Goal: Information Seeking & Learning: Learn about a topic

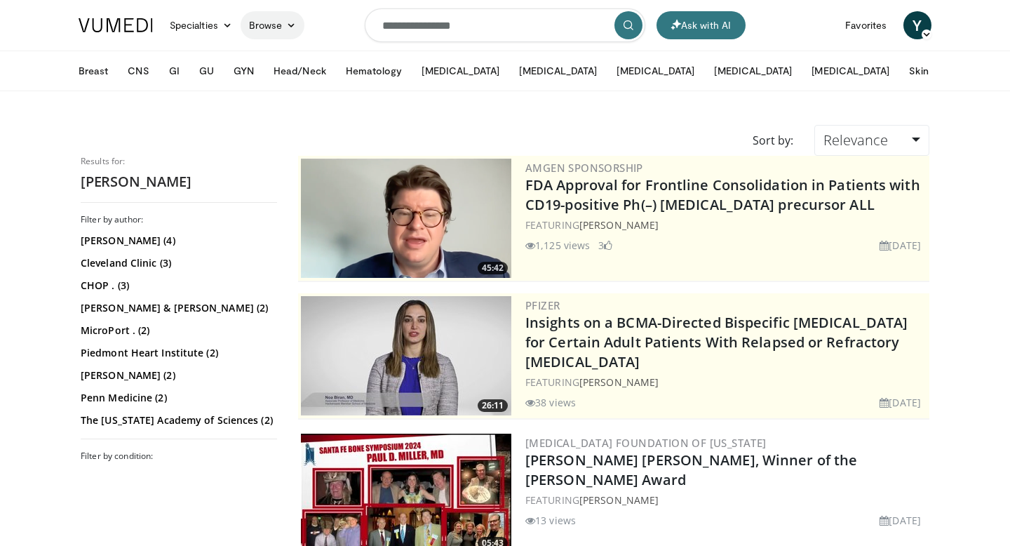
click at [292, 24] on icon at bounding box center [291, 25] width 10 height 10
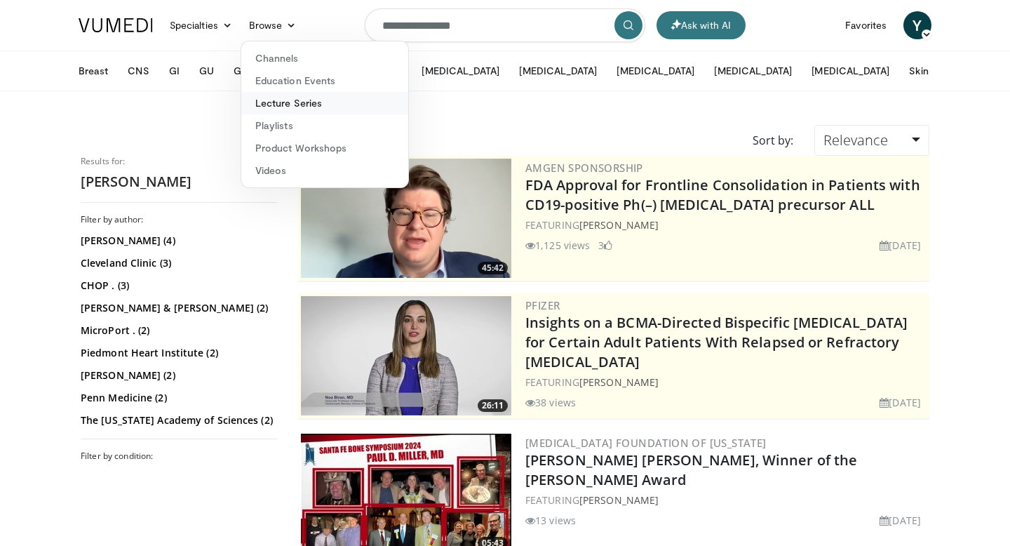
click at [281, 104] on link "Lecture Series" at bounding box center [324, 103] width 167 height 22
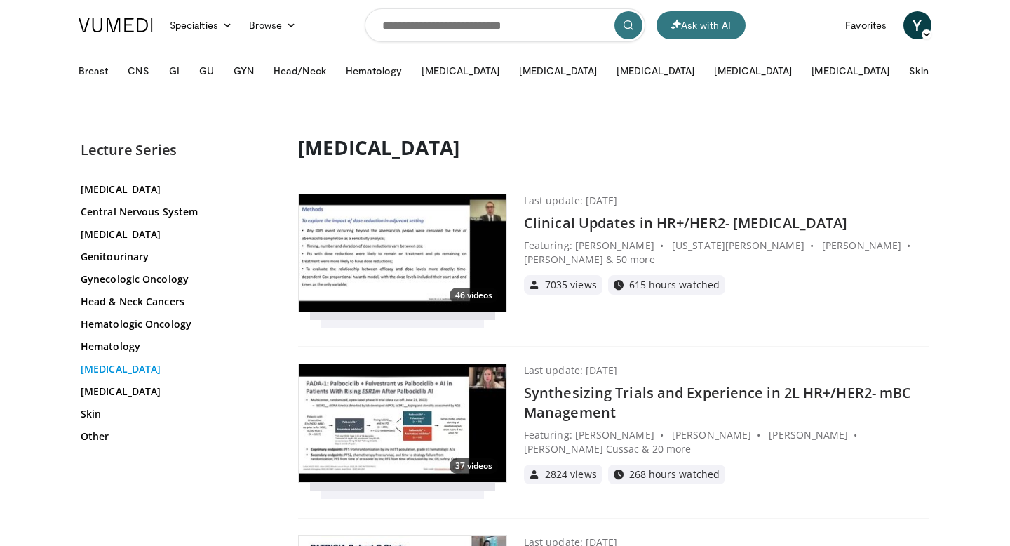
click at [105, 367] on link "[MEDICAL_DATA]" at bounding box center [177, 369] width 193 height 14
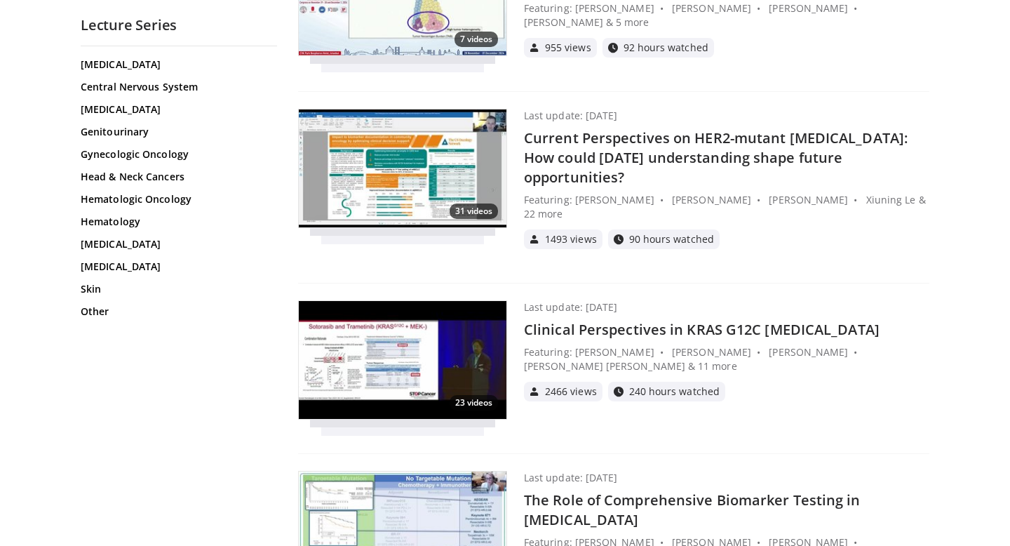
scroll to position [39787, 0]
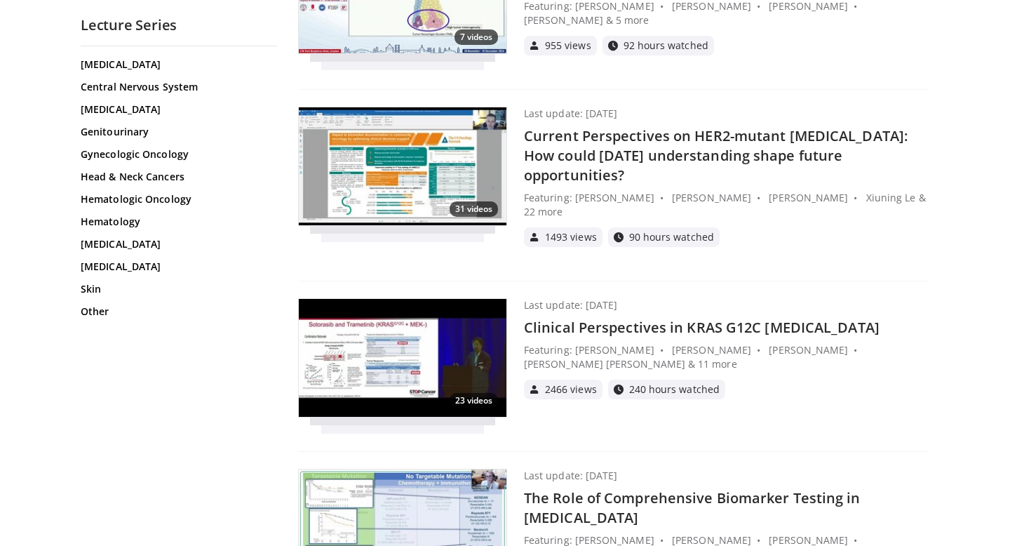
click at [553, 488] on h4 "The Role of Comprehensive Biomarker Testing in [MEDICAL_DATA]" at bounding box center [726, 507] width 405 height 39
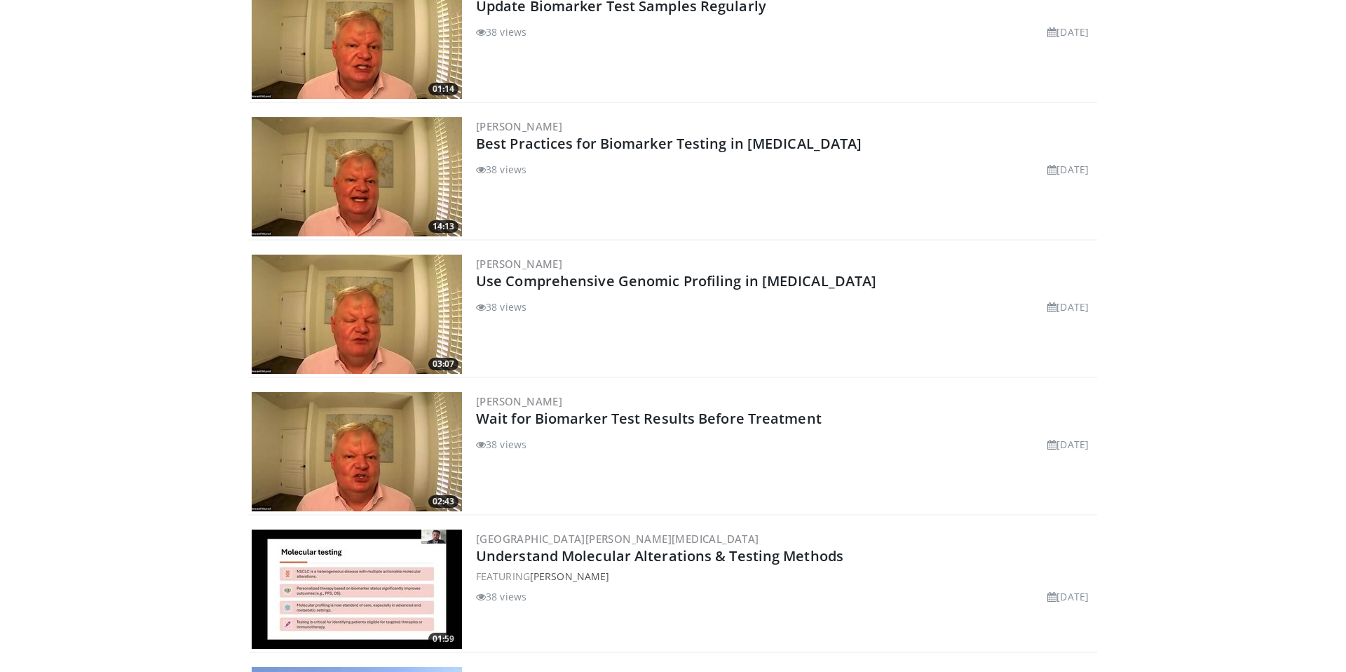
scroll to position [4129, 0]
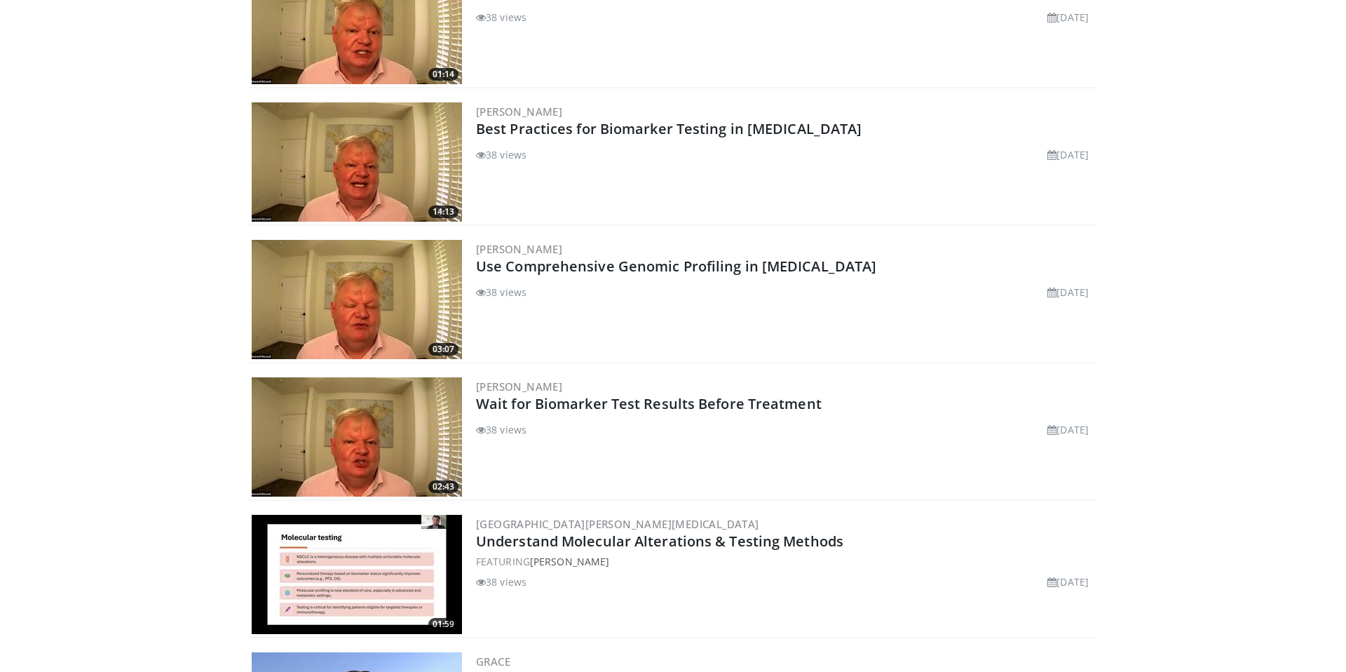
click at [379, 295] on img at bounding box center [357, 299] width 210 height 119
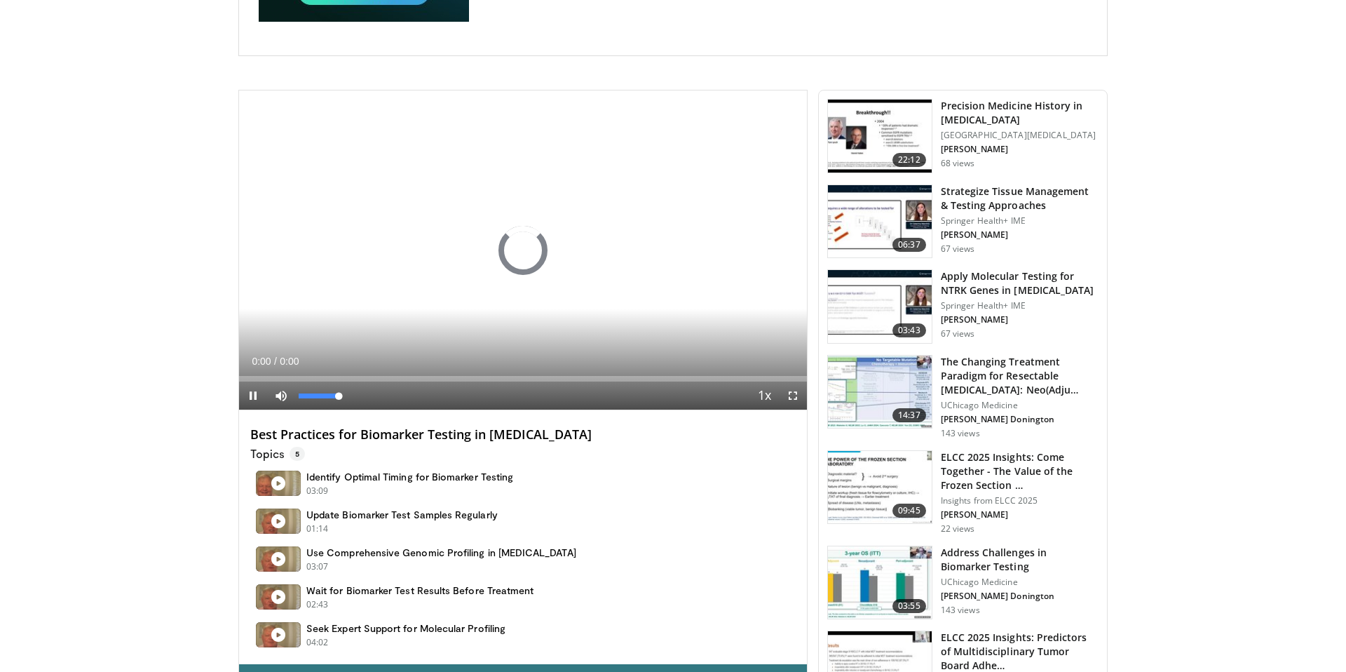
scroll to position [313, 0]
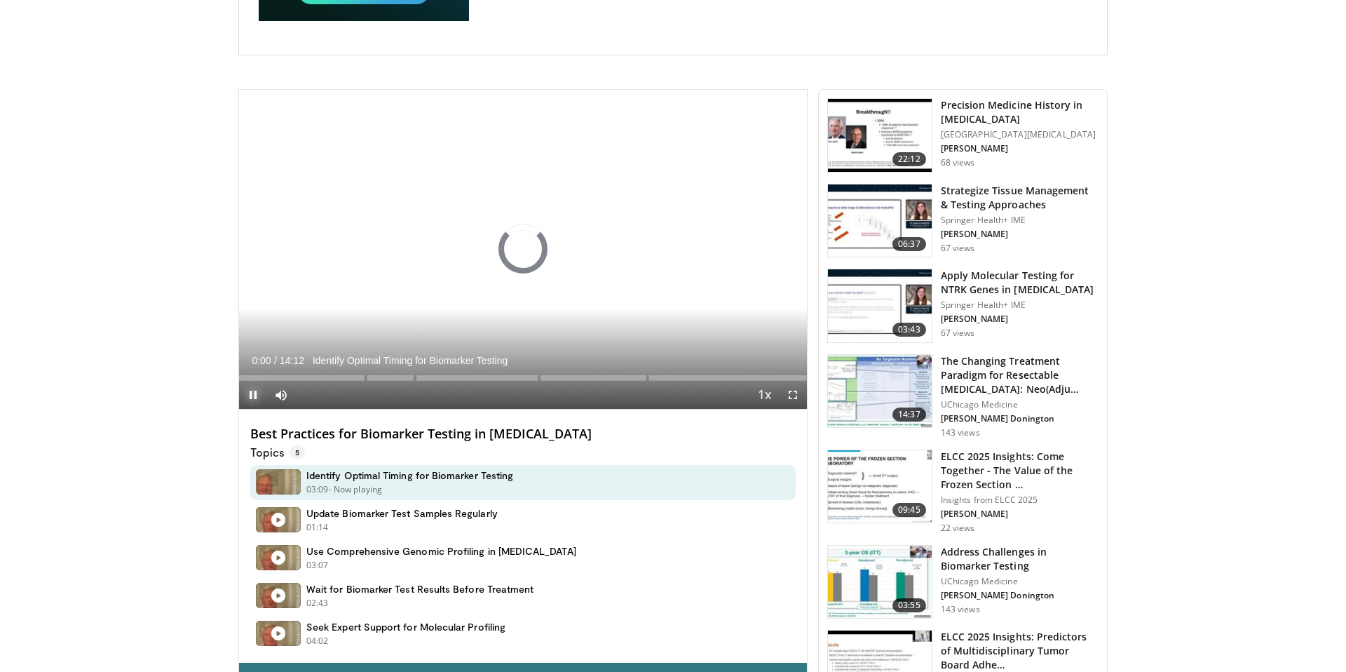
click at [251, 391] on span "Video Player" at bounding box center [253, 395] width 28 height 28
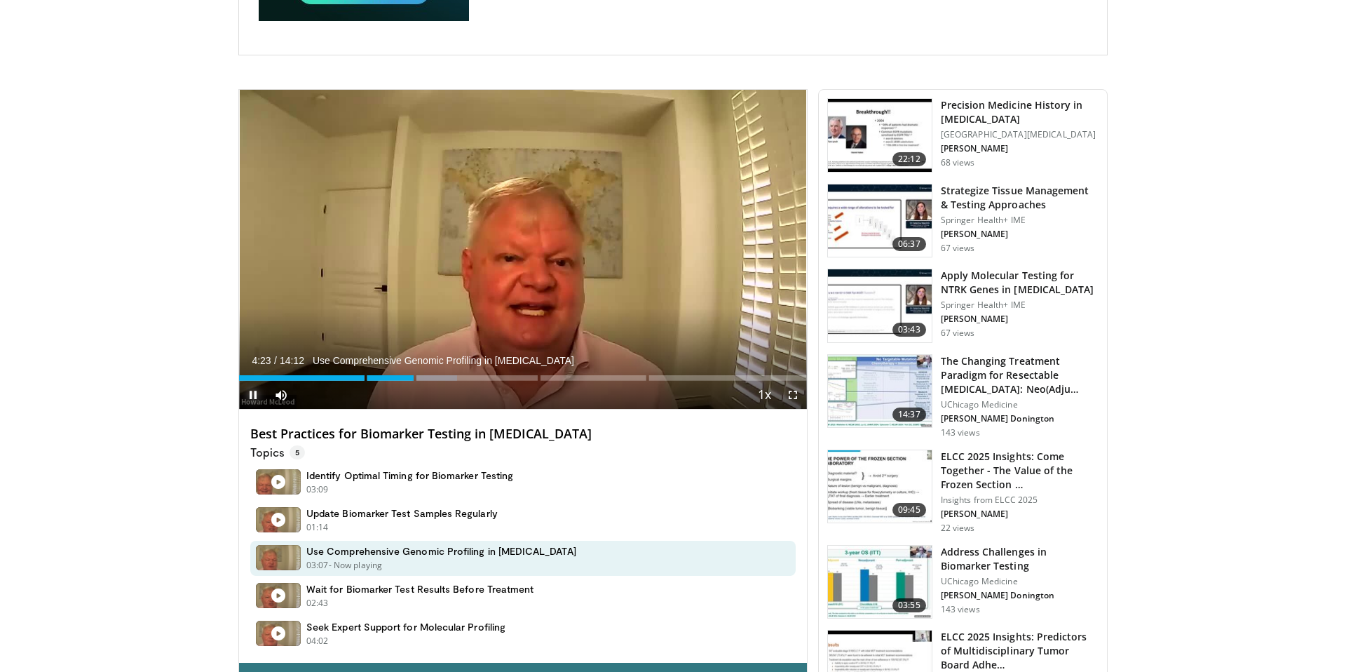
click at [254, 391] on span "Video Player" at bounding box center [253, 395] width 28 height 28
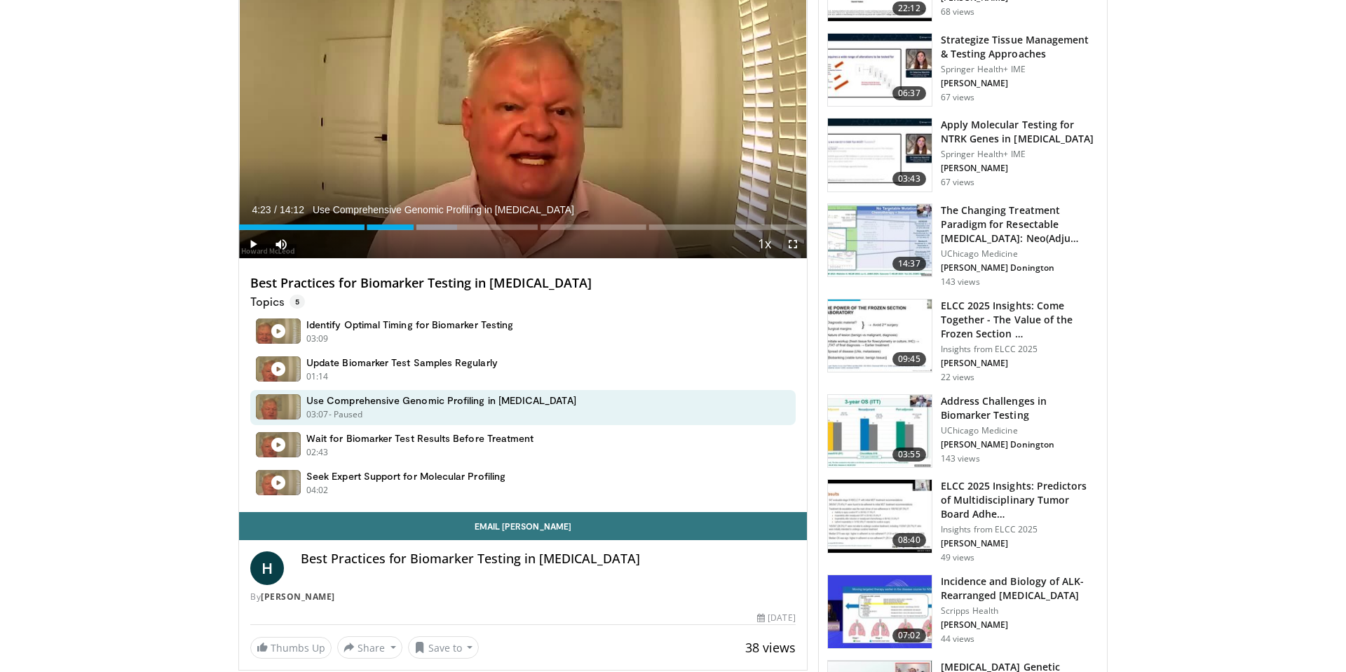
scroll to position [478, 0]
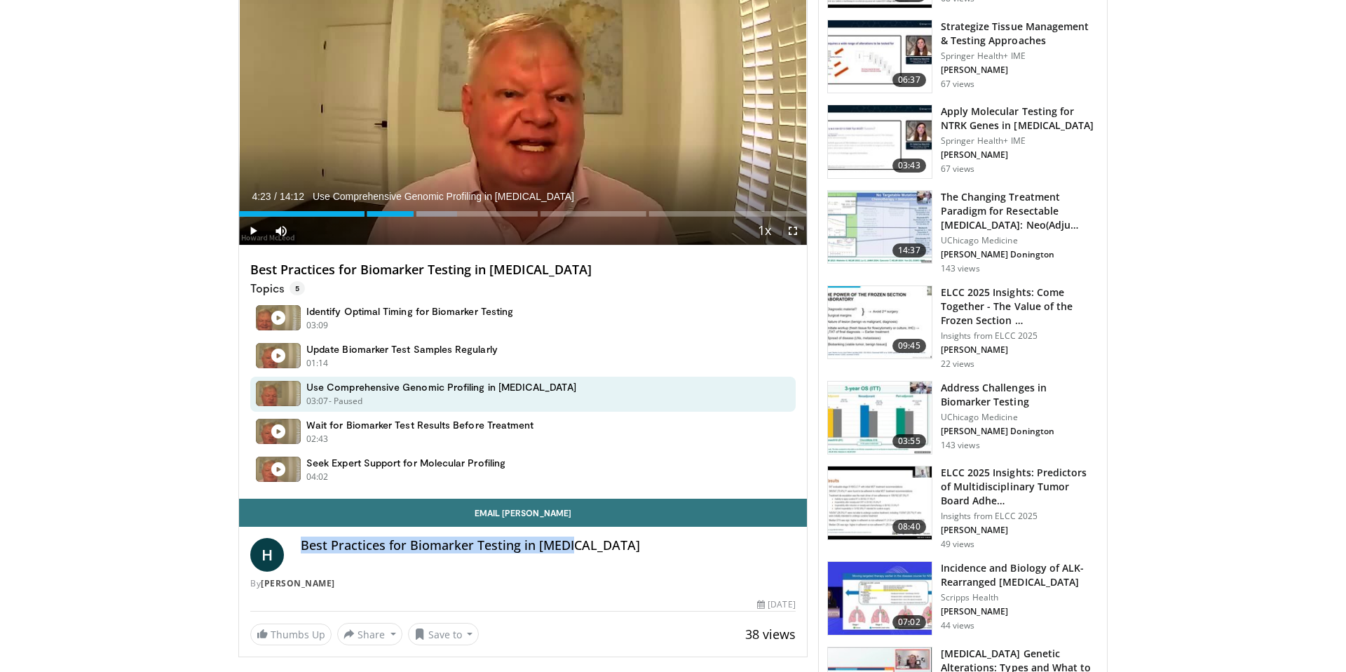
drag, startPoint x: 583, startPoint y: 546, endPoint x: 299, endPoint y: 540, distance: 284.1
click at [299, 540] on div "H Best Practices for Biomarker Testing in NSCLC By Howard McLeod" at bounding box center [523, 564] width 546 height 52
copy h4 "Best Practices for Biomarker Testing in [MEDICAL_DATA]"
click at [505, 578] on div "By Howard McLeod" at bounding box center [523, 583] width 546 height 13
drag, startPoint x: 591, startPoint y: 554, endPoint x: 311, endPoint y: 532, distance: 280.6
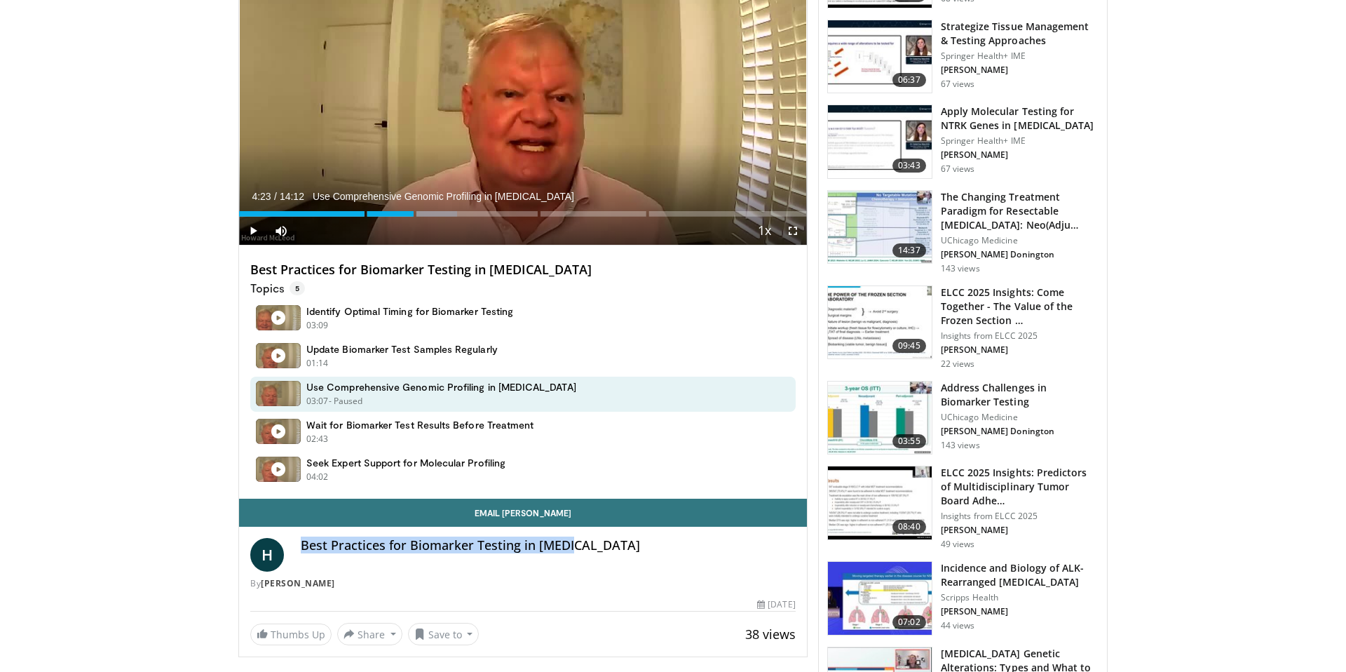
click at [311, 532] on div "H Best Practices for Biomarker Testing in NSCLC By Howard McLeod" at bounding box center [523, 560] width 568 height 66
copy h4 "Best Practices for Biomarker Testing in NSCLC"
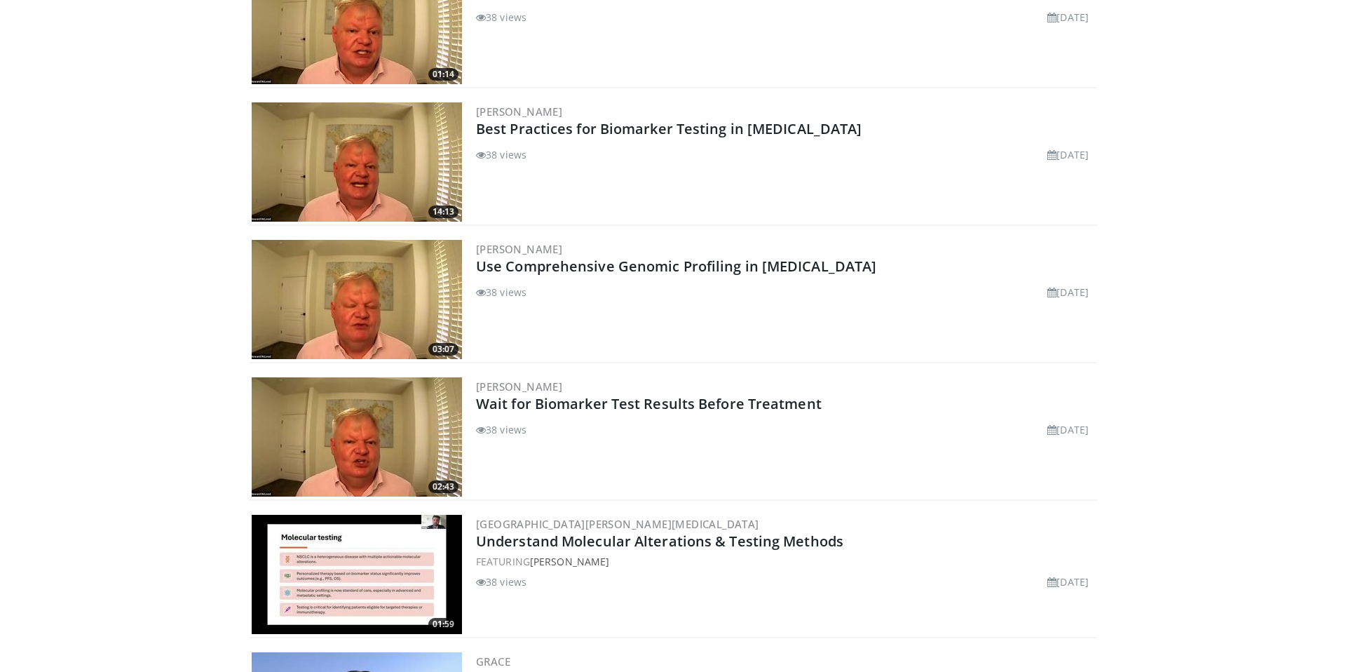
click at [623, 55] on div "[PERSON_NAME] Update Biomarker Test Samples Regularly 38 views [DATE]" at bounding box center [785, 24] width 618 height 119
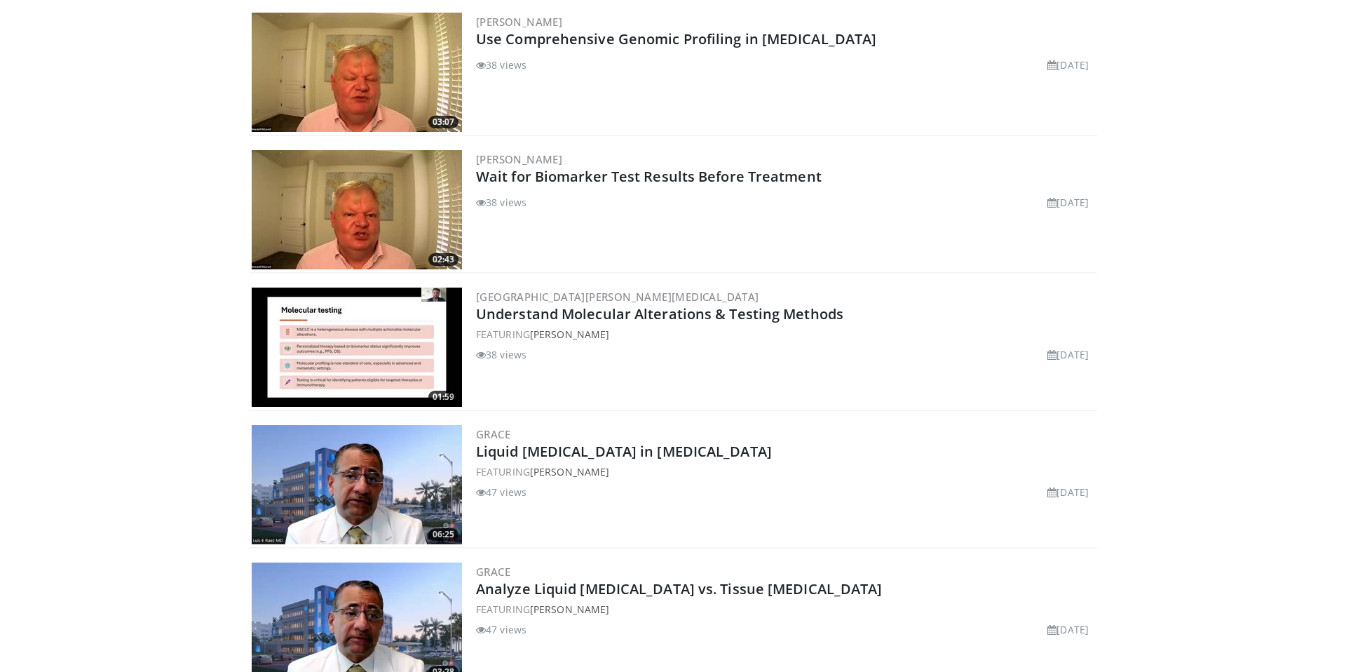
scroll to position [4357, 0]
click at [374, 323] on img at bounding box center [357, 346] width 210 height 119
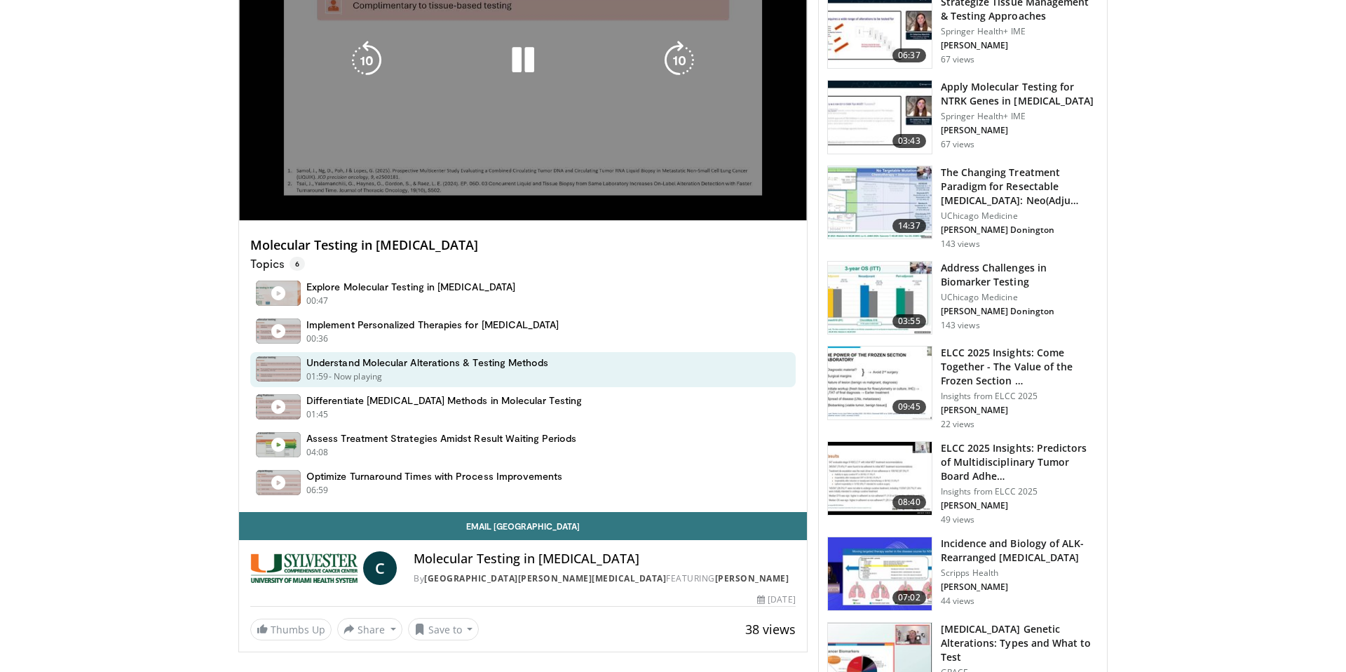
scroll to position [505, 0]
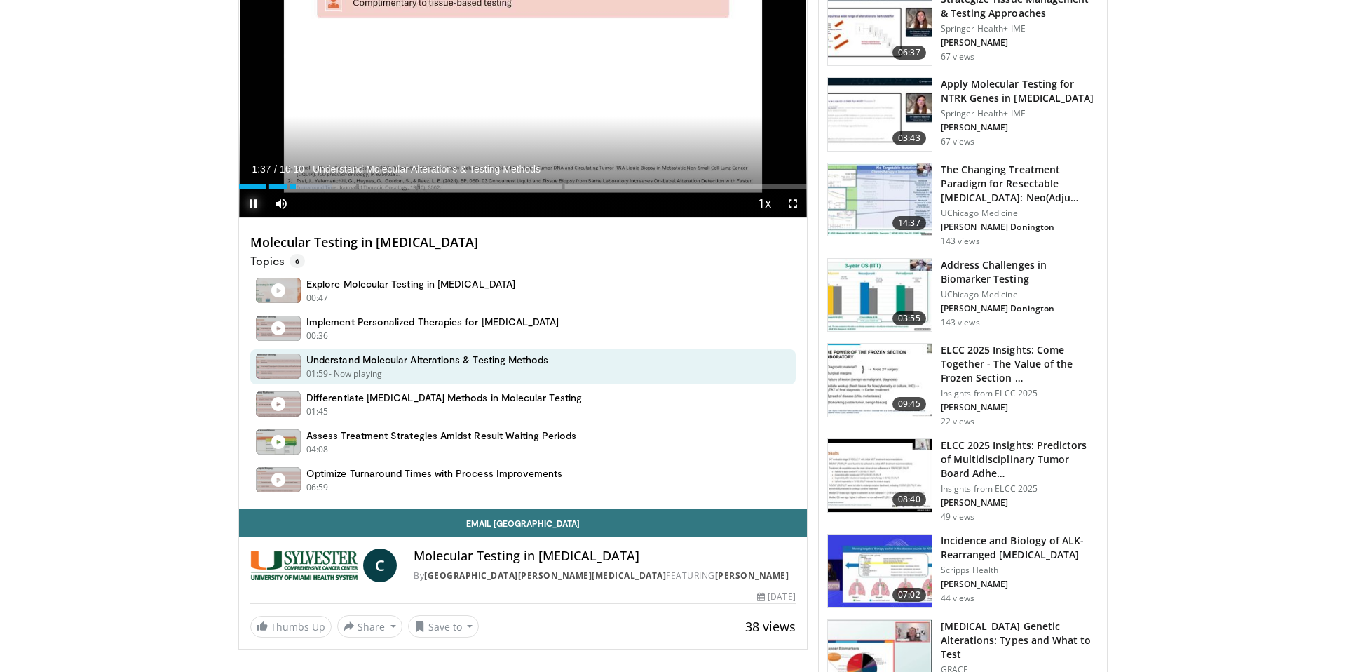
click at [255, 200] on span "Video Player" at bounding box center [253, 203] width 28 height 28
drag, startPoint x: 590, startPoint y: 556, endPoint x: 416, endPoint y: 555, distance: 174.6
click at [416, 555] on h4 "Molecular Testing in NSCLC" at bounding box center [604, 555] width 381 height 15
copy h4 "Molecular Testing in NSCLC"
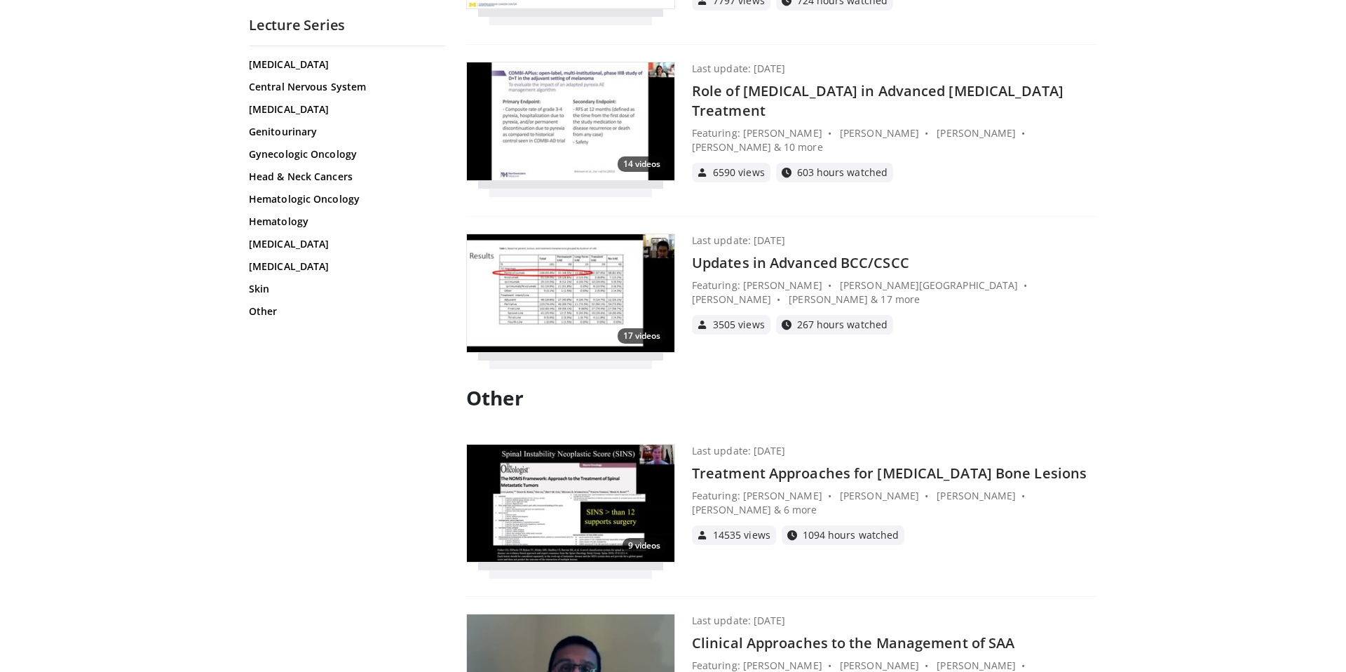
scroll to position [48155, 0]
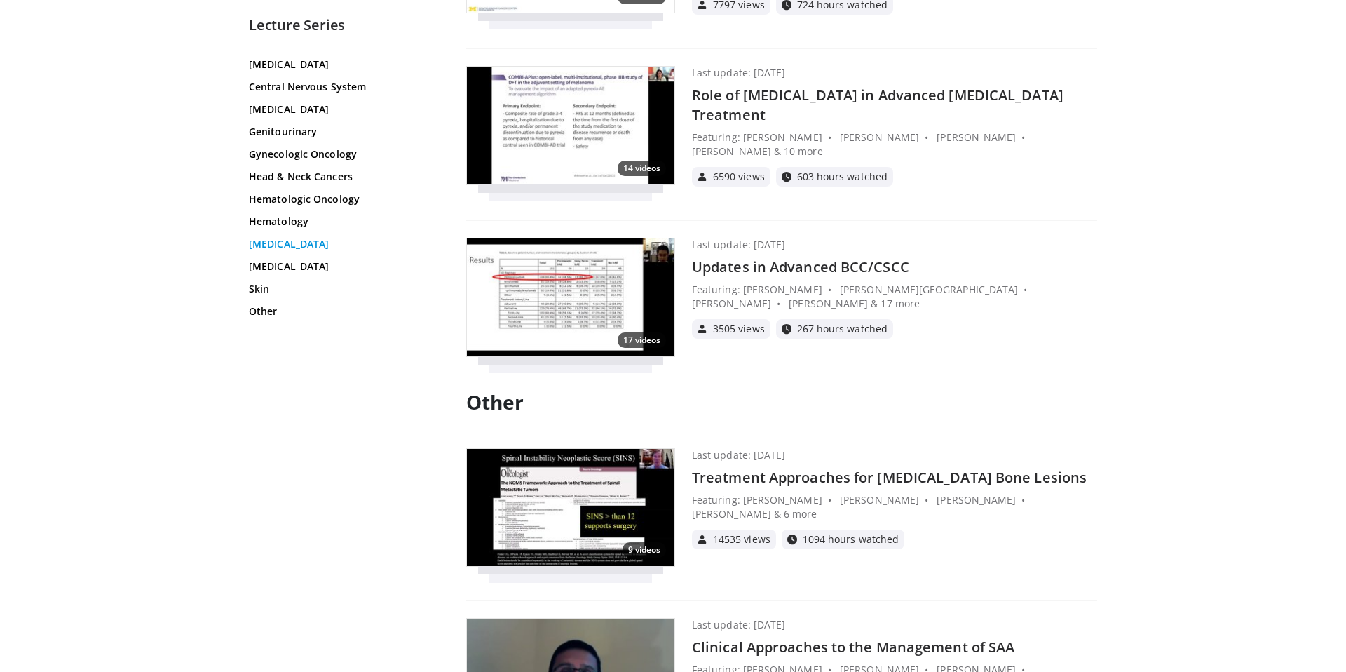
click at [288, 244] on link "[MEDICAL_DATA]" at bounding box center [345, 244] width 193 height 14
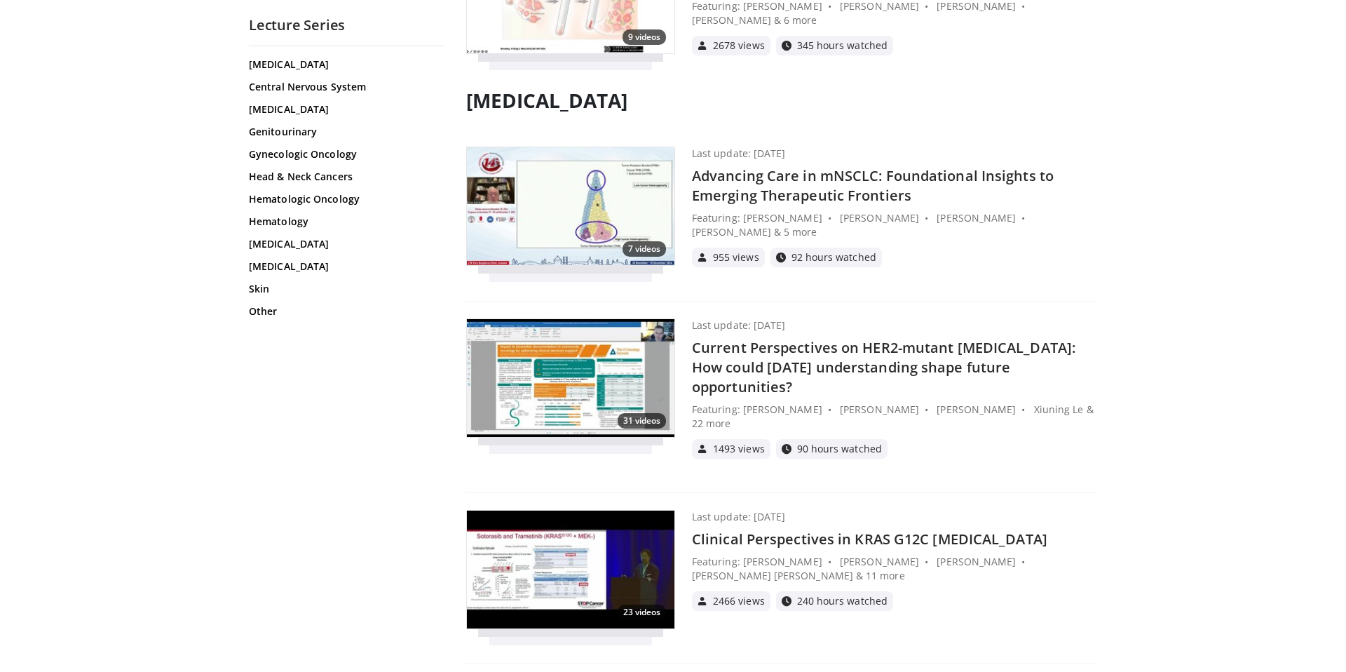
click at [607, 147] on img at bounding box center [571, 206] width 208 height 118
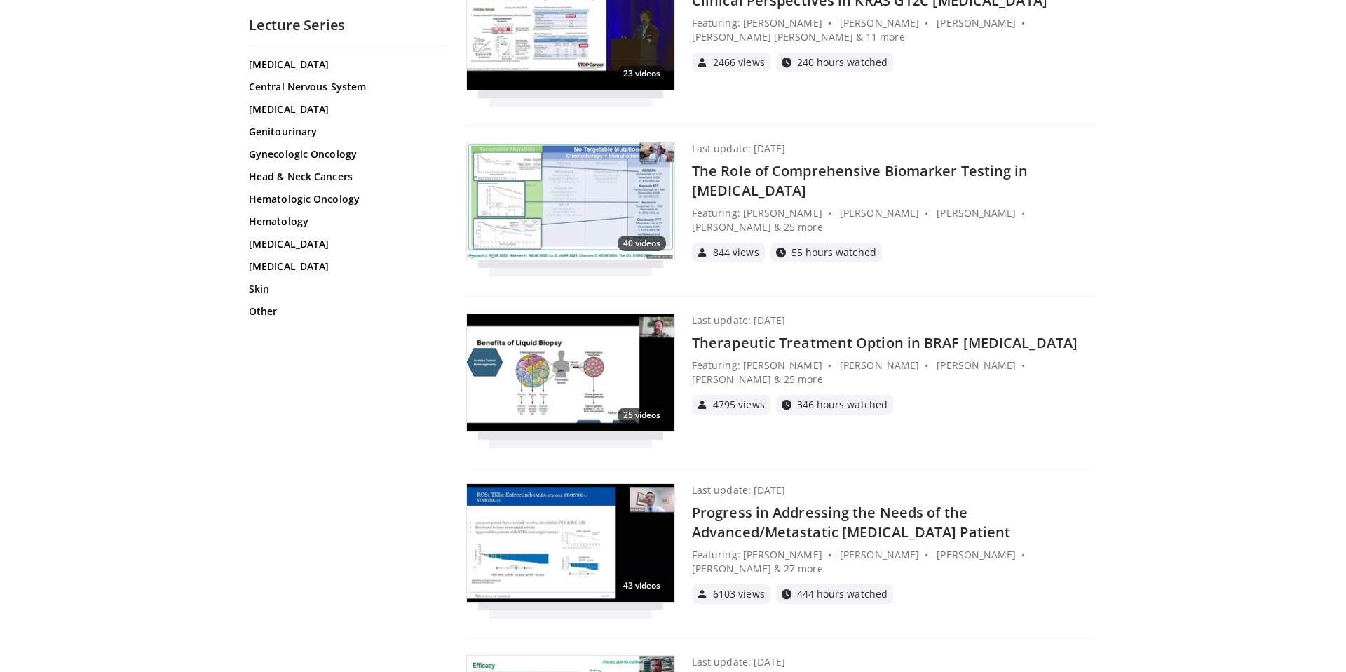
scroll to position [40117, 0]
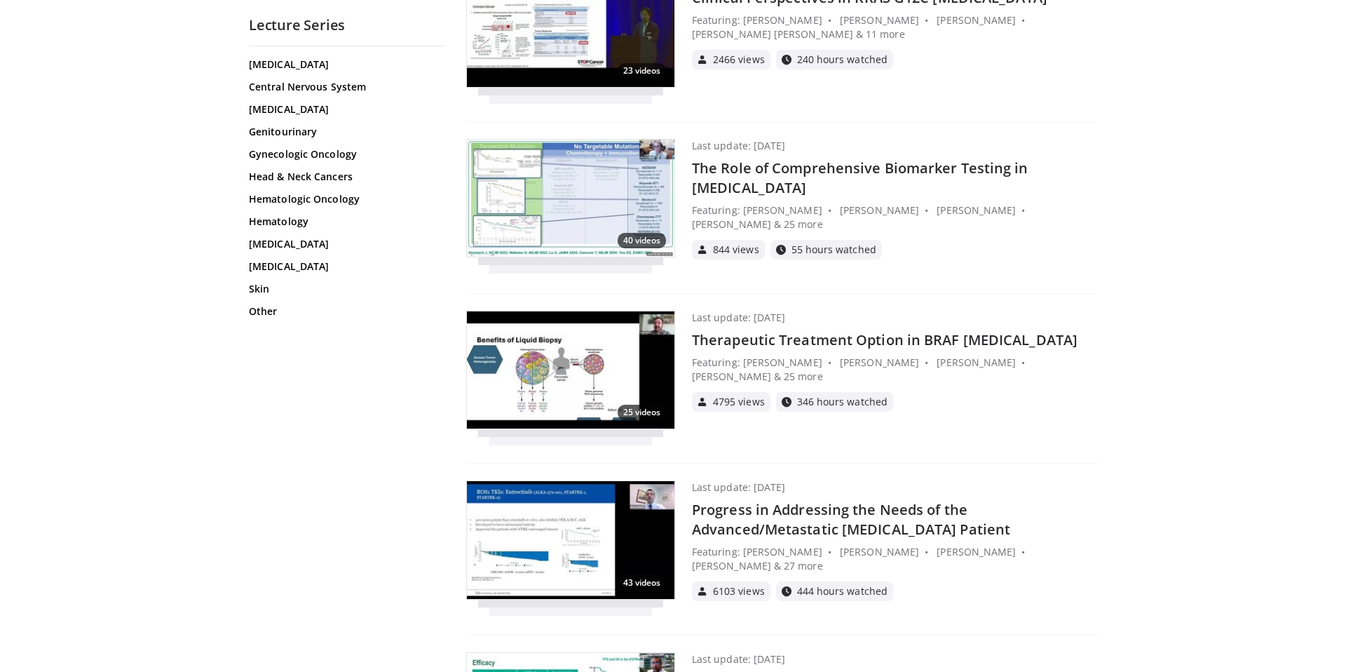
click at [590, 481] on img at bounding box center [571, 540] width 208 height 118
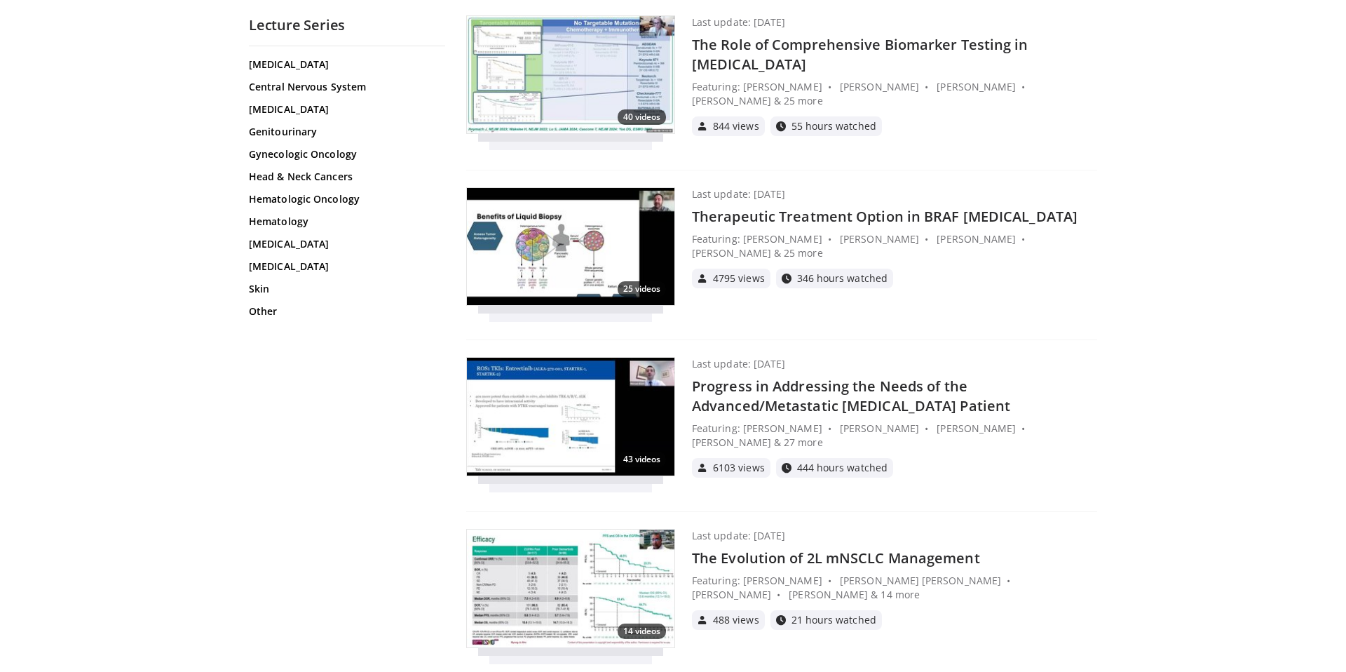
scroll to position [40252, 0]
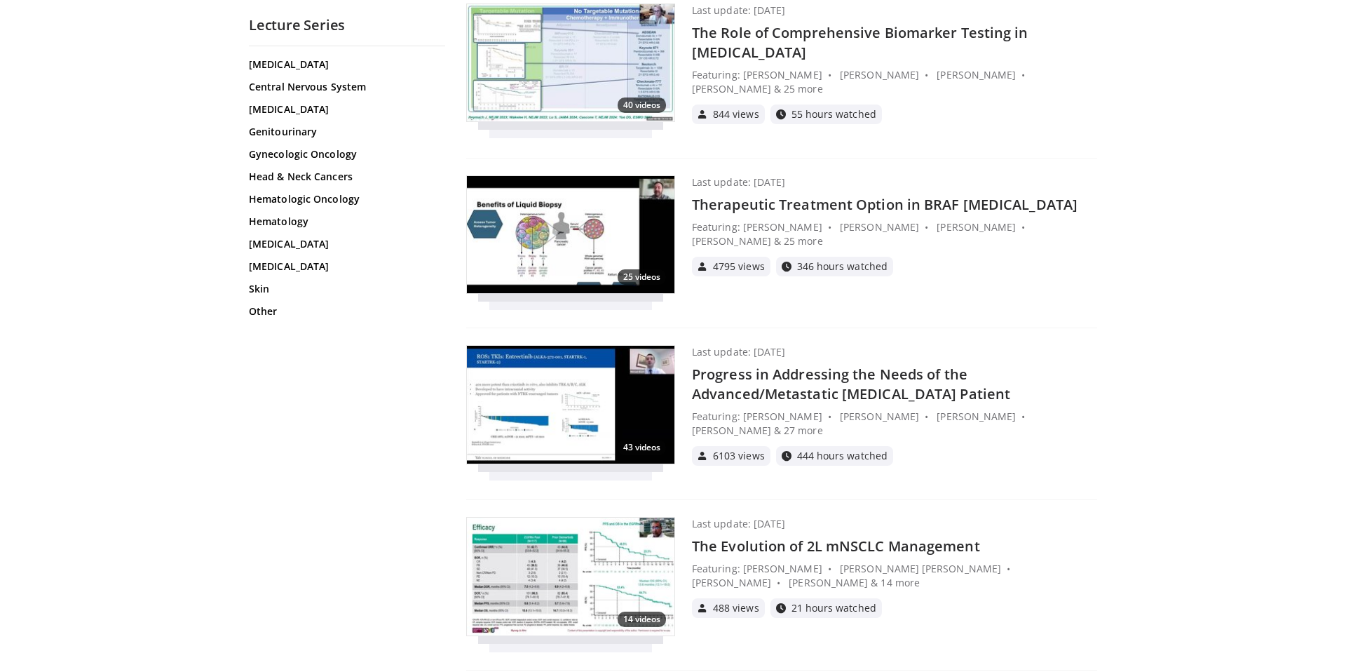
click at [601, 518] on img at bounding box center [571, 577] width 208 height 118
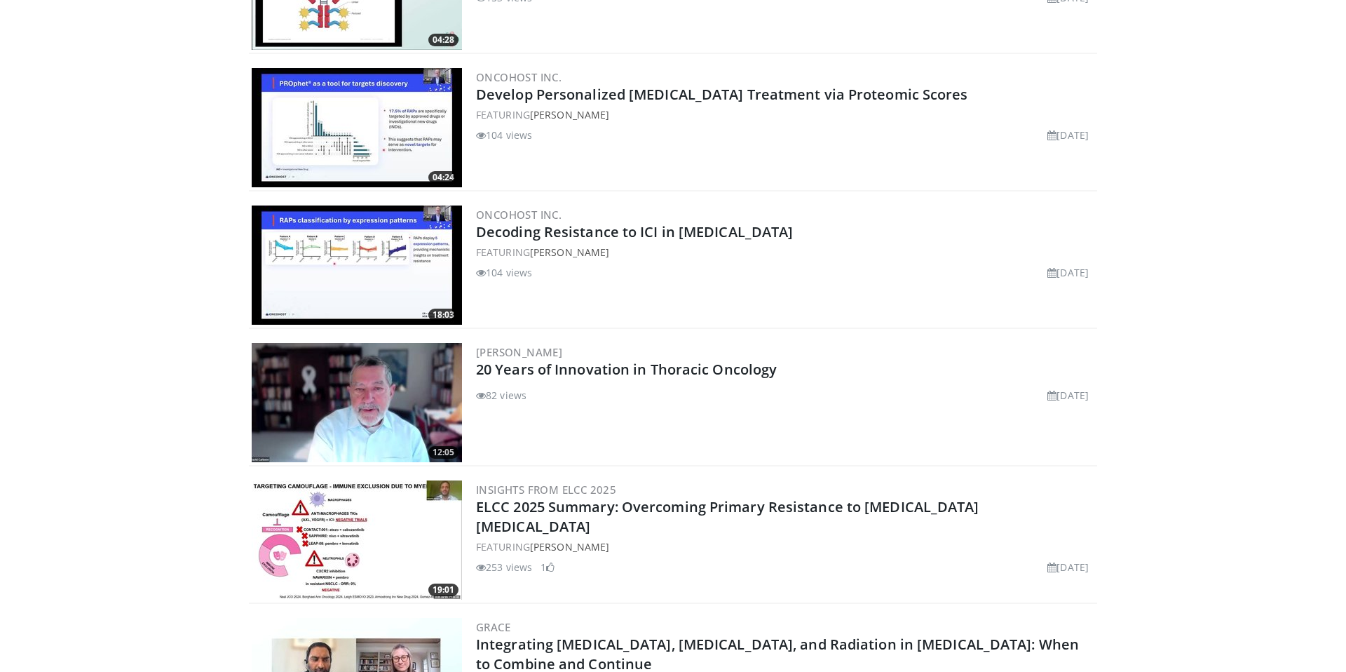
scroll to position [454, 0]
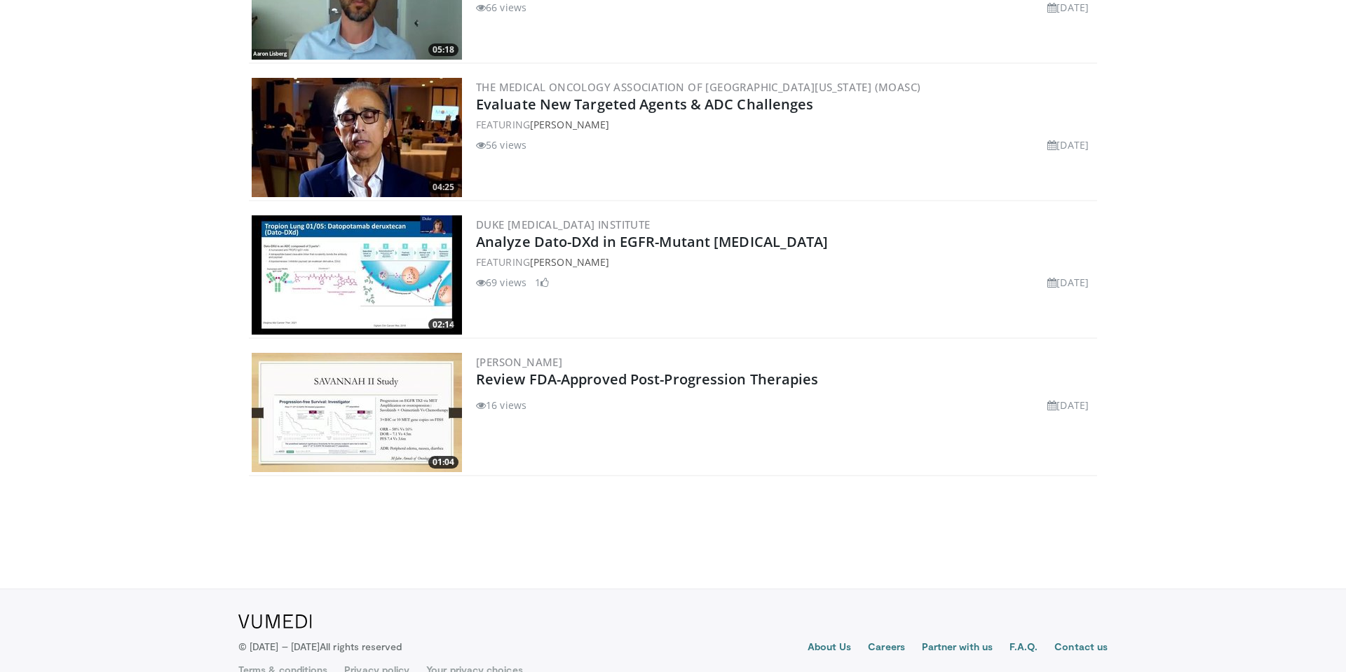
scroll to position [2088, 0]
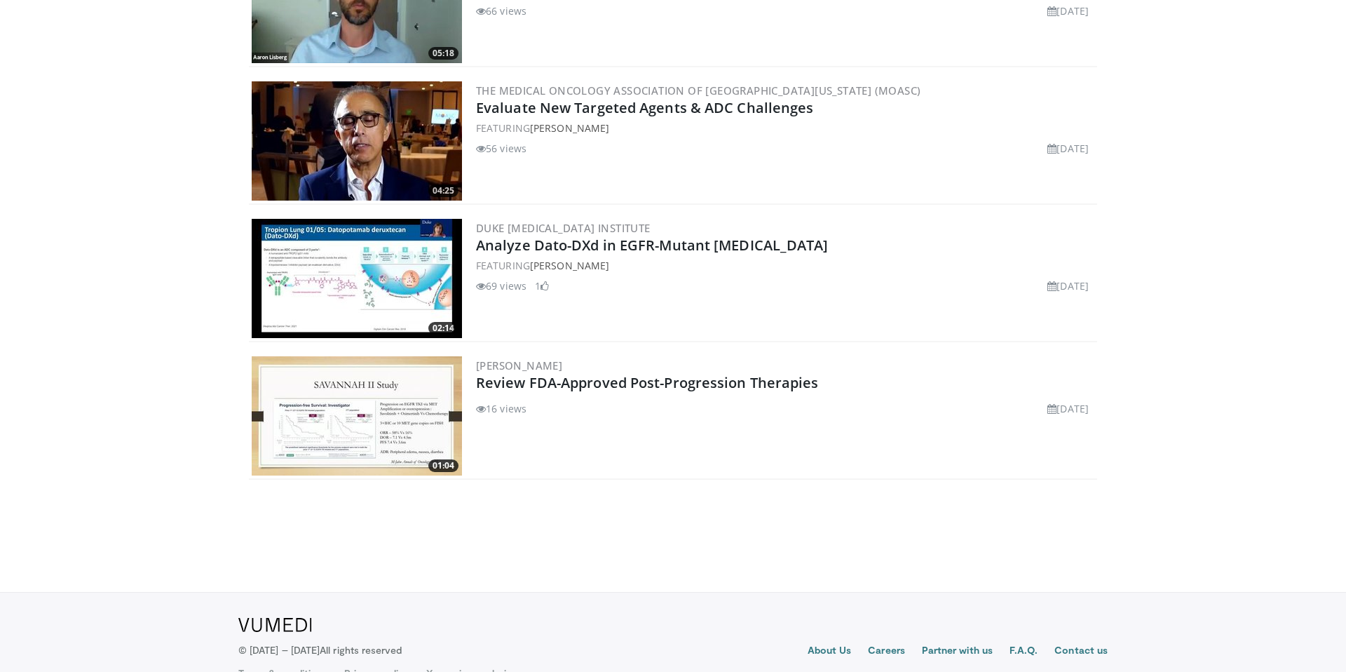
click at [927, 154] on div "56 views [DATE]" at bounding box center [785, 148] width 618 height 15
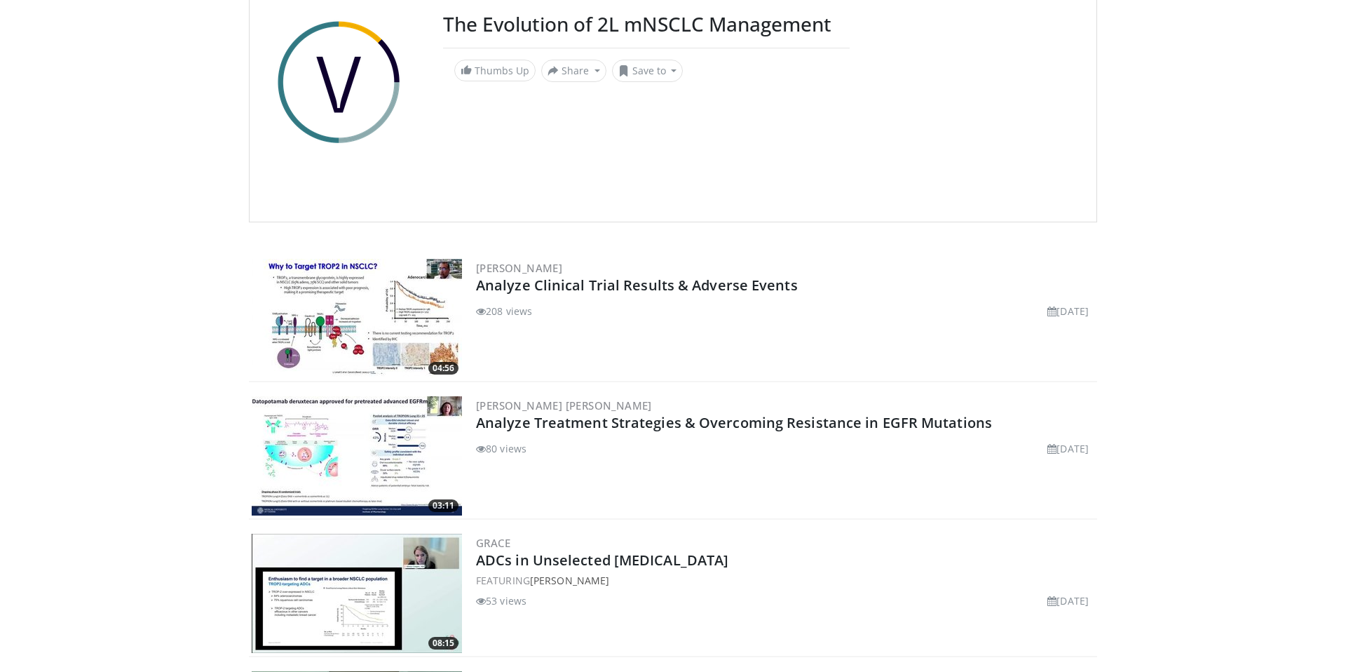
scroll to position [117, 0]
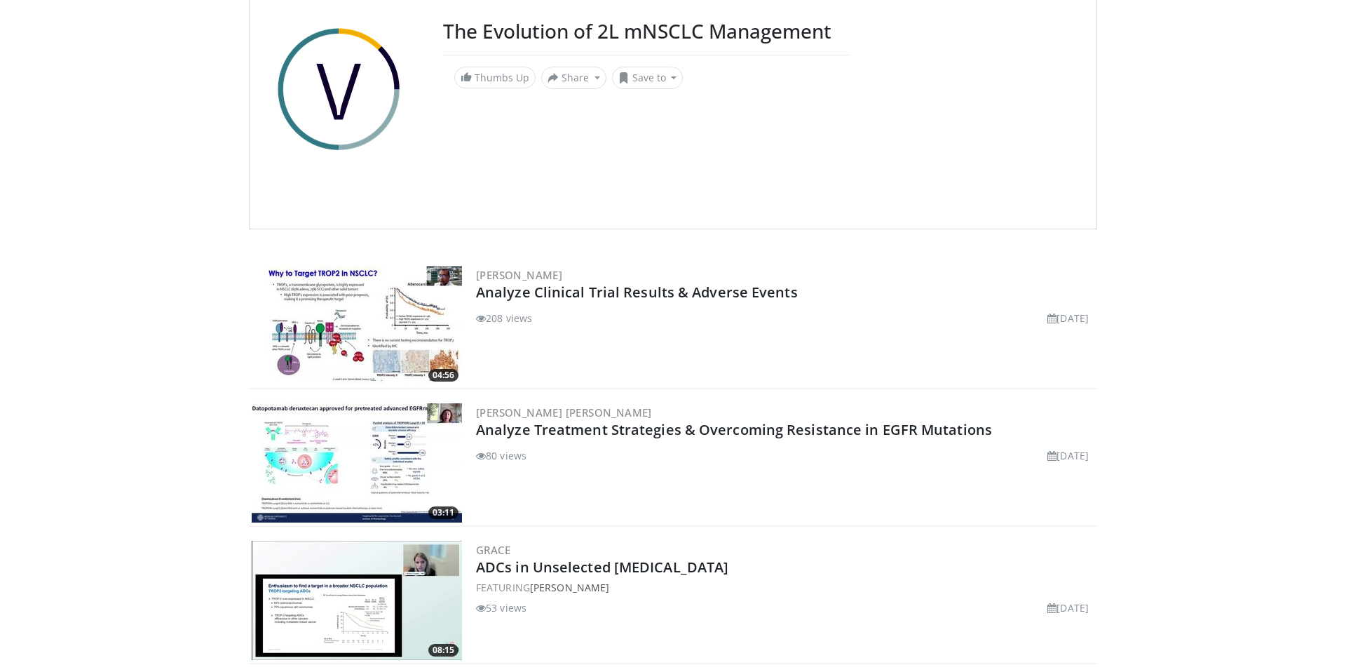
click at [368, 430] on img at bounding box center [357, 462] width 210 height 119
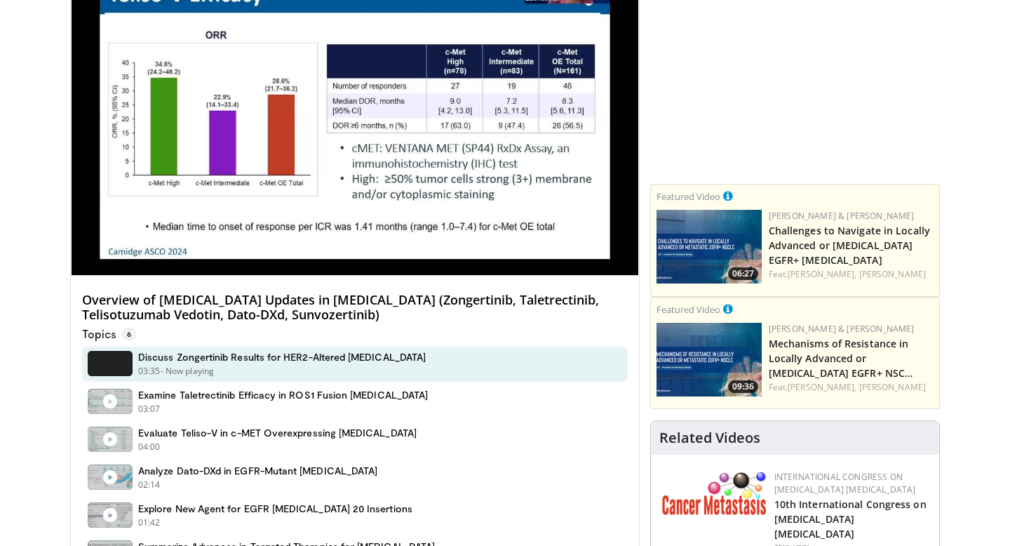
scroll to position [158, 0]
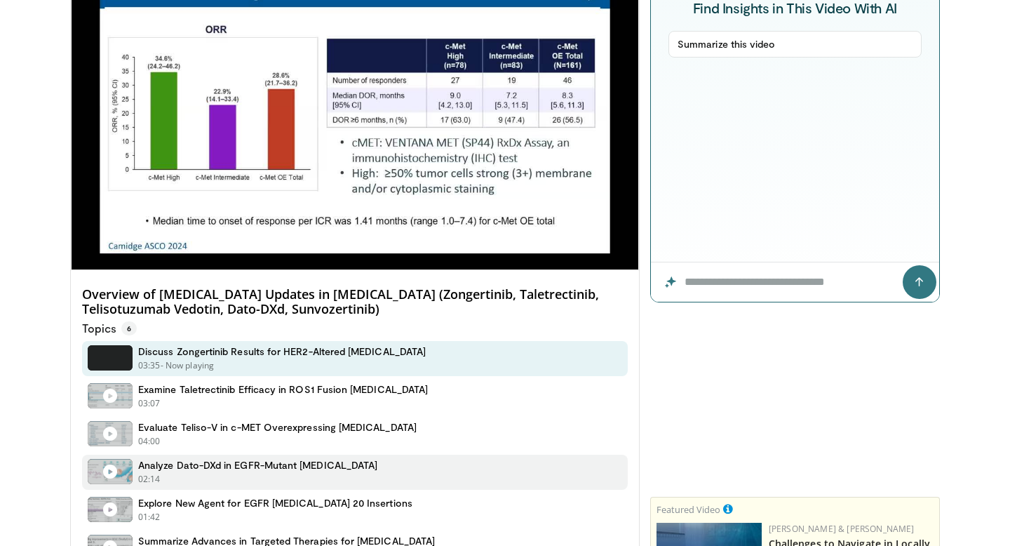
click at [257, 462] on h4 "Analyze Dato-DXd in EGFR-Mutant [MEDICAL_DATA]" at bounding box center [257, 465] width 239 height 13
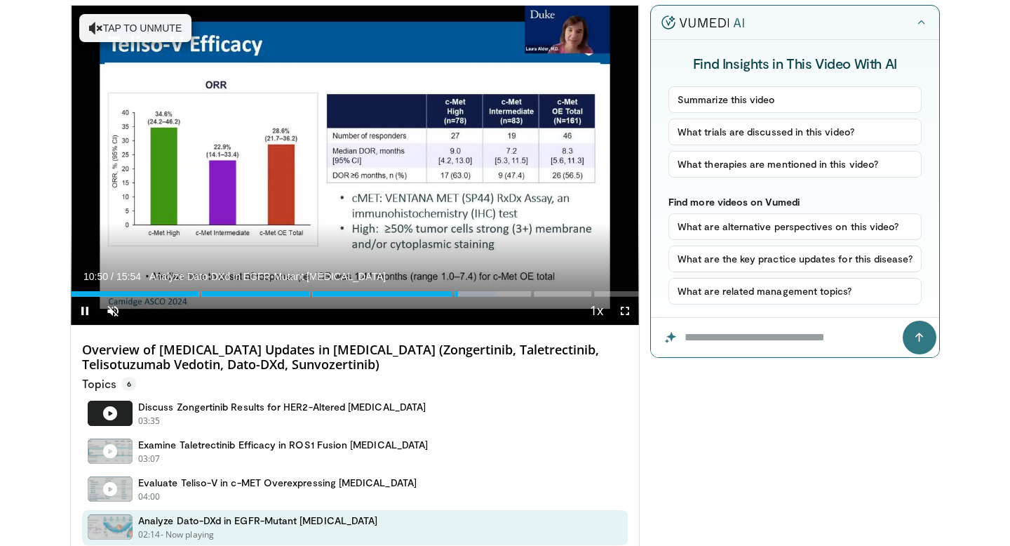
scroll to position [102, 0]
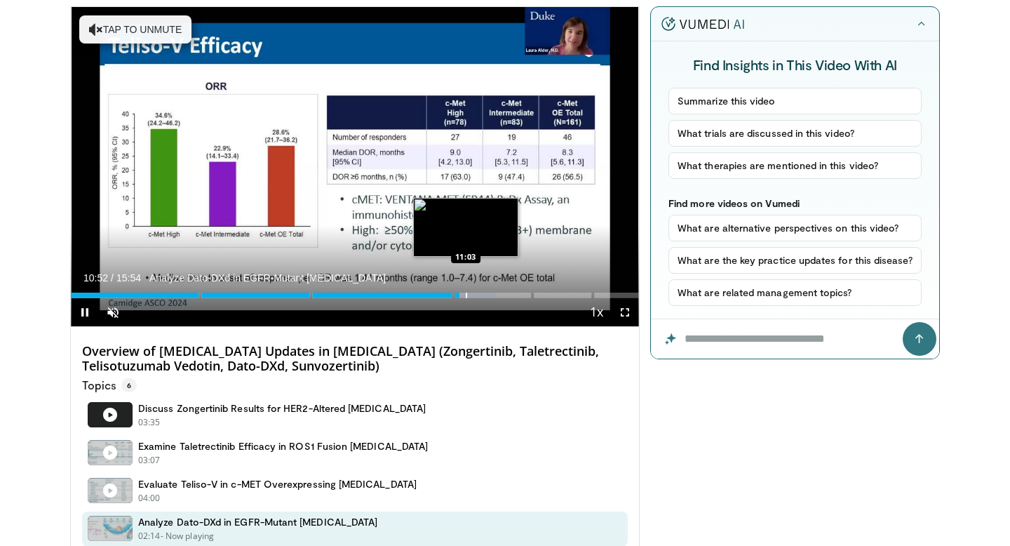
click at [466, 295] on div "Progress Bar" at bounding box center [466, 295] width 1 height 6
click at [478, 295] on div "Progress Bar" at bounding box center [478, 295] width 1 height 6
click at [489, 295] on div "Progress Bar" at bounding box center [487, 295] width 1 height 6
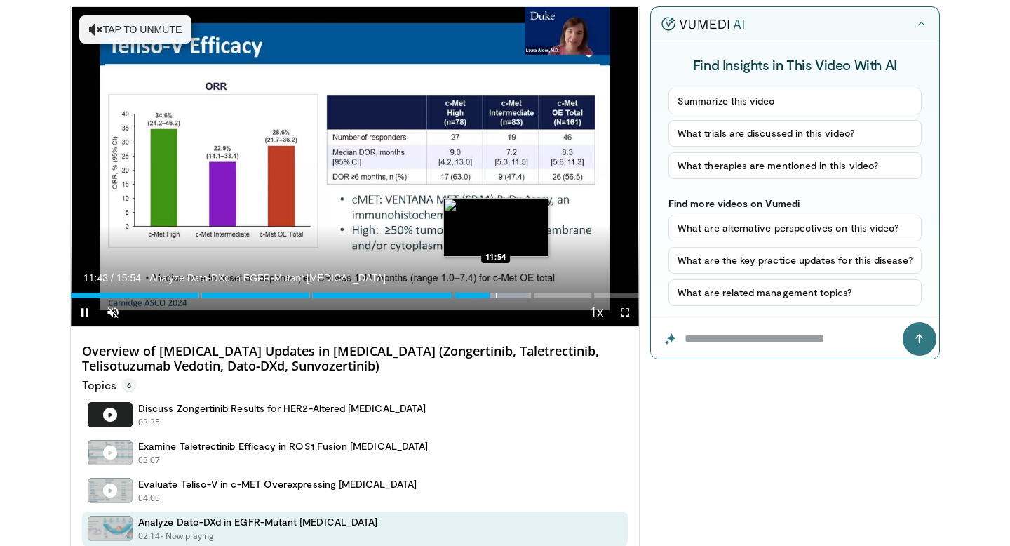
click at [496, 295] on div "Progress Bar" at bounding box center [496, 295] width 1 height 6
click at [508, 295] on div "Progress Bar" at bounding box center [508, 295] width 1 height 6
click at [518, 295] on div "Progress Bar" at bounding box center [518, 295] width 1 height 6
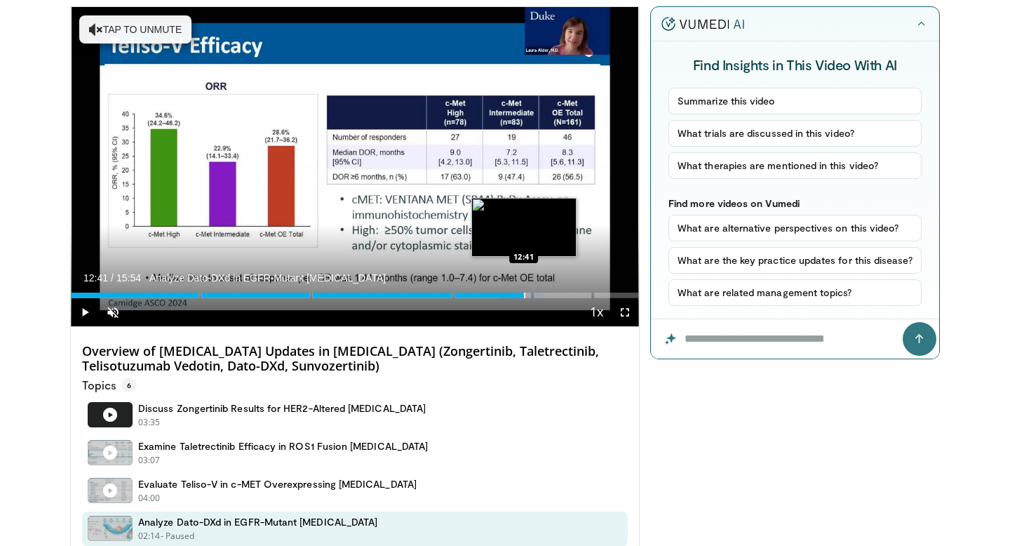
click at [524, 295] on div "Progress Bar" at bounding box center [524, 295] width 1 height 6
click at [525, 295] on div "Loaded : 86.26% 12:42" at bounding box center [355, 295] width 568 height 6
click at [528, 295] on div "Progress Bar" at bounding box center [528, 295] width 1 height 6
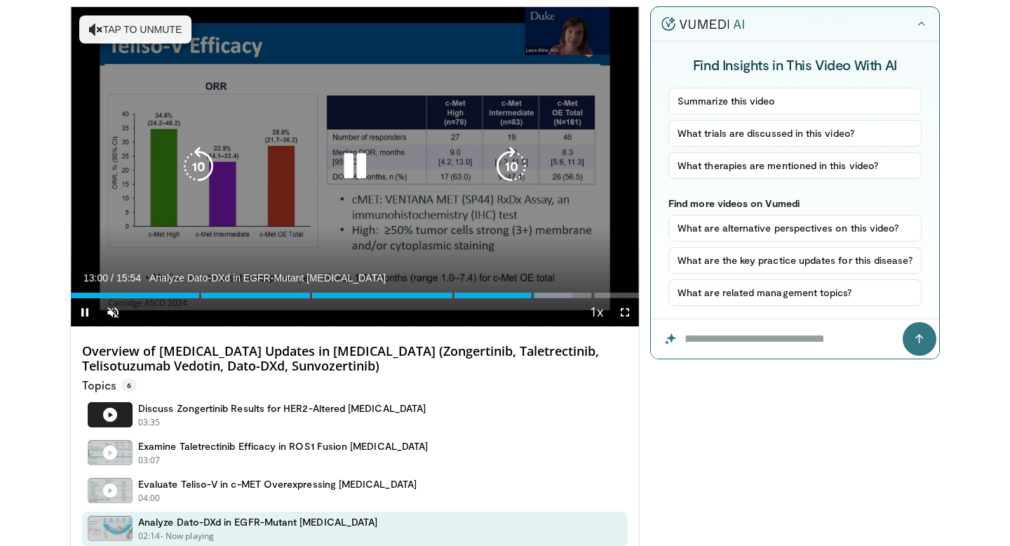
click at [351, 164] on icon "Video Player" at bounding box center [354, 166] width 39 height 39
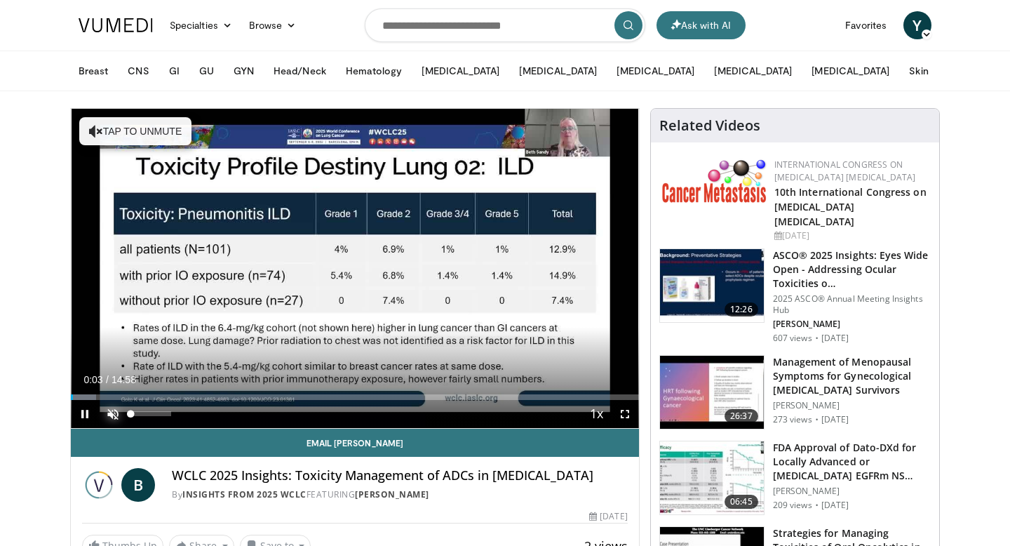
click at [111, 412] on span "Video Player" at bounding box center [113, 414] width 28 height 28
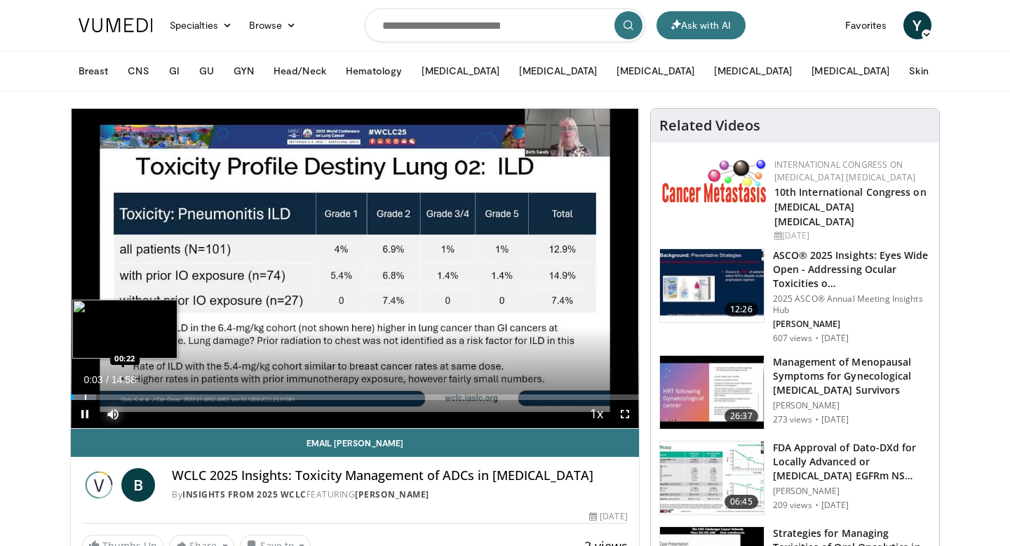
click at [85, 396] on div "Progress Bar" at bounding box center [85, 397] width 1 height 6
click at [101, 396] on div "Progress Bar" at bounding box center [101, 397] width 1 height 6
click at [119, 399] on div "Progress Bar" at bounding box center [119, 397] width 1 height 6
click at [133, 396] on div "Progress Bar" at bounding box center [133, 397] width 1 height 6
click at [151, 394] on div "Progress Bar" at bounding box center [151, 397] width 1 height 6
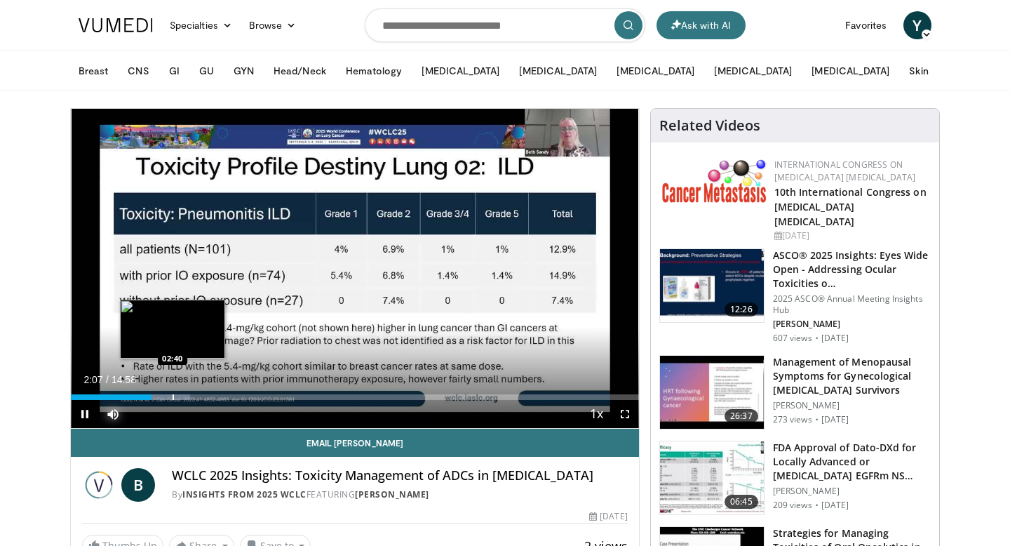
click at [173, 393] on div "Loaded : 20.96% 02:07 02:40" at bounding box center [355, 392] width 568 height 13
click at [192, 394] on div "Progress Bar" at bounding box center [192, 397] width 1 height 6
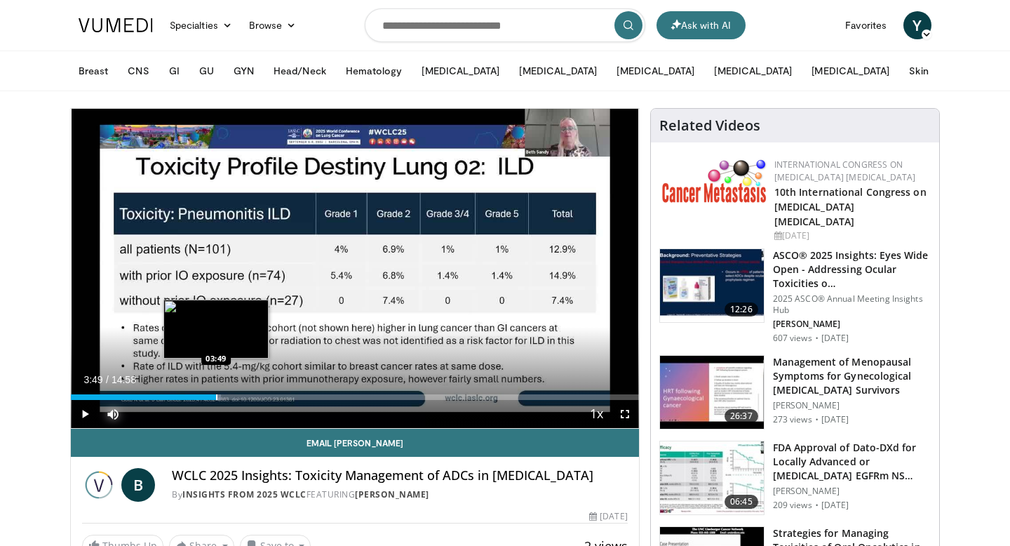
click at [216, 394] on div "Progress Bar" at bounding box center [216, 397] width 1 height 6
click at [240, 394] on div "Progress Bar" at bounding box center [240, 397] width 1 height 6
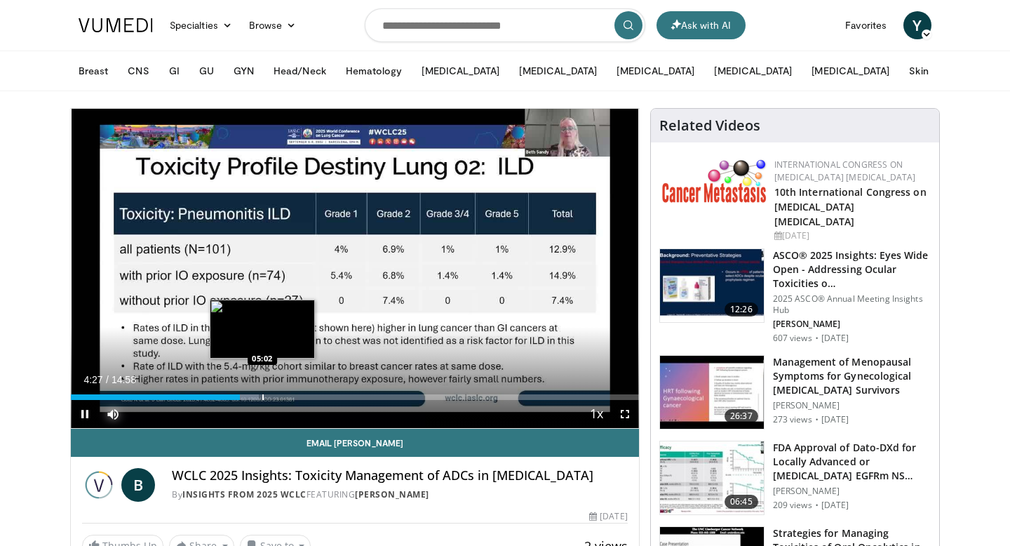
click at [263, 394] on div "Progress Bar" at bounding box center [262, 397] width 1 height 6
click at [278, 394] on div "Progress Bar" at bounding box center [278, 397] width 1 height 6
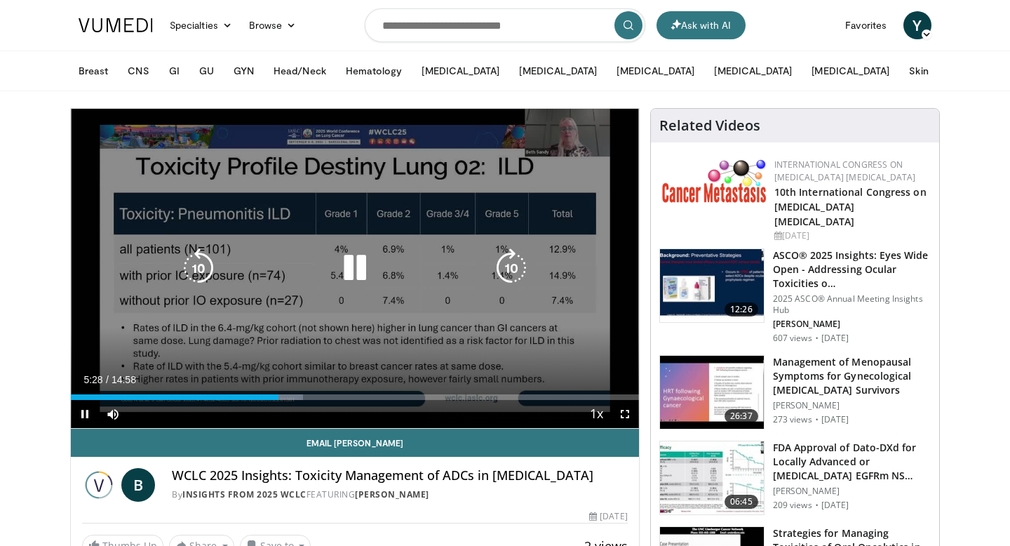
click at [293, 394] on div "10 seconds Tap to unmute" at bounding box center [355, 268] width 568 height 319
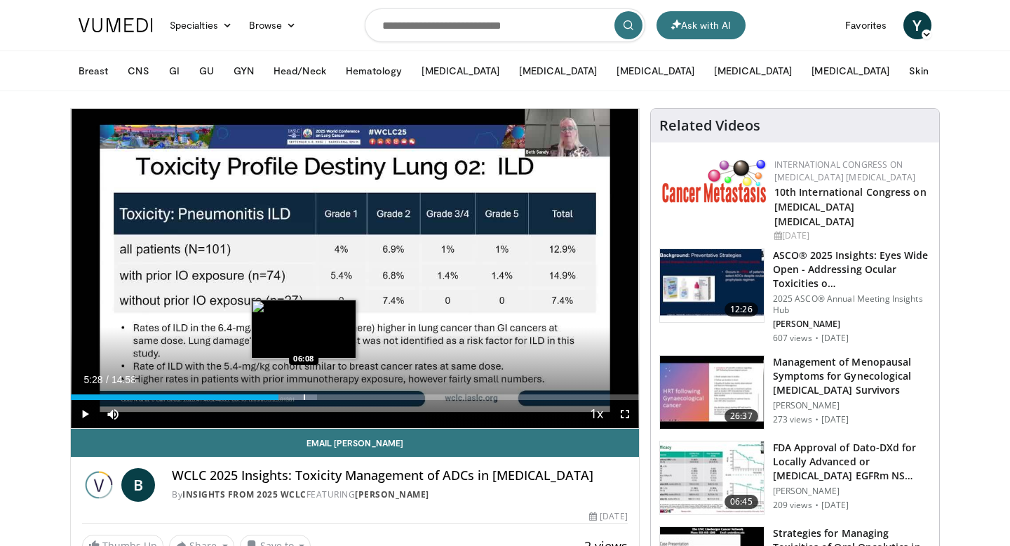
click at [304, 395] on div "Progress Bar" at bounding box center [304, 397] width 1 height 6
click at [323, 395] on div "Progress Bar" at bounding box center [321, 397] width 1 height 6
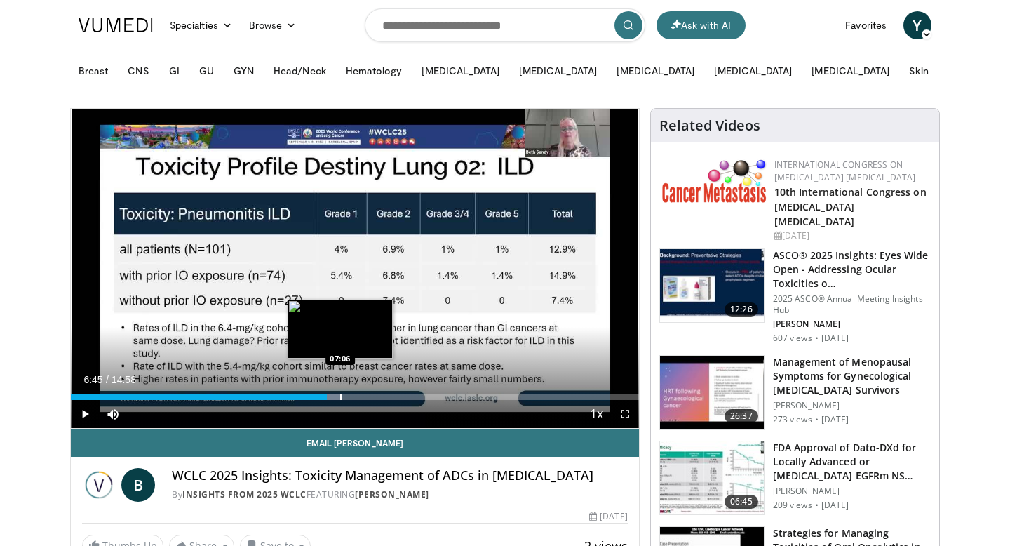
click at [340, 395] on div "Progress Bar" at bounding box center [340, 397] width 1 height 6
click at [358, 395] on div "Progress Bar" at bounding box center [358, 397] width 1 height 6
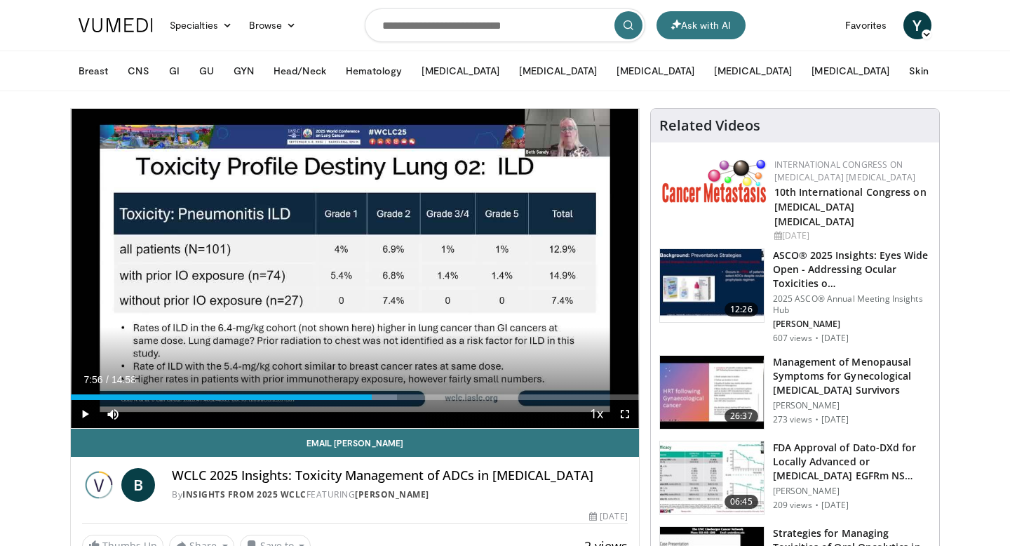
click at [372, 395] on div "Progress Bar" at bounding box center [372, 397] width 1 height 6
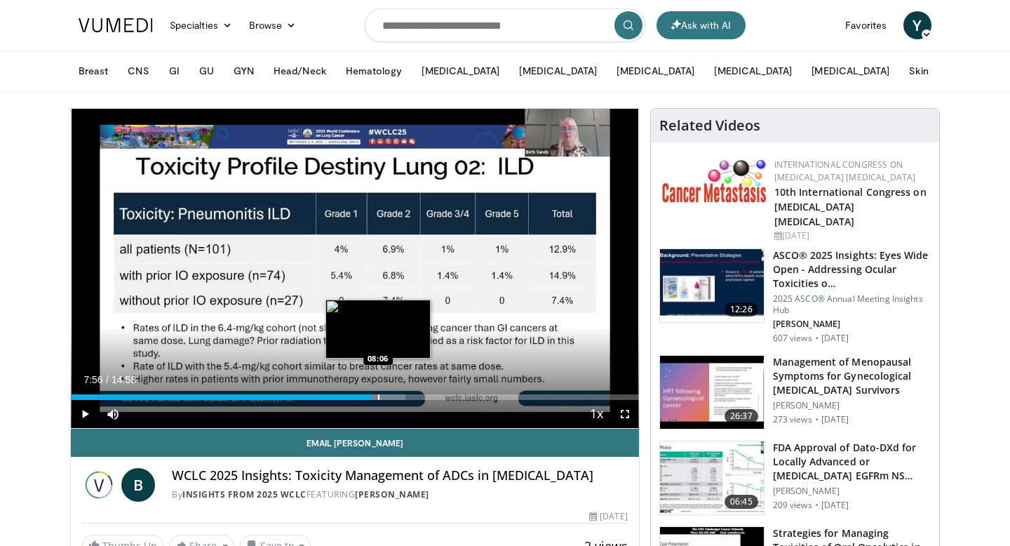
click at [379, 395] on div "Progress Bar" at bounding box center [378, 397] width 1 height 6
click at [400, 395] on div "Progress Bar" at bounding box center [400, 397] width 1 height 6
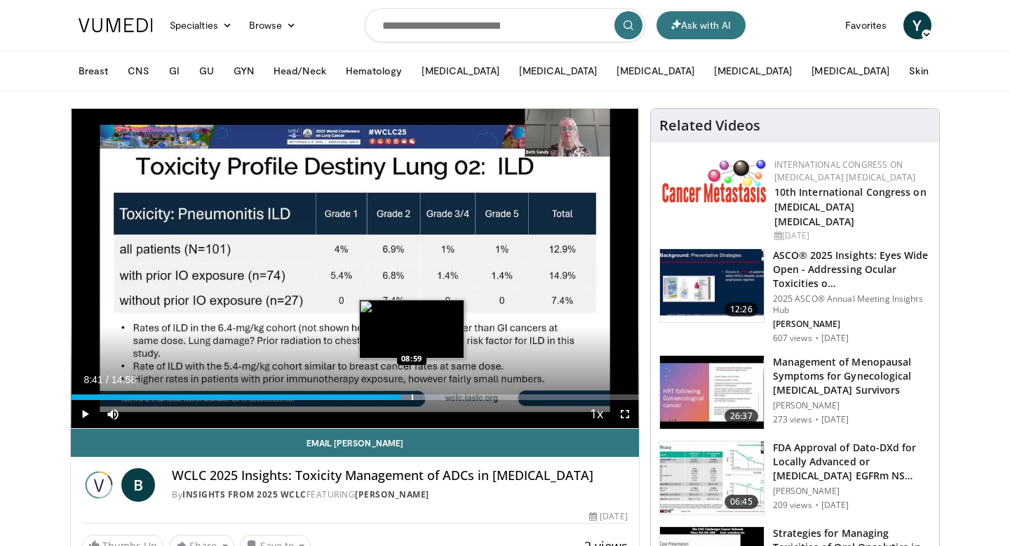
click at [412, 395] on div "Progress Bar" at bounding box center [412, 397] width 1 height 6
click at [424, 395] on div "Progress Bar" at bounding box center [424, 397] width 1 height 6
click at [432, 395] on div "Progress Bar" at bounding box center [432, 397] width 1 height 6
click at [435, 395] on div "Progress Bar" at bounding box center [433, 397] width 1 height 6
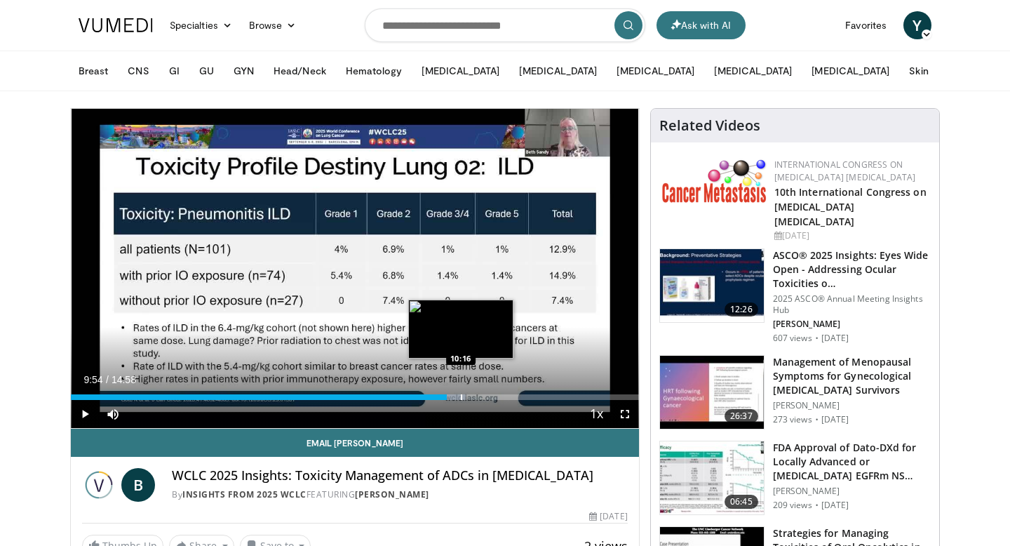
click at [462, 395] on div "Progress Bar" at bounding box center [461, 397] width 1 height 6
click at [479, 395] on div "Progress Bar" at bounding box center [478, 397] width 1 height 6
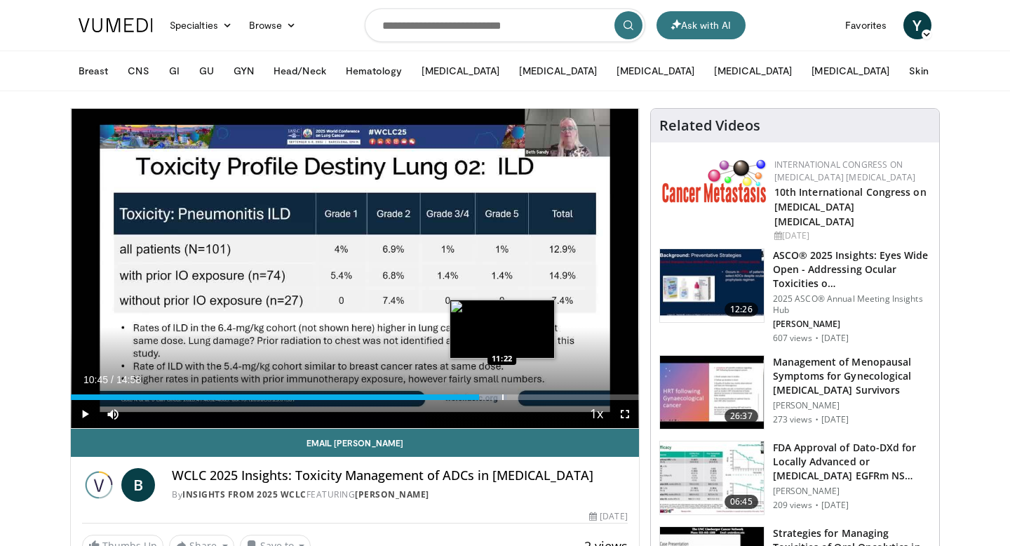
click at [502, 395] on div "Progress Bar" at bounding box center [502, 397] width 1 height 6
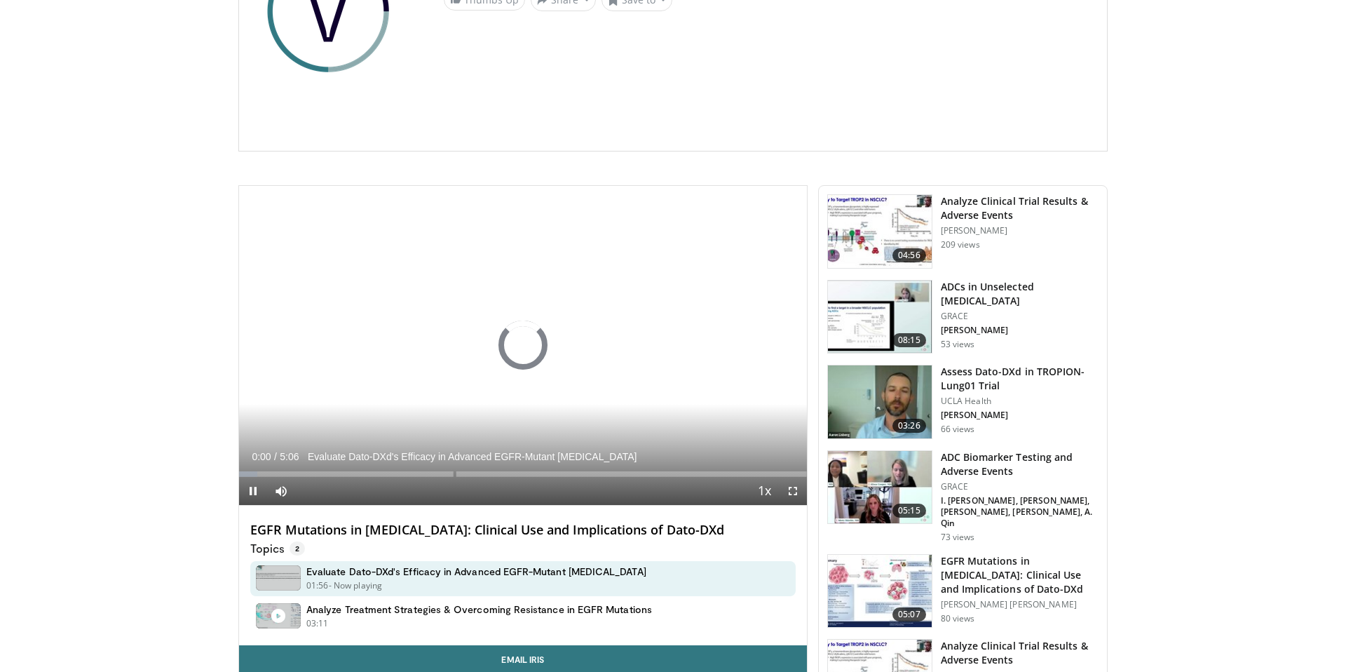
scroll to position [219, 0]
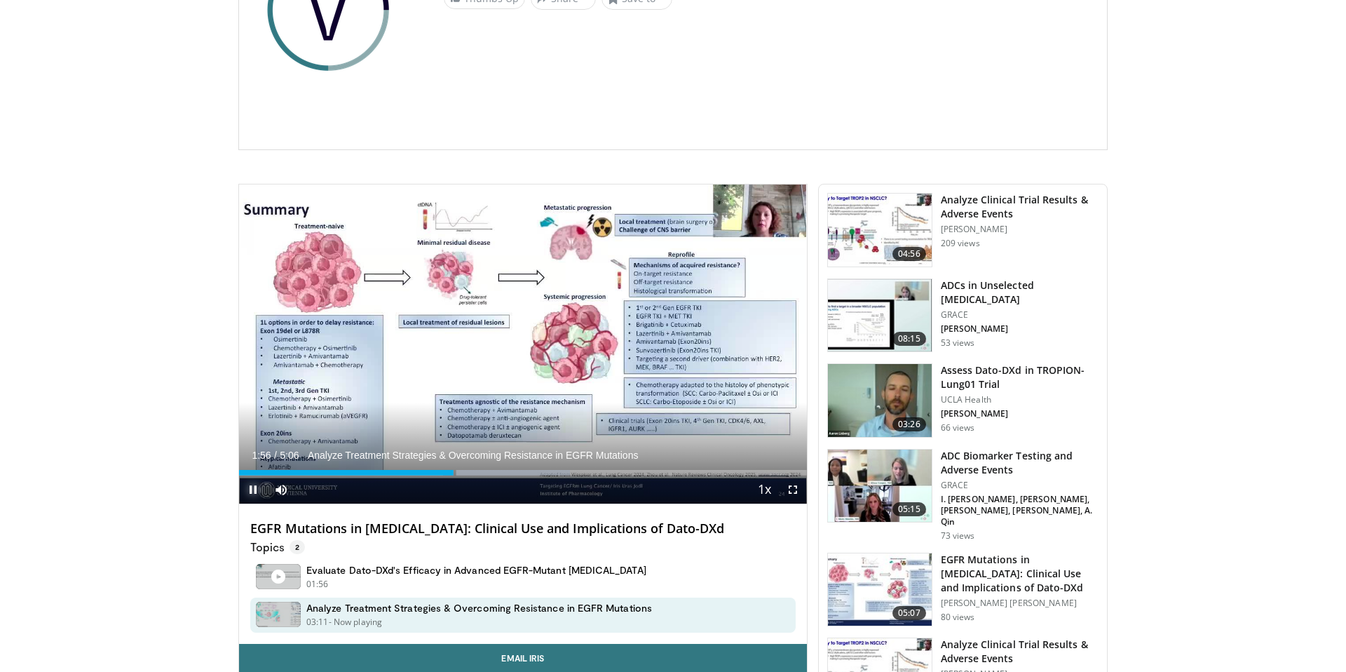
click at [252, 482] on span "Video Player" at bounding box center [253, 489] width 28 height 28
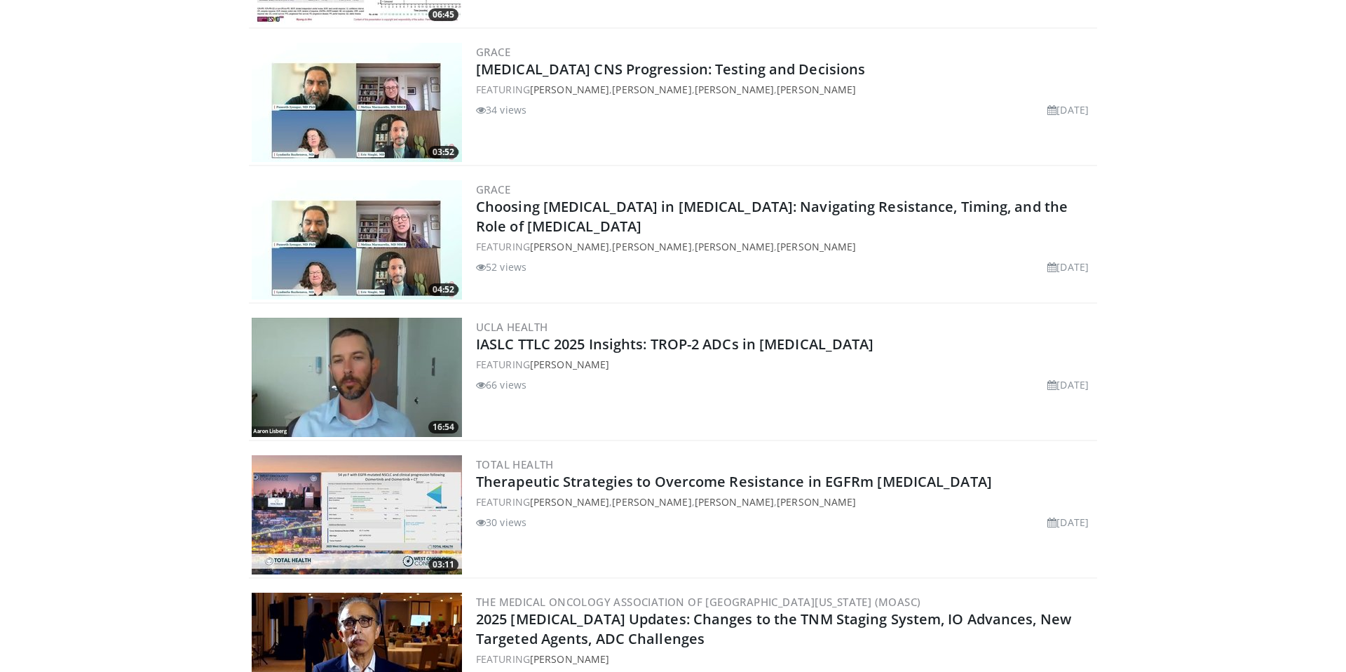
scroll to position [1306, 0]
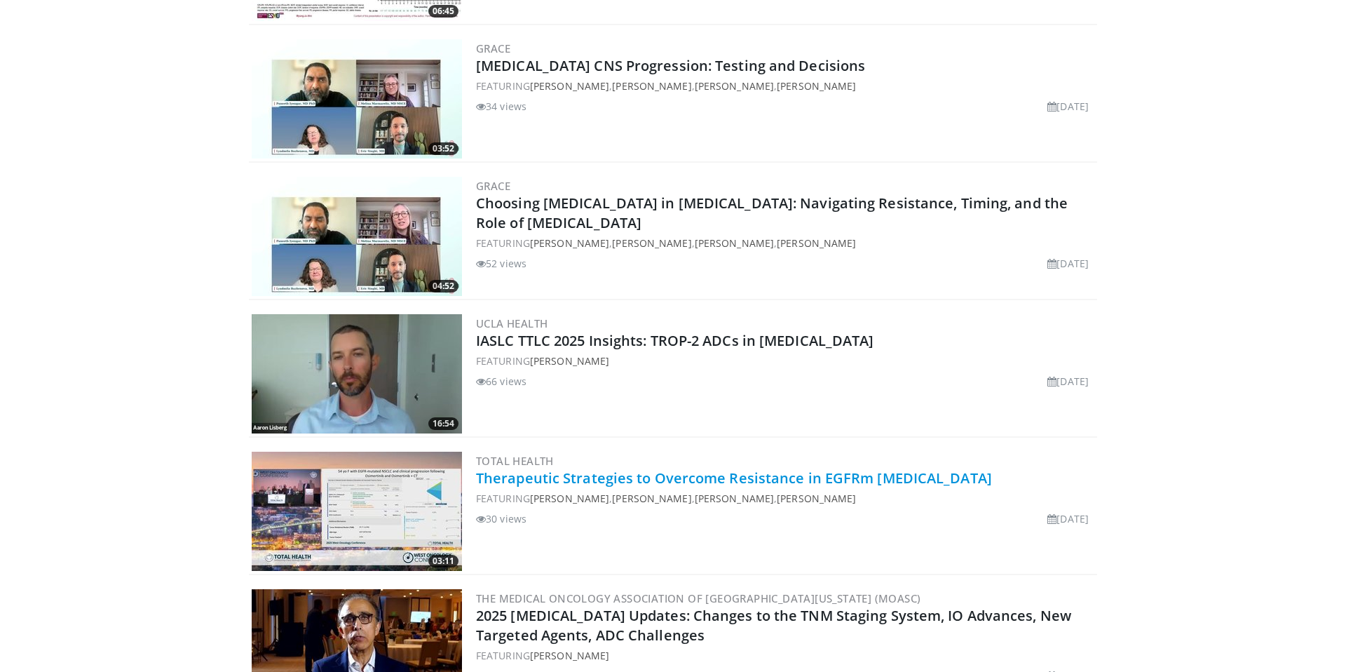
click at [522, 482] on link "Therapeutic Strategies to Overcome Resistance in EGFRm [MEDICAL_DATA]" at bounding box center [734, 477] width 516 height 19
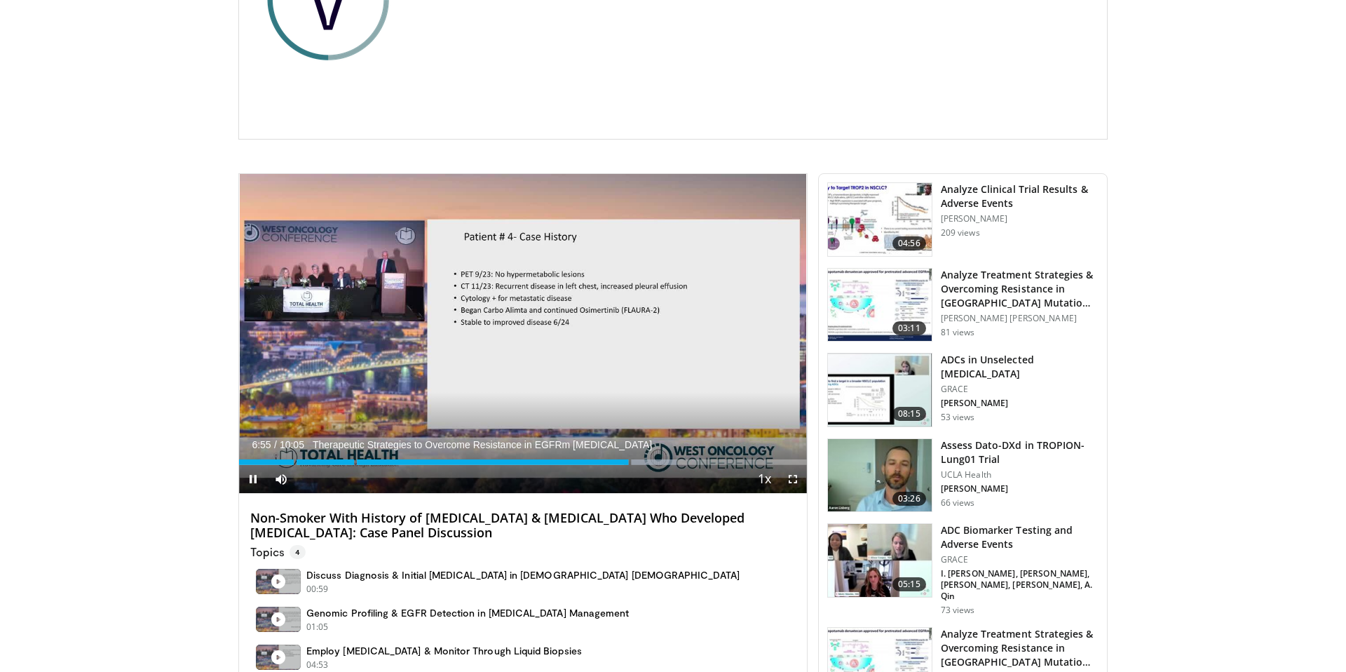
scroll to position [231, 0]
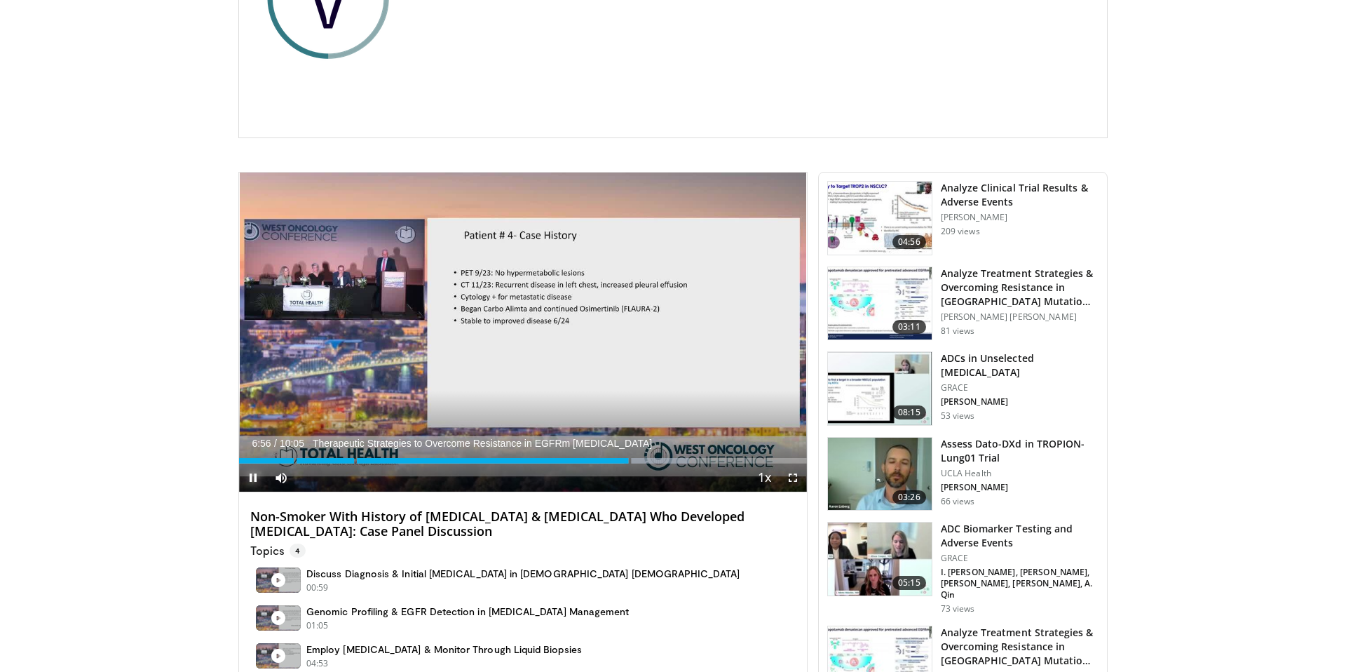
click at [249, 475] on span "Video Player" at bounding box center [253, 478] width 28 height 28
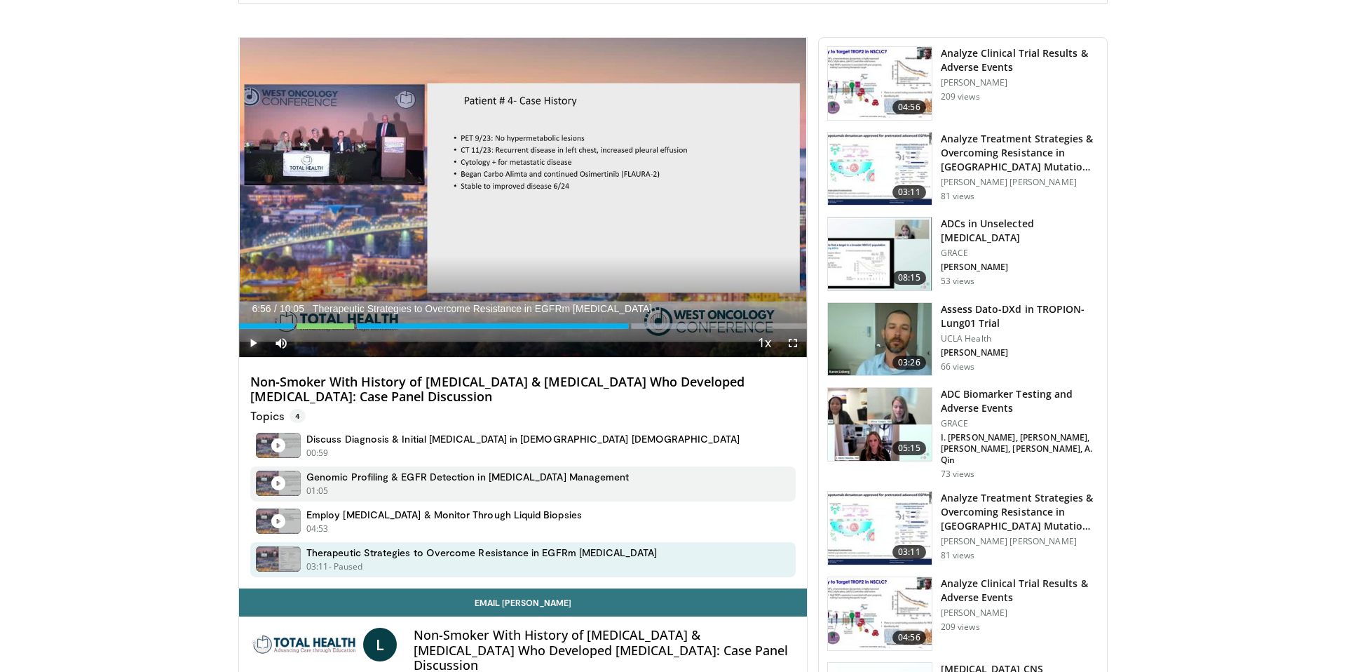
scroll to position [358, 0]
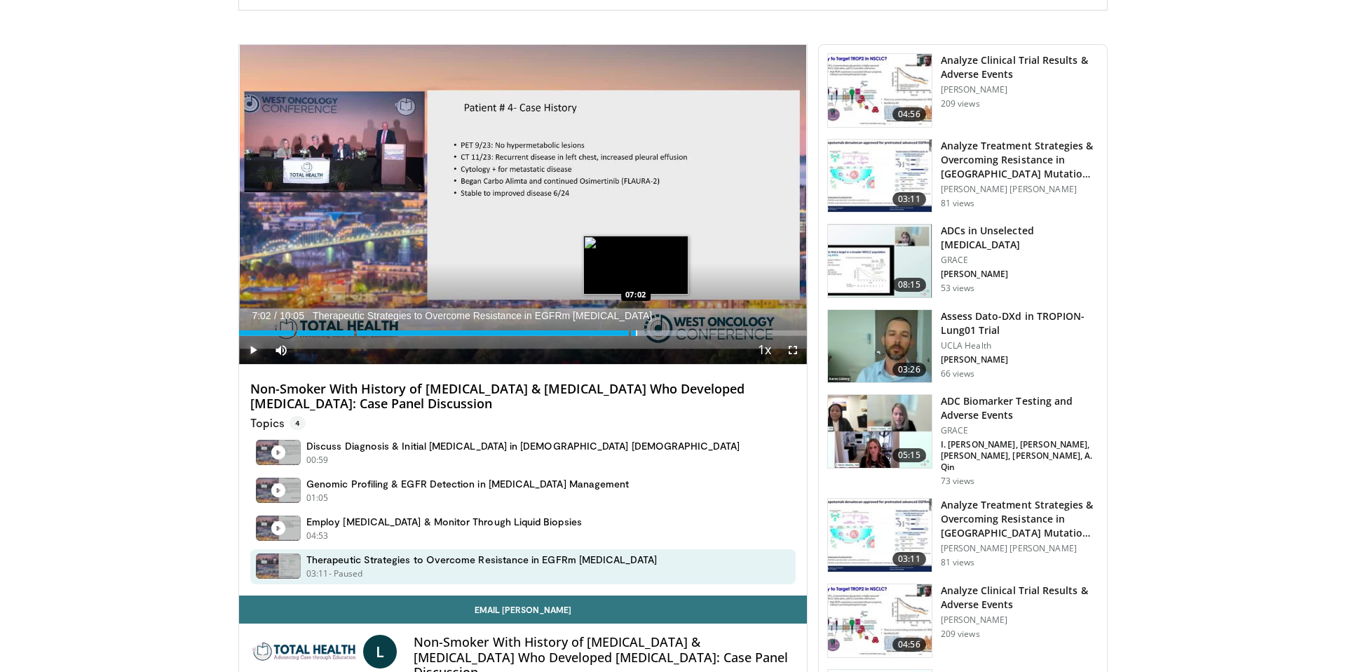
click at [636, 333] on div "Progress Bar" at bounding box center [636, 333] width 1 height 6
click at [642, 333] on div "Progress Bar" at bounding box center [642, 333] width 1 height 6
click at [647, 333] on div "Progress Bar" at bounding box center [647, 333] width 1 height 6
click at [660, 333] on div "Progress Bar" at bounding box center [658, 333] width 1 height 6
click at [672, 333] on div "Progress Bar" at bounding box center [672, 333] width 1 height 6
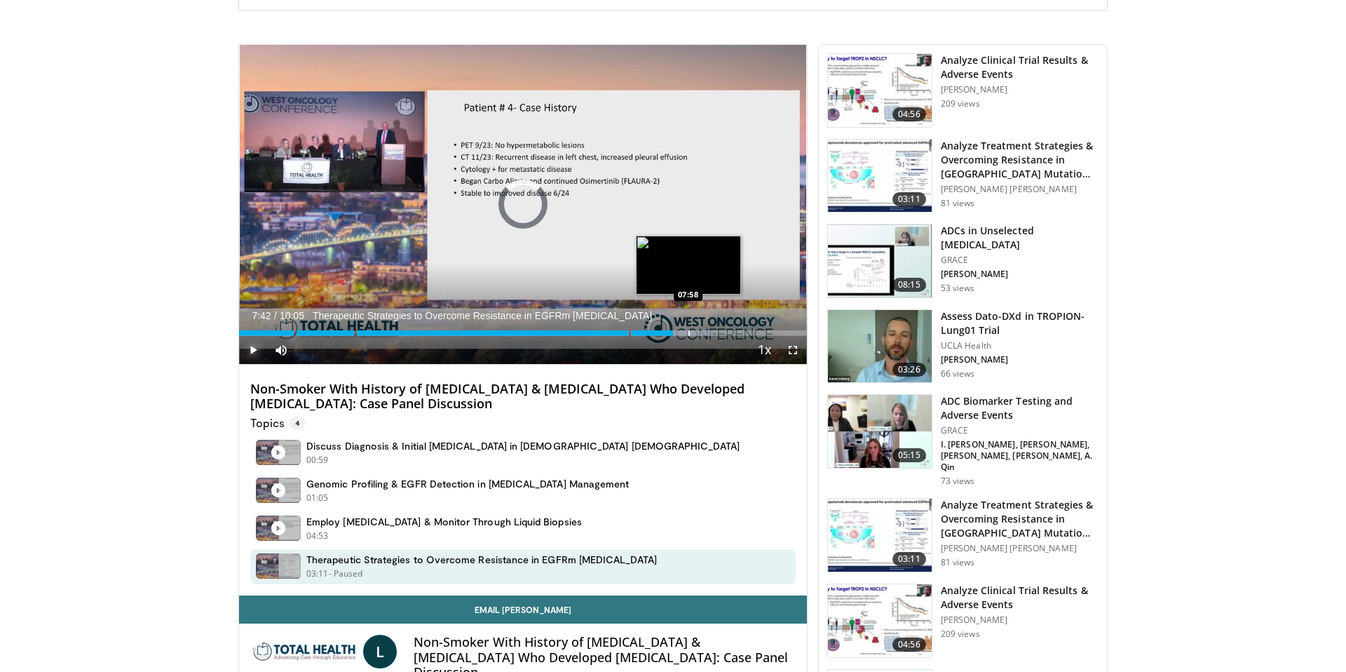
click at [689, 333] on div "Progress Bar" at bounding box center [689, 333] width 1 height 6
click at [690, 333] on div "Progress Bar" at bounding box center [689, 333] width 1 height 6
click at [712, 333] on div "Progress Bar" at bounding box center [712, 333] width 1 height 6
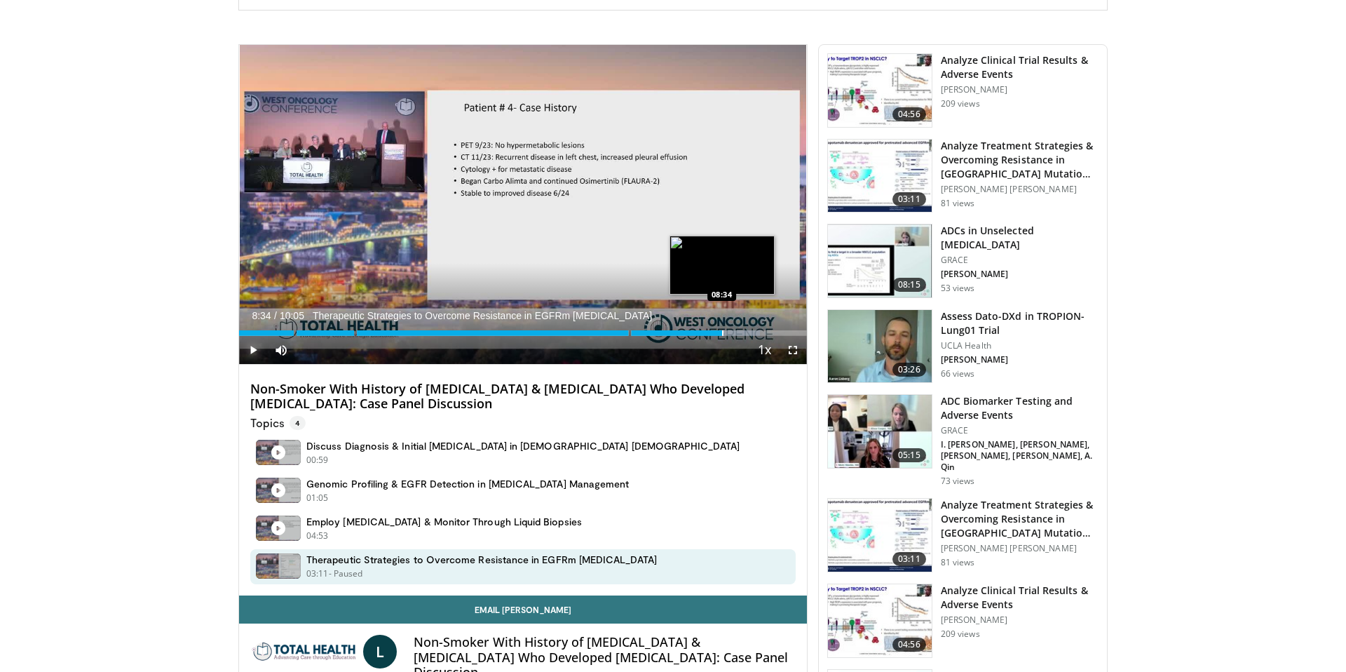
click at [722, 333] on div "Progress Bar" at bounding box center [722, 333] width 1 height 6
click at [727, 333] on div "Progress Bar" at bounding box center [727, 333] width 1 height 6
click at [735, 333] on div "Progress Bar" at bounding box center [735, 333] width 1 height 6
click at [748, 334] on div "Progress Bar" at bounding box center [748, 333] width 1 height 6
click at [759, 334] on div "Progress Bar" at bounding box center [759, 333] width 1 height 6
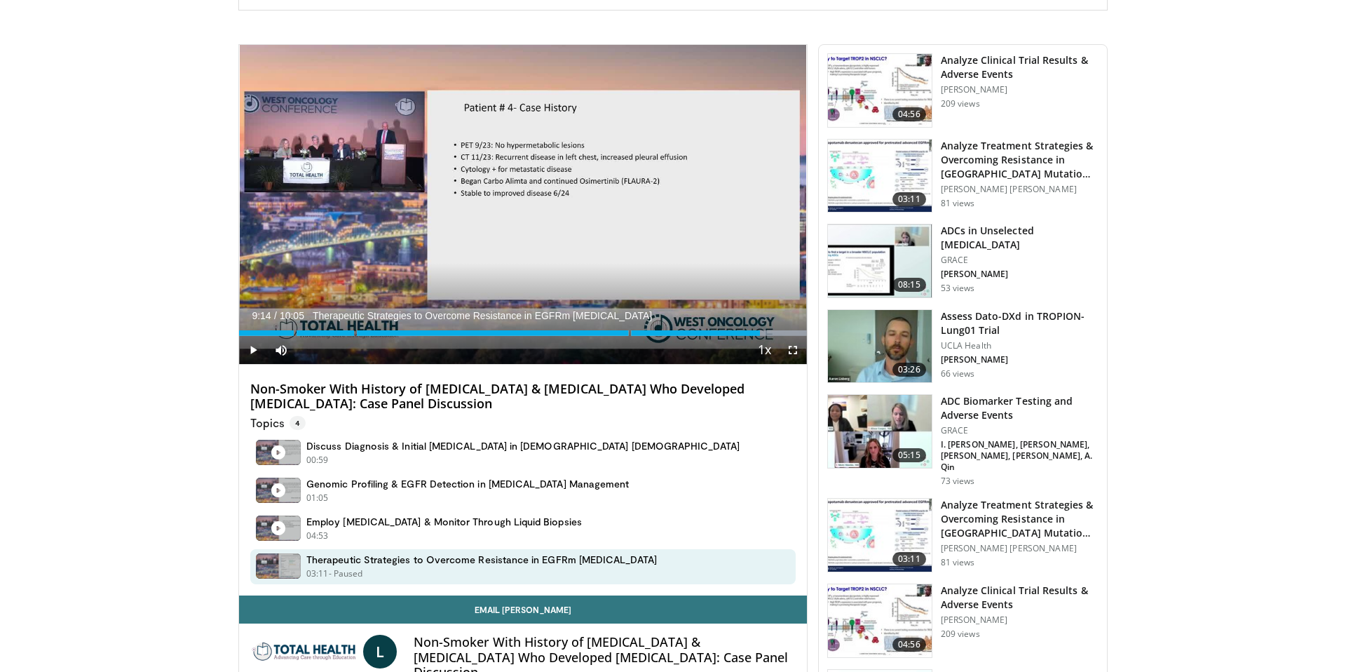
click at [684, 18] on main "The Evolution of 2L mNSCLC Management Thumbs Up Share The Evolution of 2L mNSCL…" at bounding box center [673, 610] width 870 height 1689
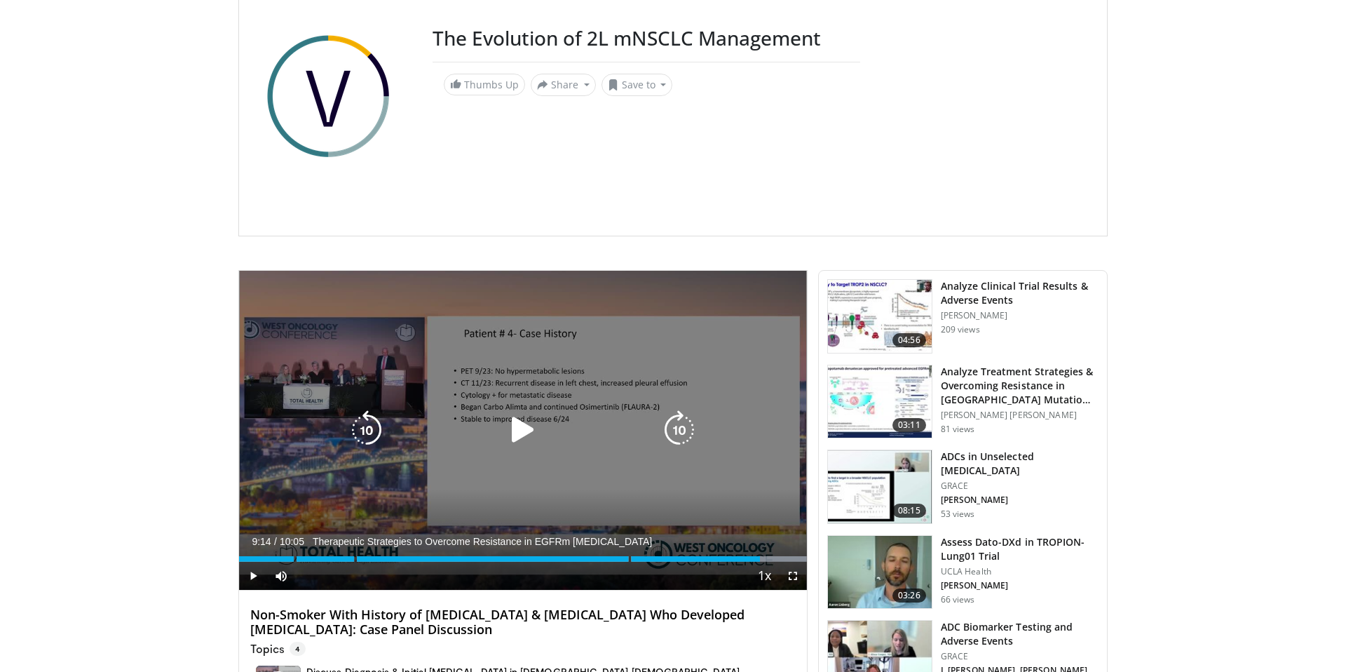
scroll to position [191, 0]
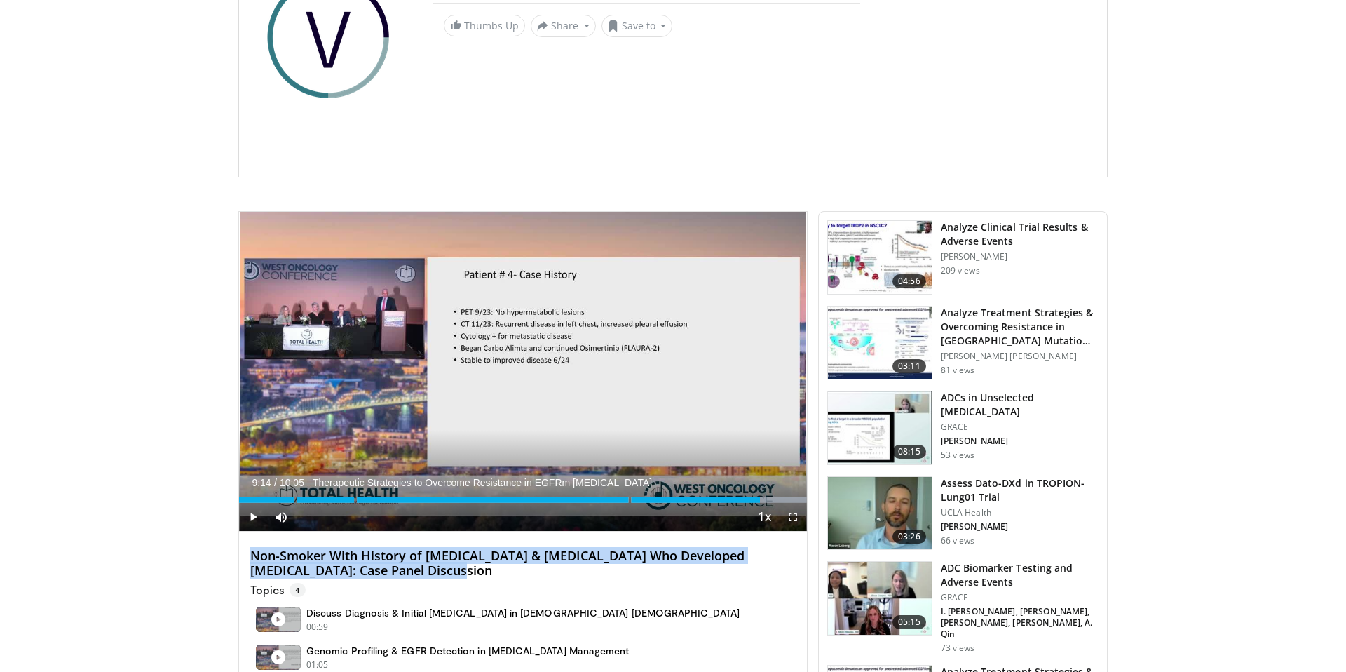
drag, startPoint x: 501, startPoint y: 574, endPoint x: 242, endPoint y: 553, distance: 260.3
click at [242, 553] on div "Non-Smoker With History of Chest Pain & Dry Cough Who Developed Lung Adenocarci…" at bounding box center [523, 647] width 568 height 231
copy h4 "Non-Smoker With History of Chest Pain & Dry Cough Who Developed Lung Adenocarci…"
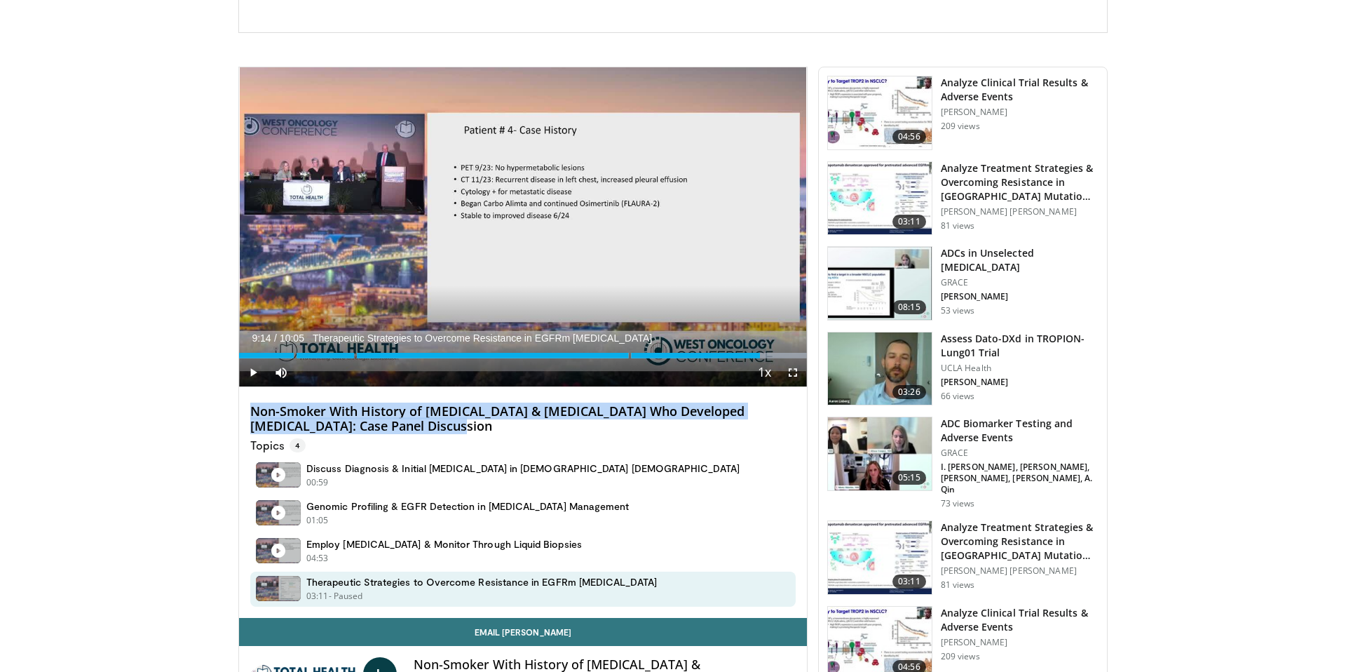
scroll to position [337, 0]
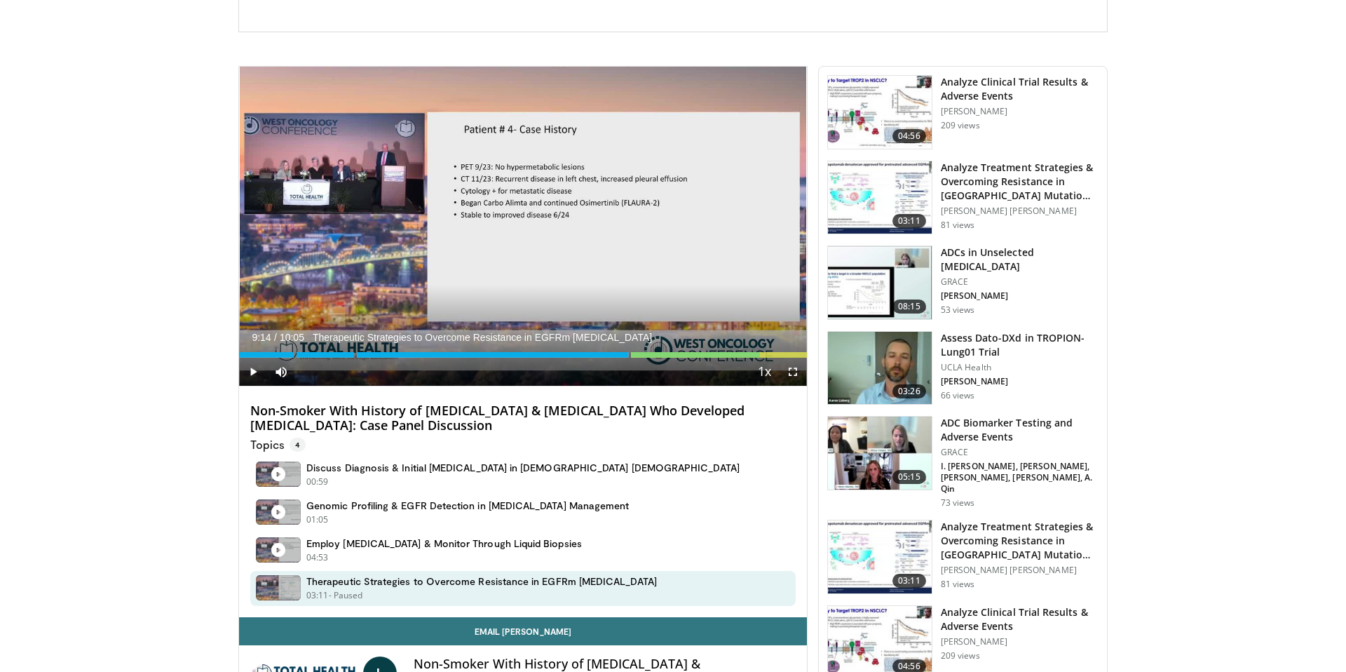
click at [621, 583] on div "Therapeutic Strategies to Overcome Resistance in EGFRm NSCLC 03:11 - Now playin…" at bounding box center [523, 588] width 546 height 35
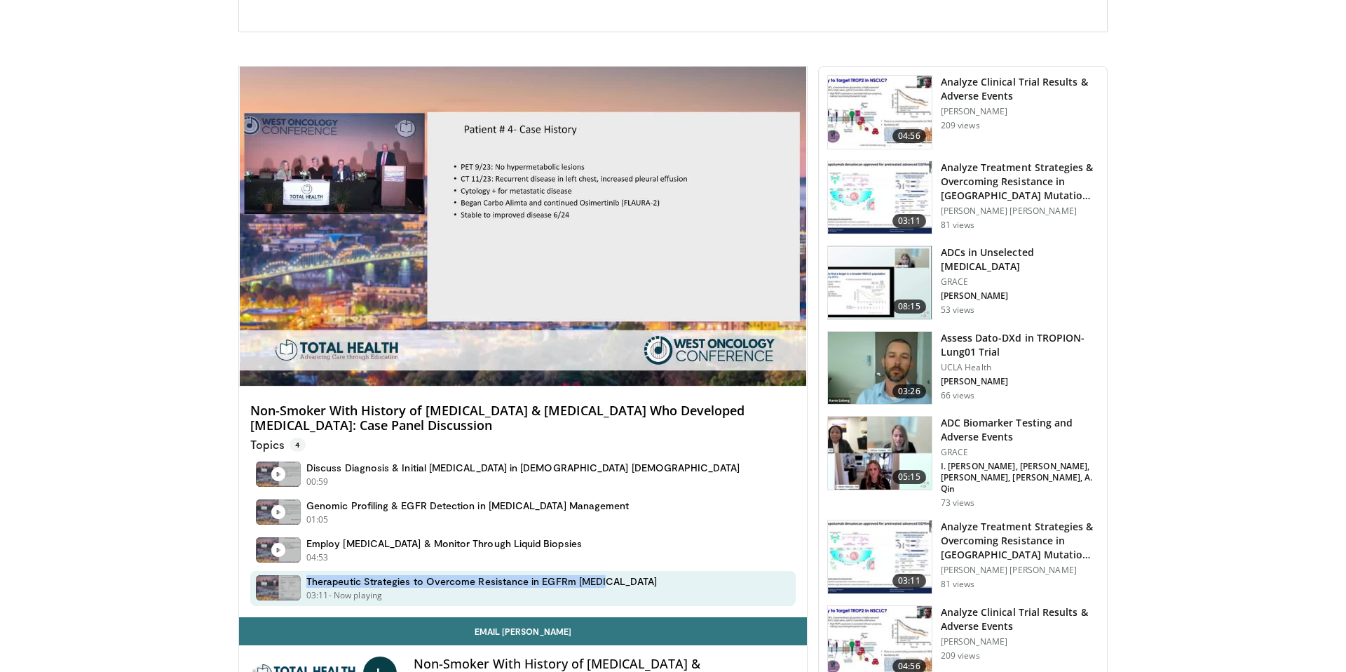
drag, startPoint x: 623, startPoint y: 581, endPoint x: 343, endPoint y: 570, distance: 280.7
click at [343, 571] on div "Therapeutic Strategies to Overcome Resistance in EGFRm NSCLC 03:11 - Now playin…" at bounding box center [523, 588] width 546 height 35
copy h4 "Therapeutic Strategies to Overcome Resistance in EGFRm [MEDICAL_DATA]"
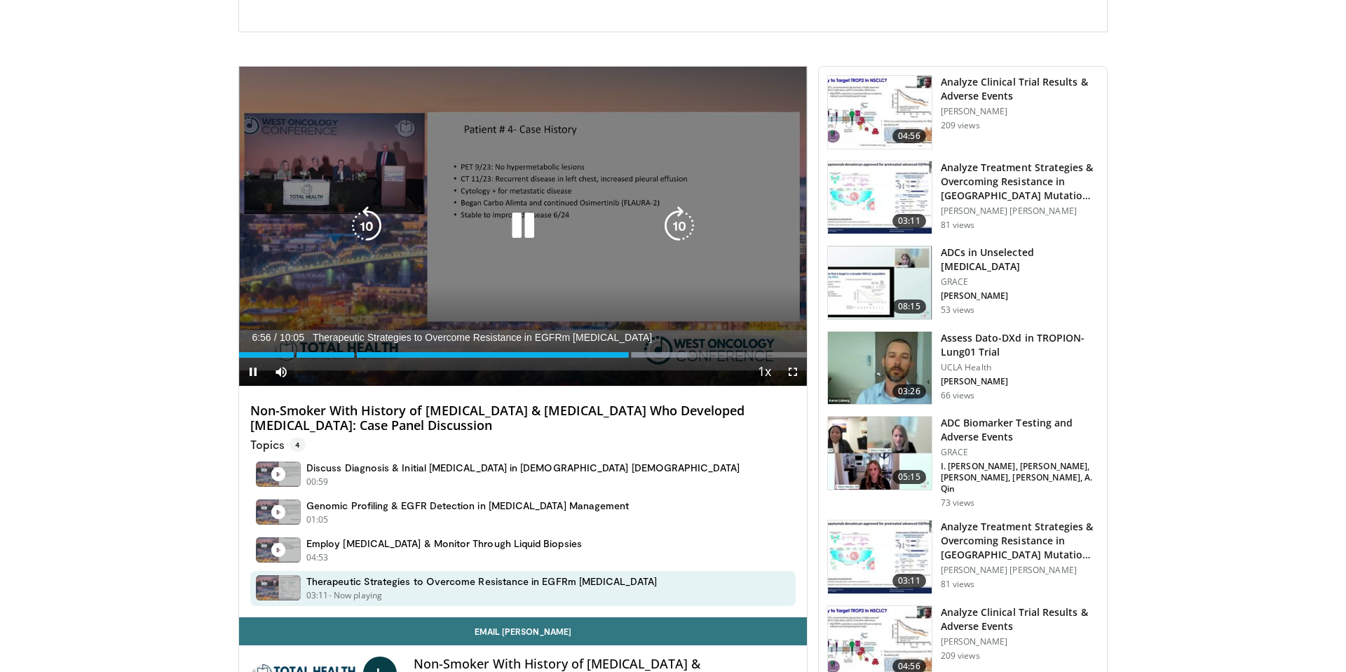
click at [754, 255] on div "10 seconds Tap to unmute" at bounding box center [523, 226] width 568 height 319
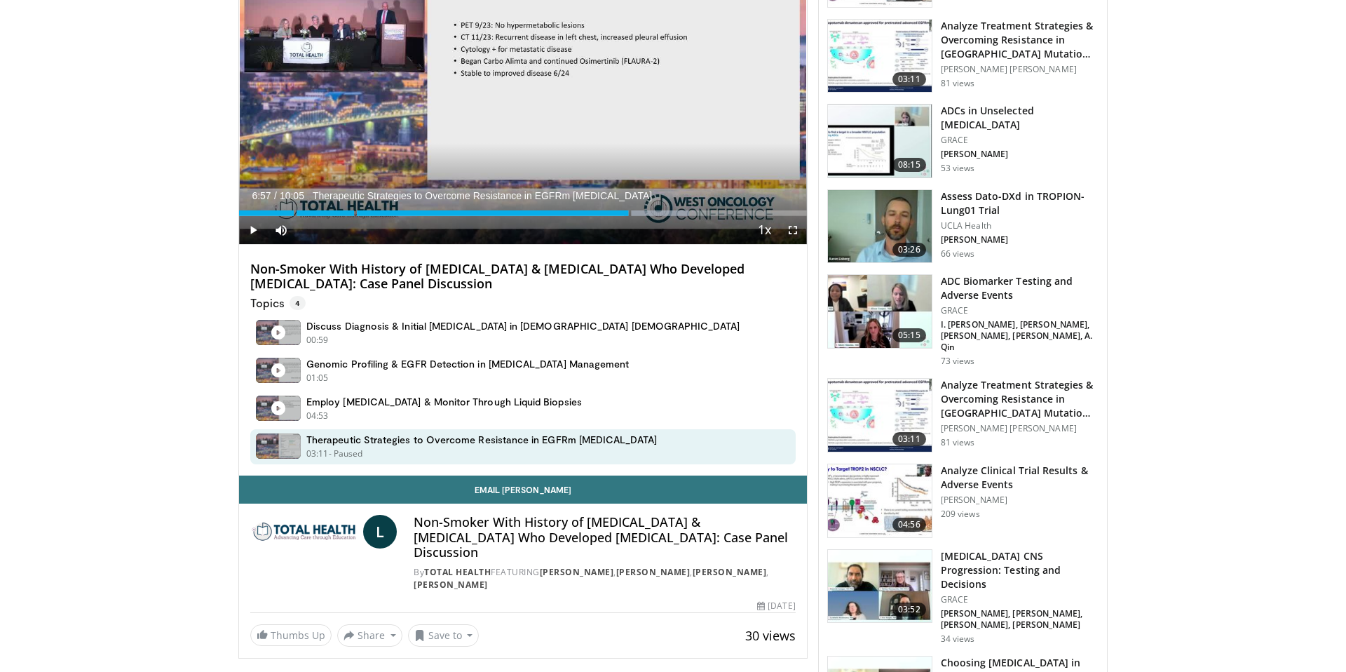
scroll to position [489, 0]
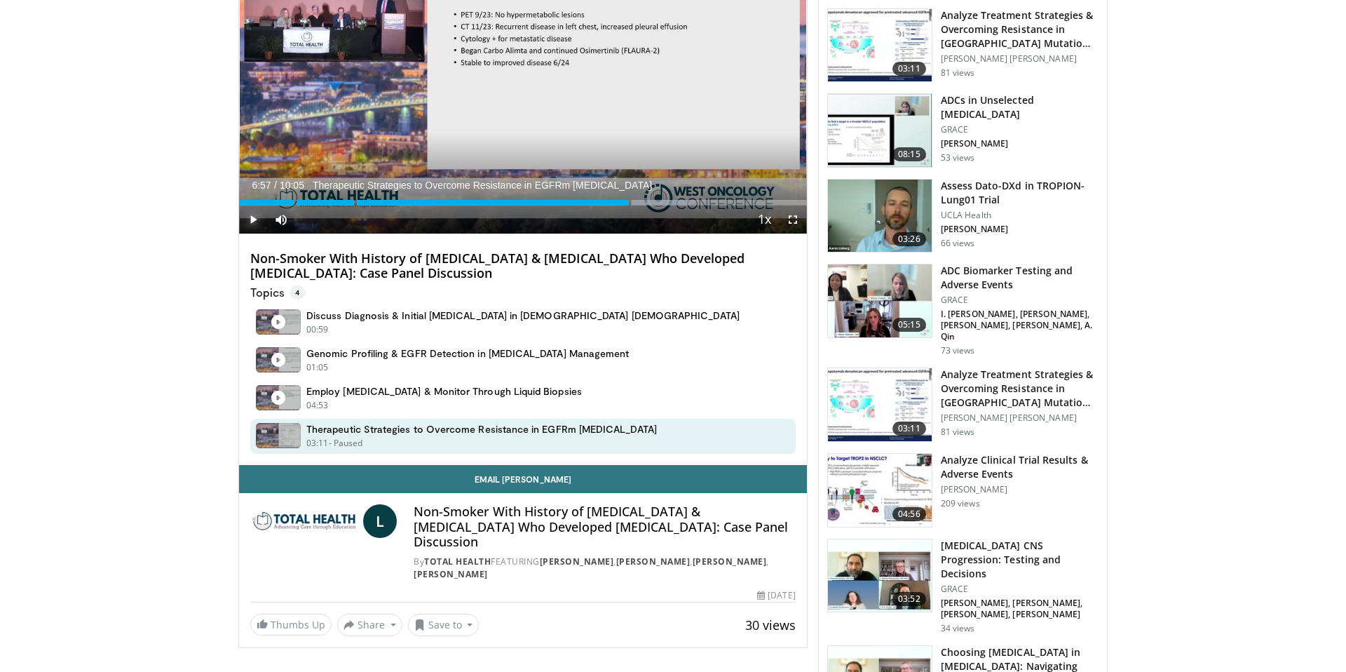
click at [253, 218] on span "Video Player" at bounding box center [253, 219] width 28 height 28
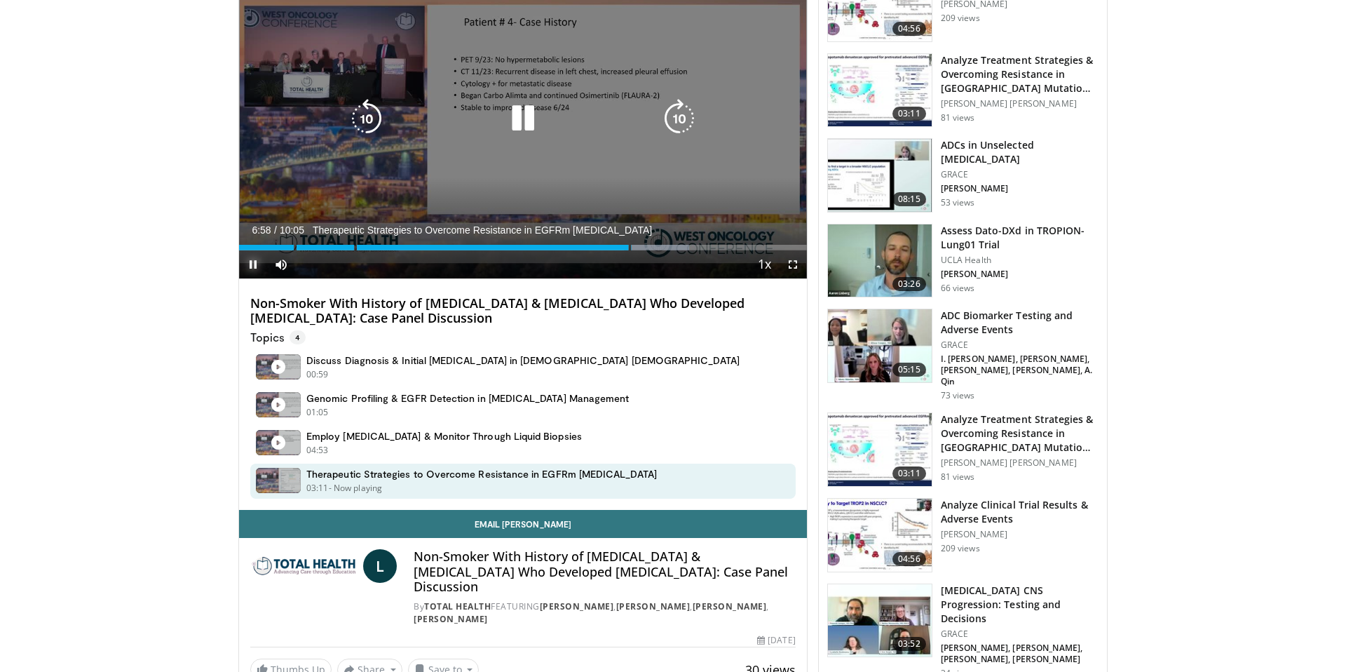
scroll to position [442, 0]
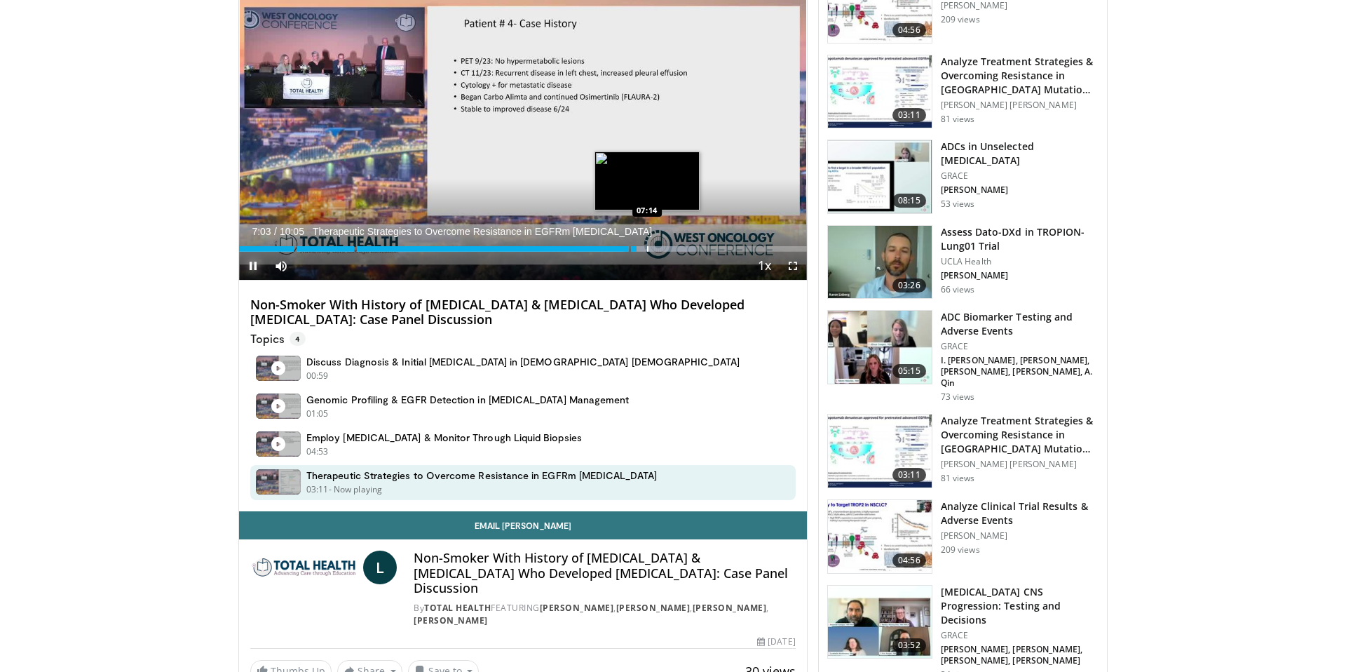
click at [647, 246] on div "Progress Bar" at bounding box center [647, 249] width 1 height 6
click at [657, 246] on div "Progress Bar" at bounding box center [657, 249] width 1 height 6
click at [675, 249] on div "Progress Bar" at bounding box center [675, 249] width 1 height 6
click at [677, 248] on div "Progress Bar" at bounding box center [676, 249] width 1 height 6
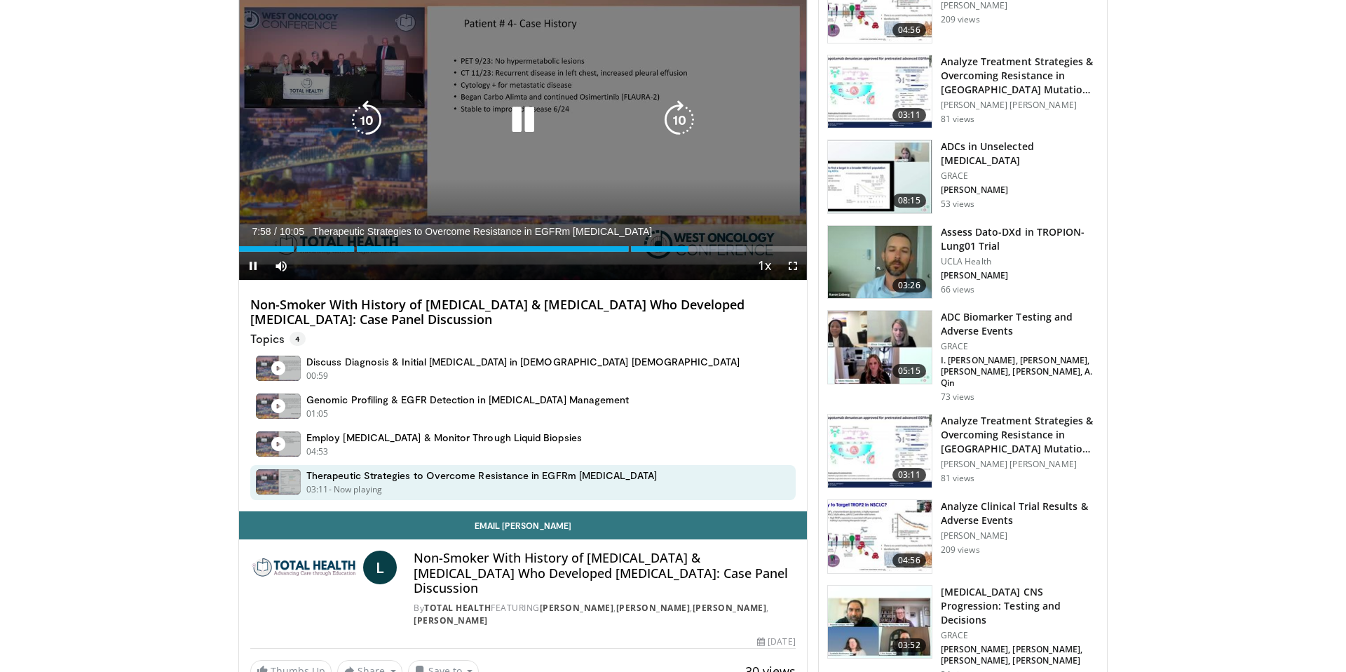
click at [523, 117] on icon "Video Player" at bounding box center [522, 119] width 39 height 39
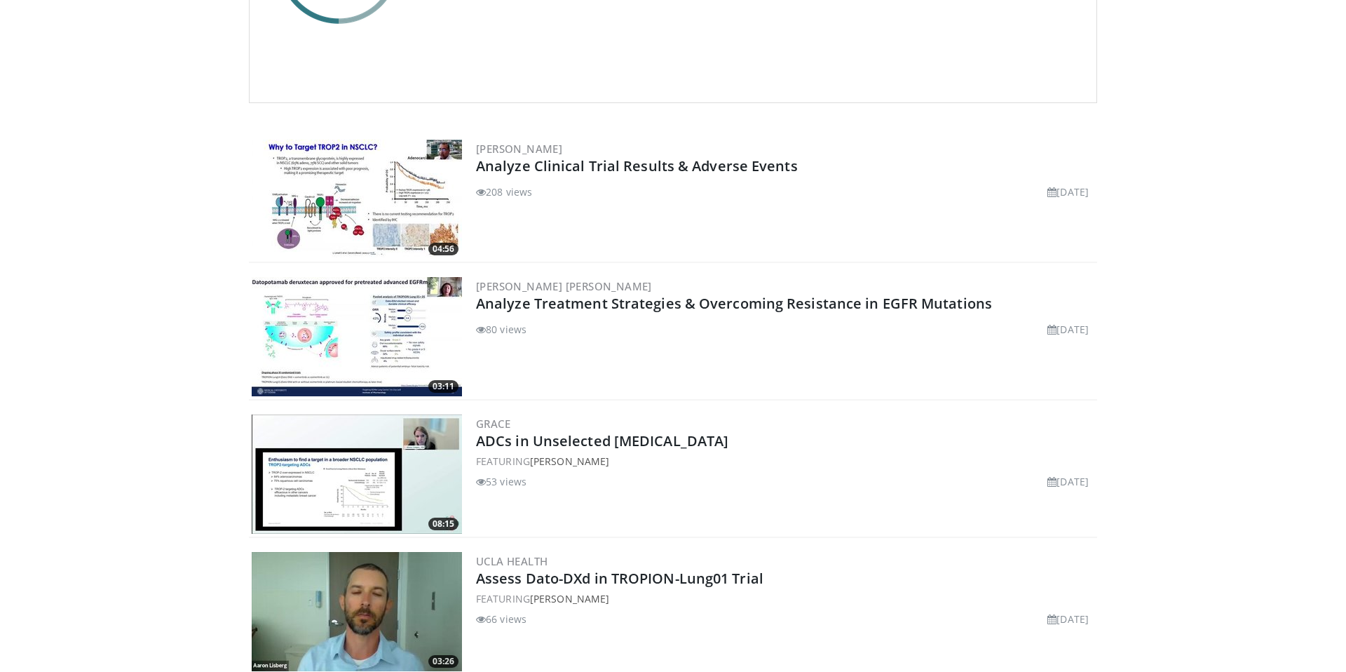
scroll to position [247, 0]
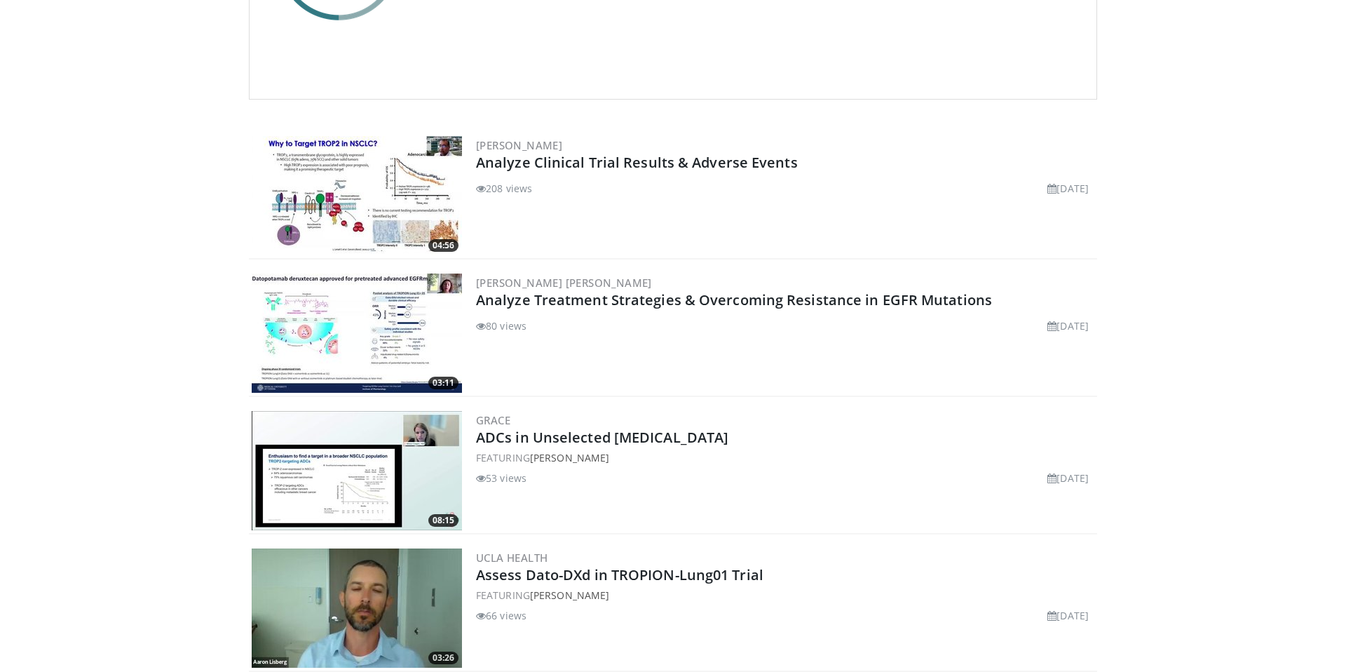
click at [374, 325] on img at bounding box center [357, 332] width 210 height 119
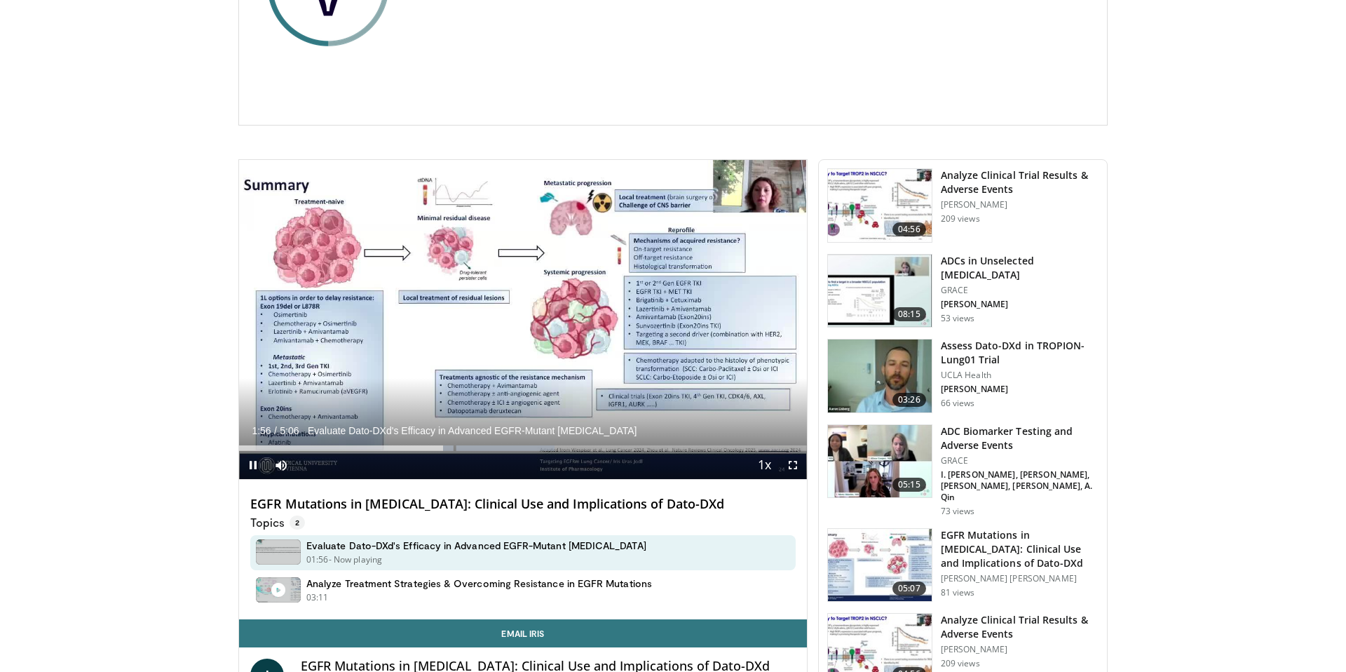
scroll to position [250, 0]
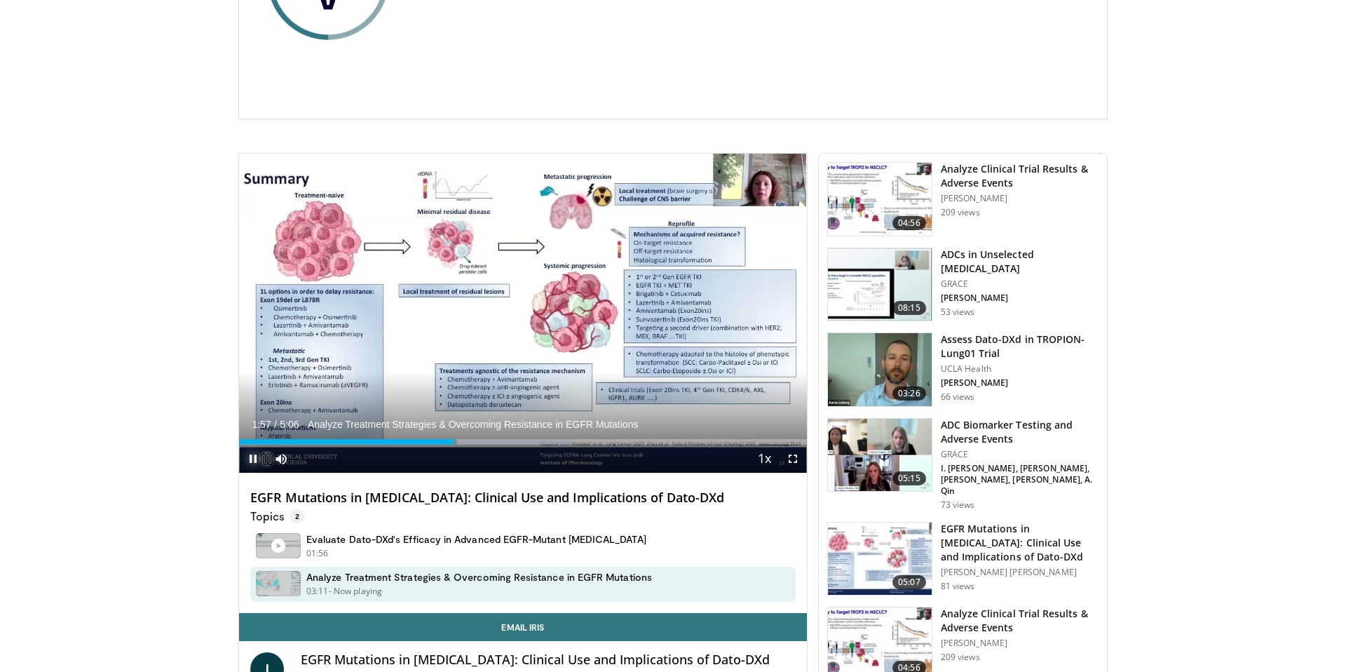
click at [249, 453] on span "Video Player" at bounding box center [253, 459] width 28 height 28
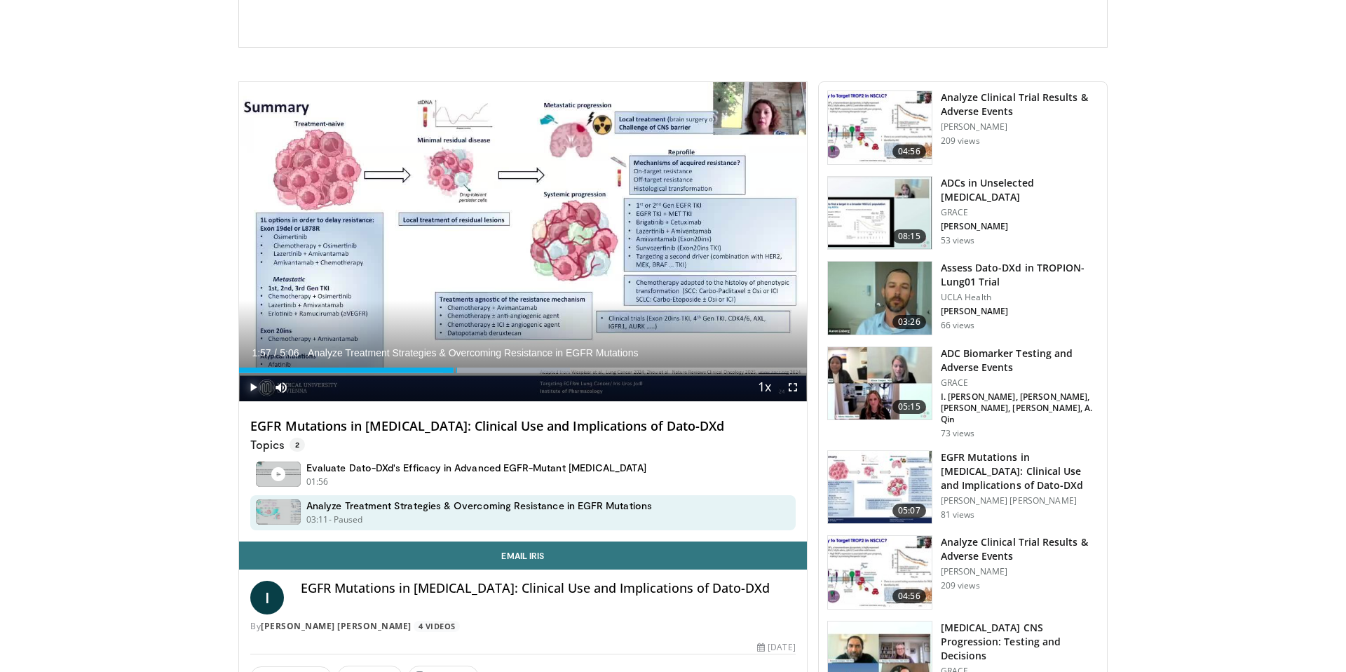
scroll to position [329, 0]
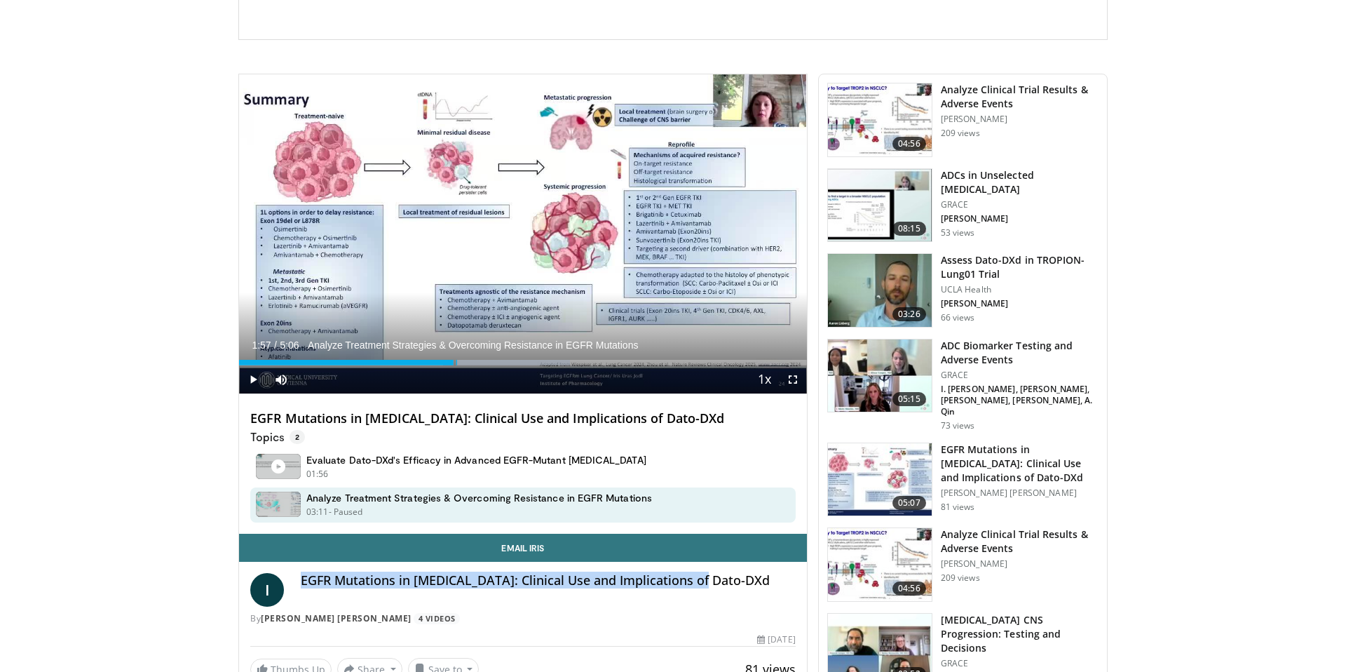
drag, startPoint x: 719, startPoint y: 585, endPoint x: 319, endPoint y: 571, distance: 400.7
click at [319, 571] on div "I EGFR Mutations in [MEDICAL_DATA]: Clinical Use and Implications of Dato-DXd B…" at bounding box center [523, 595] width 568 height 66
copy h4 "EGFR Mutations in [MEDICAL_DATA]: Clinical Use and Implications of Dato-DXd"
drag, startPoint x: 728, startPoint y: 581, endPoint x: 293, endPoint y: 573, distance: 434.9
click at [293, 573] on div "I EGFR Mutations in [MEDICAL_DATA]: Clinical Use and Implications of Dato-DXd B…" at bounding box center [523, 599] width 546 height 52
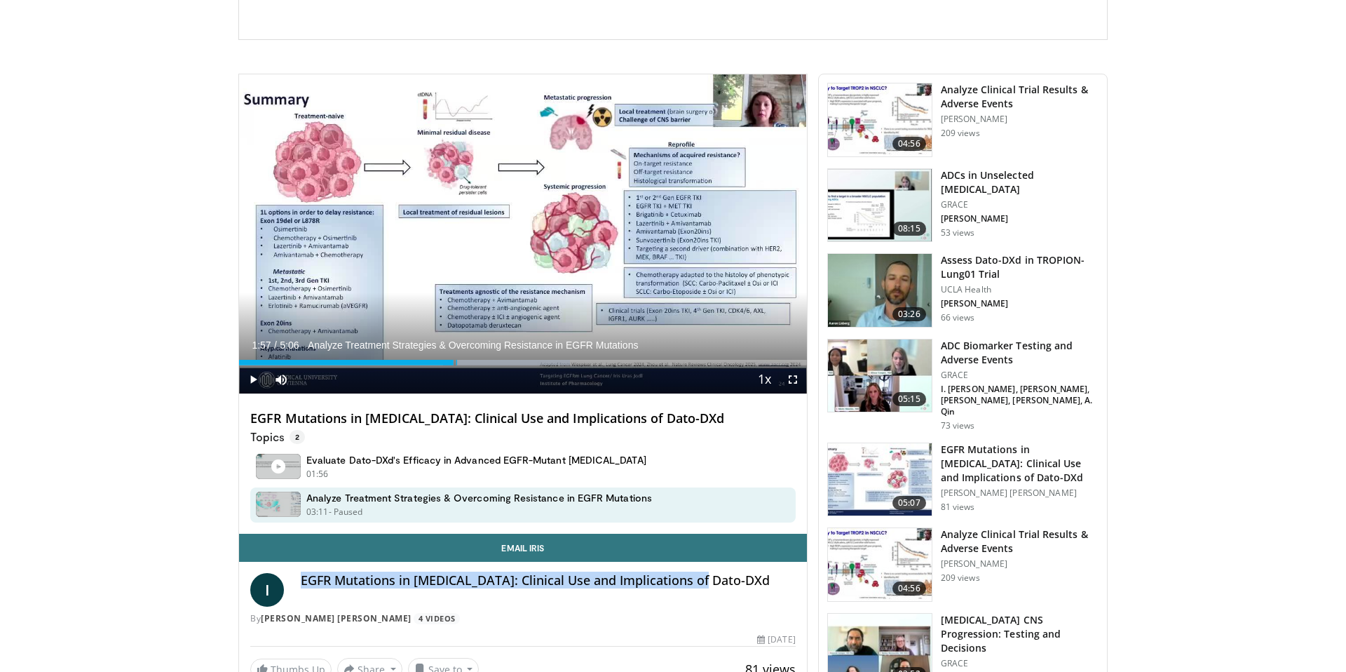
copy h4 "EGFR Mutations in [MEDICAL_DATA]: Clinical Use and Implications of Dato-DXd"
click at [388, 360] on div "Progress Bar" at bounding box center [388, 363] width 1 height 6
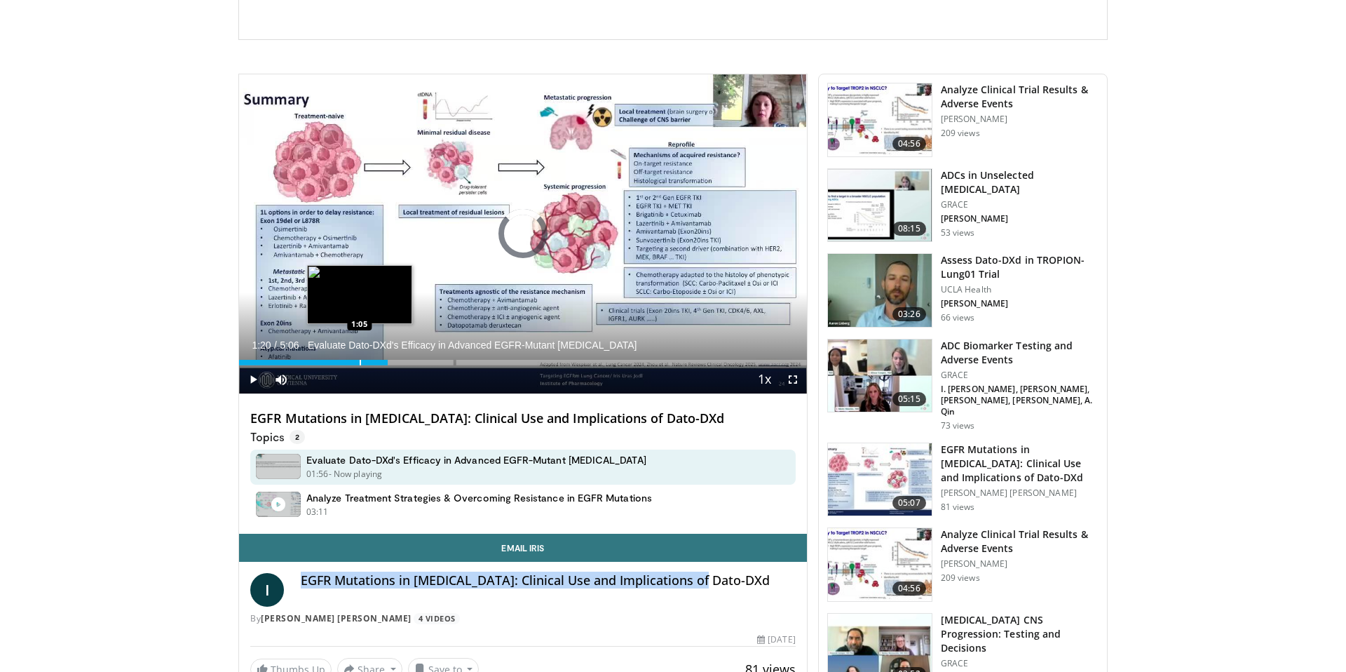
click at [360, 361] on div "Progress Bar" at bounding box center [360, 363] width 1 height 6
click at [336, 361] on div "Progress Bar" at bounding box center [336, 363] width 1 height 6
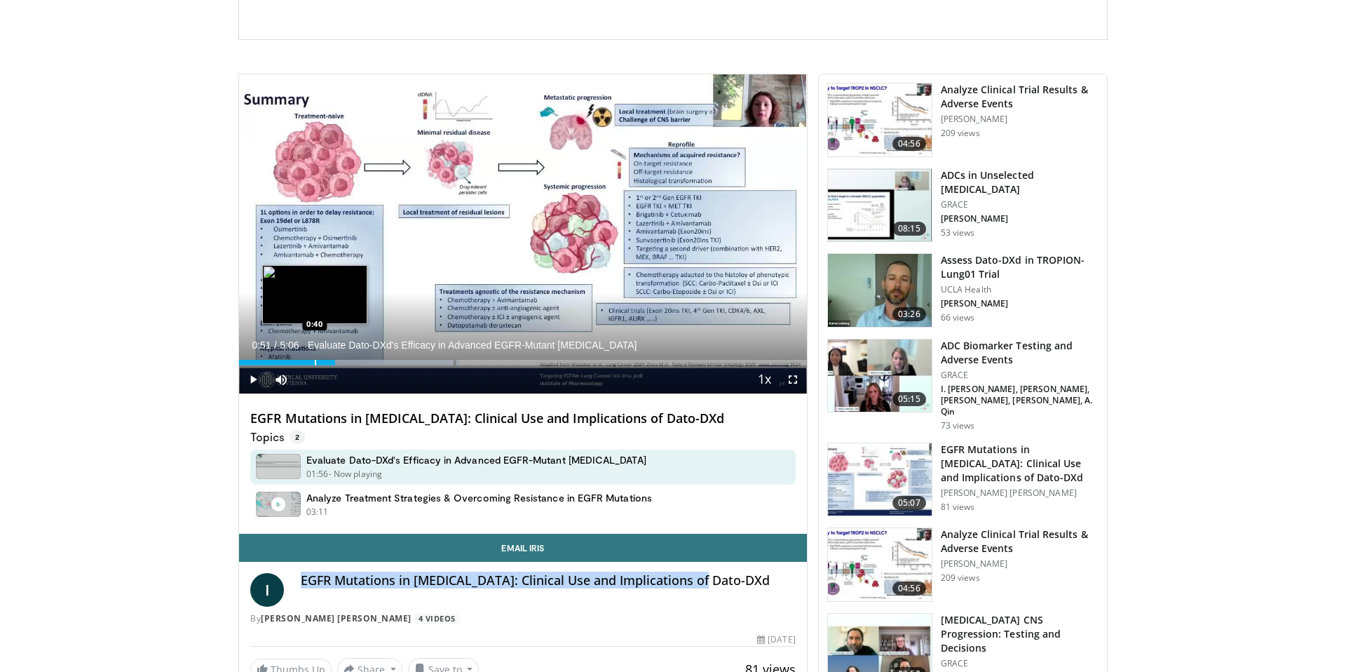
click at [315, 362] on div "Progress Bar" at bounding box center [315, 363] width 1 height 6
click at [286, 364] on div "Progress Bar" at bounding box center [286, 363] width 1 height 6
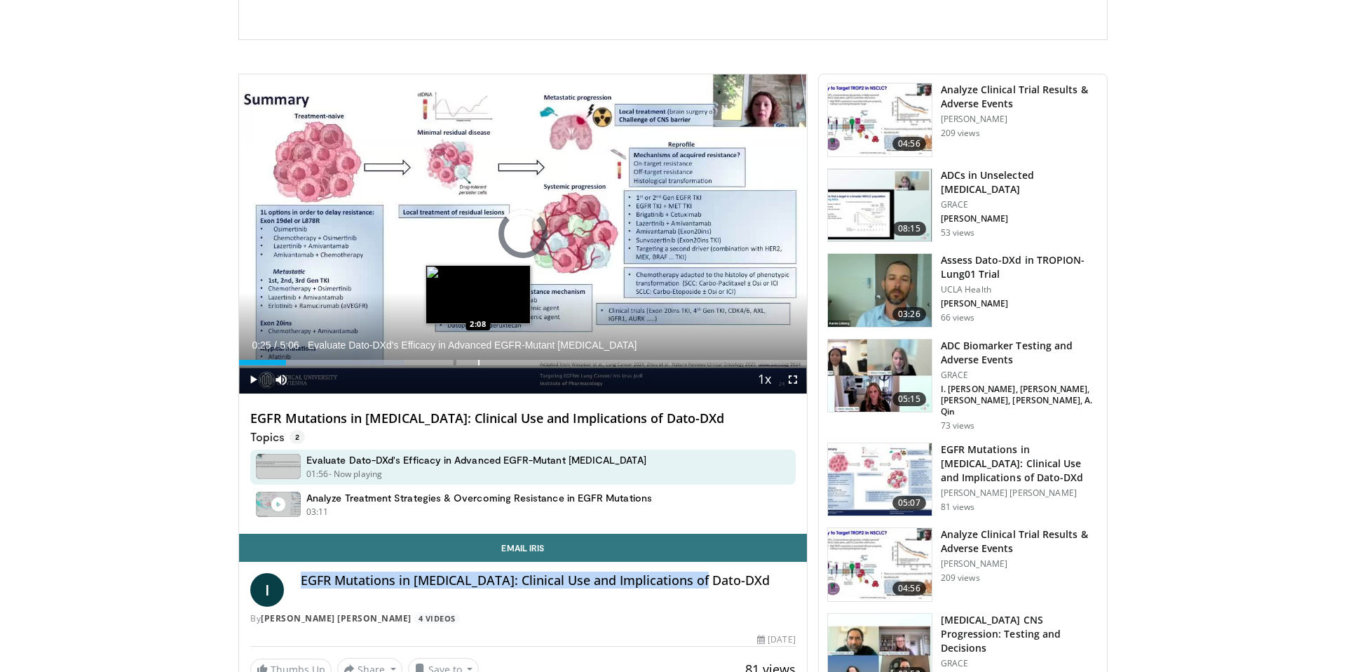
click at [478, 364] on div "Progress Bar" at bounding box center [478, 363] width 1 height 6
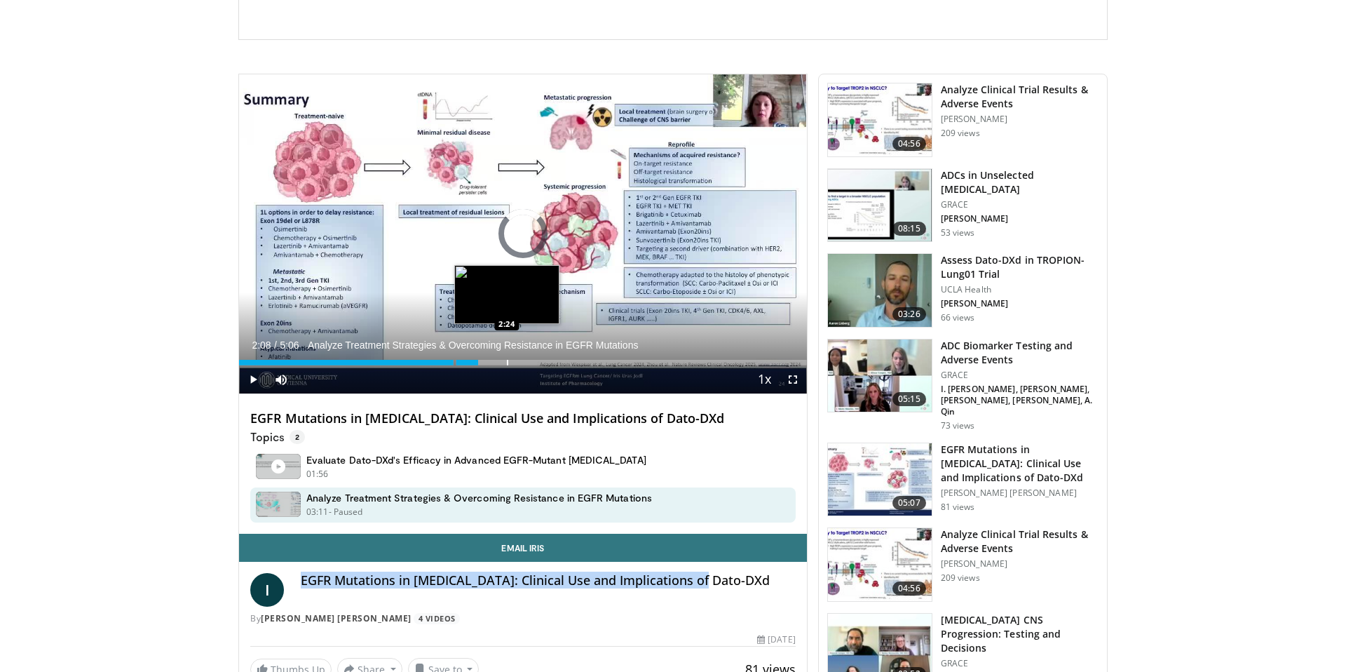
click at [507, 365] on div "Progress Bar" at bounding box center [507, 363] width 1 height 6
click at [524, 365] on div "Progress Bar" at bounding box center [524, 363] width 1 height 6
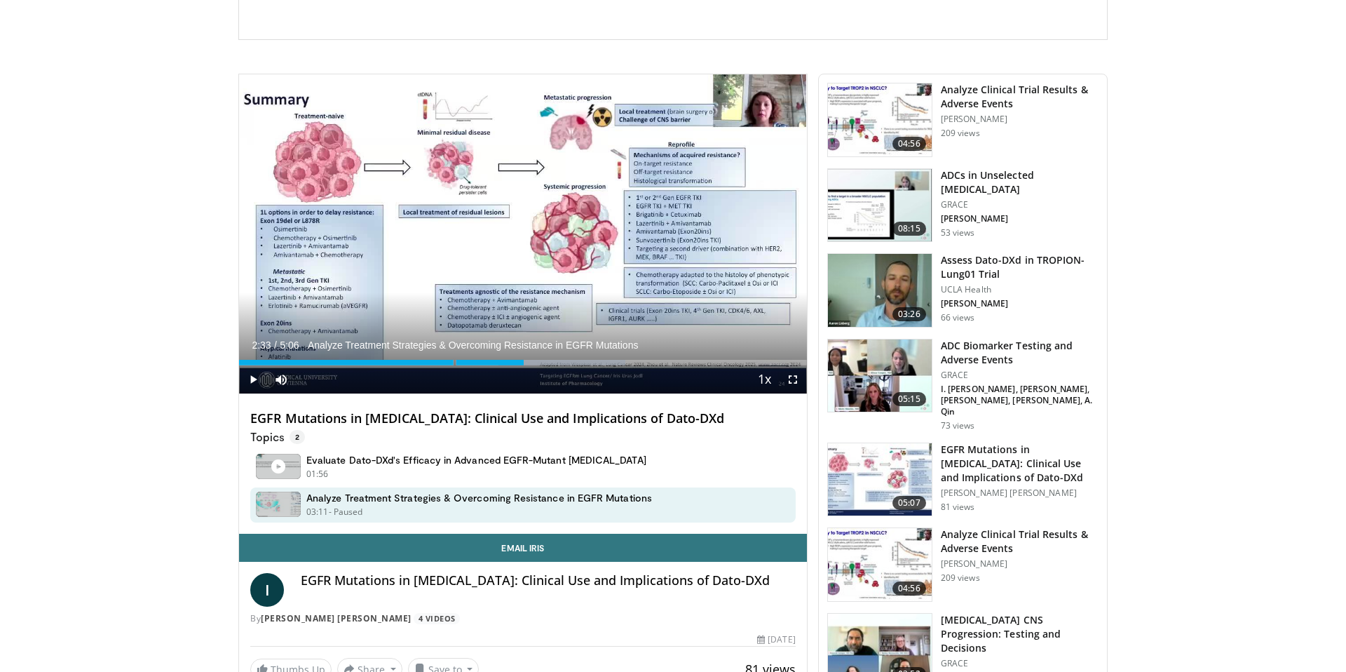
click at [541, 367] on div "Current Time 2:33 / Duration 5:06 Analyze Treatment Strategies & Overcoming Res…" at bounding box center [523, 379] width 568 height 28
click at [553, 362] on div "Progress Bar" at bounding box center [553, 363] width 1 height 6
click at [576, 362] on div "Progress Bar" at bounding box center [575, 363] width 1 height 6
click at [600, 362] on div "Progress Bar" at bounding box center [600, 363] width 1 height 6
click at [625, 362] on div "Progress Bar" at bounding box center [624, 363] width 1 height 6
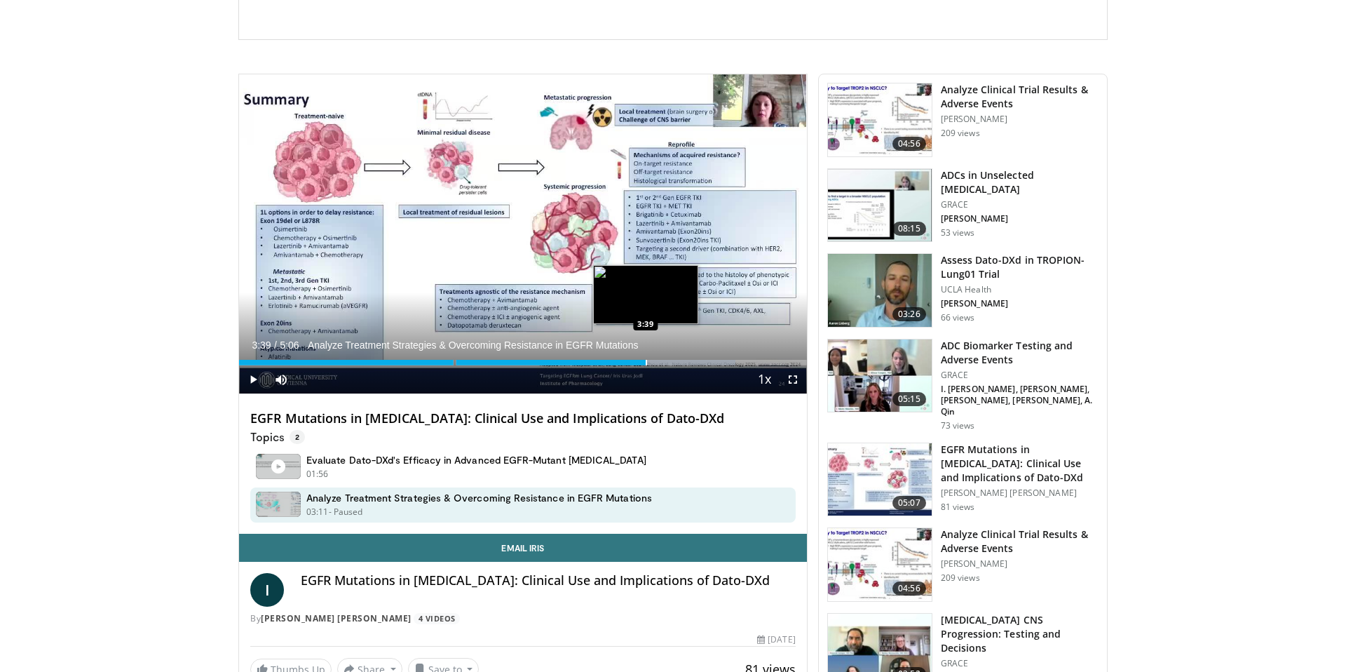
click at [646, 362] on div "Progress Bar" at bounding box center [646, 363] width 1 height 6
click at [656, 362] on div "Progress Bar" at bounding box center [656, 363] width 1 height 6
click at [662, 362] on div "Progress Bar" at bounding box center [661, 363] width 1 height 6
click at [685, 362] on div "Progress Bar" at bounding box center [684, 363] width 1 height 6
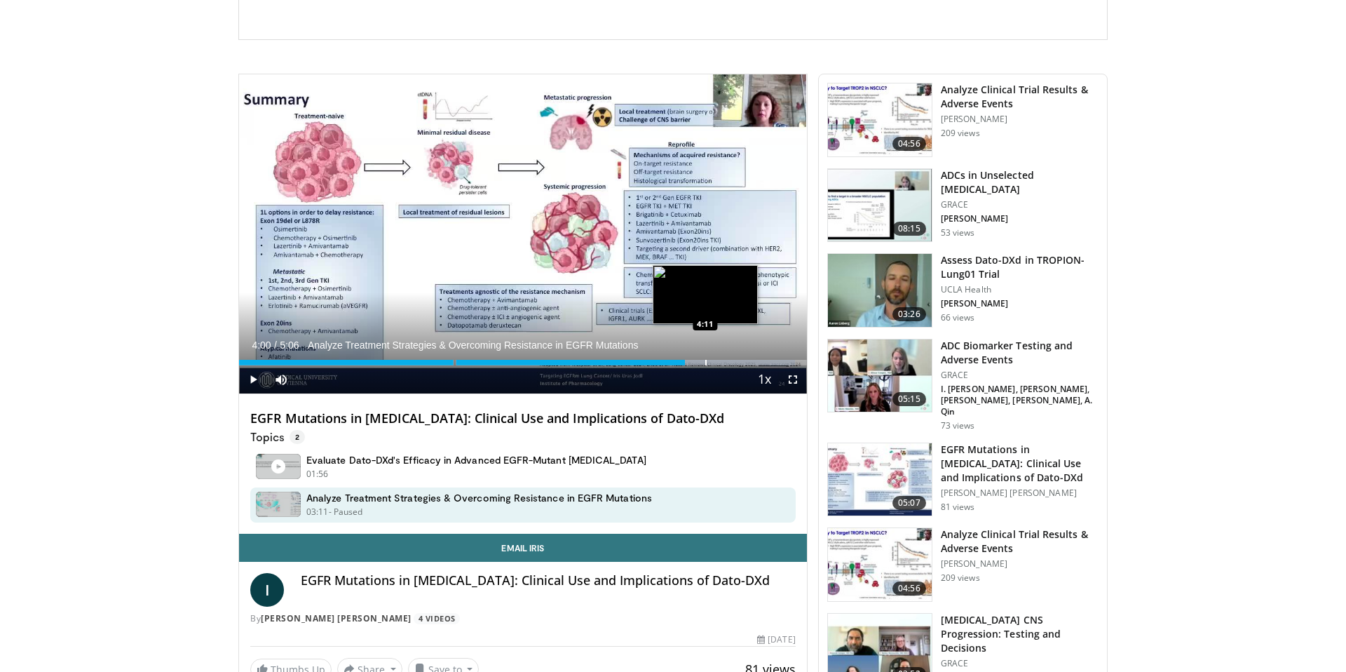
click at [705, 362] on div "Progress Bar" at bounding box center [705, 363] width 1 height 6
click at [725, 362] on div "Progress Bar" at bounding box center [725, 363] width 1 height 6
click at [736, 362] on div "Progress Bar" at bounding box center [734, 363] width 1 height 6
click at [757, 362] on div "Progress Bar" at bounding box center [757, 363] width 1 height 6
click at [664, 361] on div "Progress Bar" at bounding box center [664, 363] width 1 height 6
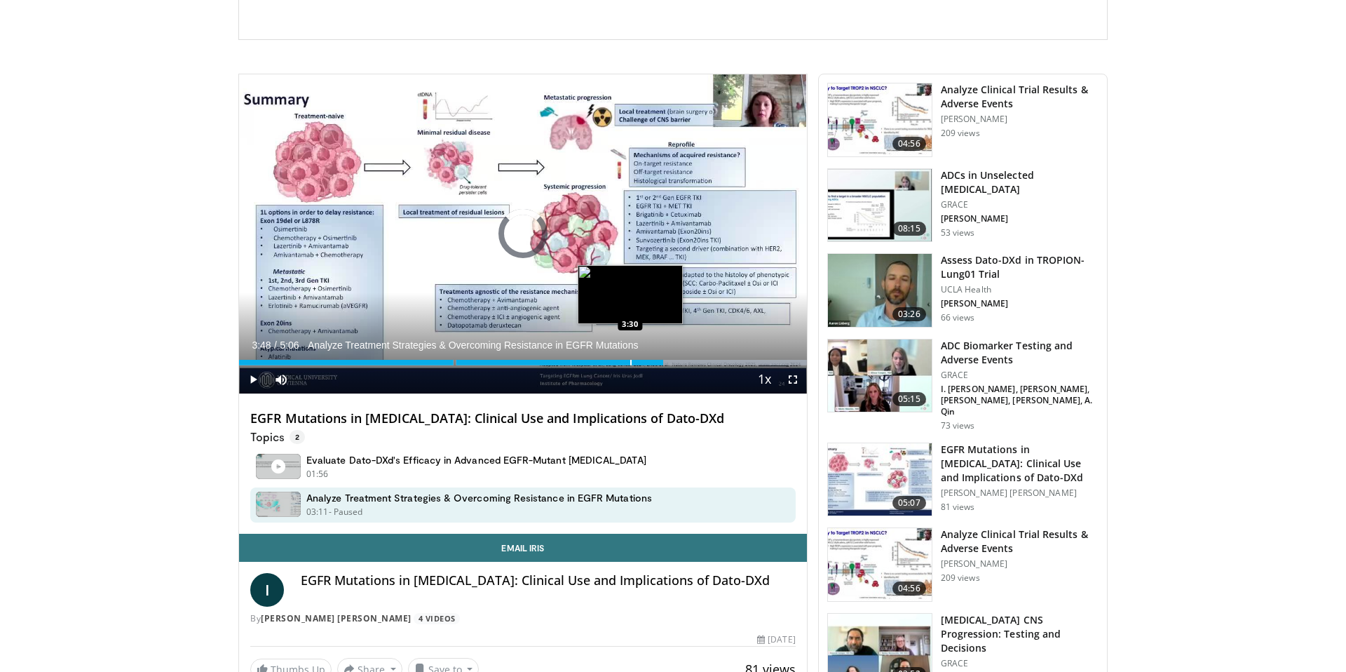
click at [630, 359] on div "Loaded : 100.00% 3:48 3:30" at bounding box center [523, 358] width 568 height 13
click at [601, 358] on div "Loaded : 65.33% 3:30 3:15" at bounding box center [523, 358] width 568 height 13
click at [613, 361] on div "Progress Bar" at bounding box center [613, 363] width 1 height 6
click at [626, 360] on div "Progress Bar" at bounding box center [626, 363] width 1 height 6
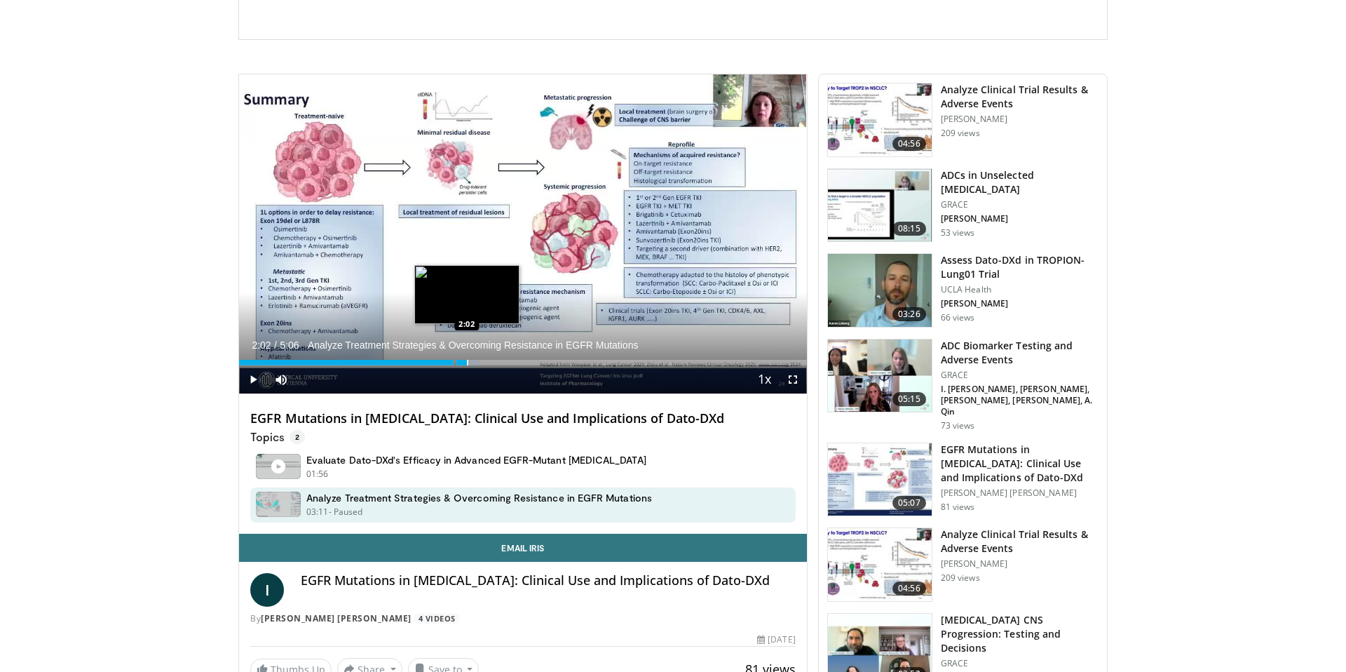
click at [467, 363] on div "Progress Bar" at bounding box center [467, 363] width 1 height 6
click at [478, 365] on div "Current Time 2:02 / Duration 5:06 Analyze Treatment Strategies & Overcoming Res…" at bounding box center [523, 379] width 568 height 28
click at [252, 377] on span "Video Player" at bounding box center [253, 379] width 28 height 28
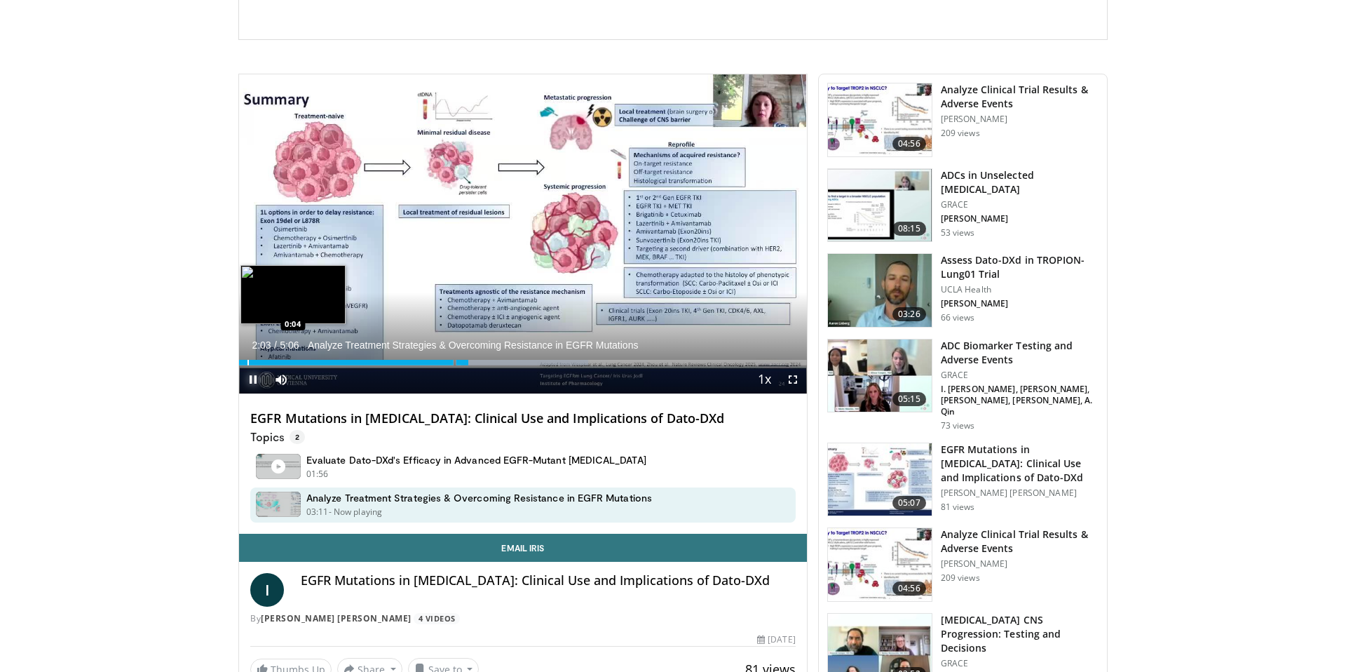
click at [248, 360] on div "Progress Bar" at bounding box center [248, 363] width 1 height 6
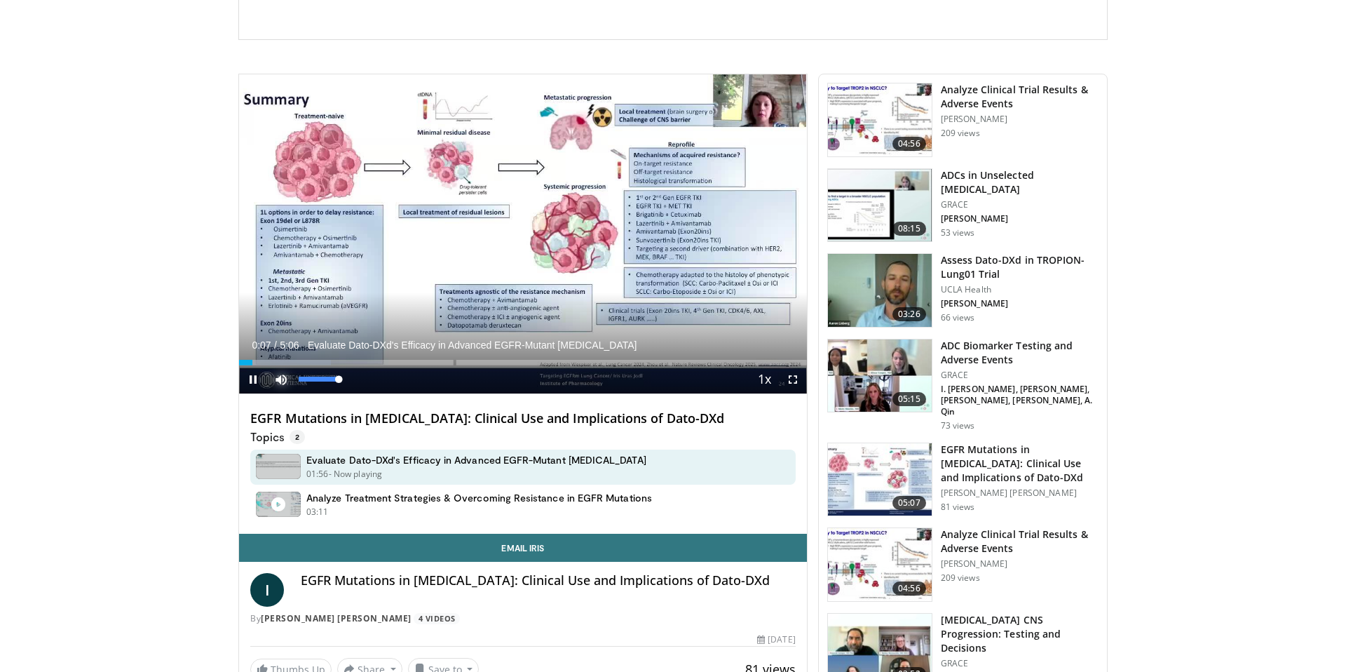
click at [280, 378] on span "Video Player" at bounding box center [281, 379] width 28 height 28
click at [242, 363] on div "Progress Bar" at bounding box center [242, 363] width 1 height 6
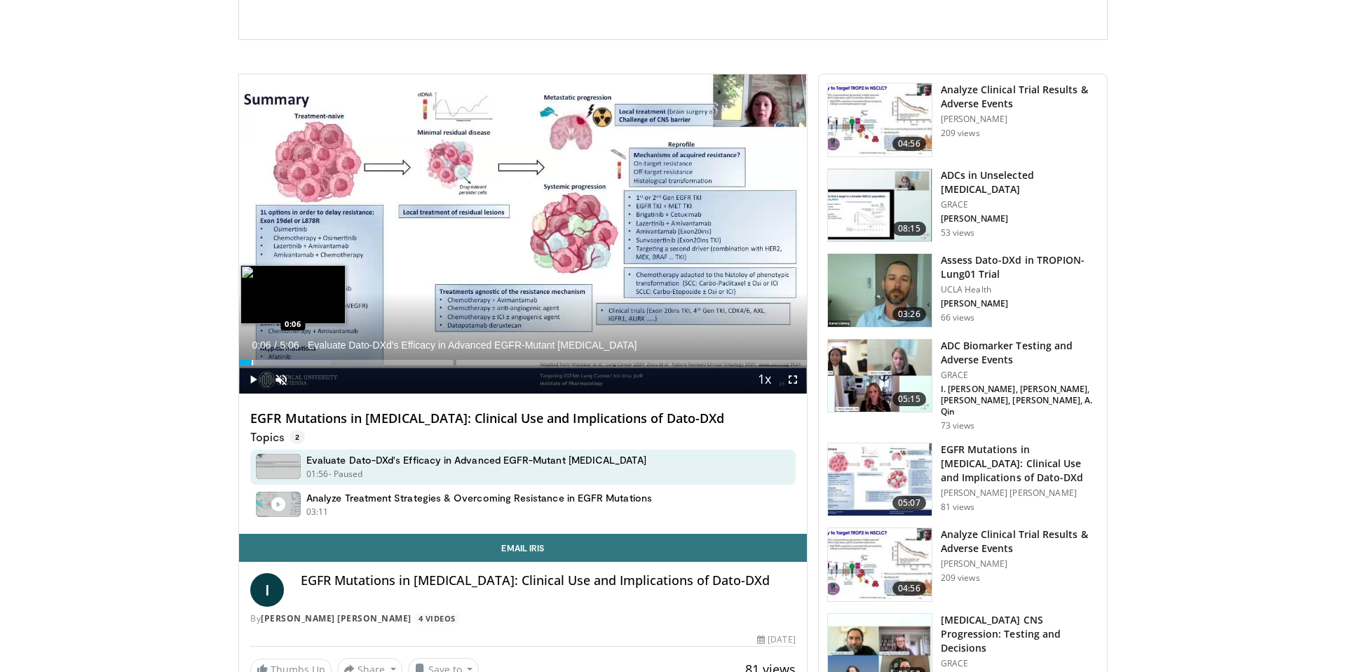
click at [252, 362] on div "Progress Bar" at bounding box center [252, 363] width 1 height 6
click at [265, 362] on div "Progress Bar" at bounding box center [265, 363] width 1 height 6
click at [274, 363] on div "Progress Bar" at bounding box center [274, 363] width 1 height 6
click at [276, 363] on div "Progress Bar" at bounding box center [275, 363] width 1 height 6
click at [296, 363] on div "Progress Bar" at bounding box center [296, 363] width 1 height 6
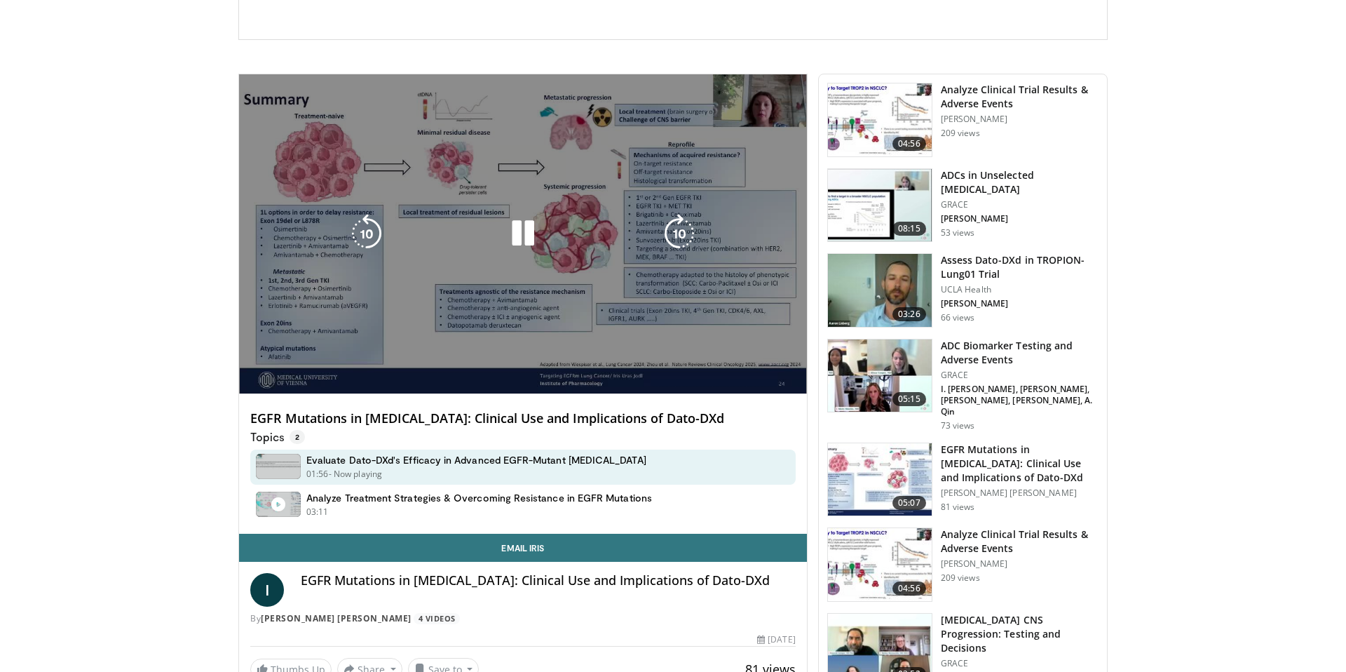
click at [304, 363] on div "10 seconds Tap to unmute" at bounding box center [523, 233] width 568 height 319
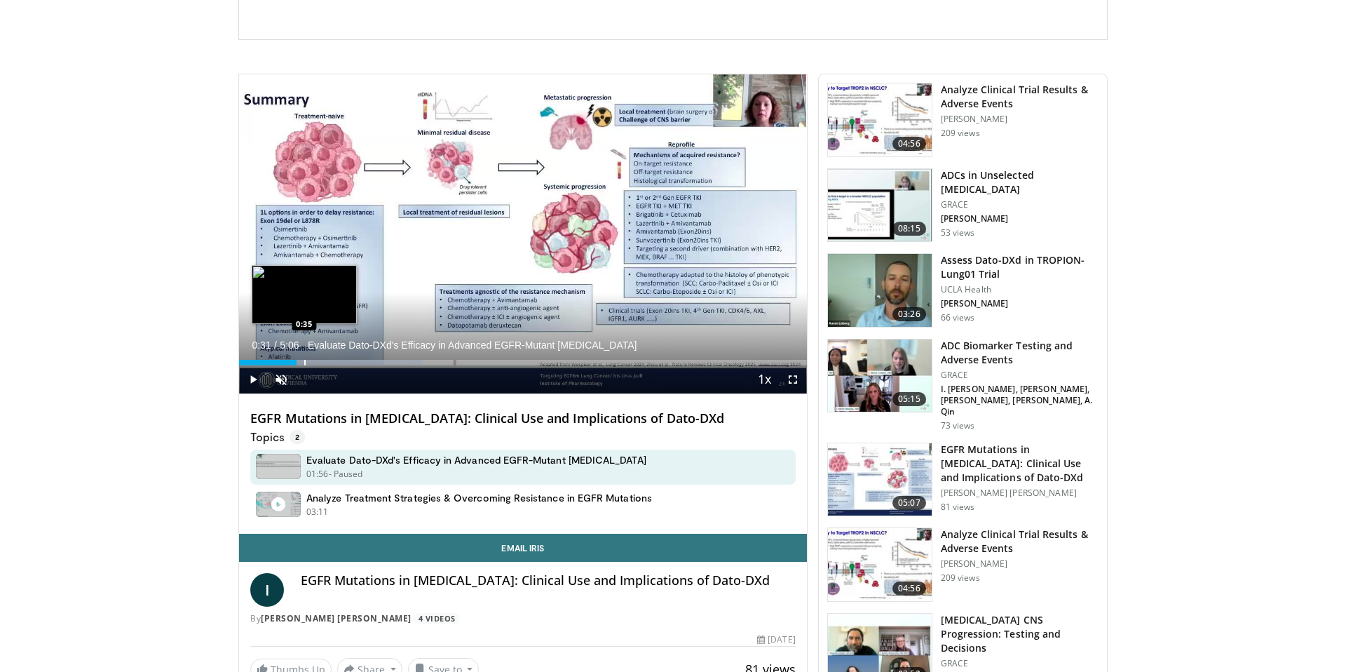
click at [306, 363] on div "Progress Bar" at bounding box center [304, 363] width 1 height 6
click at [323, 363] on div "Progress Bar" at bounding box center [321, 363] width 1 height 6
click at [333, 363] on div "Progress Bar" at bounding box center [332, 363] width 1 height 6
click at [346, 364] on div "Progress Bar" at bounding box center [346, 363] width 1 height 6
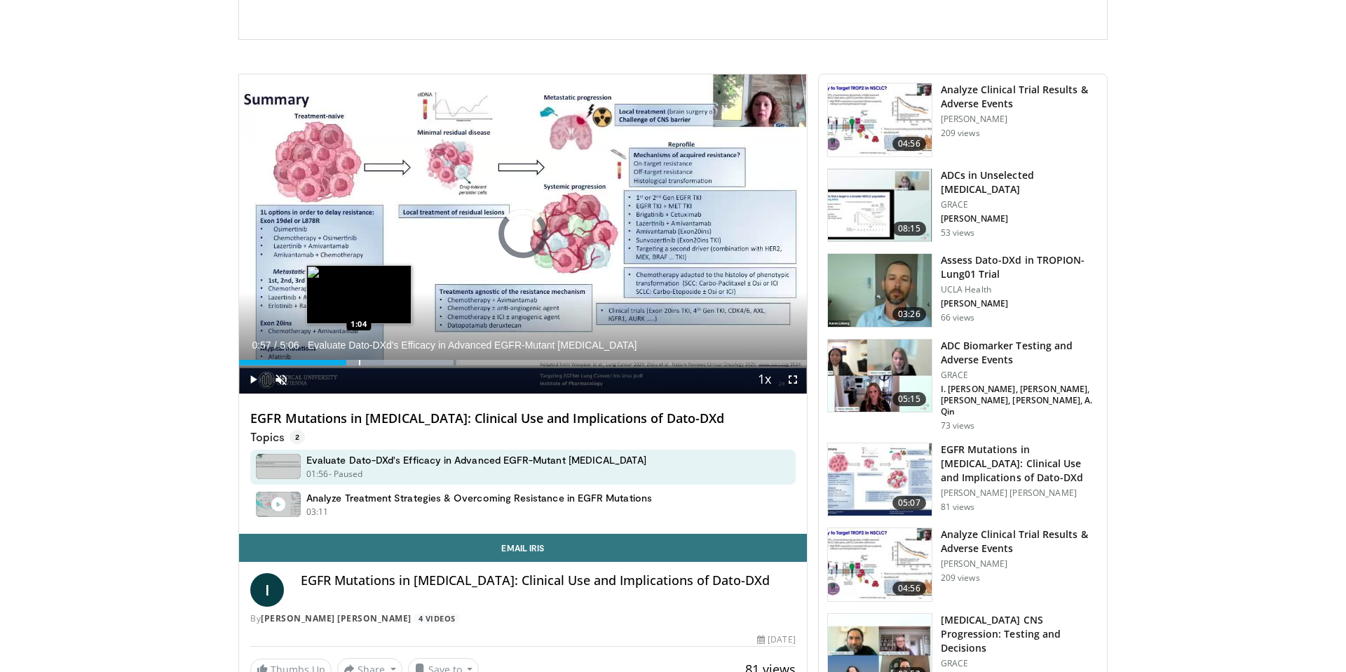
click at [359, 364] on div "Progress Bar" at bounding box center [359, 363] width 1 height 6
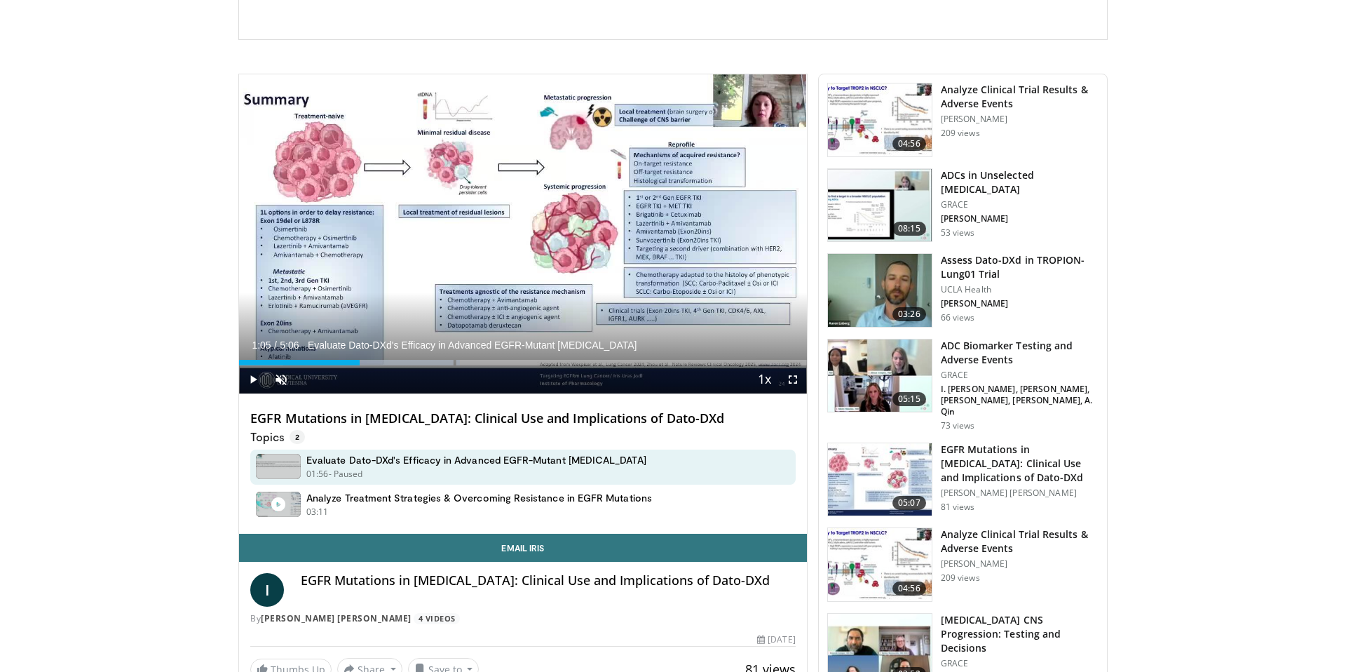
click at [360, 364] on div "Progress Bar" at bounding box center [359, 363] width 1 height 6
click at [388, 364] on div "Progress Bar" at bounding box center [387, 363] width 1 height 6
click at [405, 364] on div "Progress Bar" at bounding box center [405, 363] width 1 height 6
click at [415, 364] on div "Progress Bar" at bounding box center [415, 363] width 1 height 6
click at [419, 364] on div "Progress Bar" at bounding box center [418, 363] width 1 height 6
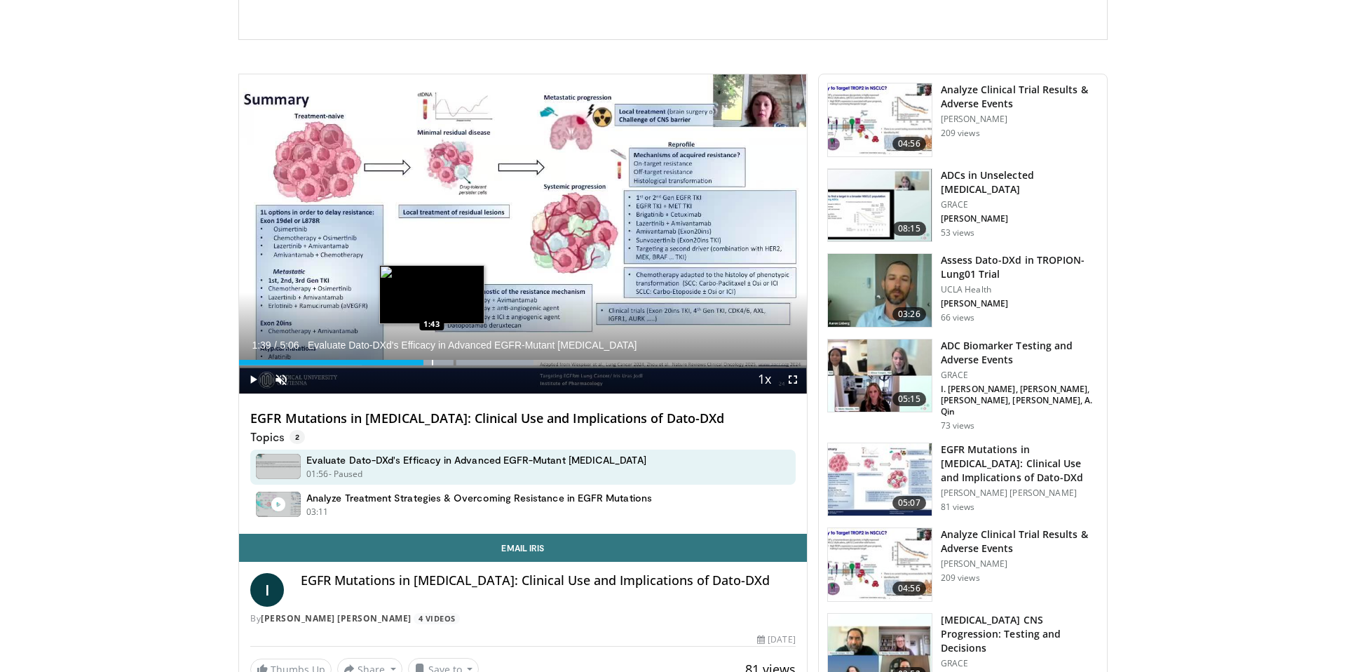
click at [433, 364] on div "Progress Bar" at bounding box center [432, 363] width 1 height 6
click at [440, 364] on div "Progress Bar" at bounding box center [440, 363] width 1 height 6
click at [452, 364] on div "Progress Bar" at bounding box center [452, 363] width 1 height 6
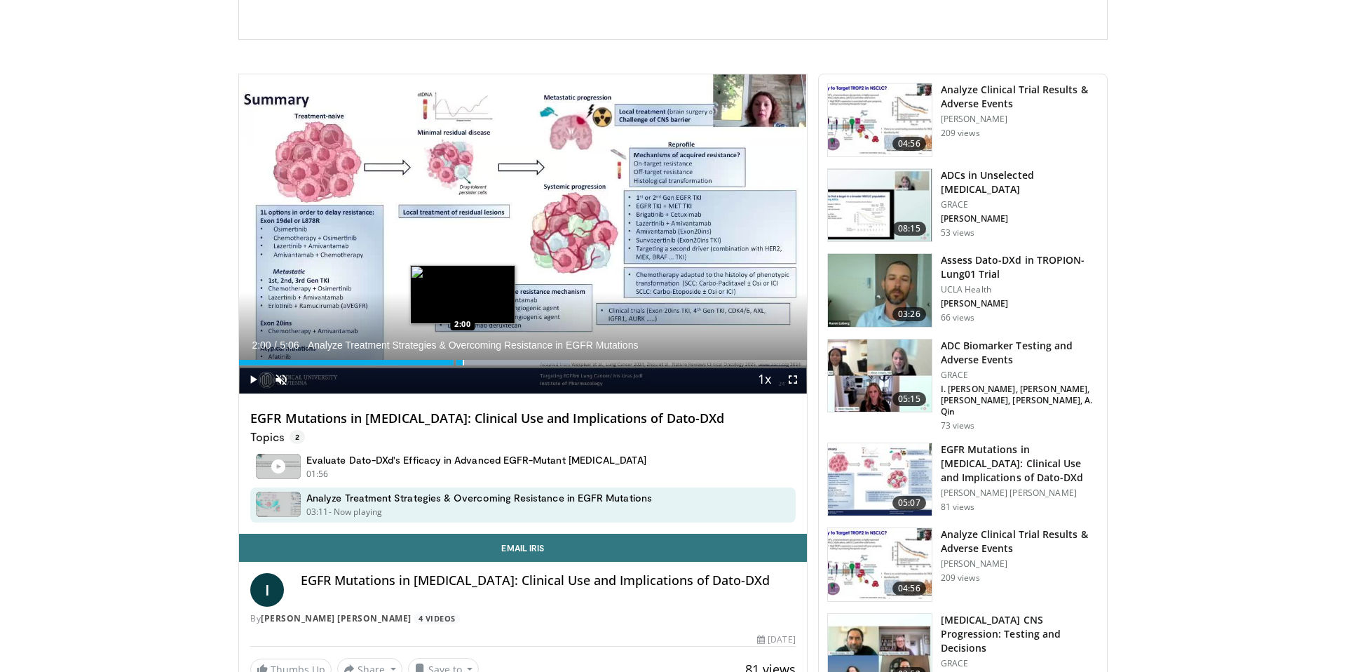
click at [463, 364] on div "Progress Bar" at bounding box center [463, 363] width 1 height 6
click at [480, 364] on div "Progress Bar" at bounding box center [479, 363] width 1 height 6
click at [493, 364] on div "Progress Bar" at bounding box center [492, 363] width 1 height 6
click at [506, 364] on div "Progress Bar" at bounding box center [506, 363] width 1 height 6
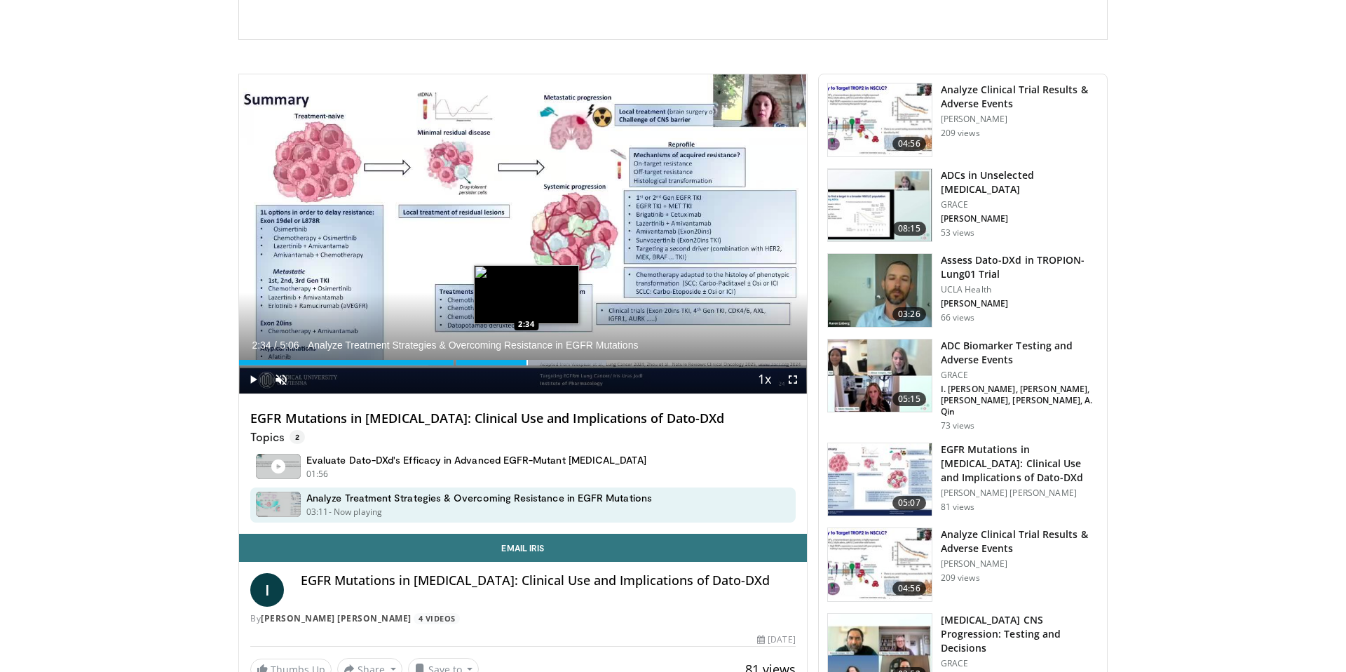
click at [527, 364] on div "Progress Bar" at bounding box center [527, 363] width 1 height 6
click at [529, 364] on div "Progress Bar" at bounding box center [528, 363] width 1 height 6
click at [565, 364] on div "Progress Bar" at bounding box center [565, 363] width 1 height 6
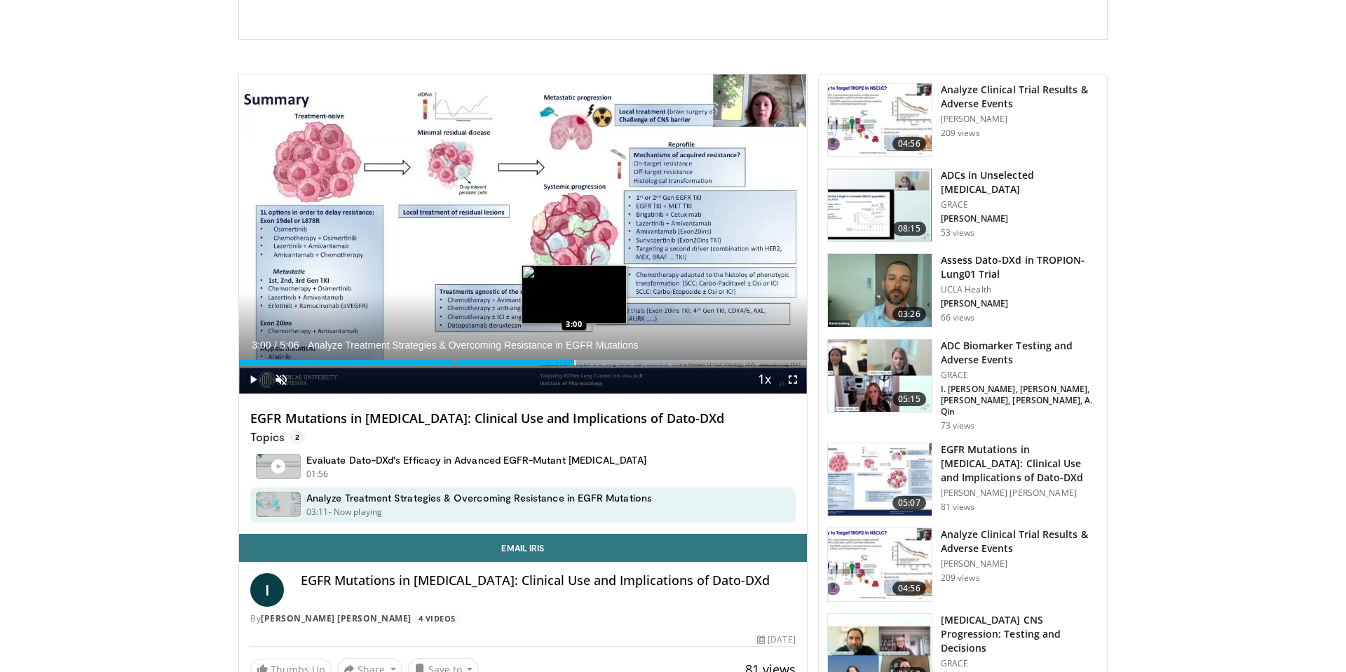
click at [574, 364] on div "Progress Bar" at bounding box center [574, 363] width 1 height 6
click at [586, 363] on div "Progress Bar" at bounding box center [586, 363] width 1 height 6
click at [593, 363] on div "Progress Bar" at bounding box center [591, 363] width 1 height 6
click at [606, 363] on div "Progress Bar" at bounding box center [606, 363] width 1 height 6
click at [618, 363] on div "Progress Bar" at bounding box center [618, 363] width 1 height 6
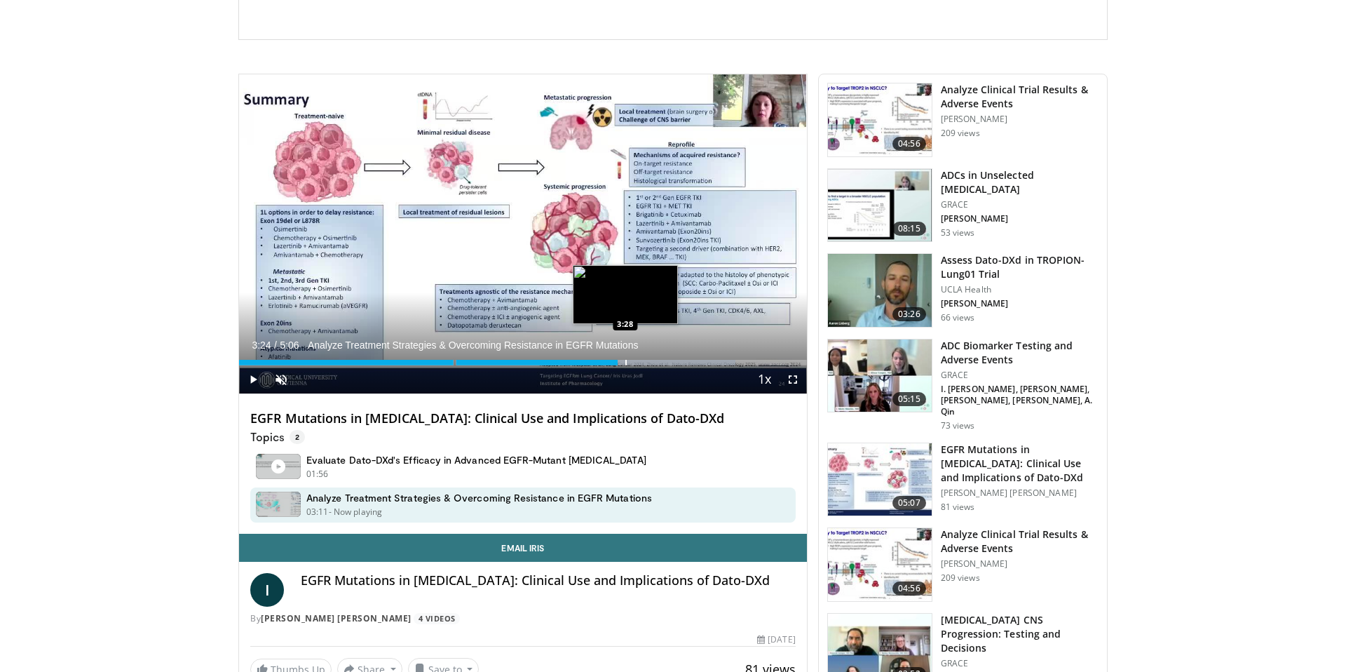
click at [627, 363] on div "Progress Bar" at bounding box center [626, 363] width 1 height 6
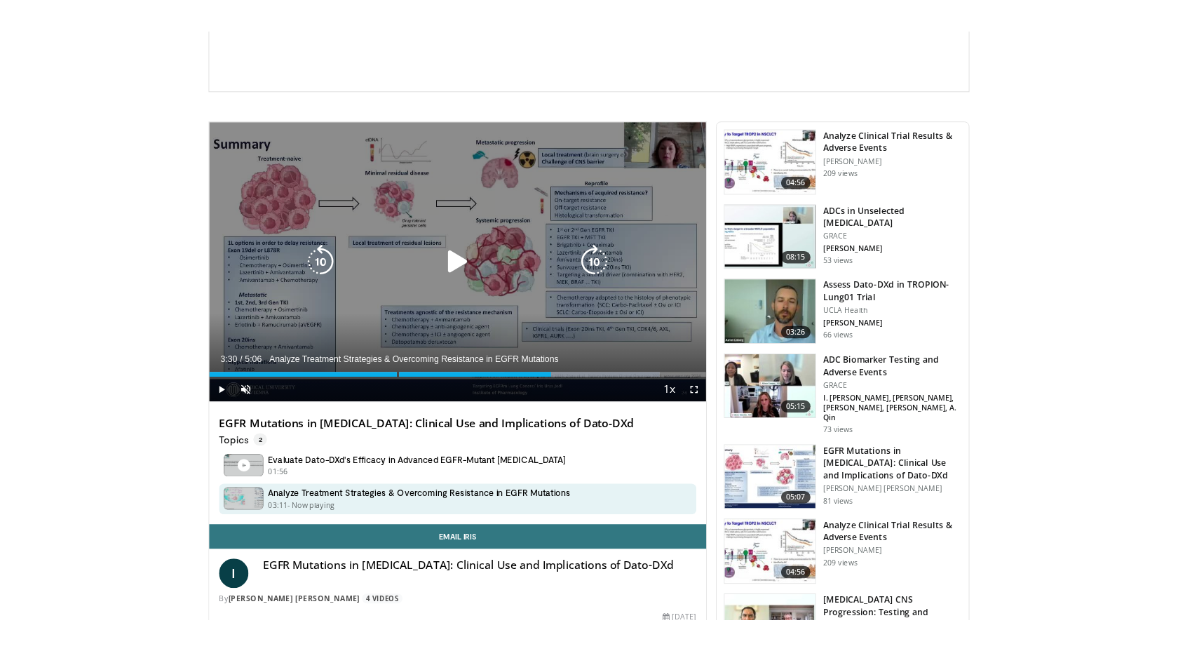
scroll to position [302, 0]
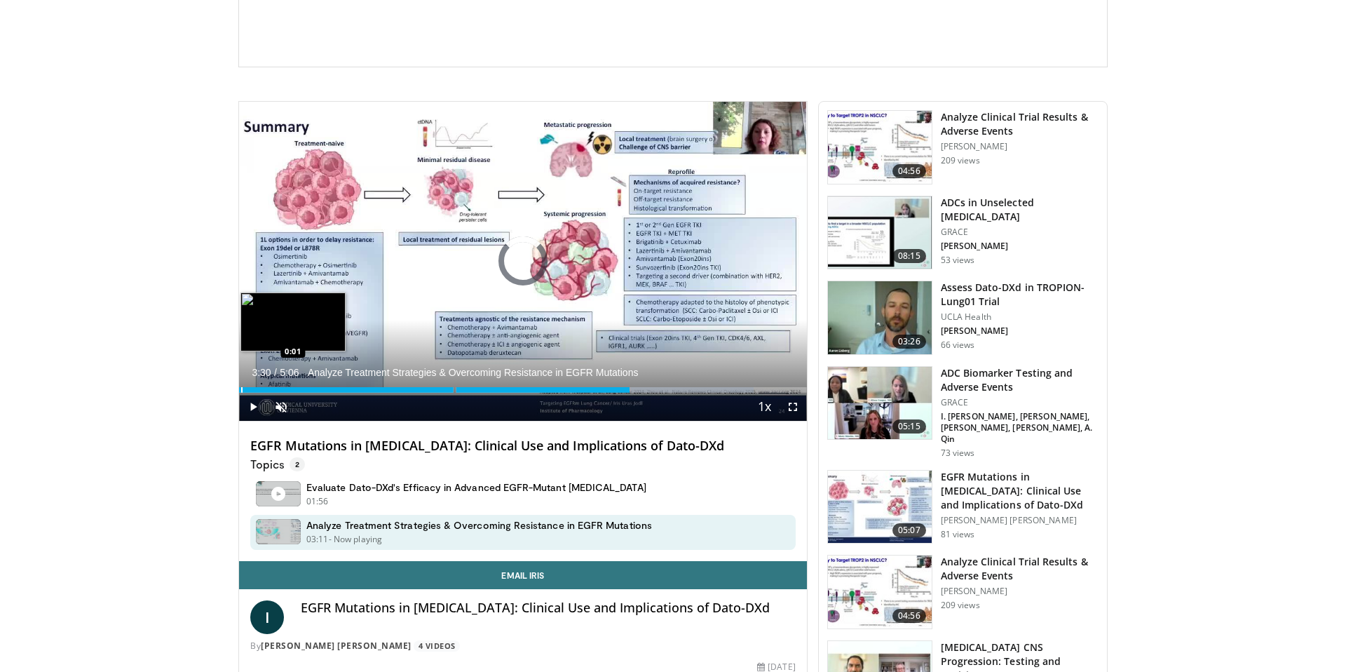
click at [241, 391] on div "Progress Bar" at bounding box center [241, 390] width 1 height 6
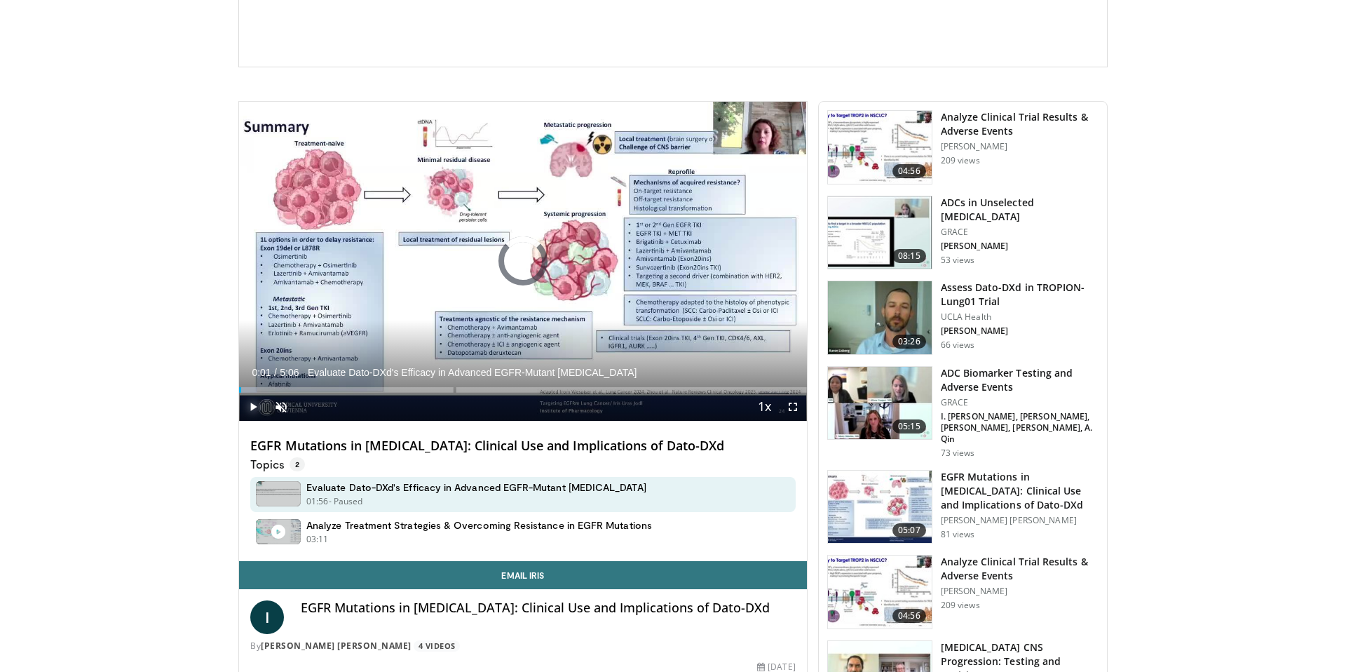
click at [250, 404] on span "Video Player" at bounding box center [253, 407] width 28 height 28
click at [284, 406] on span "Video Player" at bounding box center [281, 407] width 28 height 28
click at [250, 403] on span "Video Player" at bounding box center [253, 407] width 28 height 28
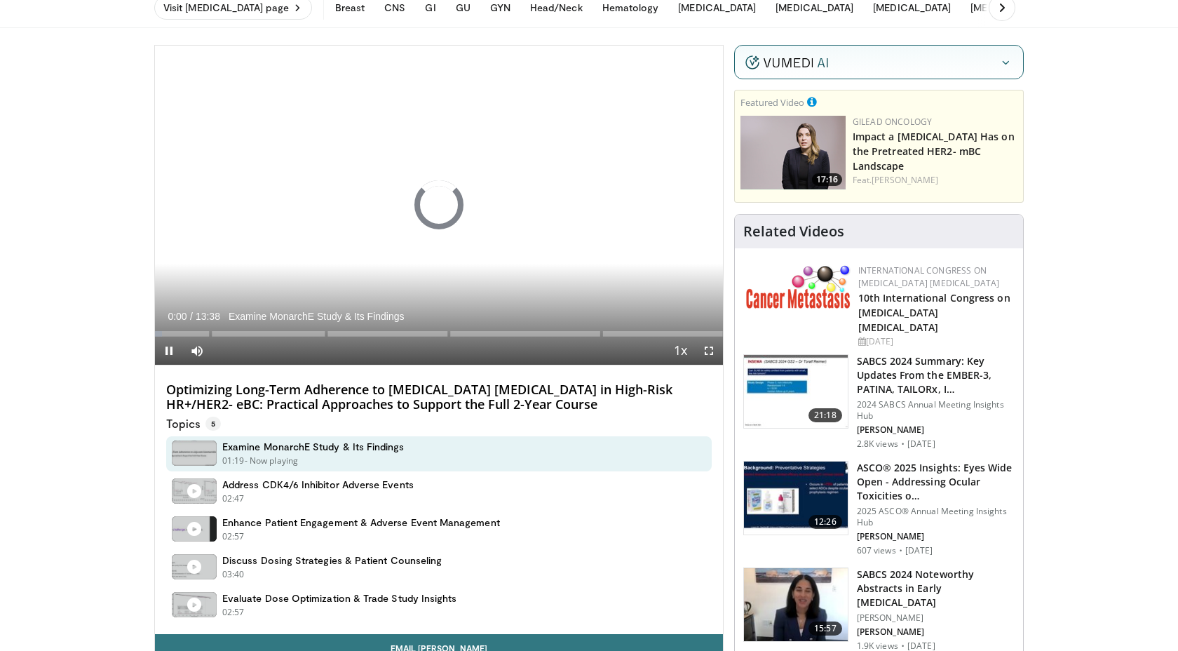
scroll to position [72, 0]
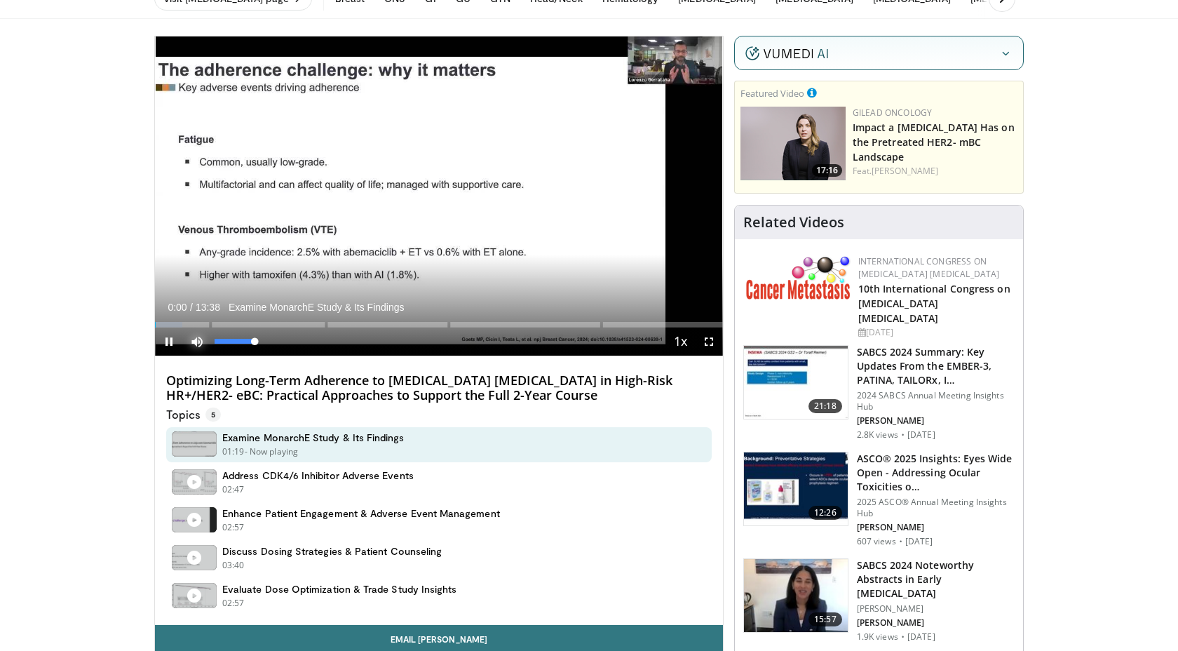
click at [197, 341] on span "Video Player" at bounding box center [197, 341] width 28 height 28
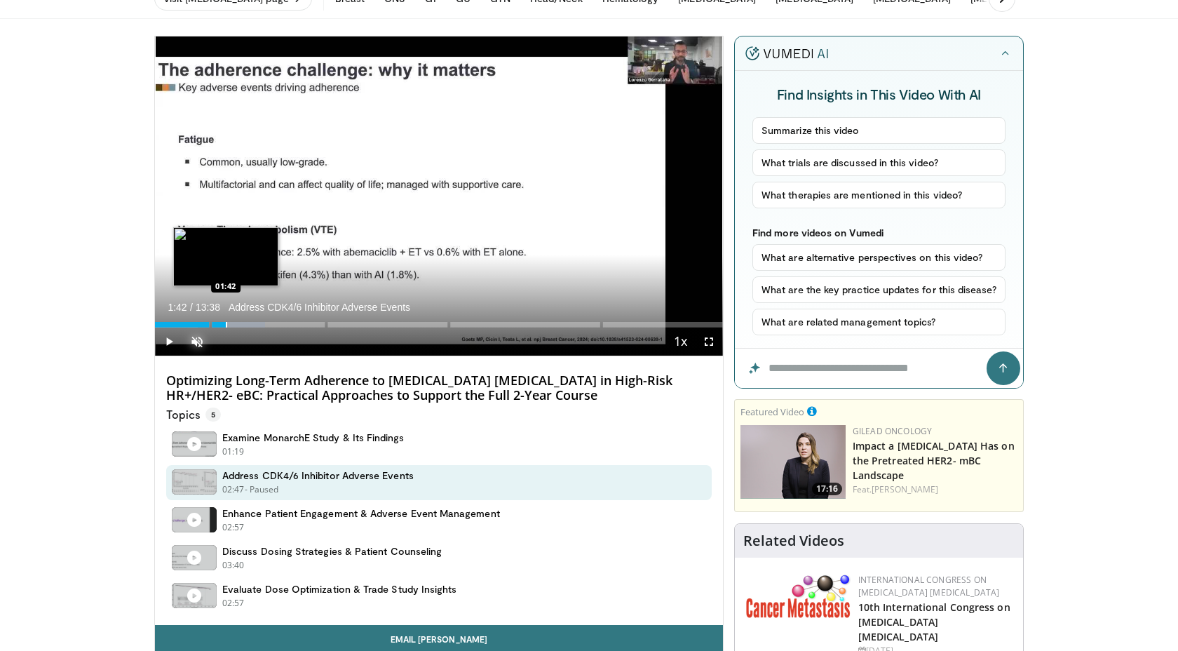
click at [226, 322] on div "Progress Bar" at bounding box center [226, 325] width 1 height 6
click at [241, 322] on div "Progress Bar" at bounding box center [241, 325] width 1 height 6
click at [250, 322] on div "Progress Bar" at bounding box center [250, 325] width 1 height 6
click at [266, 323] on div "Progress Bar" at bounding box center [266, 325] width 1 height 6
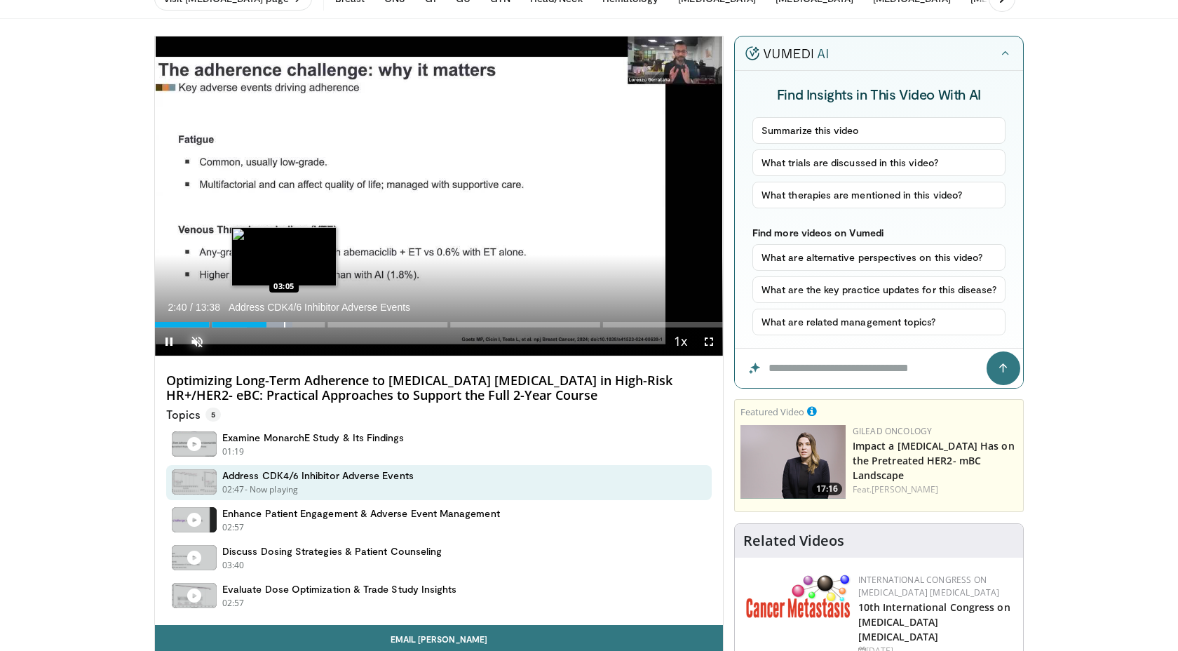
click at [285, 323] on div "Progress Bar" at bounding box center [284, 325] width 1 height 6
click at [299, 323] on div "Progress Bar" at bounding box center [299, 325] width 1 height 6
click at [304, 323] on div "Progress Bar" at bounding box center [304, 325] width 1 height 6
click at [316, 323] on div "Progress Bar" at bounding box center [316, 325] width 1 height 6
click at [321, 323] on div "Progress Bar" at bounding box center [320, 325] width 1 height 6
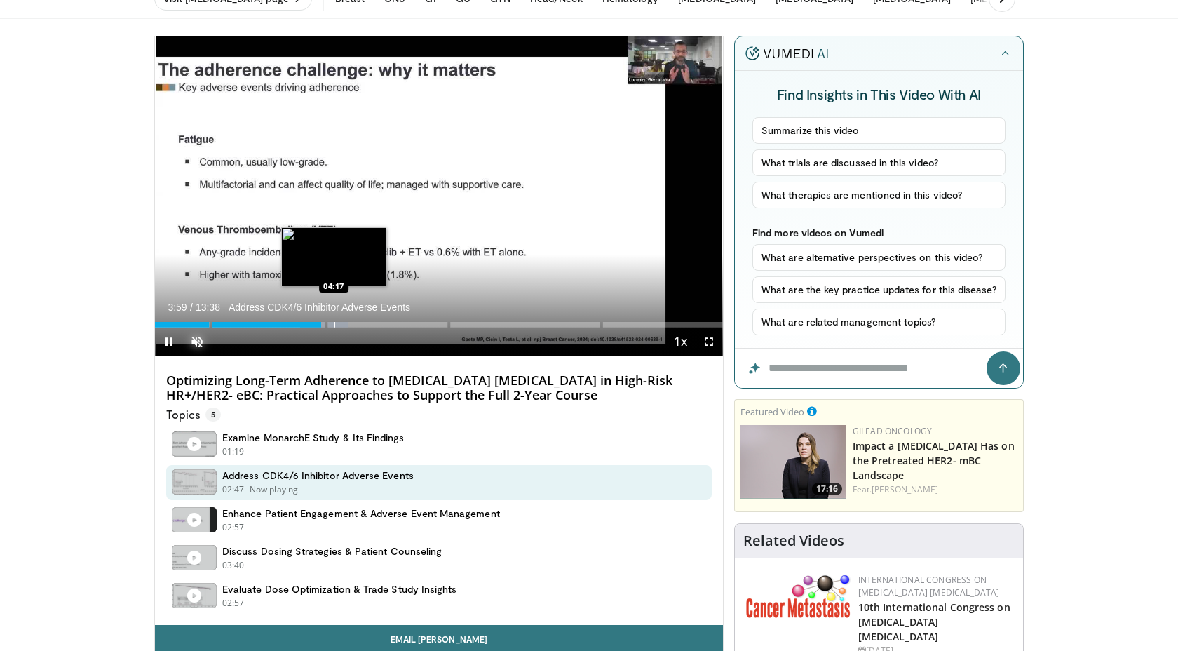
click at [335, 323] on div "Progress Bar" at bounding box center [334, 325] width 1 height 6
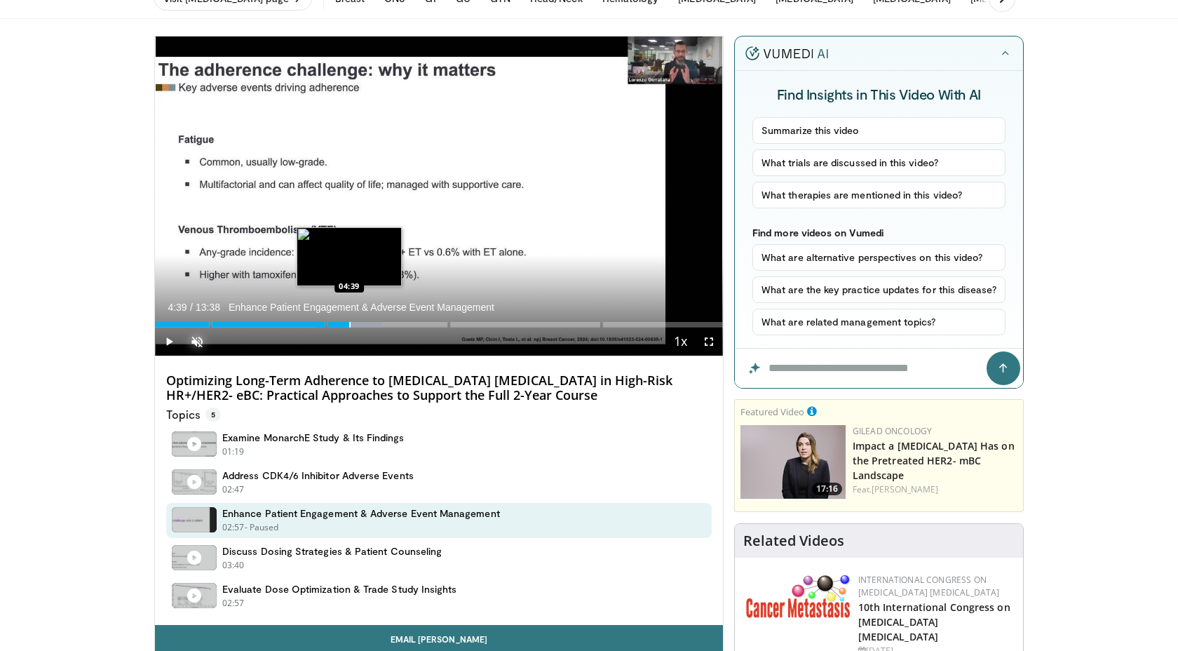
click at [349, 323] on div "Progress Bar" at bounding box center [349, 325] width 1 height 6
click at [356, 323] on div "Progress Bar" at bounding box center [356, 325] width 1 height 6
click at [368, 323] on div "Progress Bar" at bounding box center [368, 325] width 1 height 6
click at [378, 323] on div "Progress Bar" at bounding box center [378, 325] width 1 height 6
click at [380, 323] on div "Progress Bar" at bounding box center [379, 325] width 1 height 6
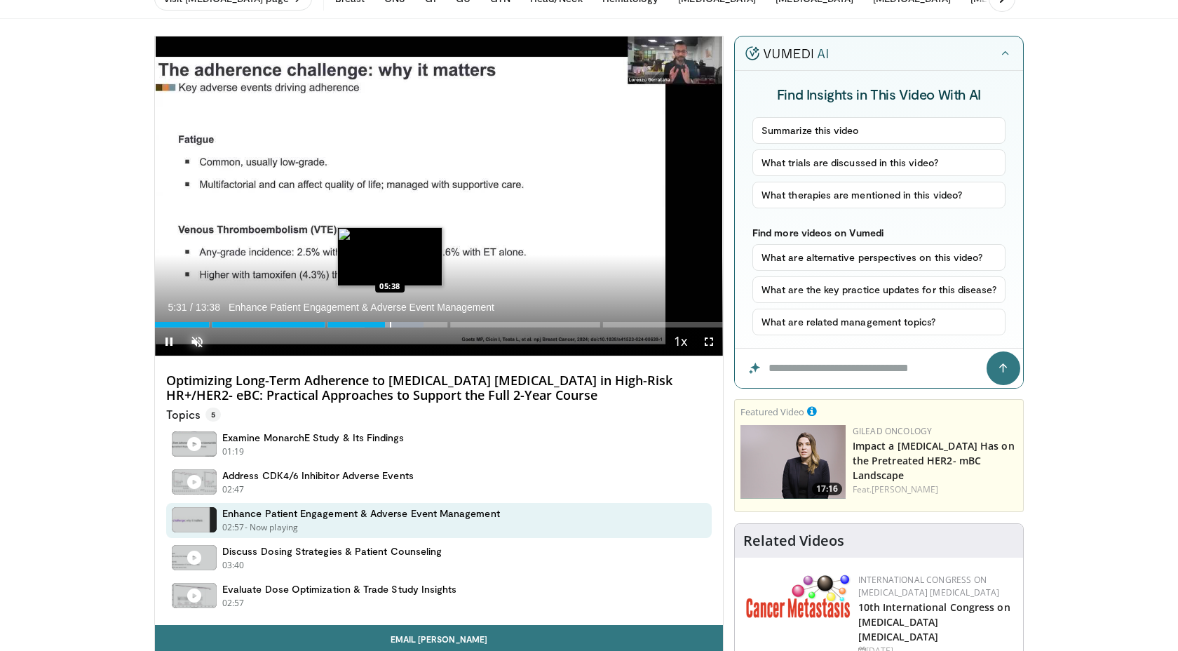
click at [391, 323] on div "Progress Bar" at bounding box center [390, 325] width 1 height 6
click at [398, 323] on div "Progress Bar" at bounding box center [398, 325] width 1 height 6
click at [408, 323] on div "Progress Bar" at bounding box center [407, 325] width 1 height 6
click at [410, 323] on div "Progress Bar" at bounding box center [409, 325] width 1 height 6
click at [430, 323] on div "Progress Bar" at bounding box center [429, 325] width 1 height 6
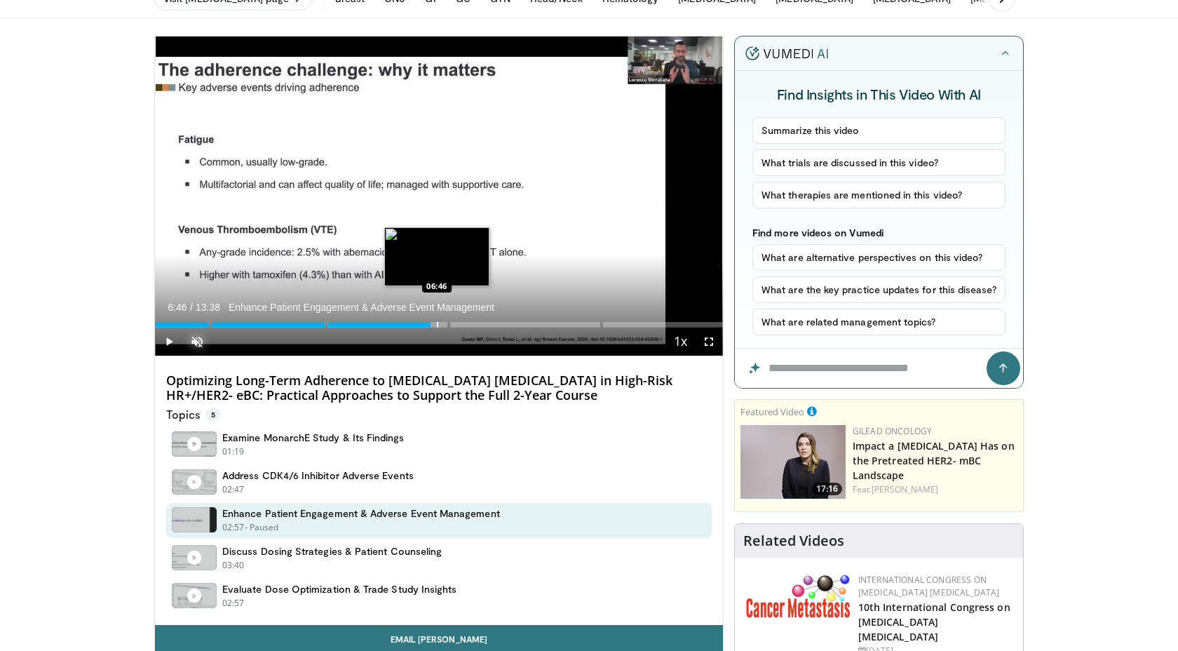
click at [437, 323] on div "Progress Bar" at bounding box center [437, 325] width 1 height 6
click at [439, 323] on div "Progress Bar" at bounding box center [438, 325] width 1 height 6
click at [453, 323] on div "Progress Bar" at bounding box center [453, 325] width 1 height 6
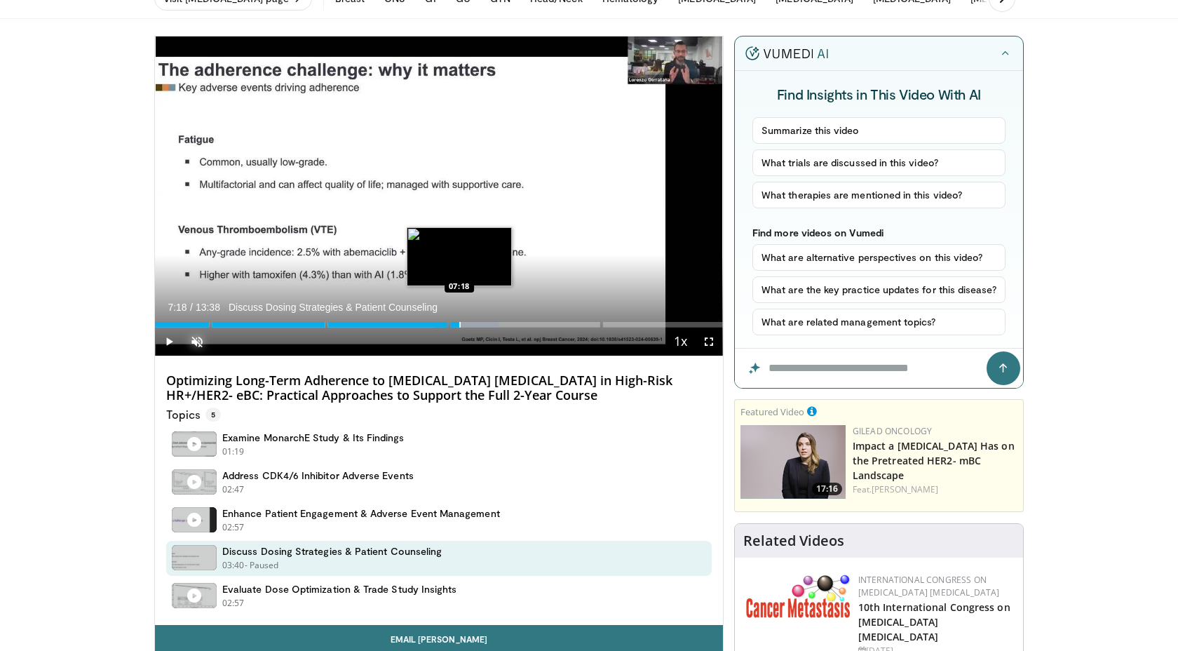
click at [459, 323] on div "Progress Bar" at bounding box center [459, 325] width 1 height 6
click at [472, 323] on div "Progress Bar" at bounding box center [472, 325] width 1 height 6
click at [482, 323] on div "Progress Bar" at bounding box center [482, 325] width 1 height 6
click at [497, 321] on div "Loaded : 64.75% 07:52 08:13" at bounding box center [439, 320] width 568 height 13
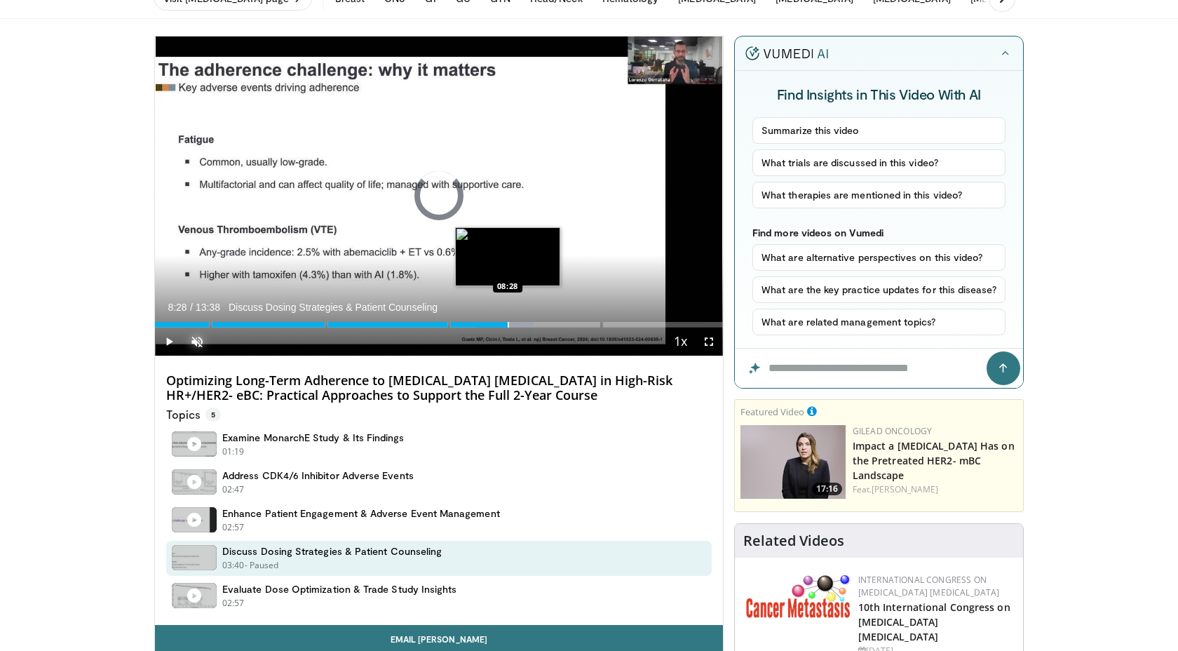
click at [508, 321] on div "Loaded : 66.64% 08:28 08:28" at bounding box center [439, 320] width 568 height 13
click at [518, 323] on div "Progress Bar" at bounding box center [518, 325] width 1 height 6
click at [521, 323] on div "Progress Bar" at bounding box center [520, 325] width 1 height 6
click at [541, 323] on div "Progress Bar" at bounding box center [541, 325] width 1 height 6
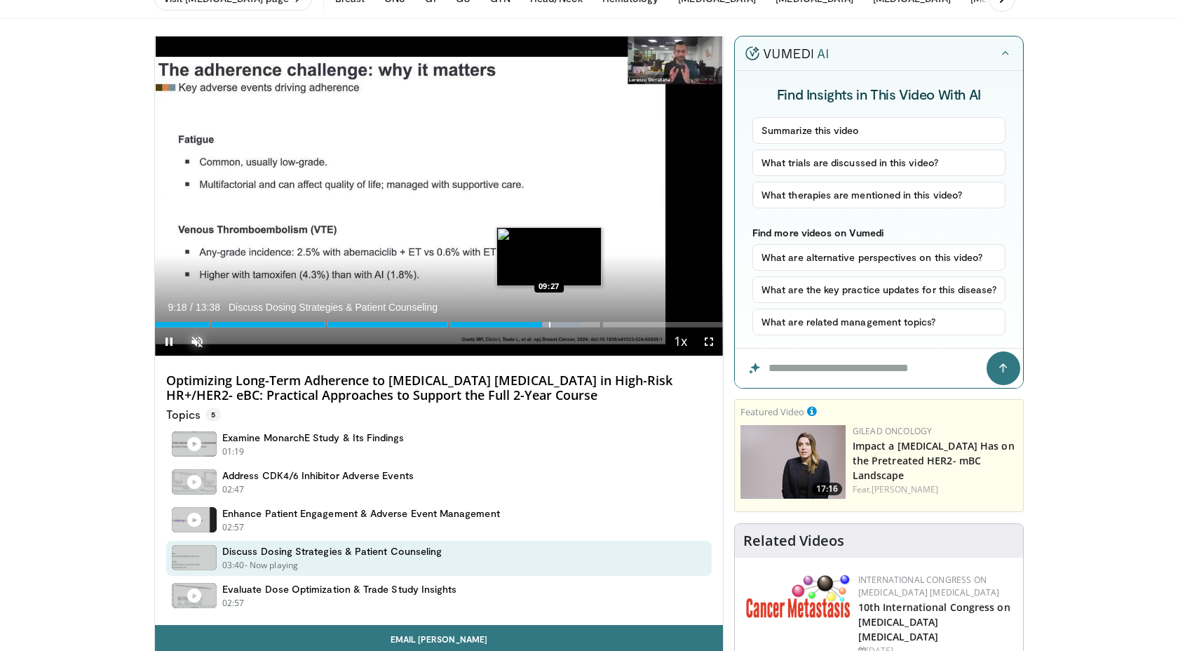
click at [549, 323] on div "Progress Bar" at bounding box center [549, 325] width 1 height 6
click at [560, 323] on div "Progress Bar" at bounding box center [560, 325] width 1 height 6
click at [563, 323] on div "Progress Bar" at bounding box center [562, 325] width 1 height 6
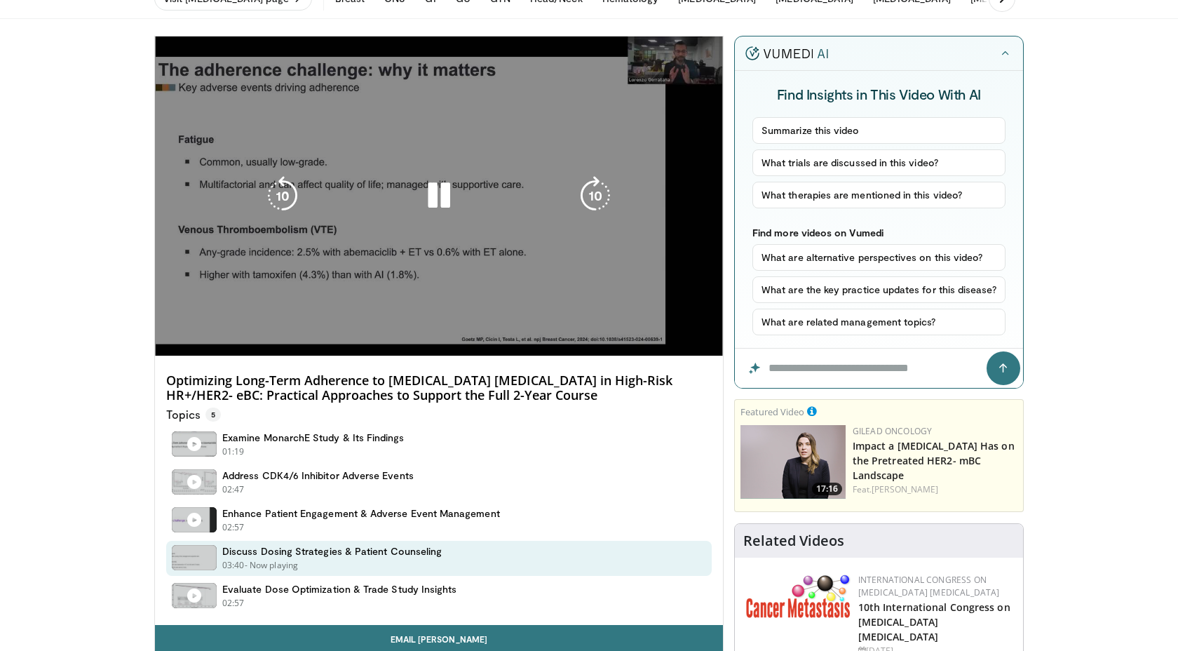
click at [574, 323] on video-js "**********" at bounding box center [439, 196] width 568 height 320
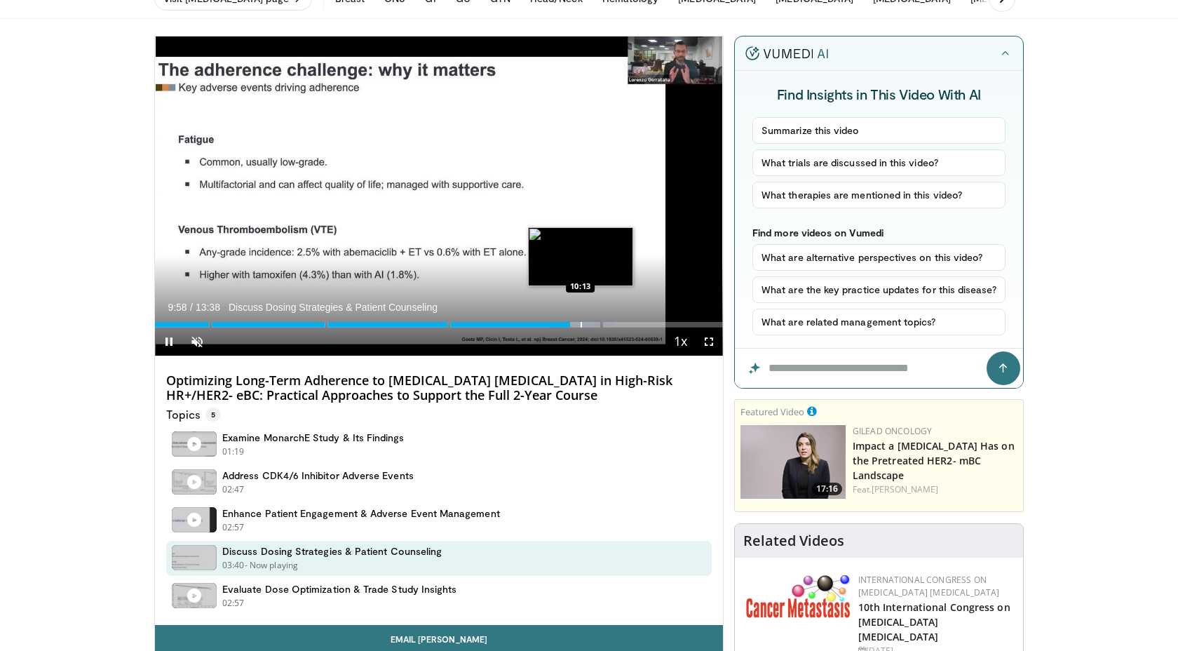
click at [580, 325] on div "Loaded : 80.63% 09:58" at bounding box center [439, 325] width 568 height 6
click at [587, 325] on div "Progress Bar" at bounding box center [587, 325] width 1 height 6
click at [596, 325] on div "Loaded : 81.19% 10:22" at bounding box center [439, 325] width 568 height 6
click at [605, 325] on div "Progress Bar" at bounding box center [605, 325] width 1 height 6
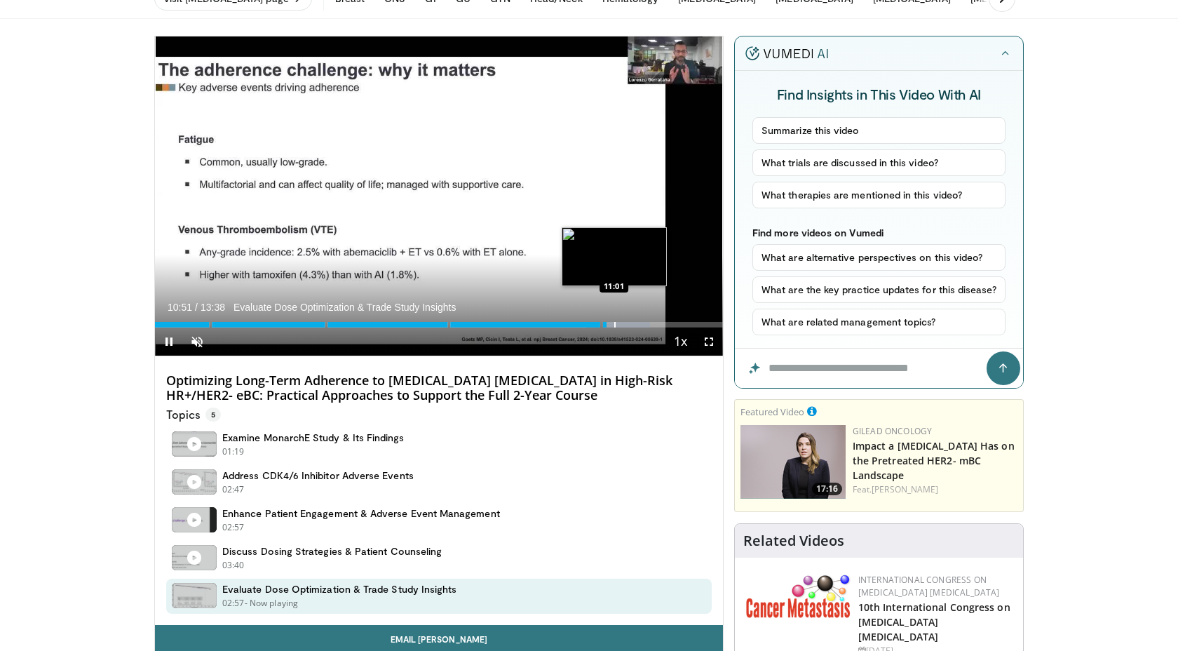
click at [614, 323] on div "Progress Bar" at bounding box center [614, 325] width 1 height 6
click at [623, 323] on div "Progress Bar" at bounding box center [623, 325] width 1 height 6
click at [633, 323] on div "Progress Bar" at bounding box center [631, 325] width 1 height 6
click at [650, 323] on div "Progress Bar" at bounding box center [650, 325] width 1 height 6
click at [661, 323] on div "Progress Bar" at bounding box center [661, 325] width 1 height 6
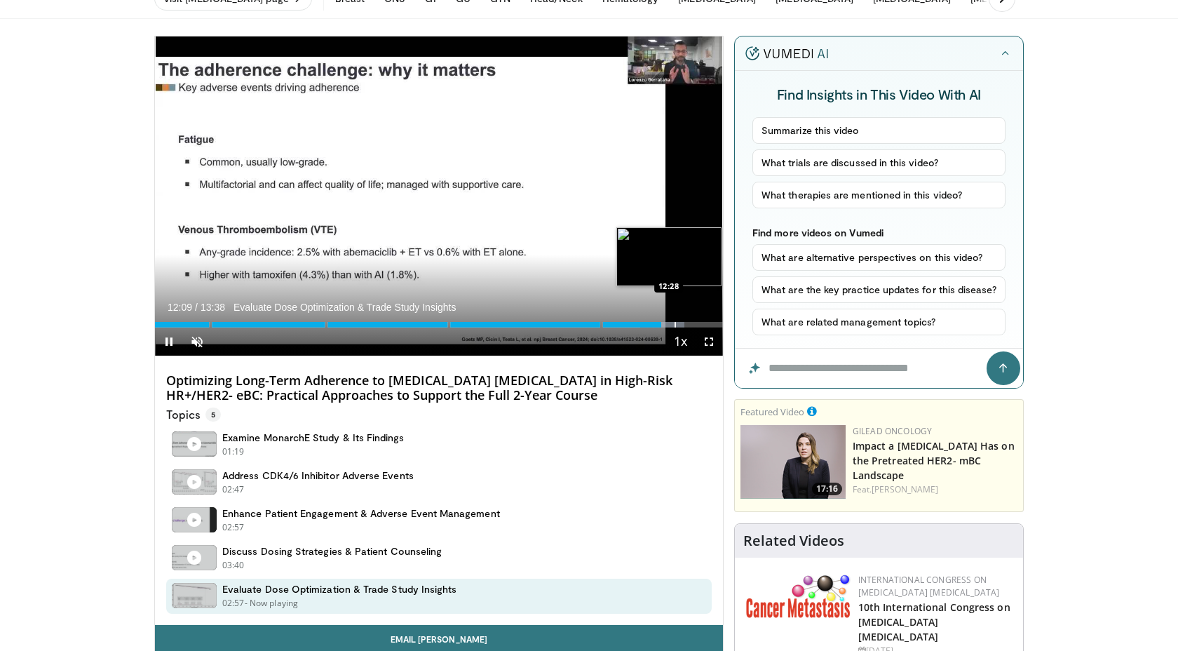
click at [675, 323] on div "Progress Bar" at bounding box center [675, 325] width 1 height 6
click at [685, 323] on div "Progress Bar" at bounding box center [685, 325] width 1 height 6
click at [694, 323] on div "Progress Bar" at bounding box center [694, 325] width 1 height 6
click at [703, 323] on div "Progress Bar" at bounding box center [703, 325] width 1 height 6
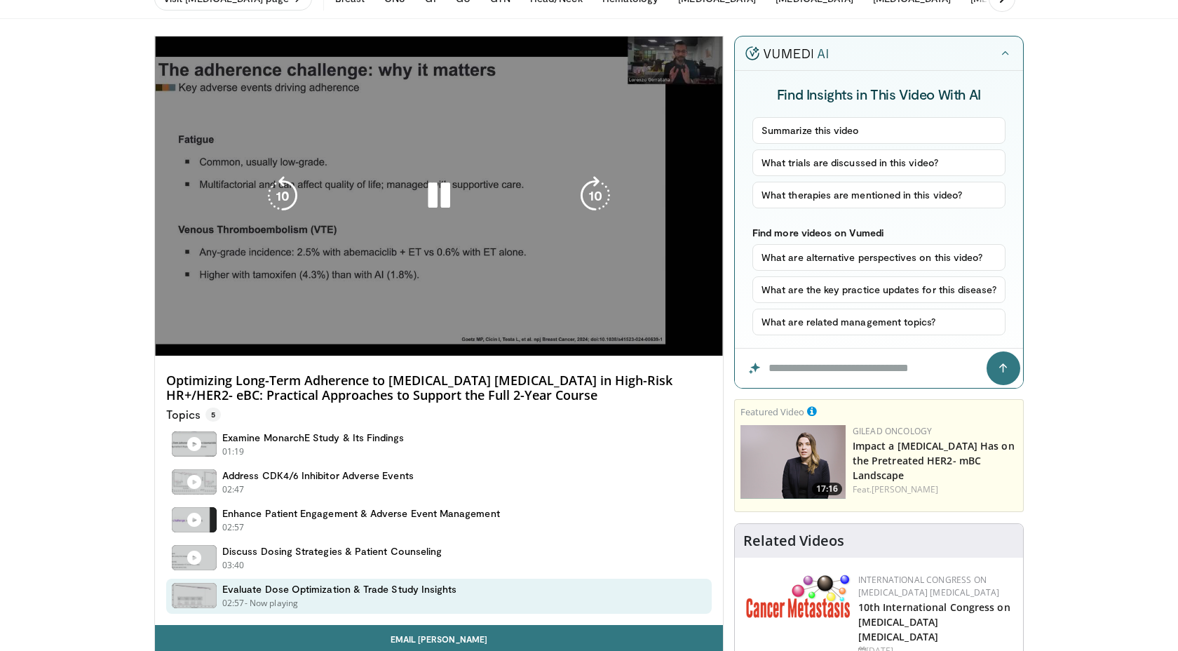
click at [712, 323] on video-js "**********" at bounding box center [439, 196] width 568 height 320
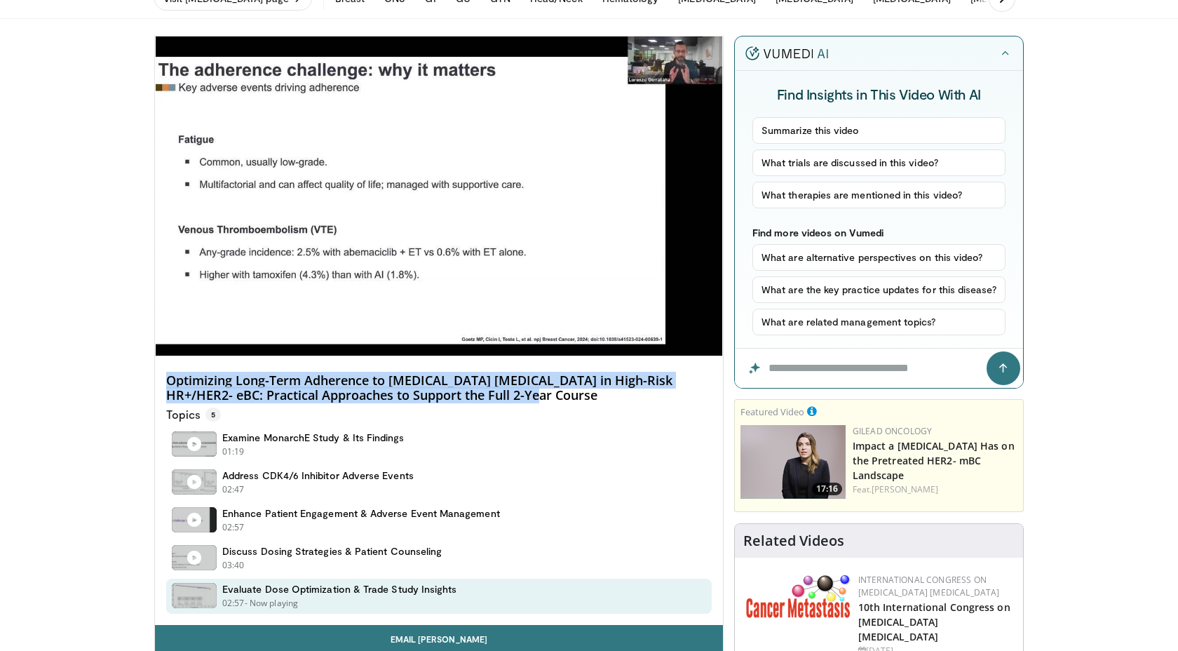
drag, startPoint x: 503, startPoint y: 398, endPoint x: 166, endPoint y: 384, distance: 337.6
click at [166, 384] on h4 "Optimizing Long-Term Adherence to Adjuvant Abemaciclib in High-Risk HR+/HER2- e…" at bounding box center [439, 388] width 546 height 30
copy h4 "Optimizing Long-Term Adherence to Adjuvant Abemaciclib in High-Risk HR+/HER2- e…"
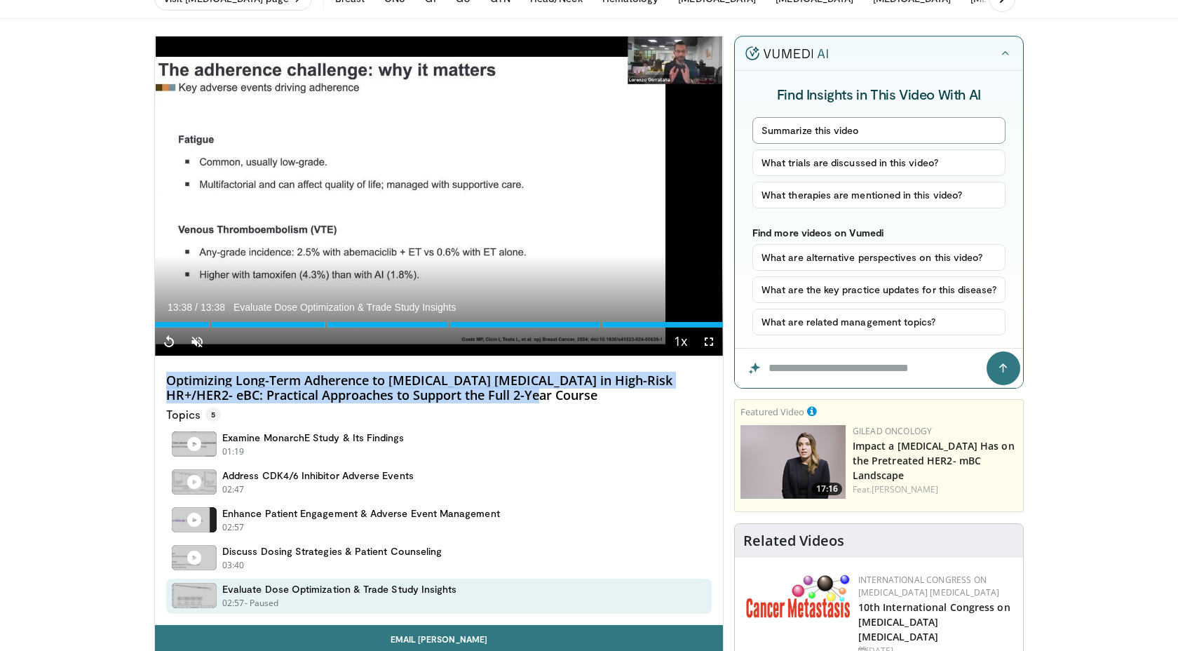
click at [777, 131] on button "Summarize this video" at bounding box center [878, 130] width 253 height 27
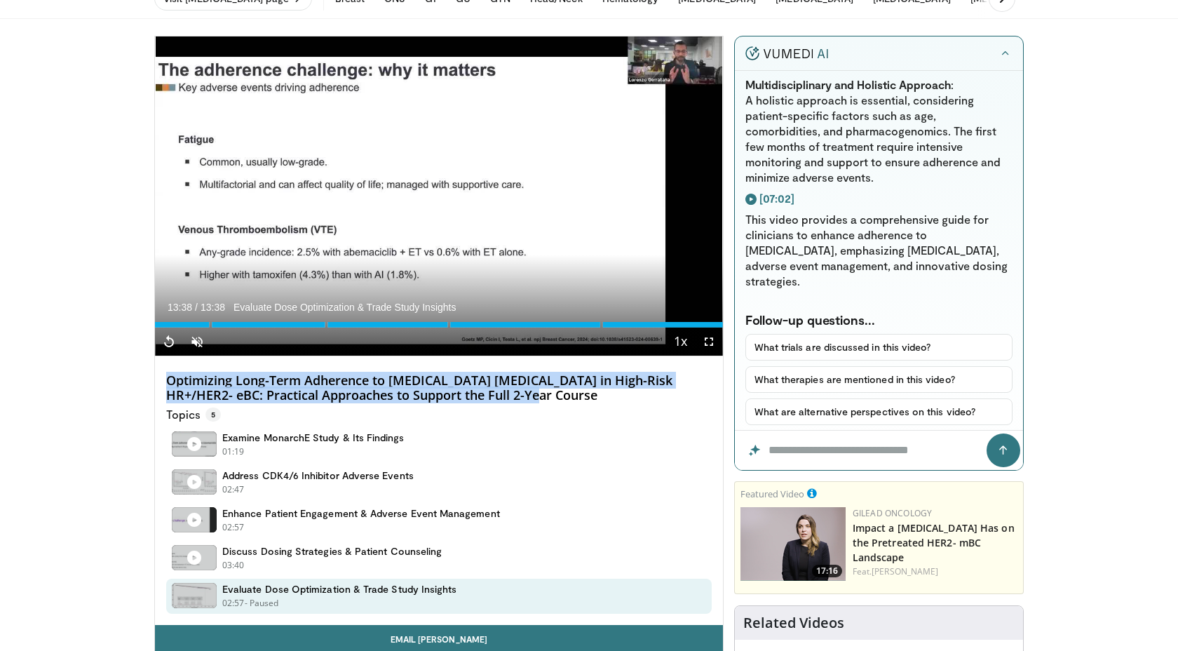
scroll to position [1129, 0]
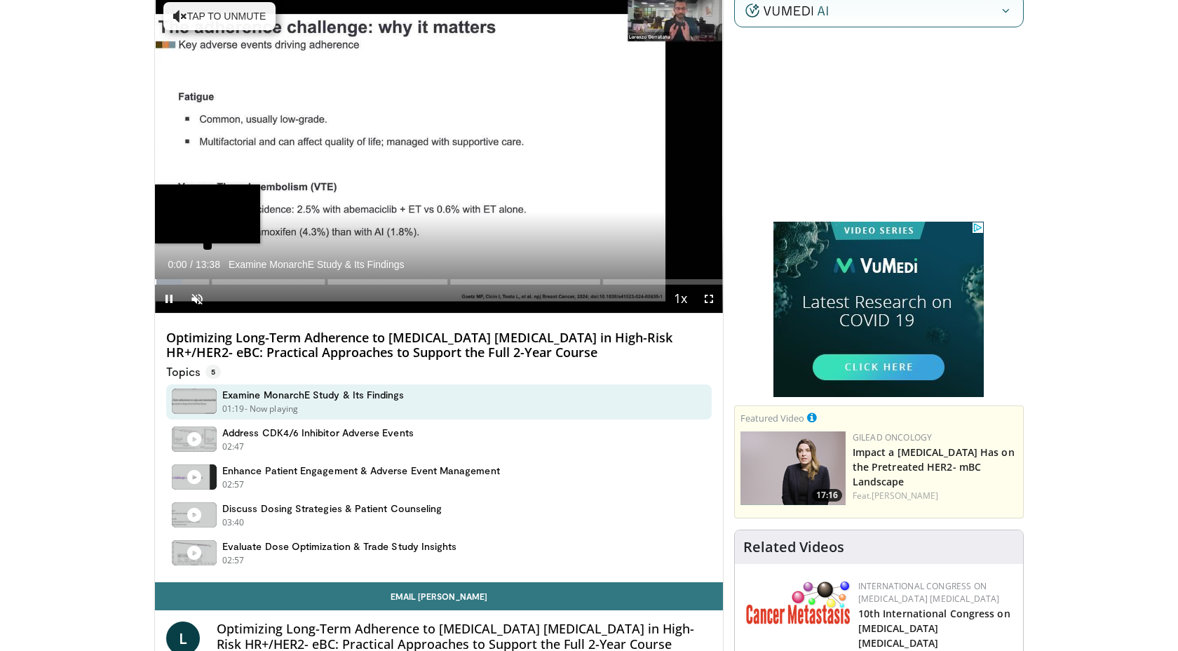
scroll to position [116, 0]
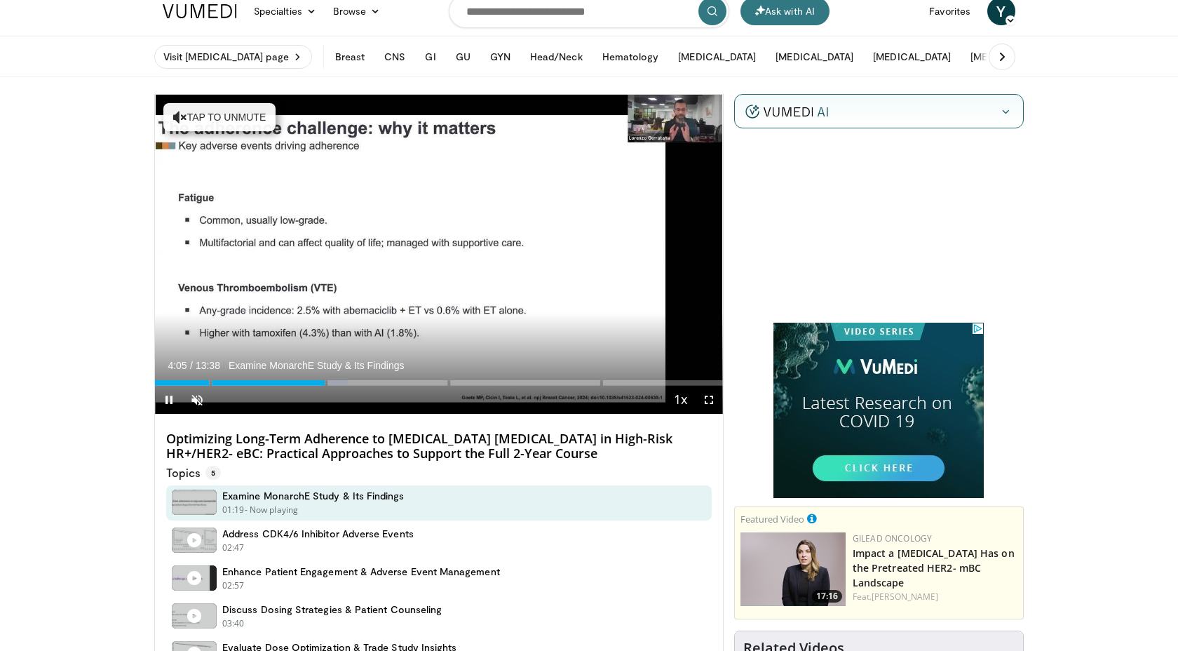
scroll to position [29, 0]
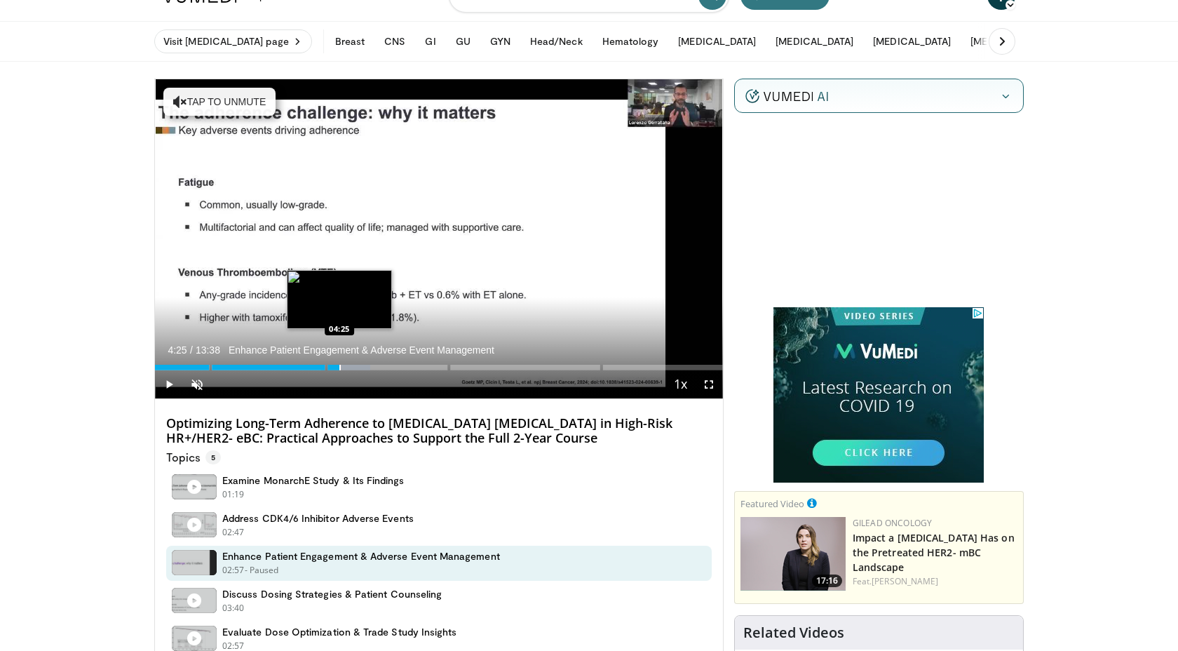
click at [339, 364] on div "Loaded : 37.87% 04:25 04:25" at bounding box center [439, 363] width 568 height 13
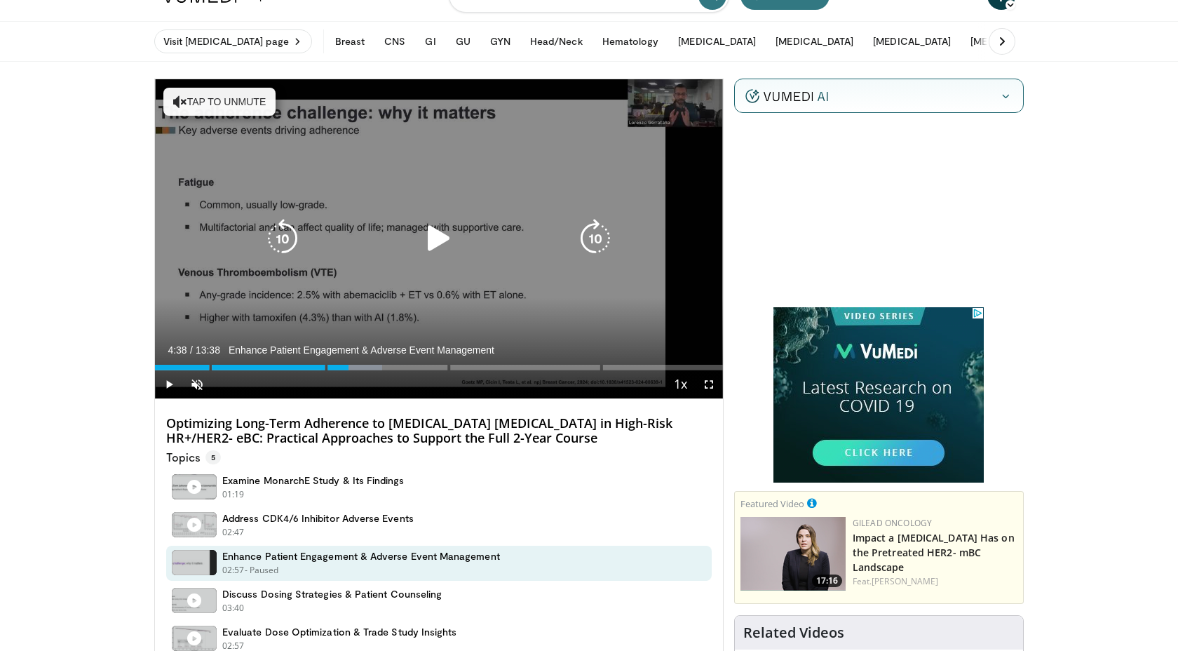
click at [348, 364] on div "Loaded : 39.98% 04:38 04:25" at bounding box center [439, 363] width 568 height 13
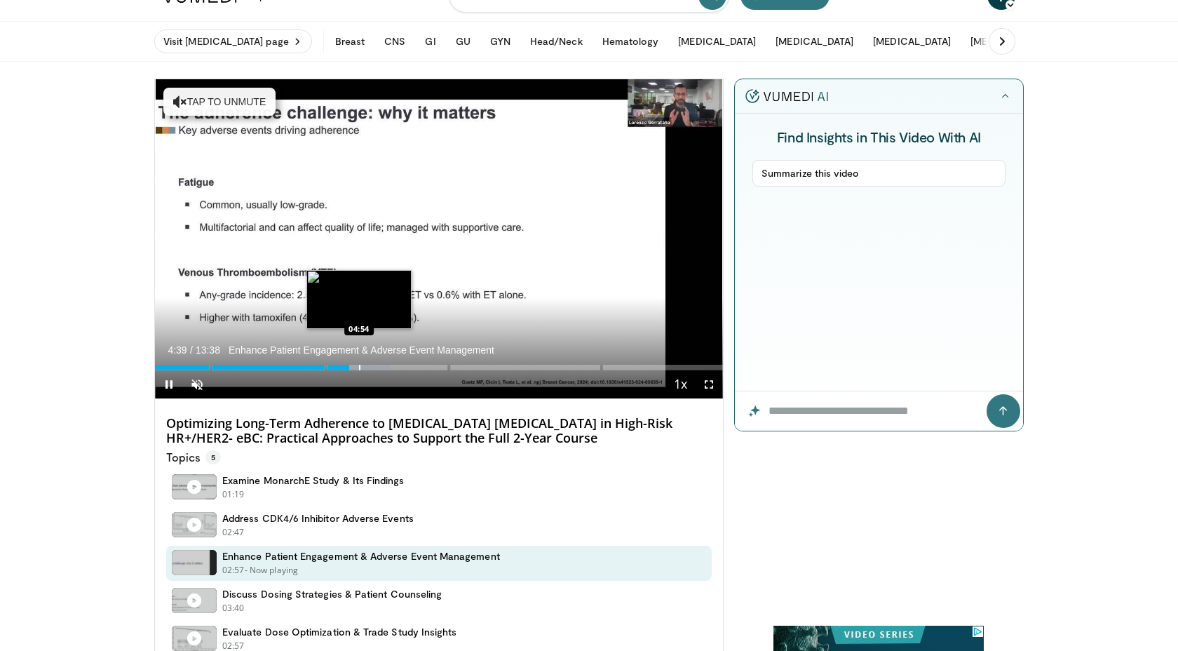
click at [359, 364] on div "Loaded : 41.54% 04:39 04:54" at bounding box center [439, 363] width 568 height 13
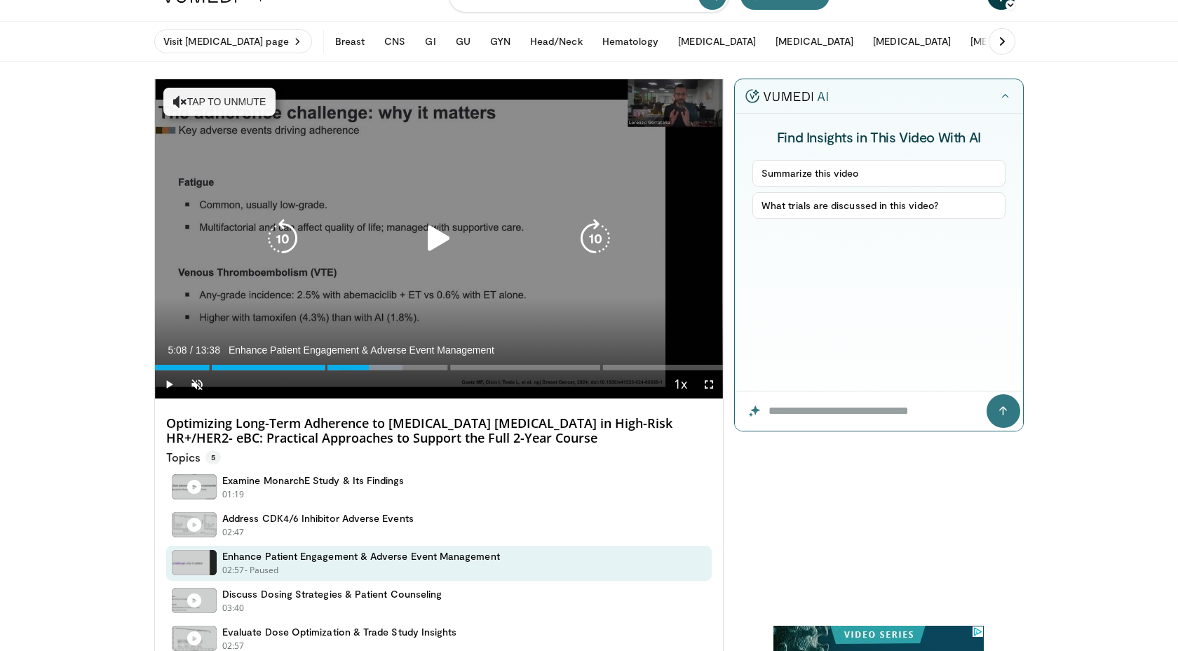
click at [369, 364] on div "Loaded : 43.62% 05:08 04:54" at bounding box center [439, 363] width 568 height 13
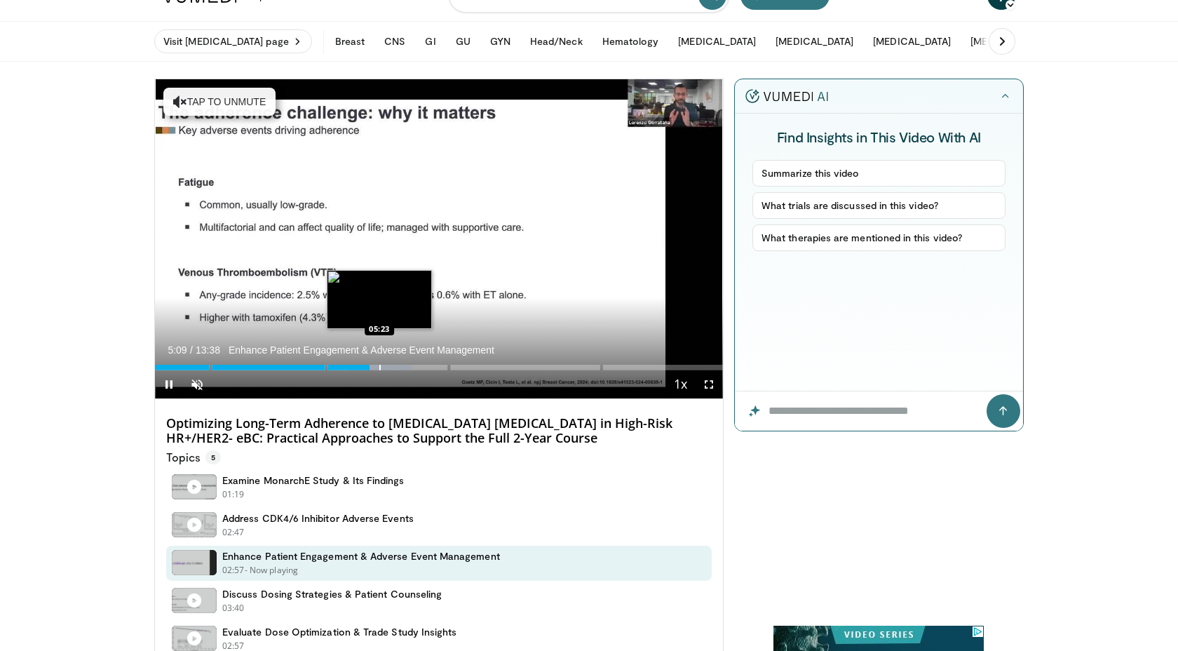
click at [379, 366] on div "Progress Bar" at bounding box center [379, 368] width 1 height 6
click at [391, 366] on div "Progress Bar" at bounding box center [391, 368] width 1 height 6
click at [403, 367] on div "Progress Bar" at bounding box center [403, 368] width 1 height 6
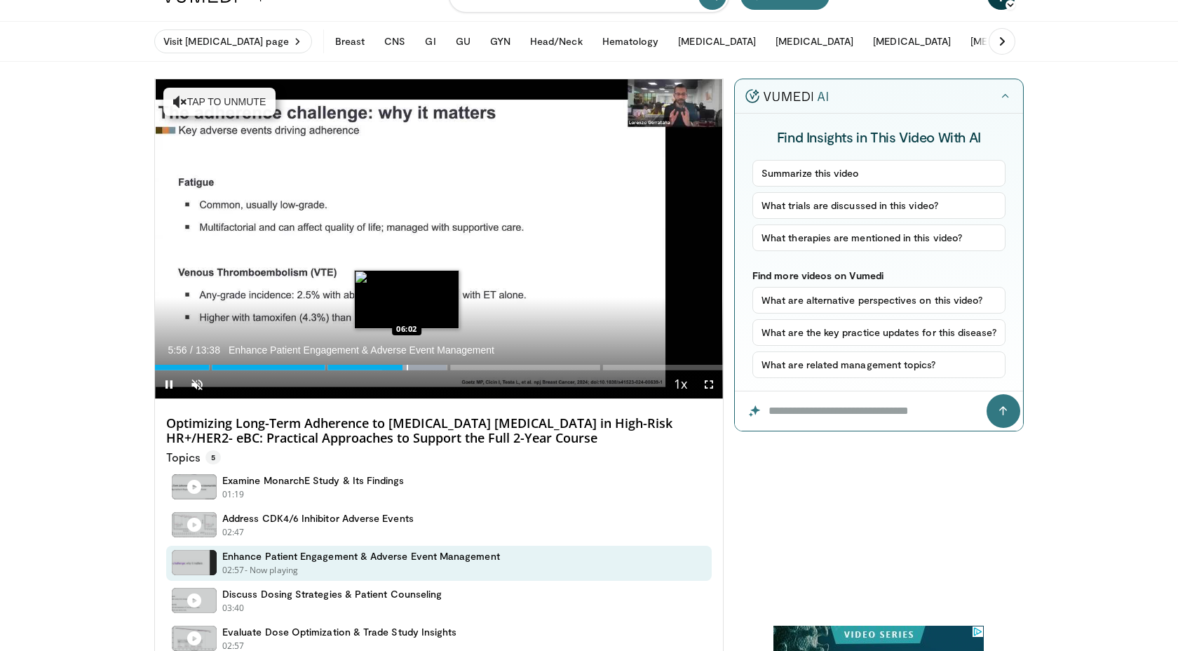
click at [414, 367] on div "10 seconds Tap to unmute" at bounding box center [439, 238] width 568 height 319
click at [424, 367] on div "Progress Bar" at bounding box center [424, 368] width 1 height 6
click at [432, 367] on div "Progress Bar" at bounding box center [432, 368] width 1 height 6
click at [437, 367] on div "Progress Bar" at bounding box center [437, 368] width 1 height 6
click at [442, 367] on div "Progress Bar" at bounding box center [442, 368] width 1 height 6
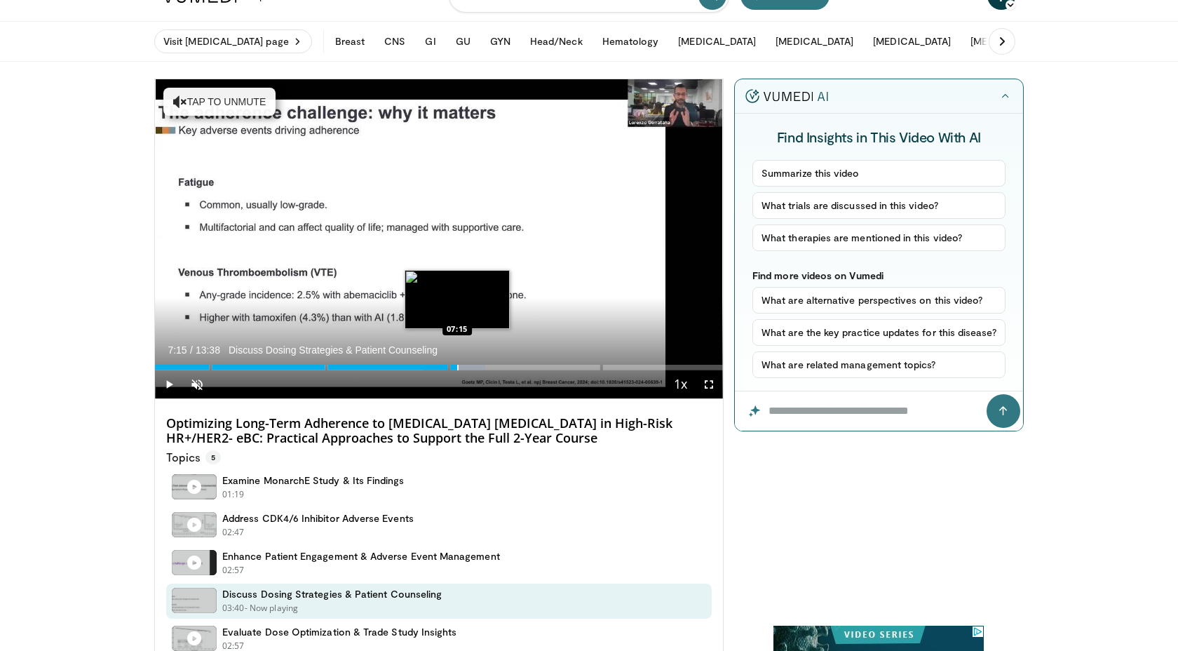
click at [457, 367] on div "Progress Bar" at bounding box center [457, 368] width 1 height 6
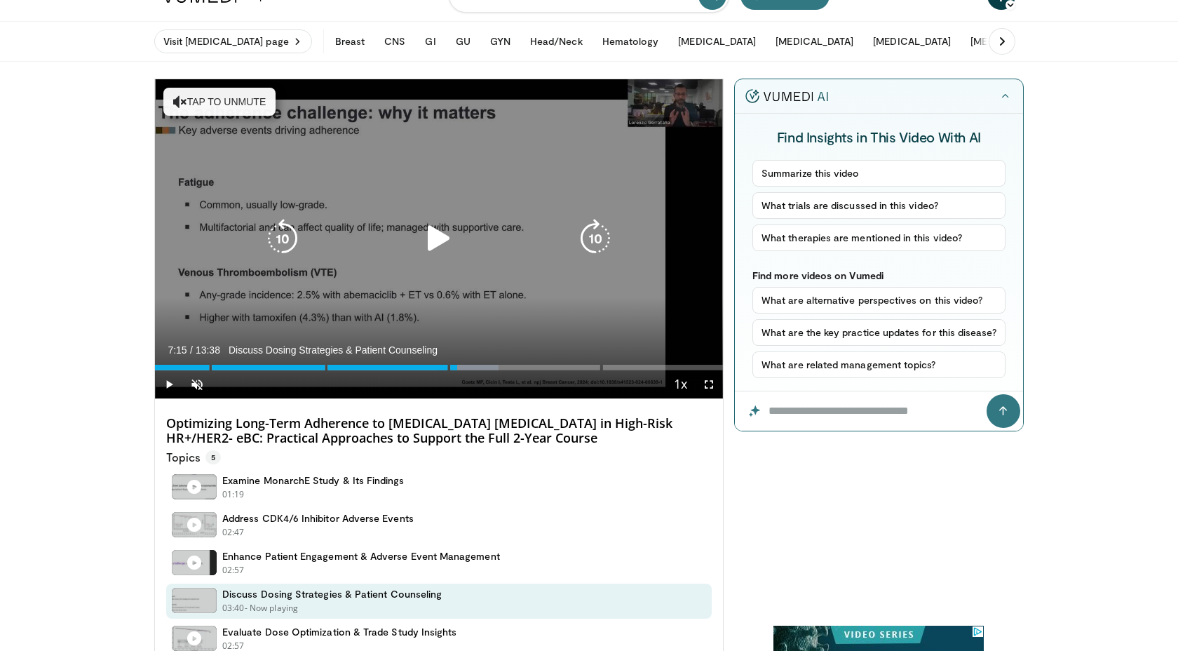
click at [184, 99] on icon "Video Player" at bounding box center [180, 102] width 14 height 14
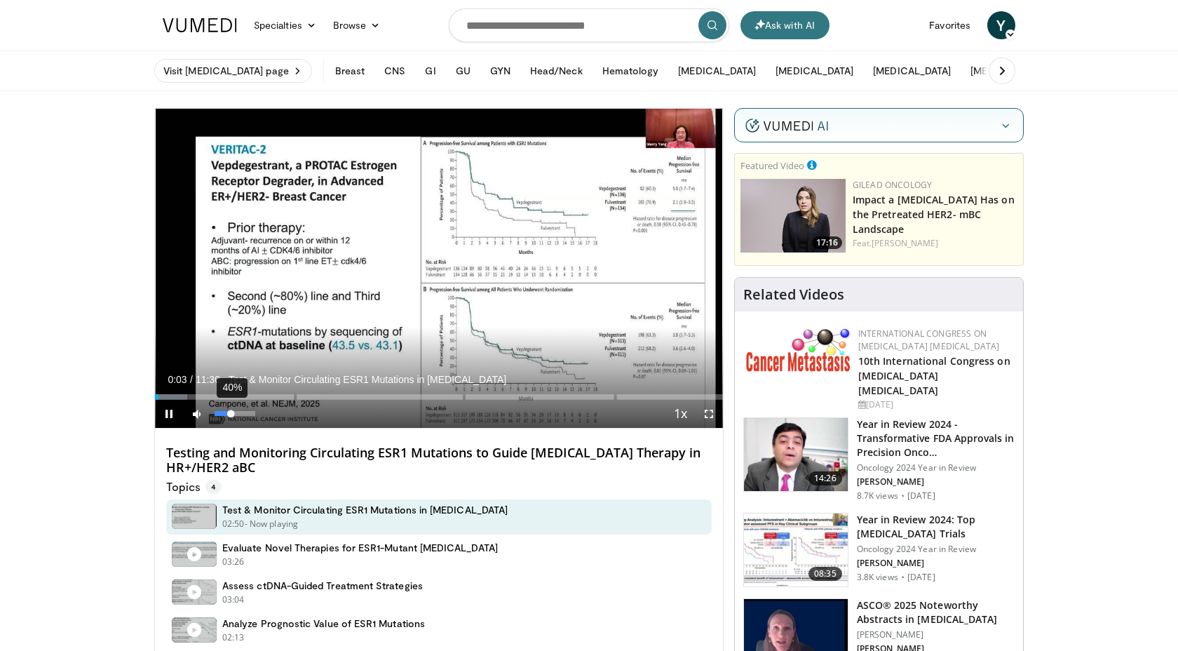
click at [231, 414] on div "40%" at bounding box center [235, 413] width 40 height 5
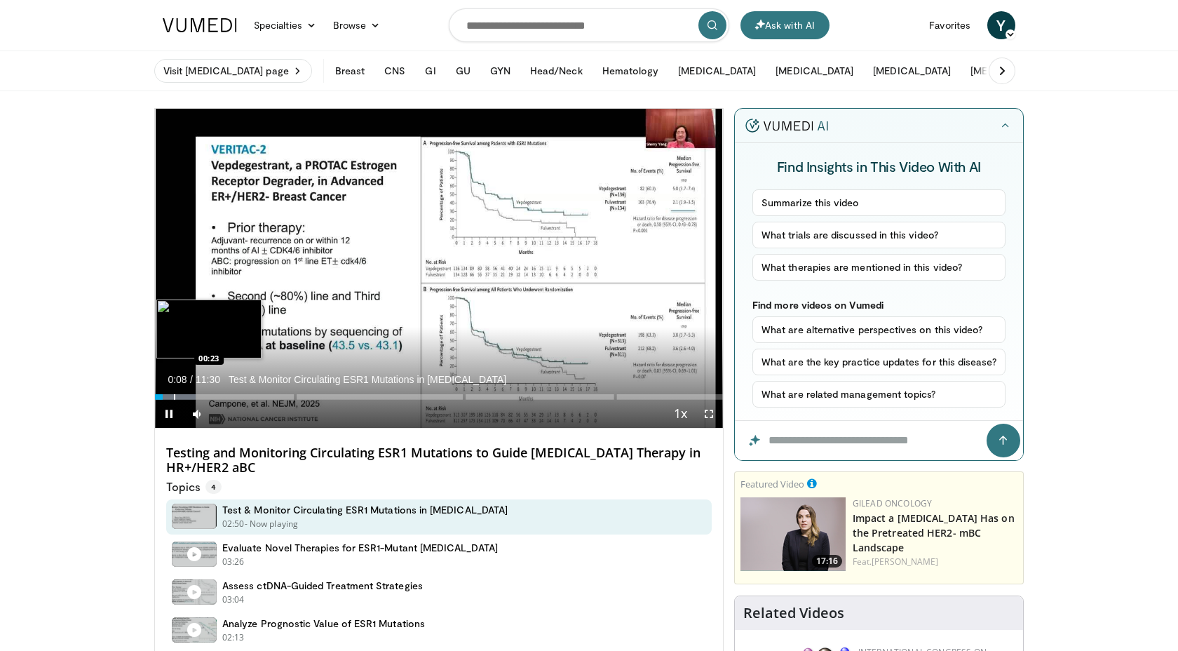
click at [174, 395] on div "Progress Bar" at bounding box center [174, 397] width 1 height 6
click at [189, 395] on div "Progress Bar" at bounding box center [189, 397] width 1 height 6
click at [201, 395] on div "Progress Bar" at bounding box center [201, 397] width 1 height 6
click at [212, 395] on div "Progress Bar" at bounding box center [212, 397] width 1 height 6
click at [227, 395] on div "Progress Bar" at bounding box center [227, 397] width 1 height 6
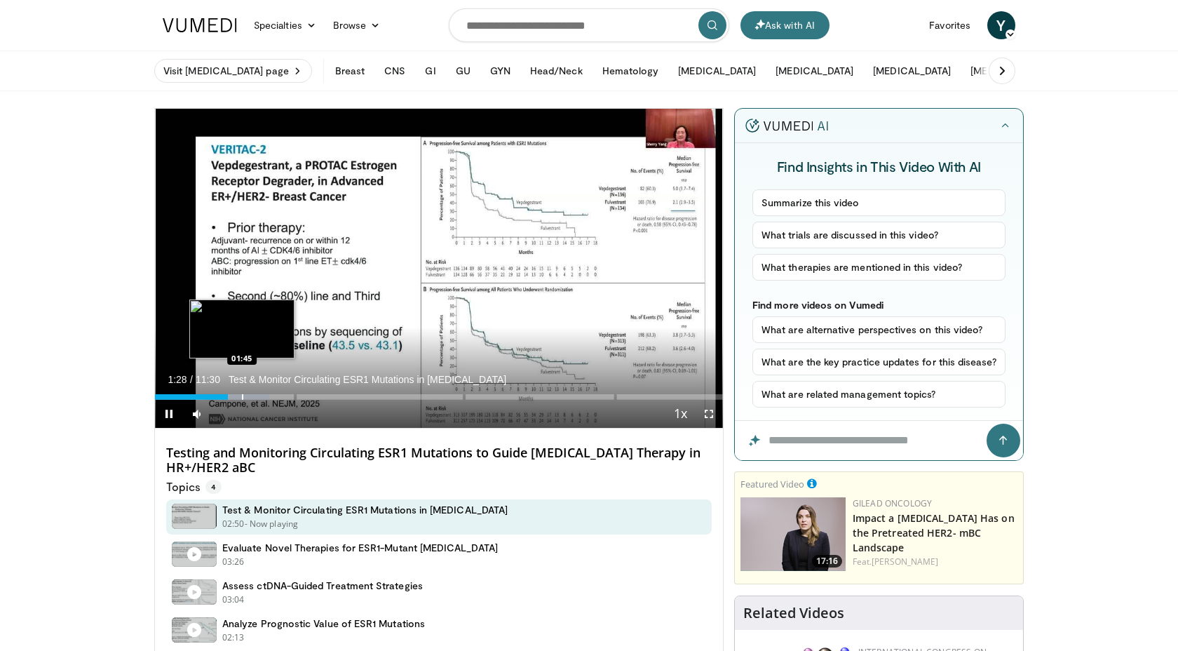
click at [242, 395] on div "Progress Bar" at bounding box center [242, 397] width 1 height 6
click at [251, 395] on div "Progress Bar" at bounding box center [251, 397] width 1 height 6
click at [253, 395] on div "Progress Bar" at bounding box center [252, 397] width 1 height 6
click at [270, 396] on div "Loaded : 28.72% 02:13" at bounding box center [439, 397] width 568 height 6
click at [279, 396] on div "Progress Bar" at bounding box center [279, 397] width 1 height 6
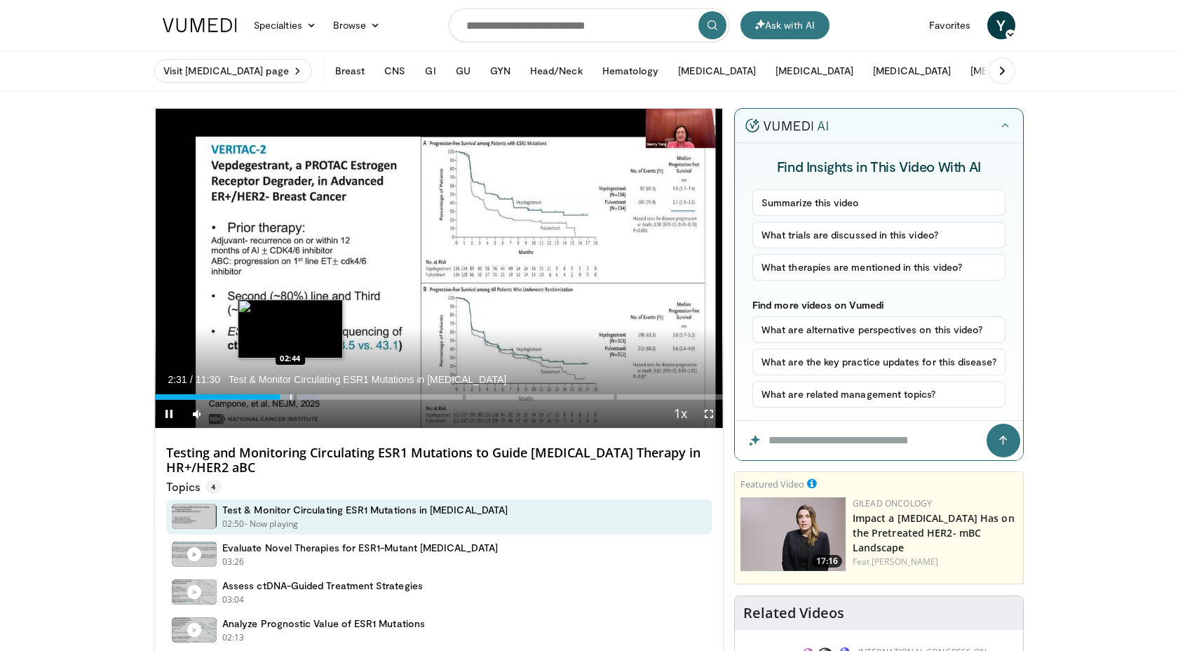
click at [290, 397] on div "Progress Bar" at bounding box center [290, 397] width 1 height 6
click at [305, 398] on div "Progress Bar" at bounding box center [305, 397] width 1 height 6
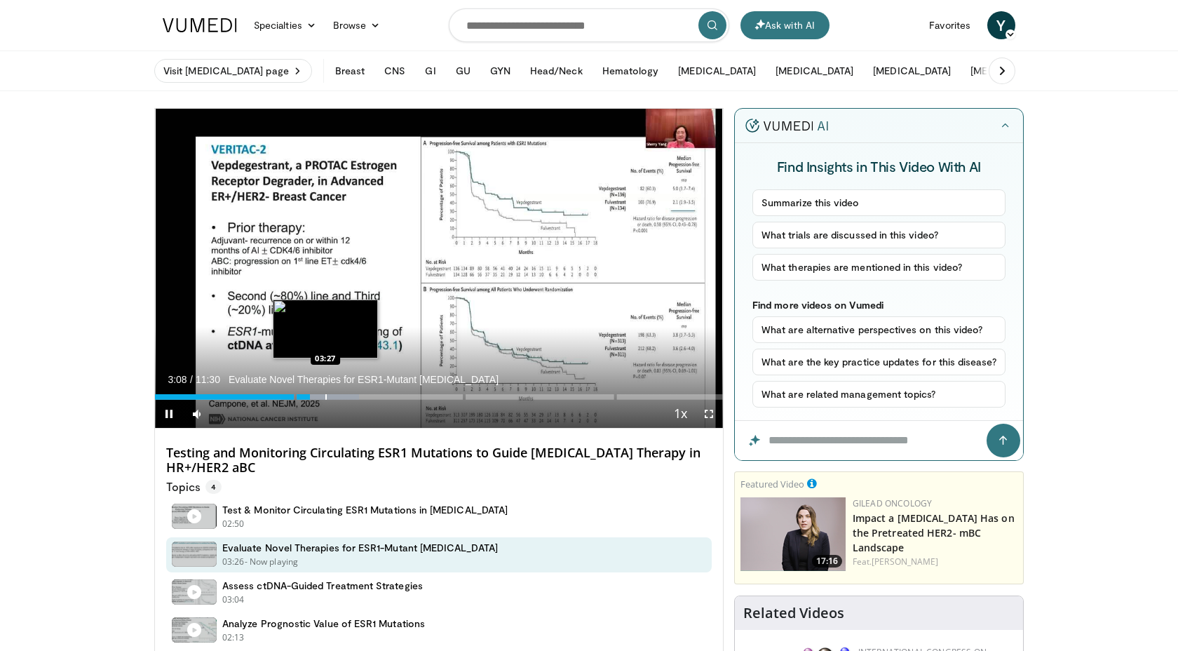
click at [325, 397] on div "Progress Bar" at bounding box center [325, 397] width 1 height 6
click at [339, 396] on div "Progress Bar" at bounding box center [339, 397] width 1 height 6
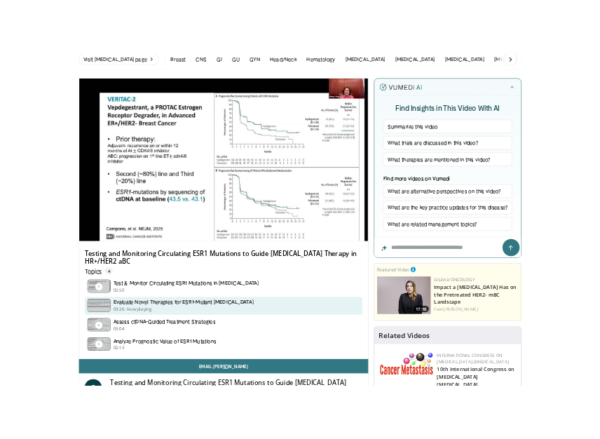
scroll to position [51, 0]
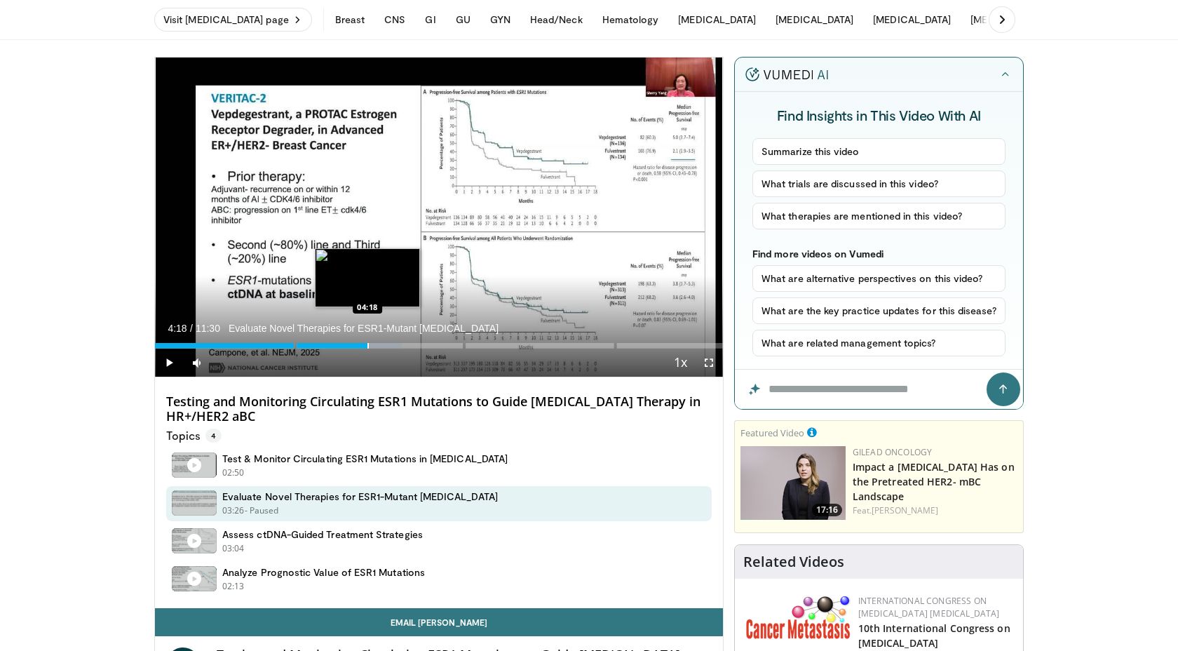
click at [367, 344] on div "Progress Bar" at bounding box center [367, 346] width 1 height 6
click at [391, 344] on div "Progress Bar" at bounding box center [391, 346] width 1 height 6
click at [406, 346] on div "Progress Bar" at bounding box center [406, 346] width 1 height 6
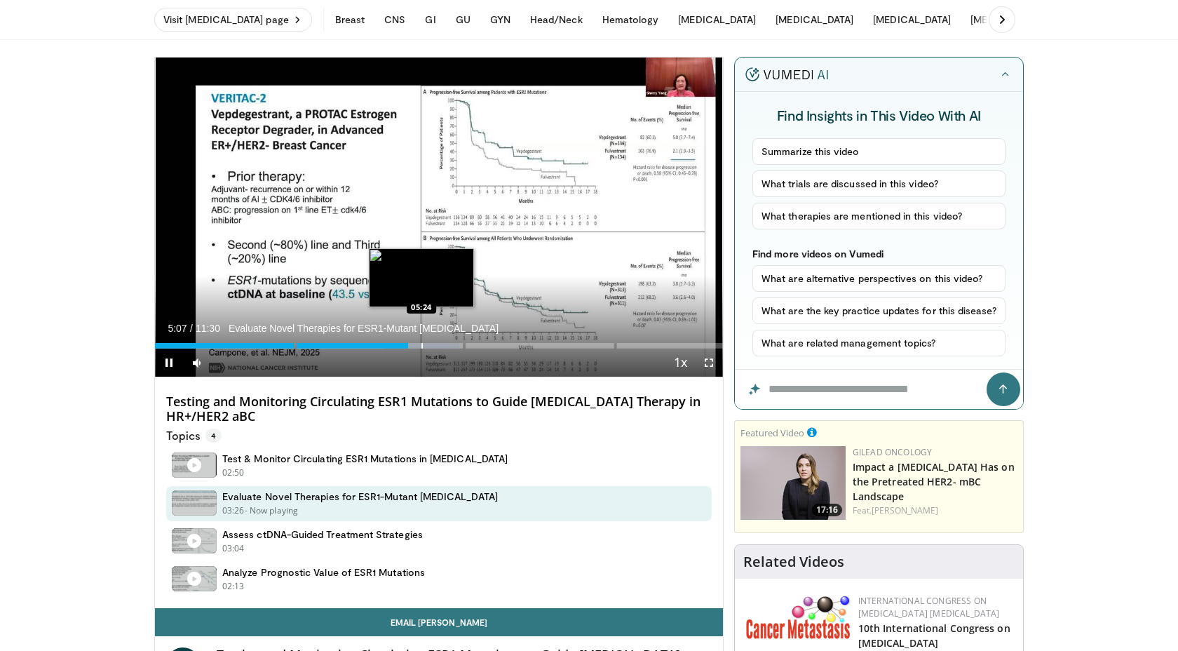
click at [421, 347] on div "Progress Bar" at bounding box center [421, 346] width 1 height 6
click at [437, 346] on div "Progress Bar" at bounding box center [437, 346] width 1 height 6
click at [444, 346] on div "Progress Bar" at bounding box center [444, 346] width 1 height 6
click at [452, 346] on div "Progress Bar" at bounding box center [452, 346] width 1 height 6
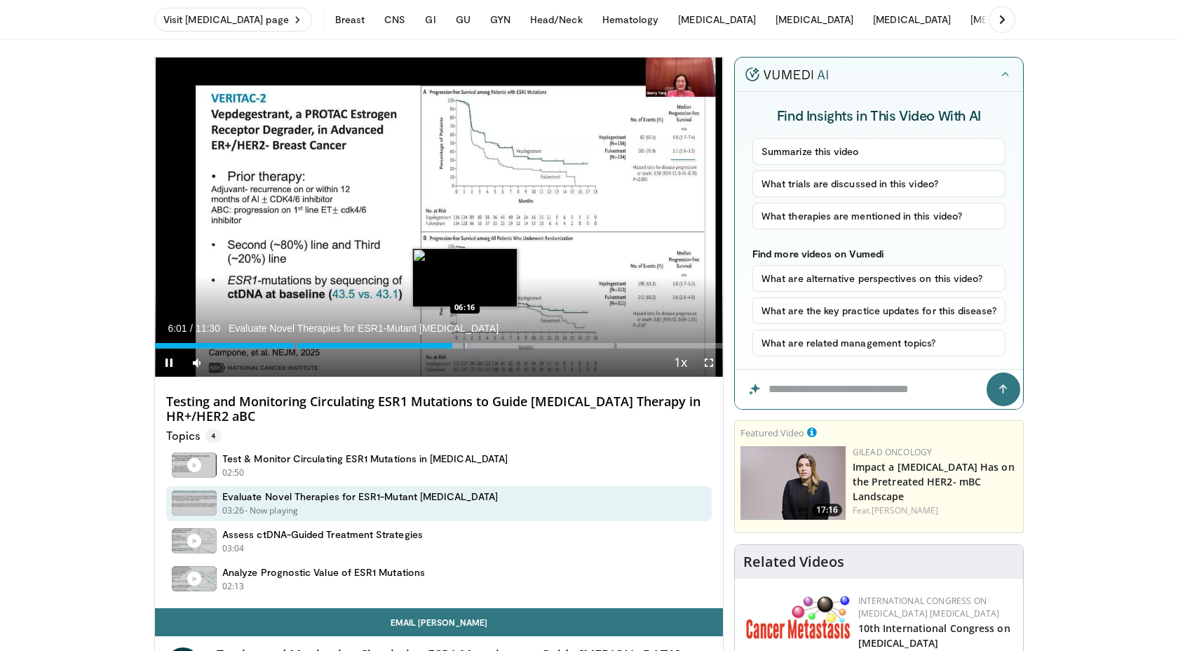
click at [464, 346] on div "Loaded : 56.00% 06:01 06:16" at bounding box center [439, 341] width 568 height 13
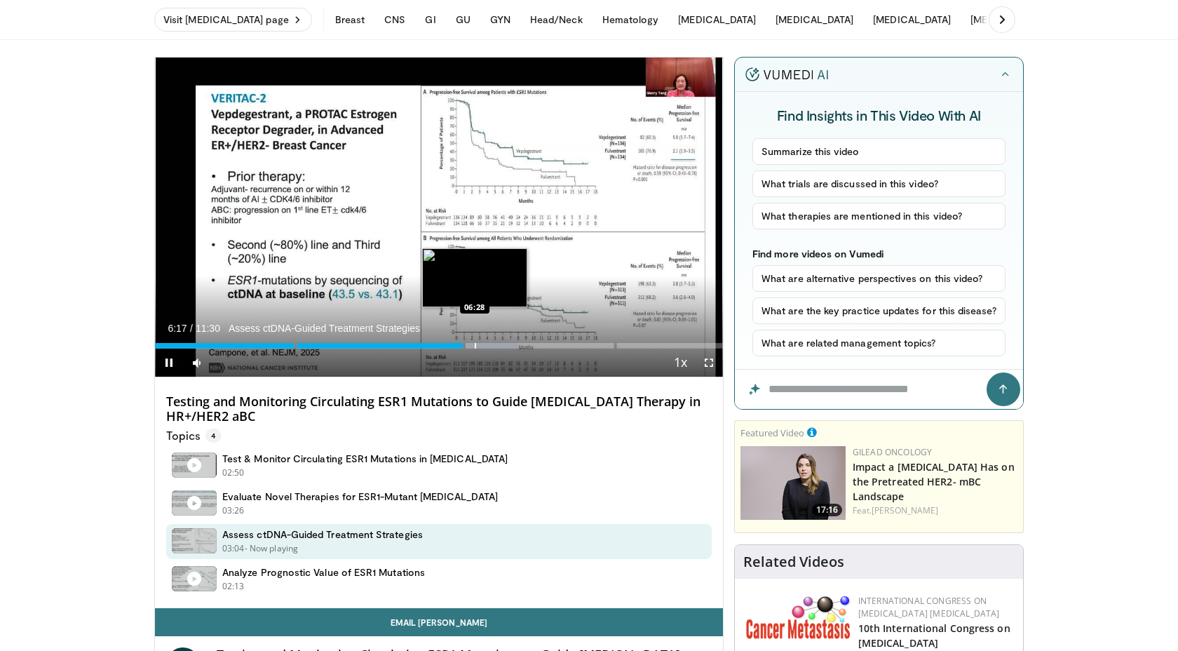
click at [475, 346] on div "Progress Bar" at bounding box center [475, 346] width 1 height 6
click at [491, 346] on div "Progress Bar" at bounding box center [491, 346] width 1 height 6
click at [494, 346] on div "Progress Bar" at bounding box center [492, 346] width 1 height 6
click at [513, 346] on div "Progress Bar" at bounding box center [513, 346] width 1 height 6
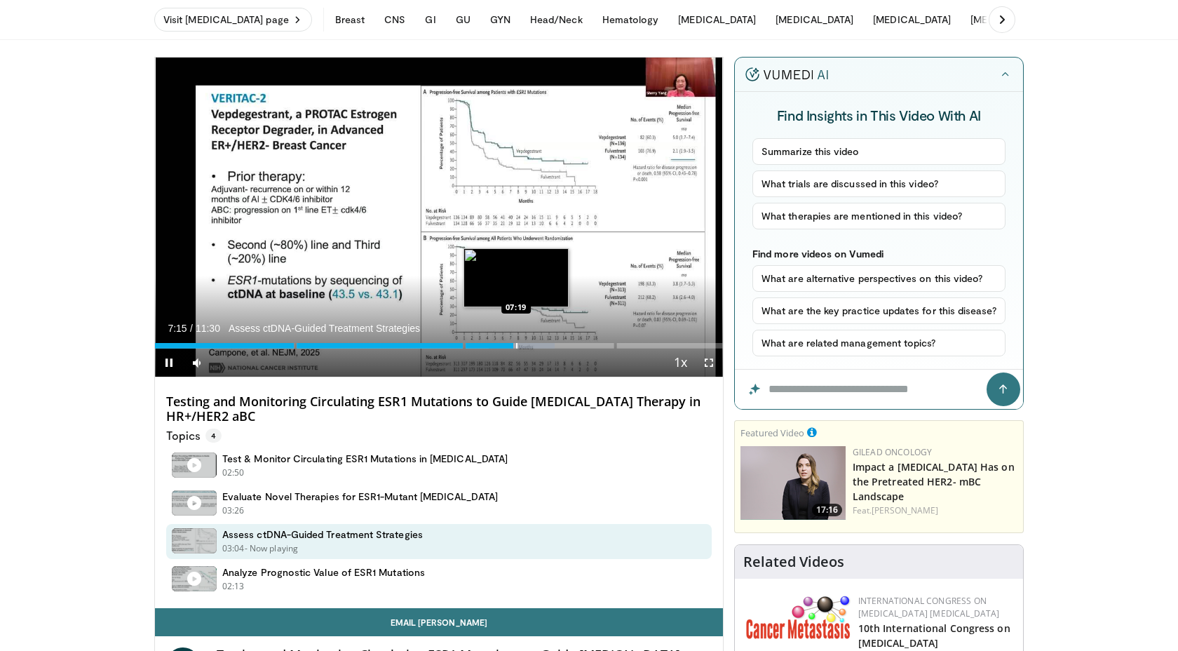
click at [518, 346] on div "Progress Bar" at bounding box center [516, 346] width 1 height 6
click at [539, 346] on div "Progress Bar" at bounding box center [538, 346] width 1 height 6
click at [552, 346] on div "Progress Bar" at bounding box center [552, 346] width 1 height 6
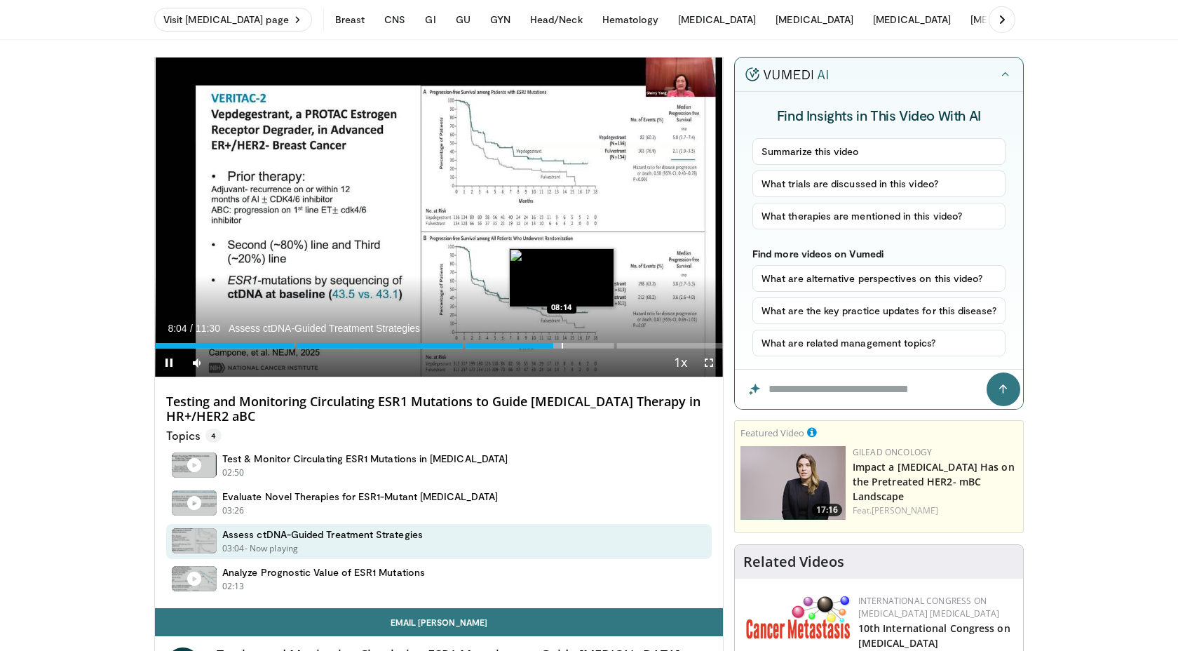
click at [562, 346] on div "Progress Bar" at bounding box center [562, 346] width 1 height 6
click at [572, 346] on div "Progress Bar" at bounding box center [572, 346] width 1 height 6
click at [578, 346] on div "Progress Bar" at bounding box center [576, 346] width 1 height 6
click at [589, 346] on div "Progress Bar" at bounding box center [588, 346] width 1 height 6
click at [599, 346] on div "Progress Bar" at bounding box center [599, 346] width 1 height 6
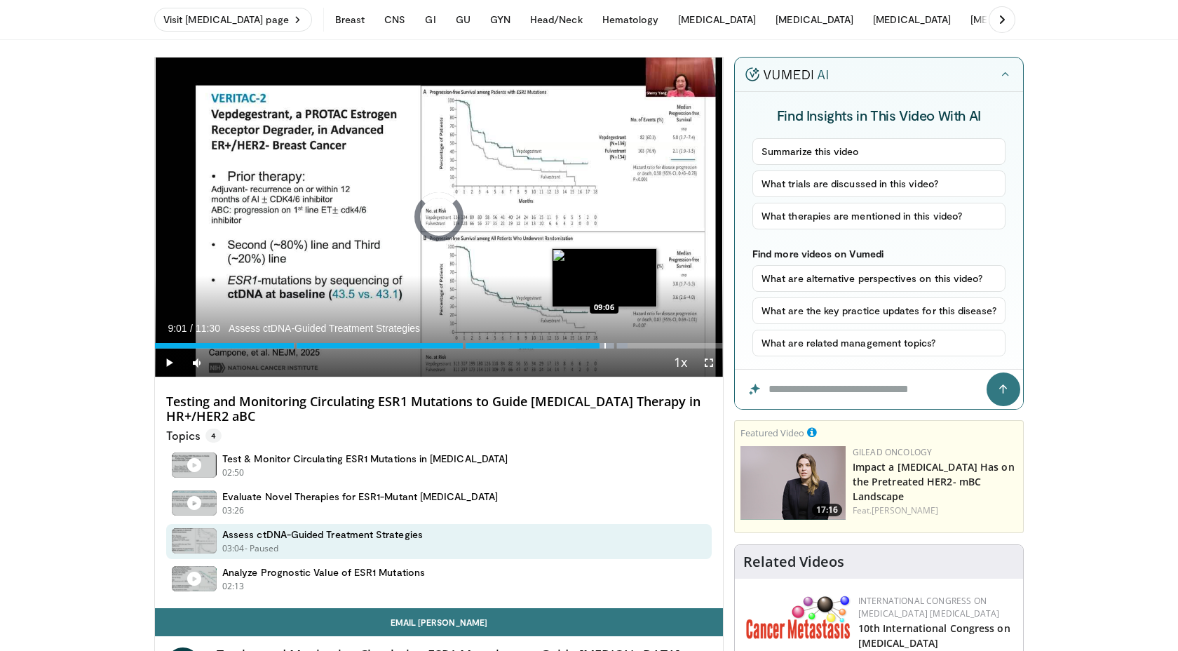
click at [604, 346] on div "Progress Bar" at bounding box center [604, 346] width 1 height 6
click at [610, 346] on div "Progress Bar" at bounding box center [610, 346] width 1 height 6
click at [618, 346] on div "Progress Bar" at bounding box center [618, 346] width 1 height 6
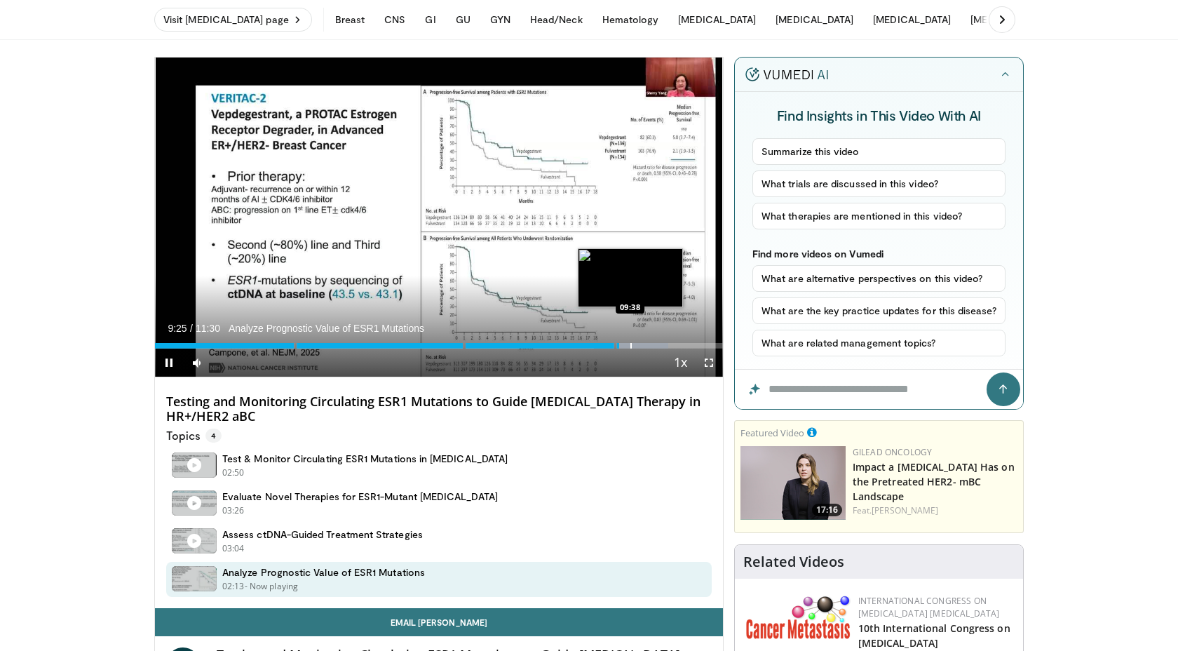
click at [630, 346] on div "Progress Bar" at bounding box center [630, 346] width 1 height 6
click at [640, 345] on div "Progress Bar" at bounding box center [640, 346] width 1 height 6
click at [652, 345] on div "Progress Bar" at bounding box center [652, 346] width 1 height 6
click at [668, 345] on div "Progress Bar" at bounding box center [668, 346] width 1 height 6
click at [677, 345] on div "Progress Bar" at bounding box center [676, 346] width 1 height 6
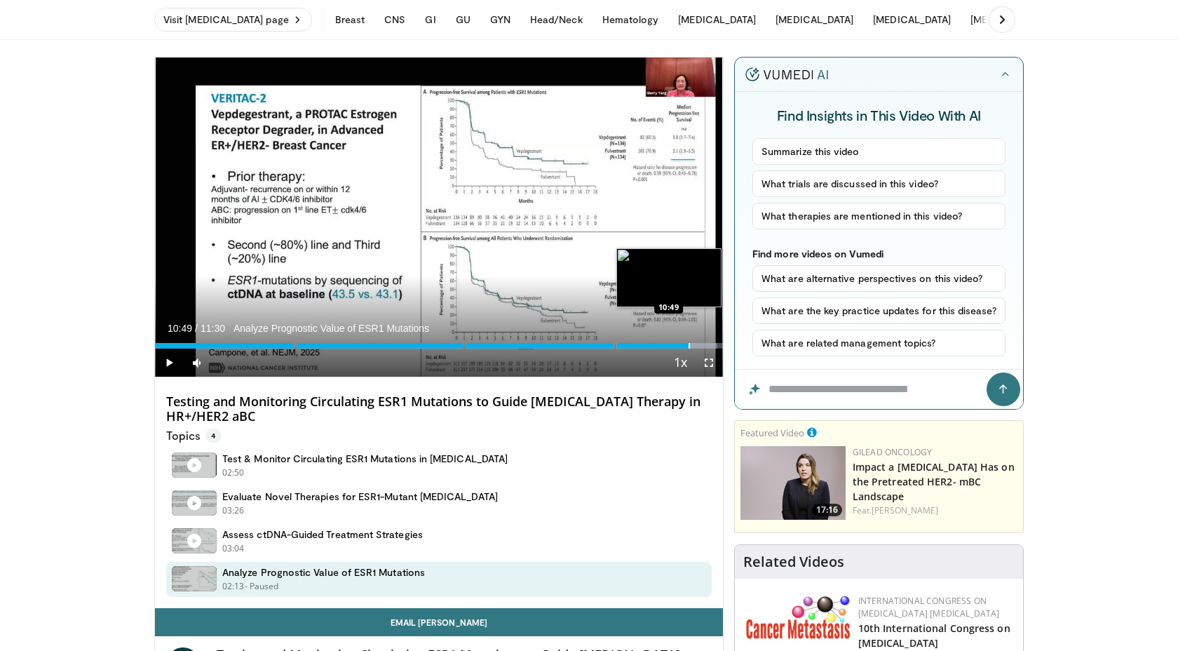
click at [689, 345] on div "Progress Bar" at bounding box center [689, 346] width 1 height 6
click at [166, 360] on span "Video Player" at bounding box center [169, 363] width 28 height 28
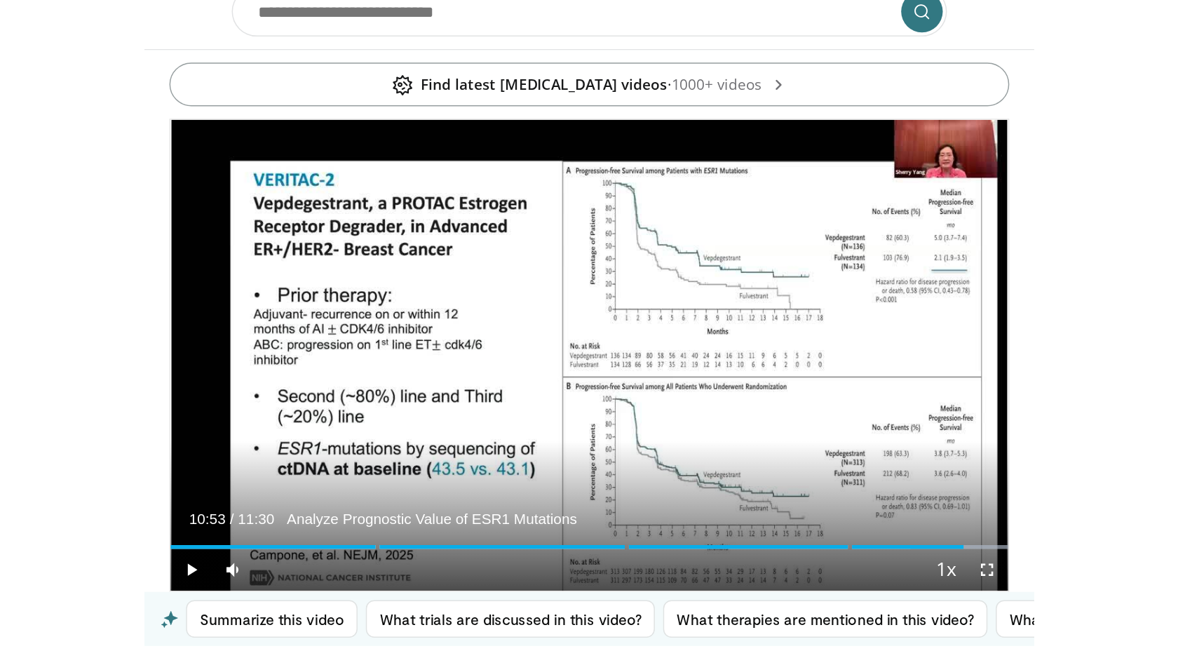
scroll to position [92, 0]
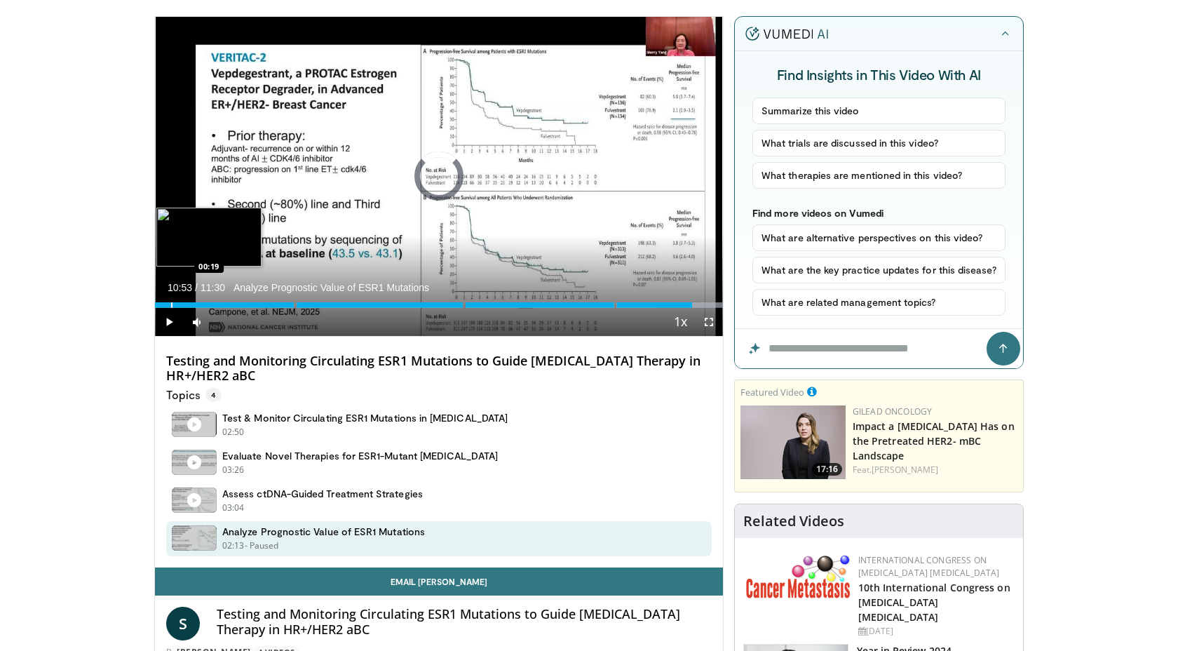
click at [171, 304] on div "Progress Bar" at bounding box center [171, 305] width 1 height 6
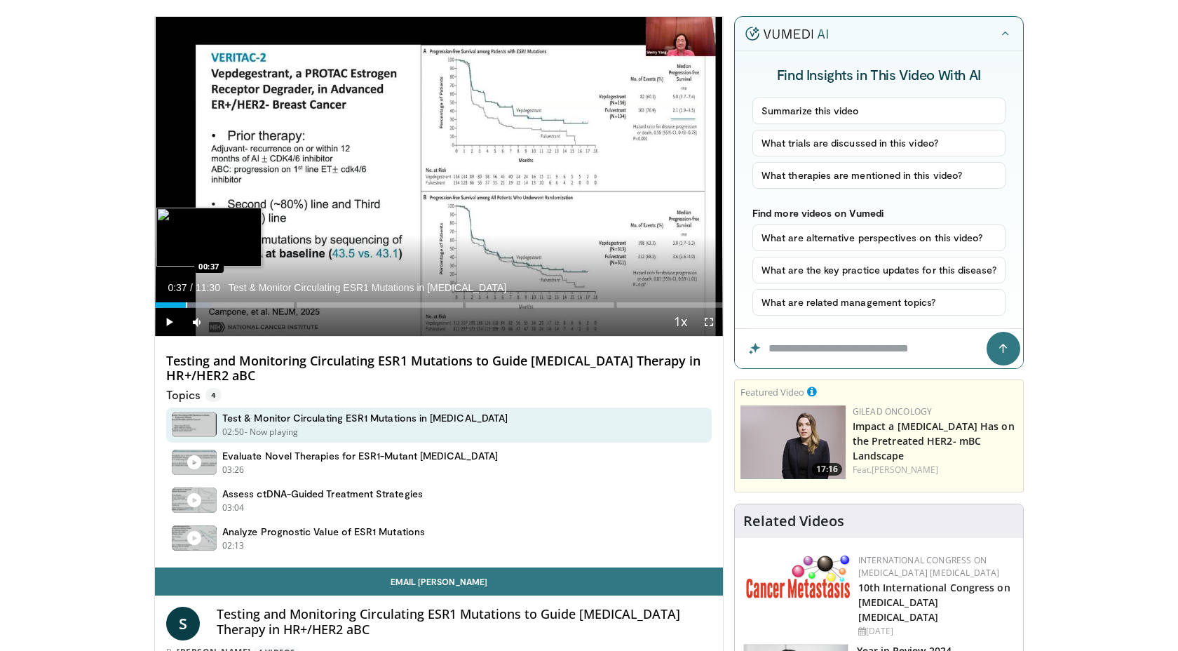
click at [186, 304] on div "Progress Bar" at bounding box center [186, 305] width 1 height 6
click at [196, 304] on div "Progress Bar" at bounding box center [196, 305] width 1 height 6
click at [209, 304] on div "Progress Bar" at bounding box center [209, 305] width 1 height 6
click at [227, 304] on div "Progress Bar" at bounding box center [227, 305] width 1 height 6
click at [245, 303] on div "Progress Bar" at bounding box center [245, 305] width 1 height 6
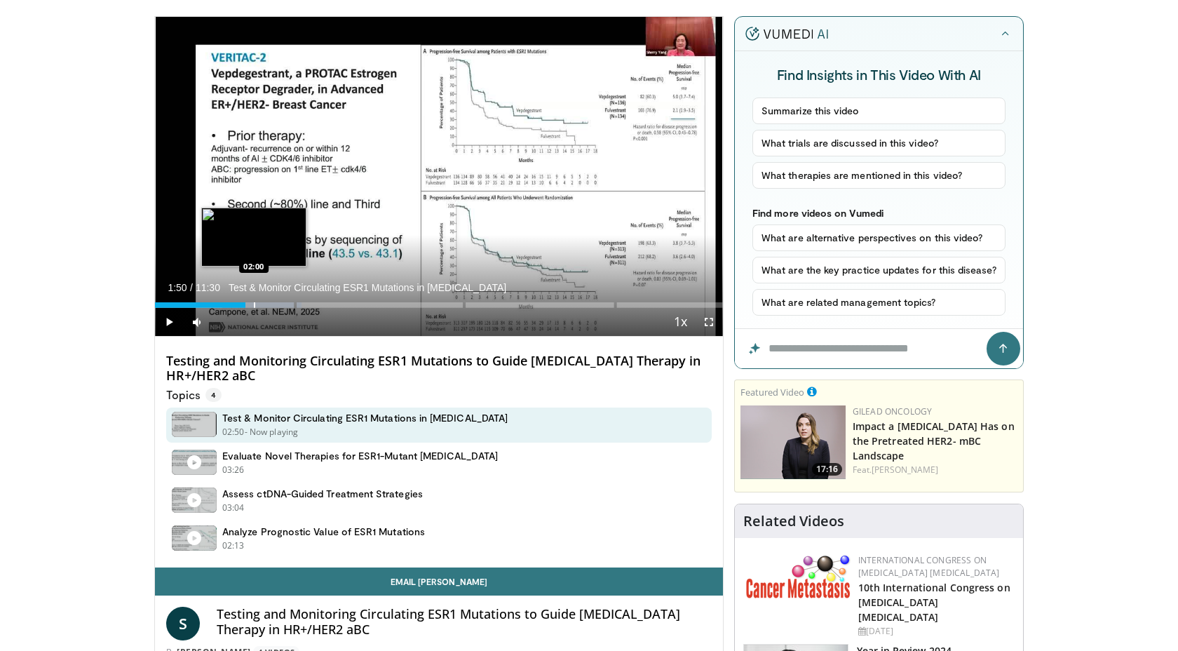
click at [254, 303] on div "Progress Bar" at bounding box center [254, 305] width 1 height 6
click at [267, 302] on div "Progress Bar" at bounding box center [267, 305] width 1 height 6
click at [252, 303] on div "Progress Bar" at bounding box center [252, 305] width 1 height 6
click at [265, 302] on div "Loaded : 28.72% 02:13 02:13" at bounding box center [439, 301] width 568 height 13
click at [278, 302] on div "Loaded : 28.72% 02:13 02:29" at bounding box center [439, 301] width 568 height 13
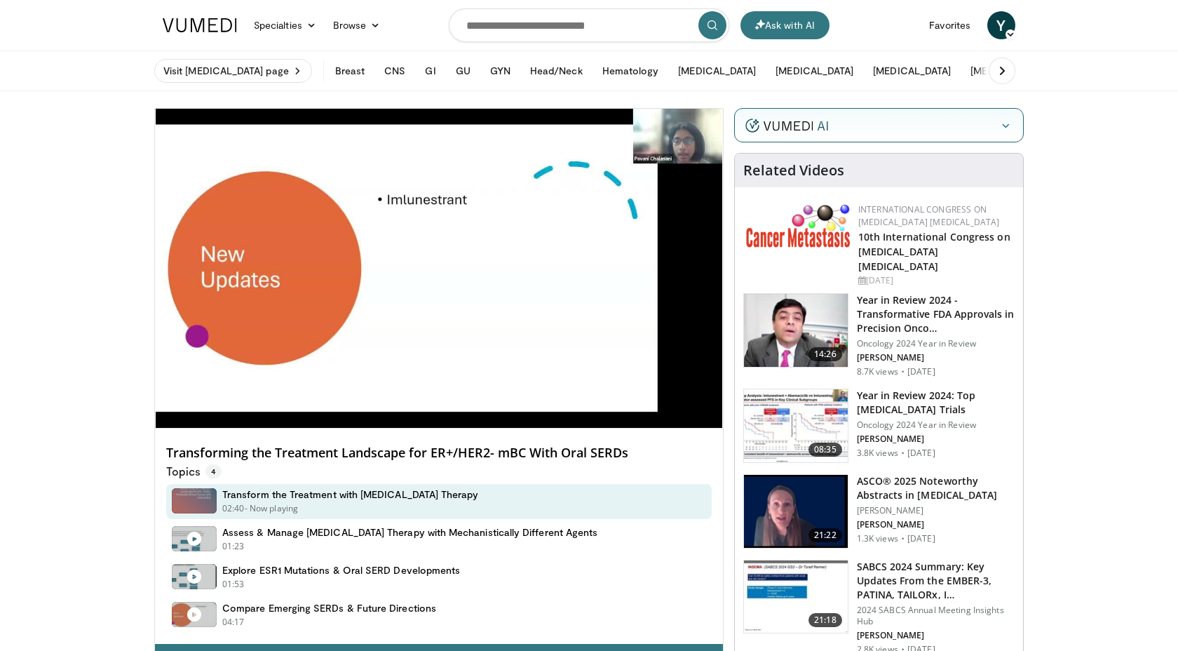
click at [239, 415] on div "10 seconds Tap to unmute" at bounding box center [439, 268] width 568 height 319
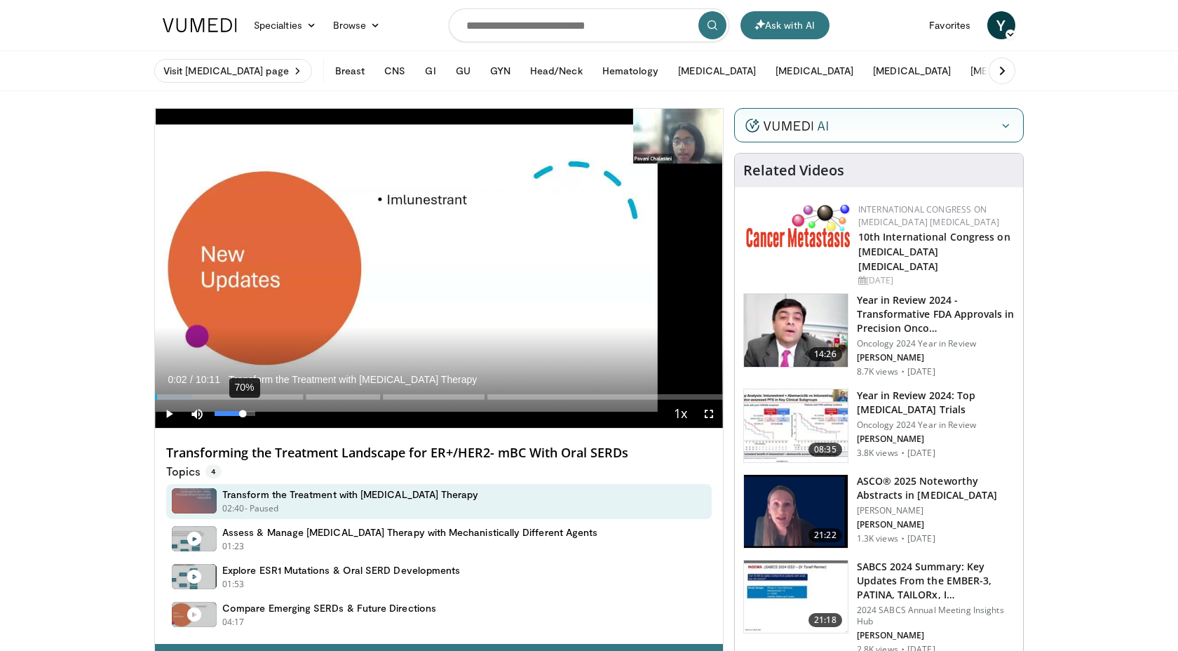
click at [243, 413] on div "70%" at bounding box center [235, 413] width 40 height 5
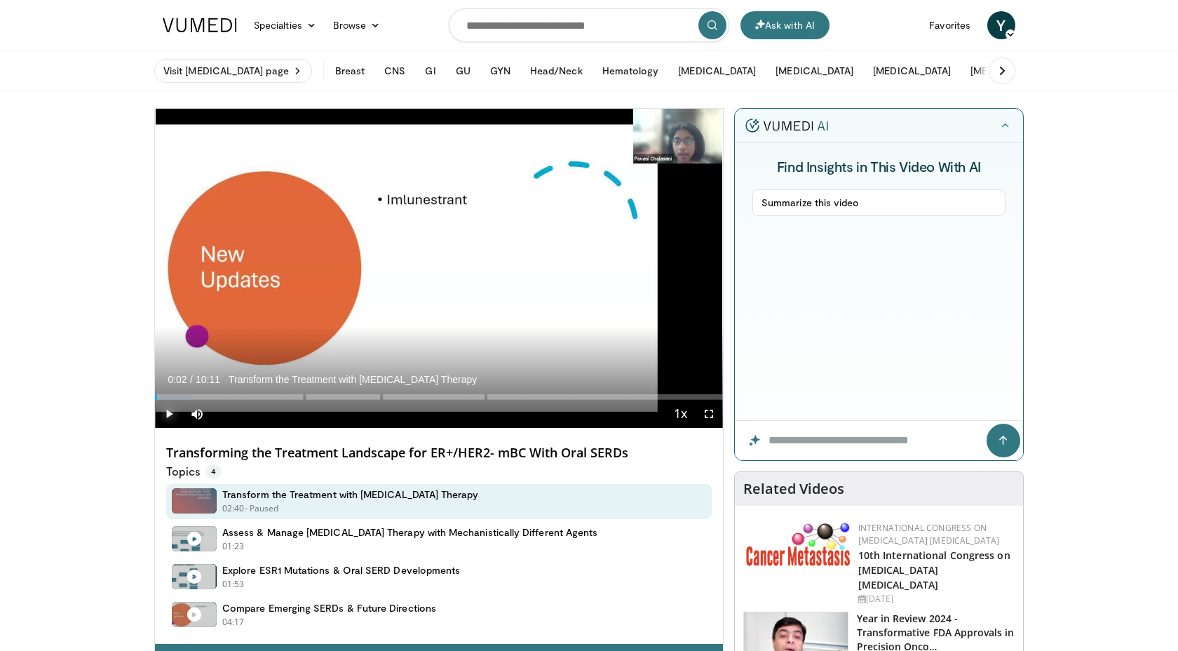
click at [175, 411] on span "Video Player" at bounding box center [169, 414] width 28 height 28
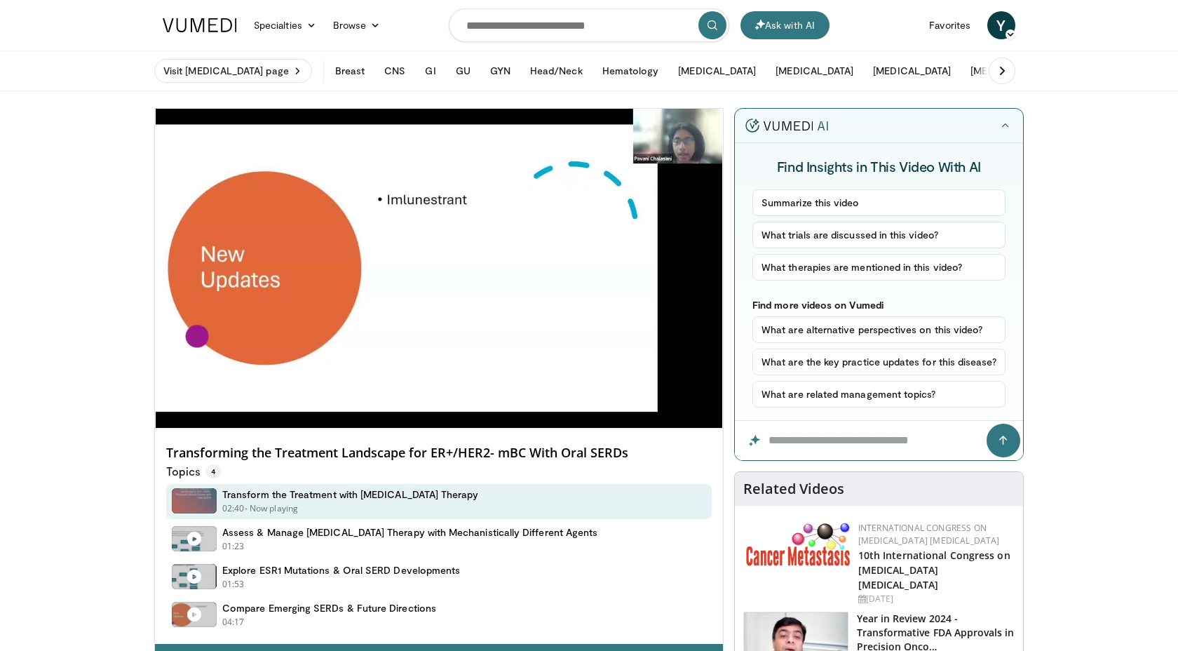
click at [168, 394] on div "10 seconds Tap to unmute" at bounding box center [439, 268] width 568 height 319
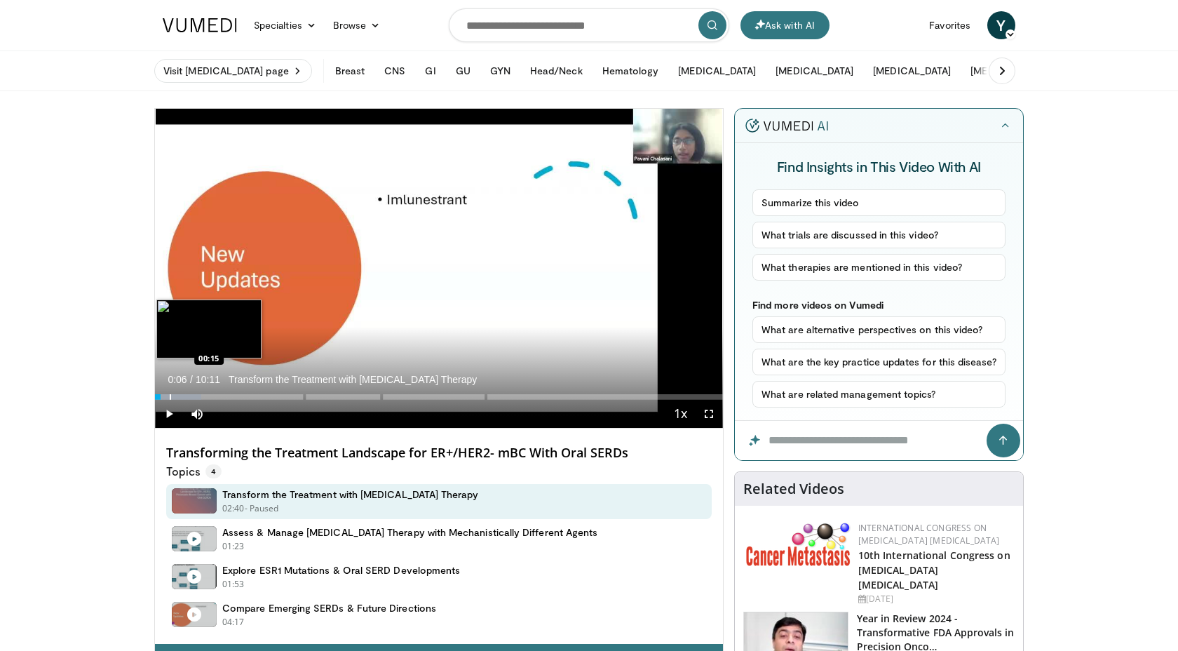
click at [170, 391] on div "Loaded : 8.12% 00:06 00:15" at bounding box center [439, 392] width 568 height 13
click at [180, 390] on div "Loaded : 8.12% 00:15 00:27" at bounding box center [439, 392] width 568 height 13
click at [192, 393] on div "Loaded : 14.61% 00:27 00:39" at bounding box center [439, 392] width 568 height 13
click at [200, 393] on div "Loaded : 14.61% 00:39 00:48" at bounding box center [439, 392] width 568 height 13
click at [210, 393] on div "Loaded : 17.86% 00:48 00:58" at bounding box center [439, 392] width 568 height 13
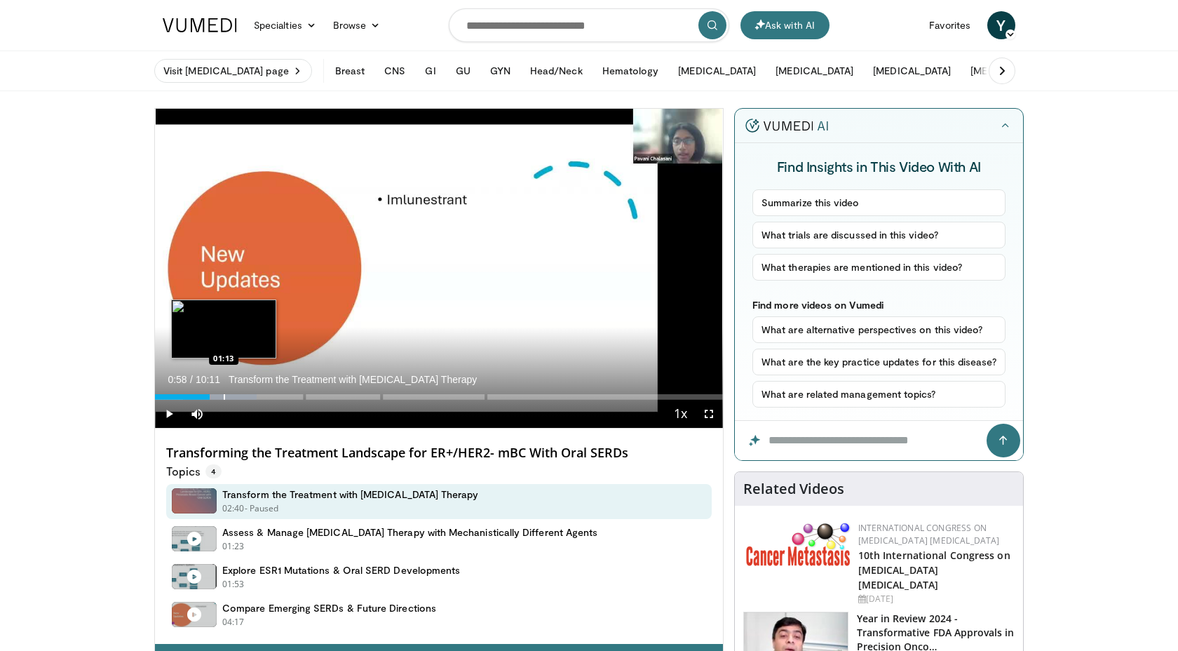
click at [223, 393] on div "Loaded : 17.86% 00:58 01:13" at bounding box center [439, 392] width 568 height 13
click at [236, 393] on div "Loaded : 19.48% 01:13 01:25" at bounding box center [439, 392] width 568 height 13
click at [246, 394] on div "Loaded : 21.10% 01:27" at bounding box center [439, 397] width 568 height 6
click at [255, 395] on div "Progress Bar" at bounding box center [255, 397] width 1 height 6
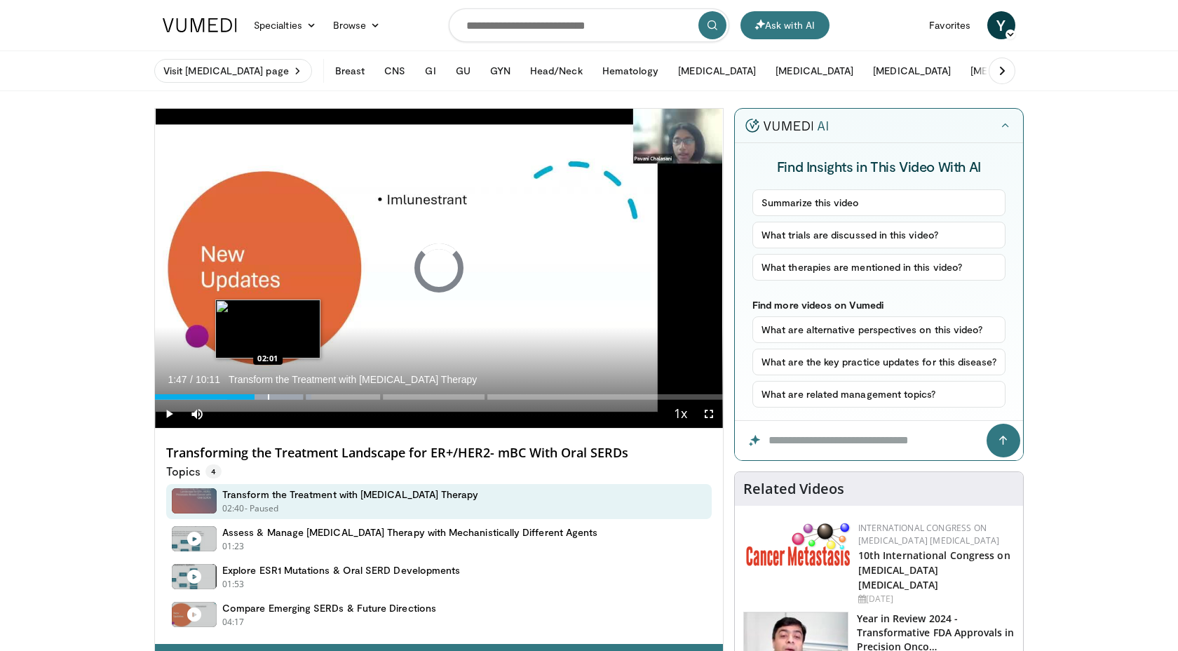
click at [268, 394] on div "Progress Bar" at bounding box center [268, 397] width 1 height 6
click at [280, 394] on div "Progress Bar" at bounding box center [280, 397] width 1 height 6
click at [288, 394] on div "Progress Bar" at bounding box center [288, 397] width 1 height 6
click at [297, 395] on div "Progress Bar" at bounding box center [296, 397] width 1 height 6
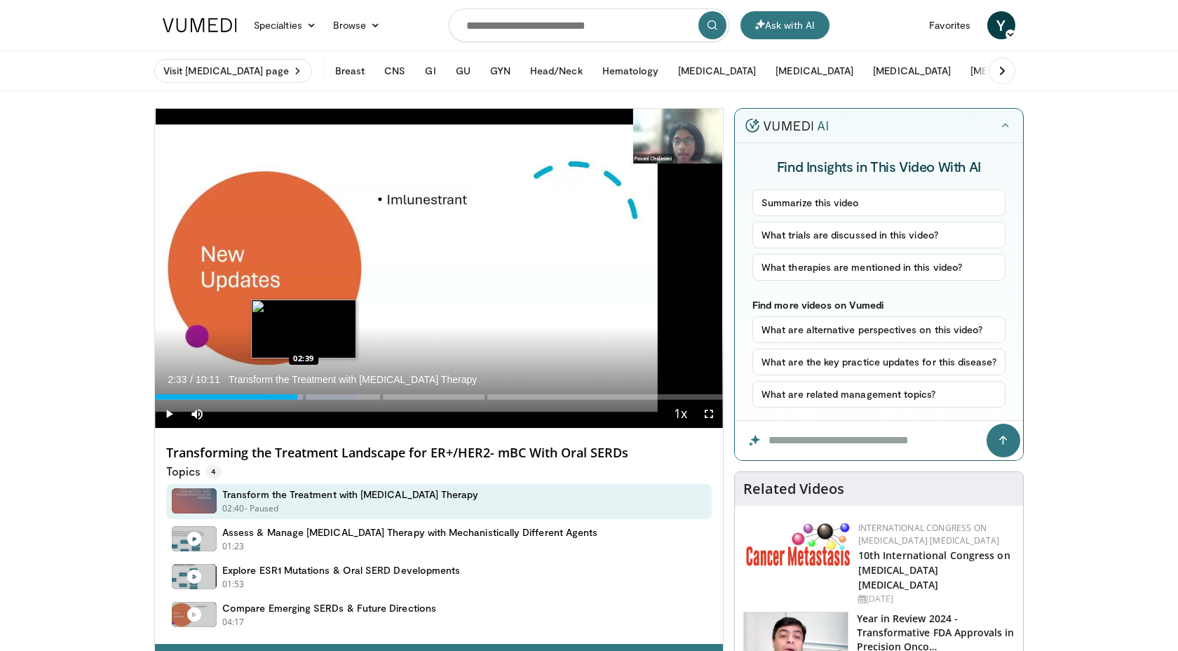
click at [304, 395] on div "Loaded : 35.71% 02:33 02:39" at bounding box center [439, 392] width 568 height 13
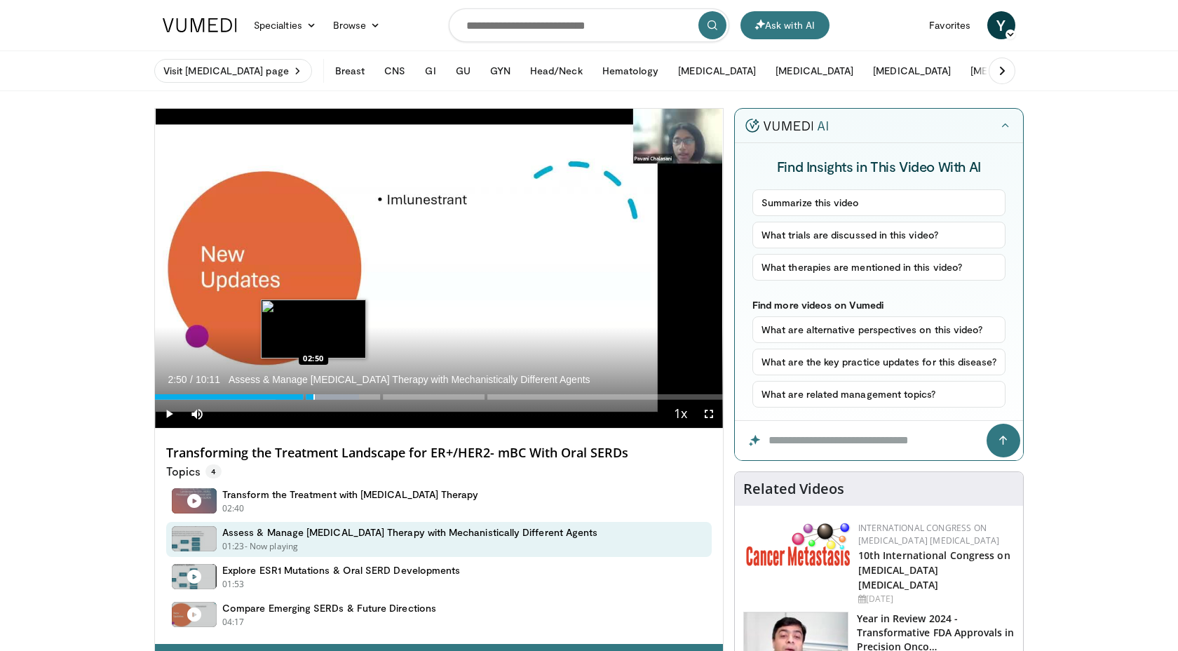
click at [313, 393] on div "Loaded : 36.00% 02:50 02:50" at bounding box center [439, 392] width 568 height 13
click at [327, 394] on div "Progress Bar" at bounding box center [327, 397] width 1 height 6
click at [334, 394] on div "Progress Bar" at bounding box center [334, 397] width 1 height 6
click at [343, 394] on div "Progress Bar" at bounding box center [342, 397] width 1 height 6
click at [356, 396] on div "Progress Bar" at bounding box center [356, 397] width 1 height 6
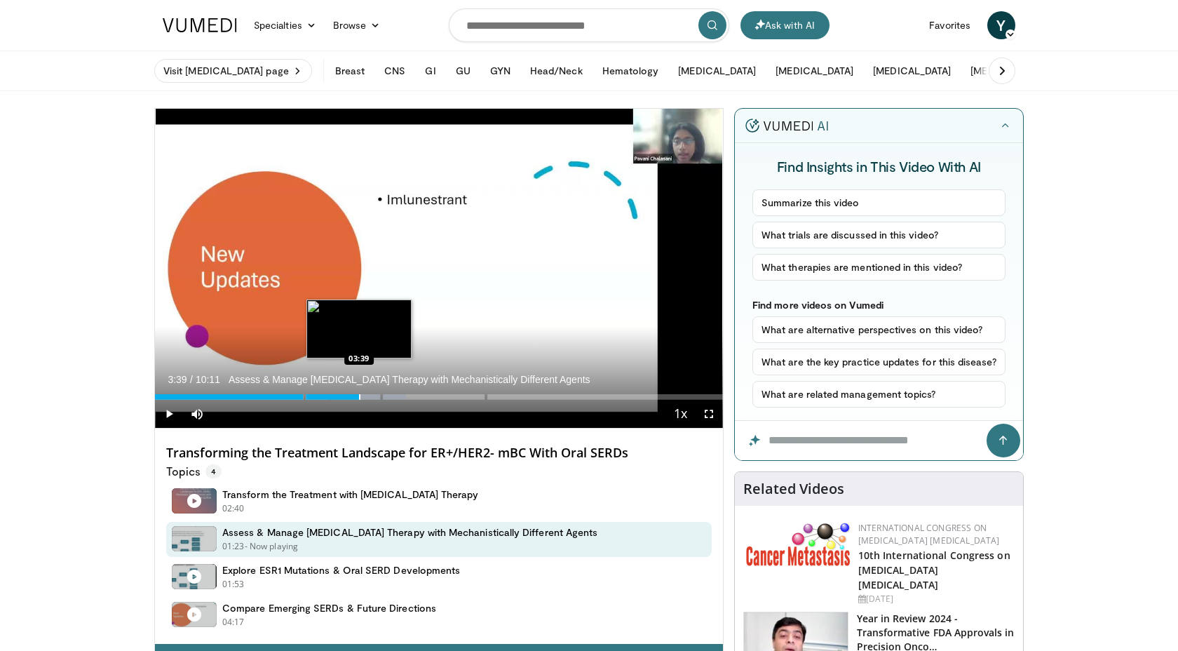
click at [359, 396] on div "Progress Bar" at bounding box center [359, 397] width 1 height 6
click at [363, 396] on div "Progress Bar" at bounding box center [363, 397] width 1 height 6
click at [369, 396] on div "Progress Bar" at bounding box center [369, 397] width 1 height 6
click at [370, 396] on div "Progress Bar" at bounding box center [369, 397] width 1 height 6
click at [377, 396] on div "Progress Bar" at bounding box center [375, 397] width 1 height 6
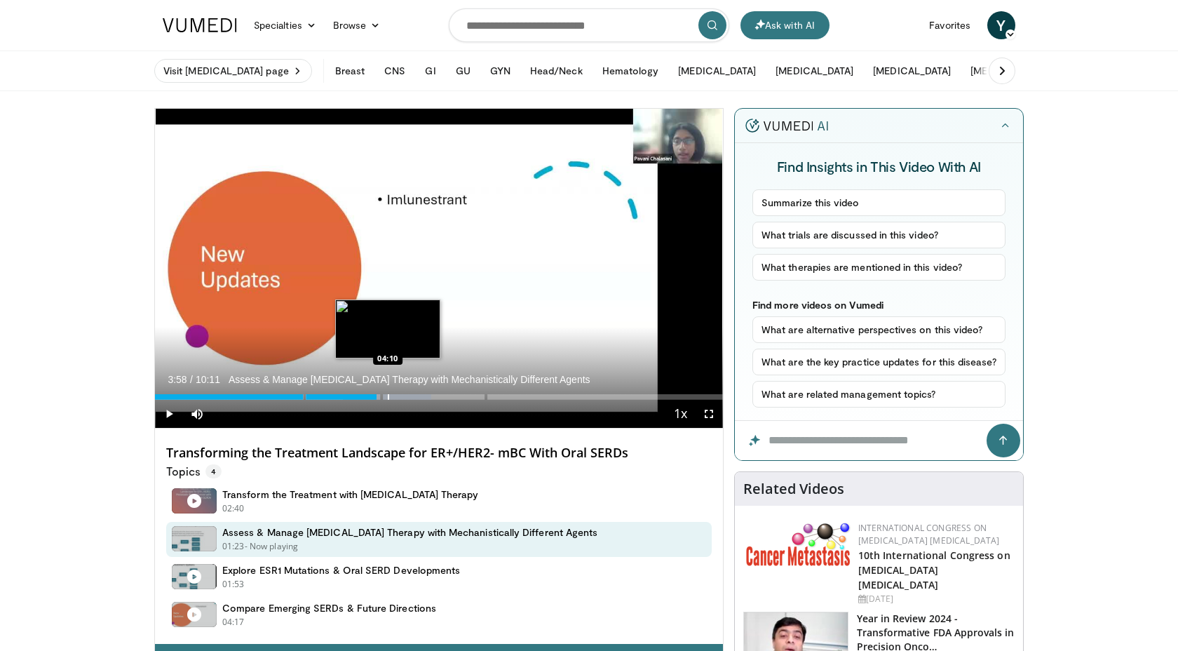
click at [389, 396] on div "Progress Bar" at bounding box center [388, 397] width 1 height 6
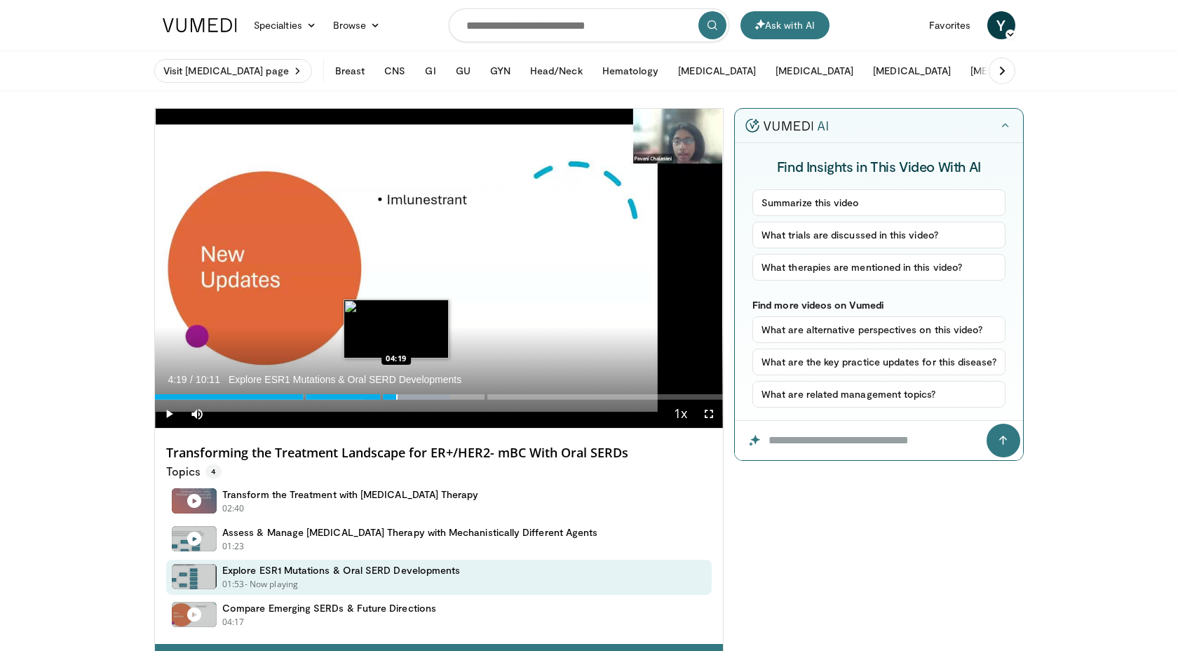
click at [396, 396] on div "Progress Bar" at bounding box center [396, 397] width 1 height 6
click at [398, 396] on div "Progress Bar" at bounding box center [396, 397] width 1 height 6
click at [412, 396] on div "Progress Bar" at bounding box center [410, 397] width 1 height 6
click at [422, 396] on div "Progress Bar" at bounding box center [422, 397] width 1 height 6
click at [174, 410] on span "Video Player" at bounding box center [169, 414] width 28 height 28
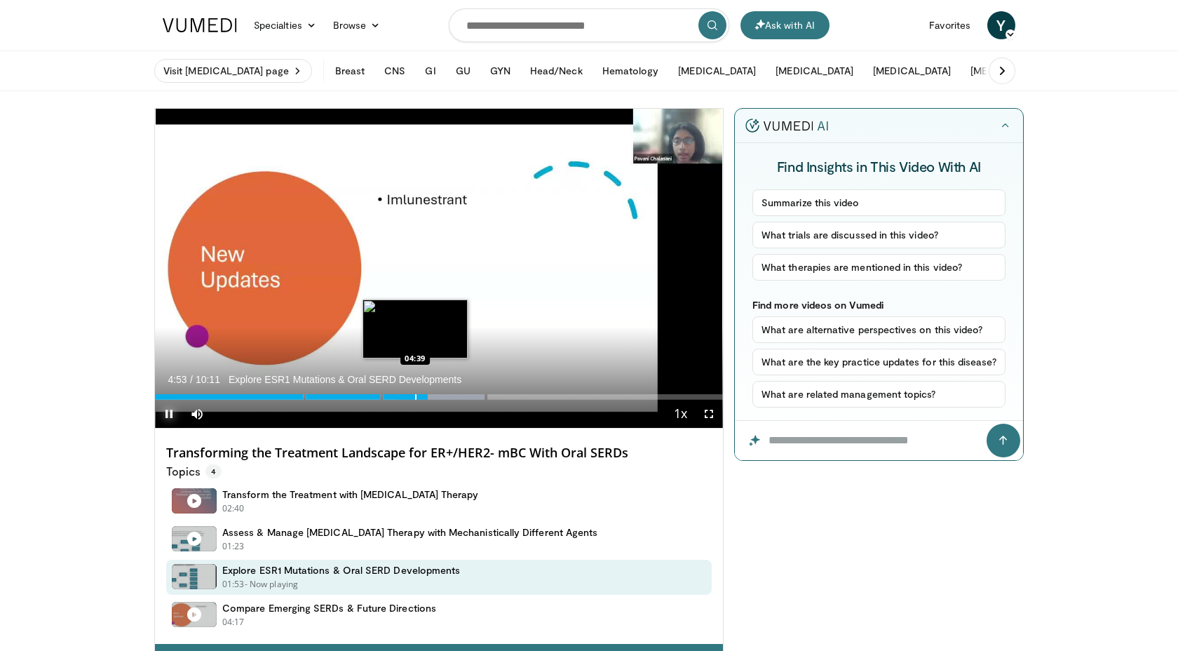
click at [415, 396] on div "Progress Bar" at bounding box center [415, 397] width 1 height 6
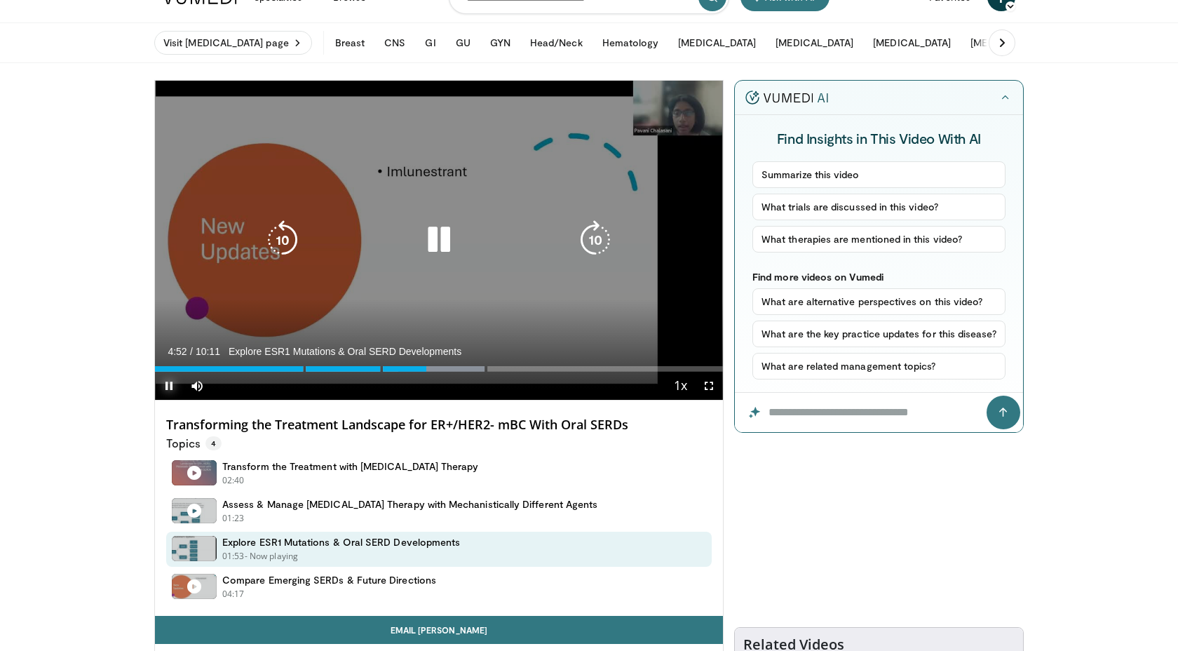
scroll to position [32, 0]
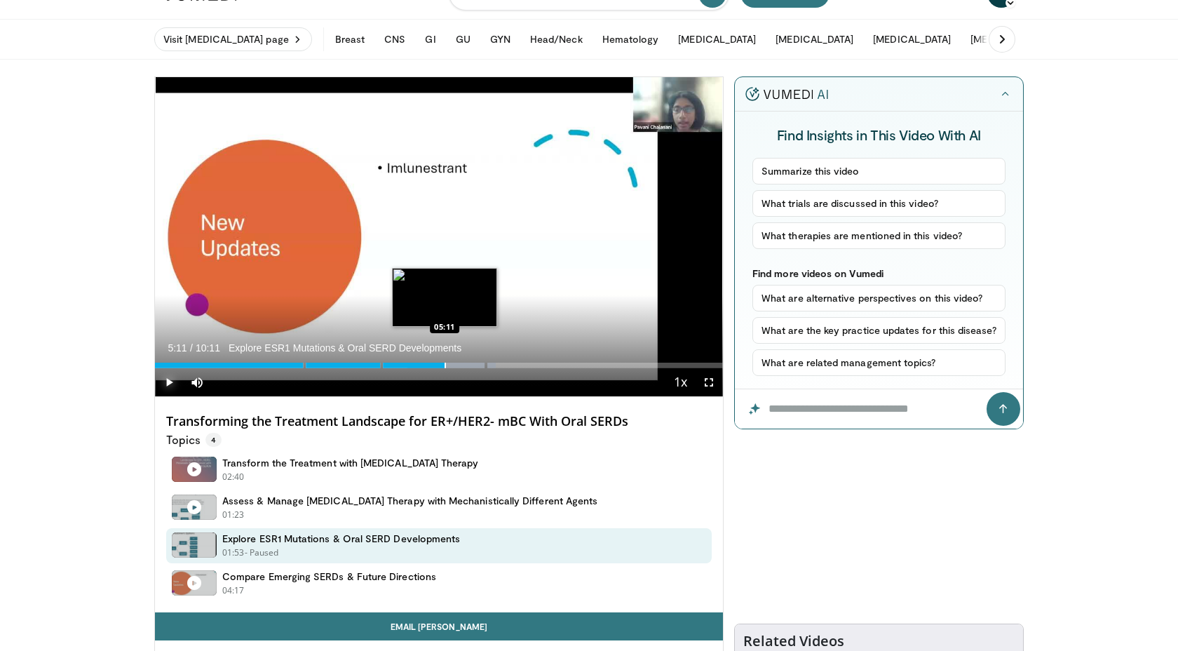
click at [445, 365] on div "Progress Bar" at bounding box center [445, 366] width 1 height 6
click at [452, 365] on video-js "**********" at bounding box center [439, 237] width 568 height 320
click at [454, 366] on div "Progress Bar" at bounding box center [454, 366] width 1 height 6
click at [469, 365] on div "Progress Bar" at bounding box center [469, 366] width 1 height 6
click at [474, 365] on div "Progress Bar" at bounding box center [474, 366] width 1 height 6
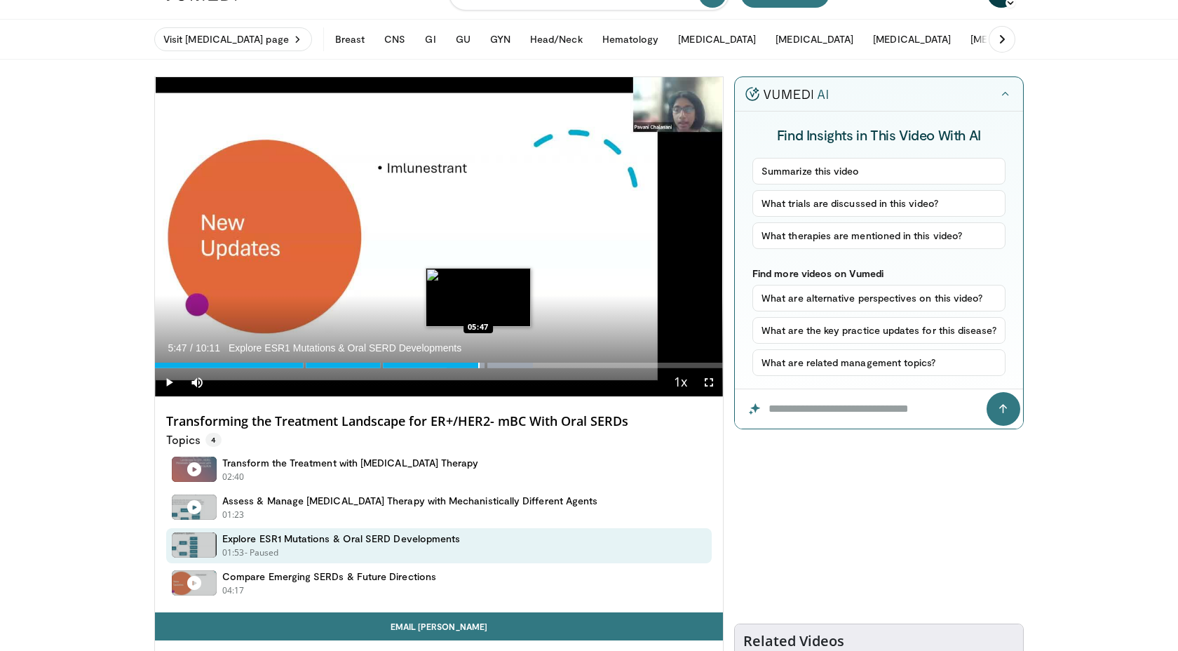
click at [478, 365] on div "Progress Bar" at bounding box center [478, 366] width 1 height 6
click at [481, 365] on div "Progress Bar" at bounding box center [481, 366] width 1 height 6
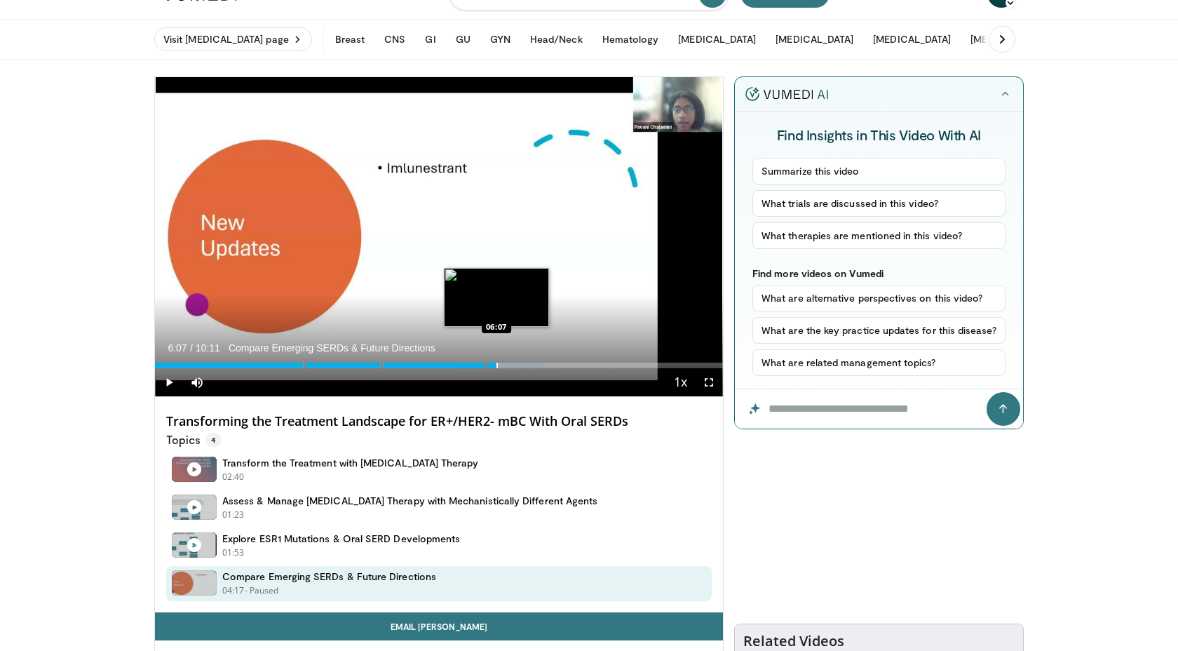
click at [496, 366] on div "Progress Bar" at bounding box center [496, 366] width 1 height 6
click at [504, 364] on div "Progress Bar" at bounding box center [504, 366] width 1 height 6
click at [515, 364] on div "Progress Bar" at bounding box center [515, 366] width 1 height 6
click at [525, 364] on div "Progress Bar" at bounding box center [525, 366] width 1 height 6
click at [532, 364] on div "Progress Bar" at bounding box center [532, 366] width 1 height 6
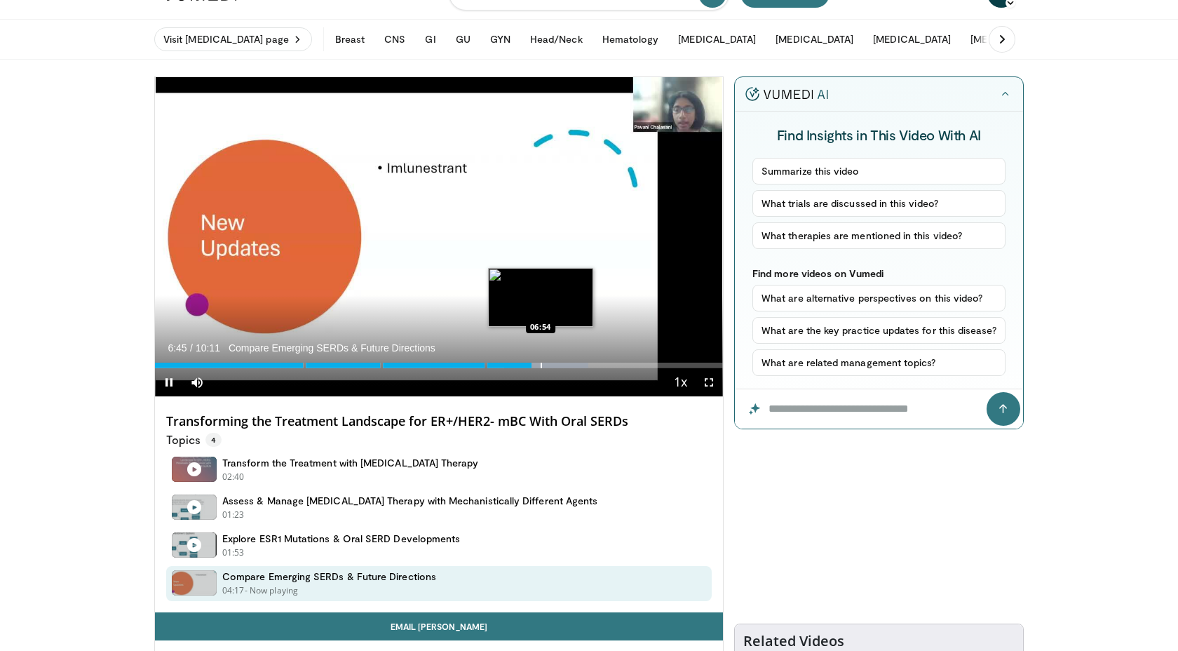
click at [542, 364] on div "Progress Bar" at bounding box center [541, 366] width 1 height 6
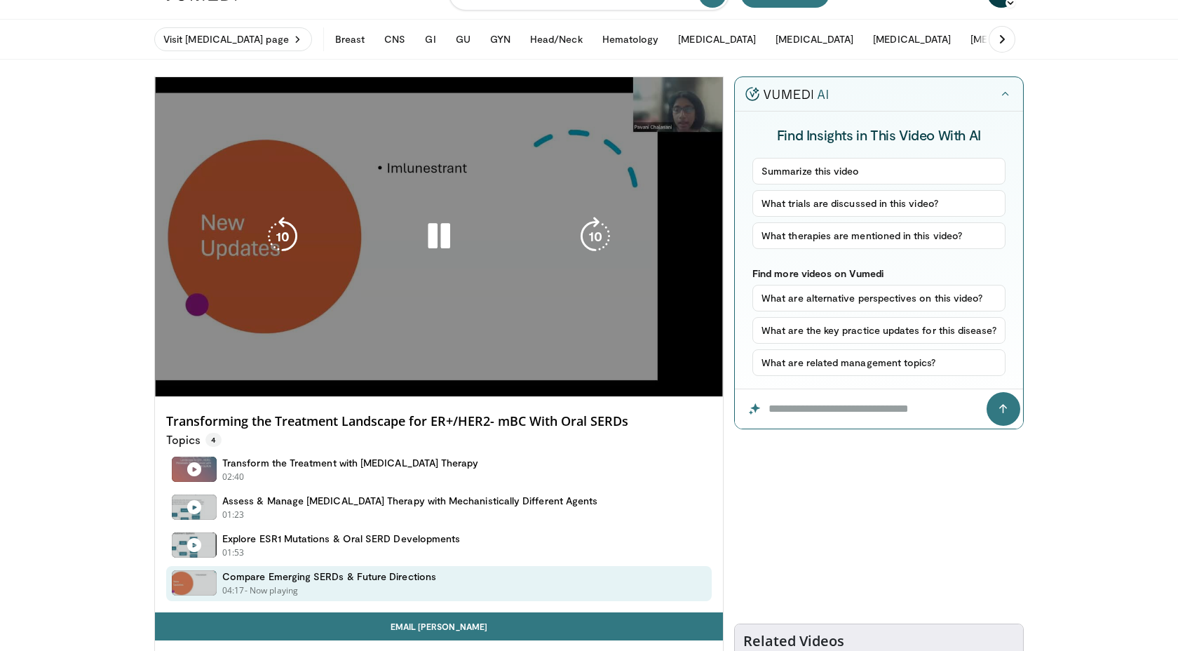
click at [548, 364] on video-js "**********" at bounding box center [439, 237] width 568 height 320
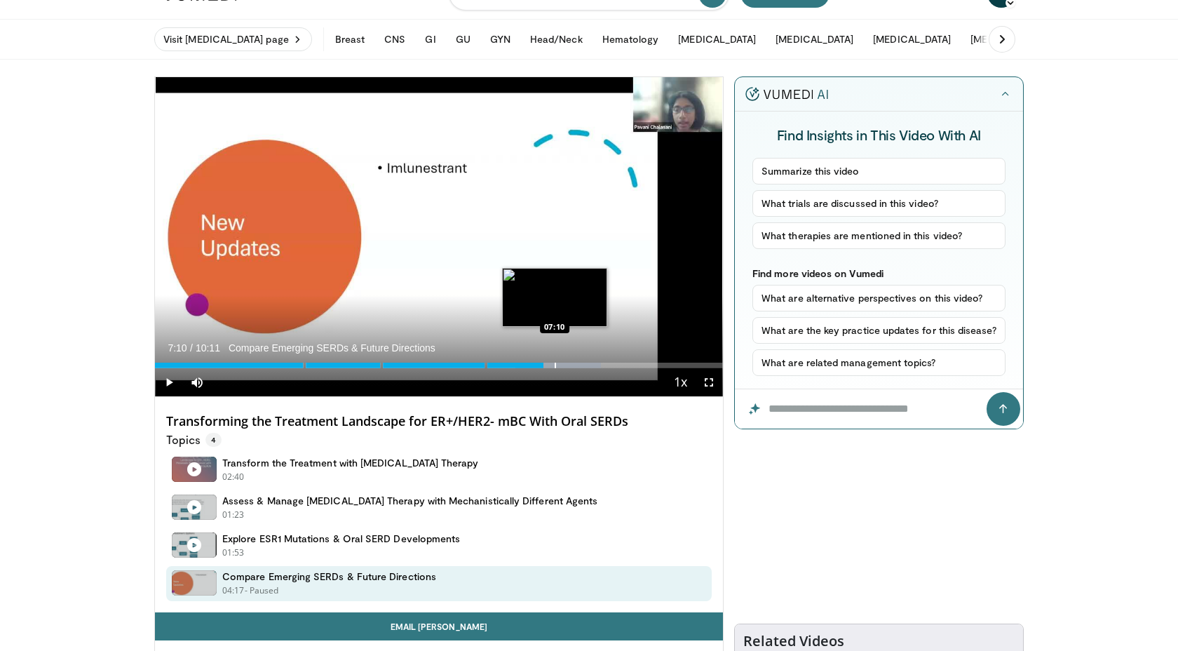
click at [555, 363] on div "Progress Bar" at bounding box center [555, 366] width 1 height 6
click at [560, 363] on div "Progress Bar" at bounding box center [559, 366] width 1 height 6
click at [576, 364] on div "Progress Bar" at bounding box center [576, 366] width 1 height 6
click at [585, 365] on div "Progress Bar" at bounding box center [585, 366] width 1 height 6
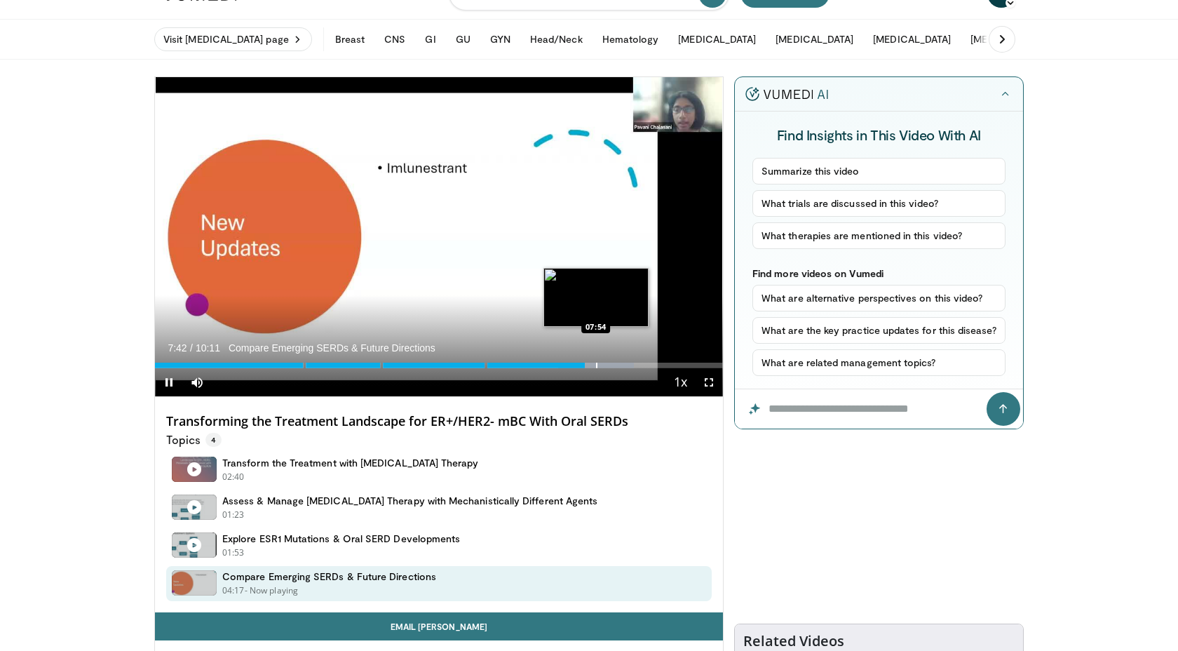
click at [596, 365] on div "Progress Bar" at bounding box center [596, 366] width 1 height 6
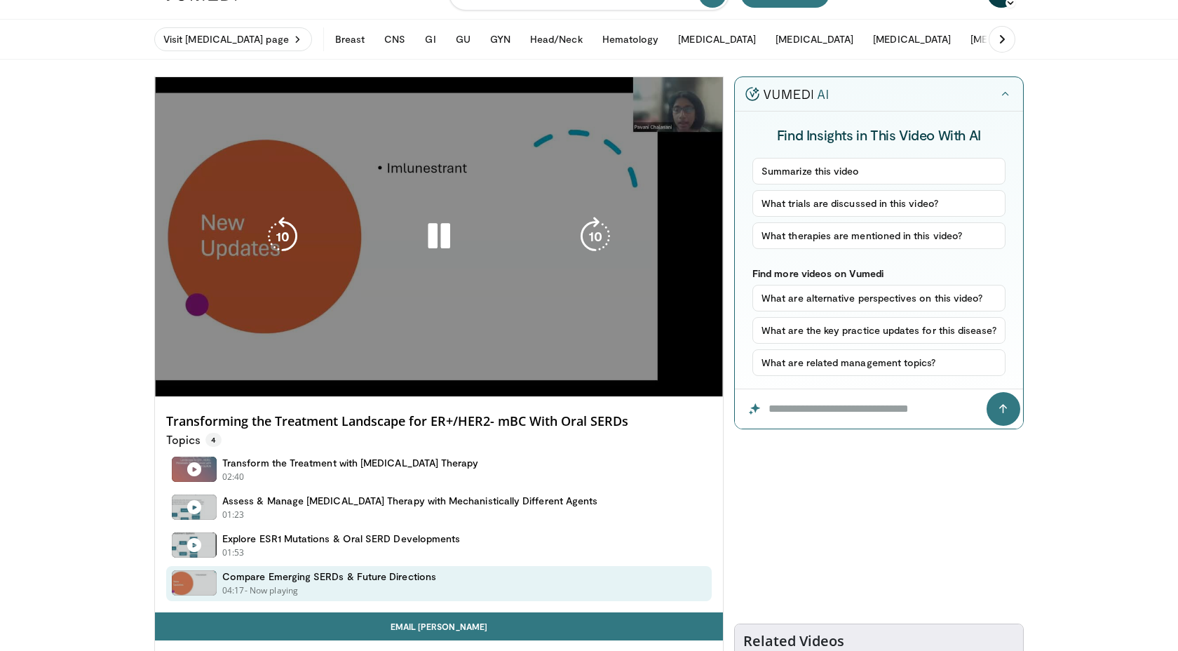
click at [608, 391] on div "Loaded : 86.03% 07:54" at bounding box center [439, 394] width 568 height 6
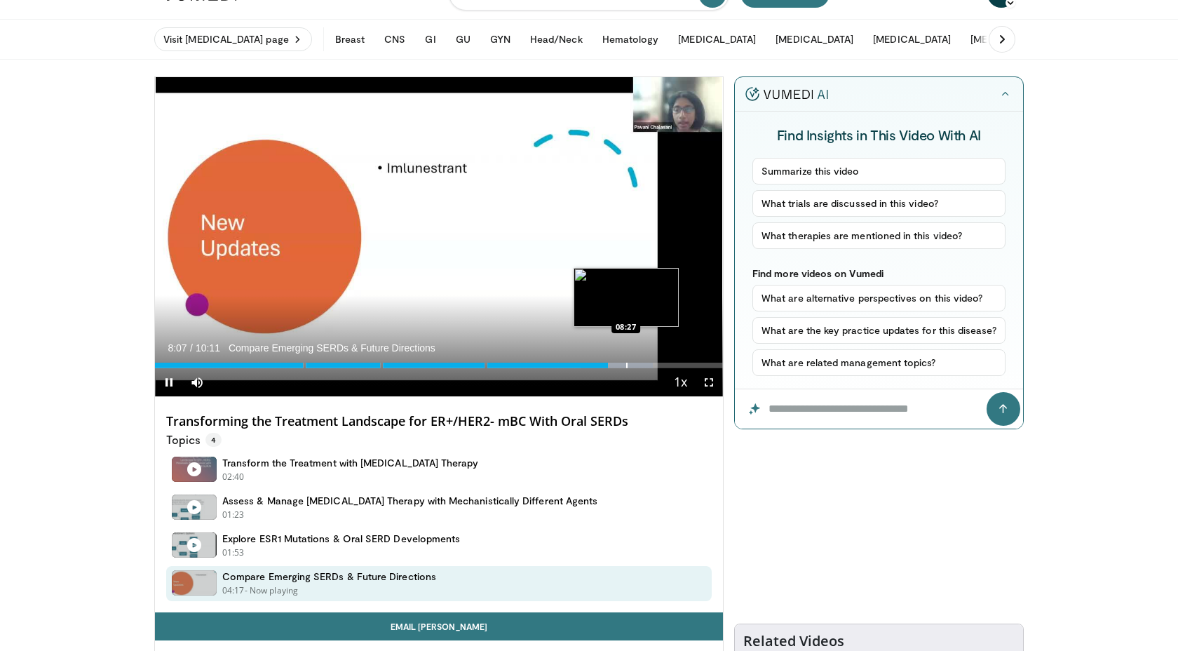
click at [626, 365] on div "Progress Bar" at bounding box center [626, 366] width 1 height 6
click at [641, 365] on div "Progress Bar" at bounding box center [641, 366] width 1 height 6
click at [649, 365] on div "Progress Bar" at bounding box center [649, 366] width 1 height 6
click at [651, 365] on div "Progress Bar" at bounding box center [649, 366] width 1 height 6
click at [664, 365] on div "Progress Bar" at bounding box center [663, 366] width 1 height 6
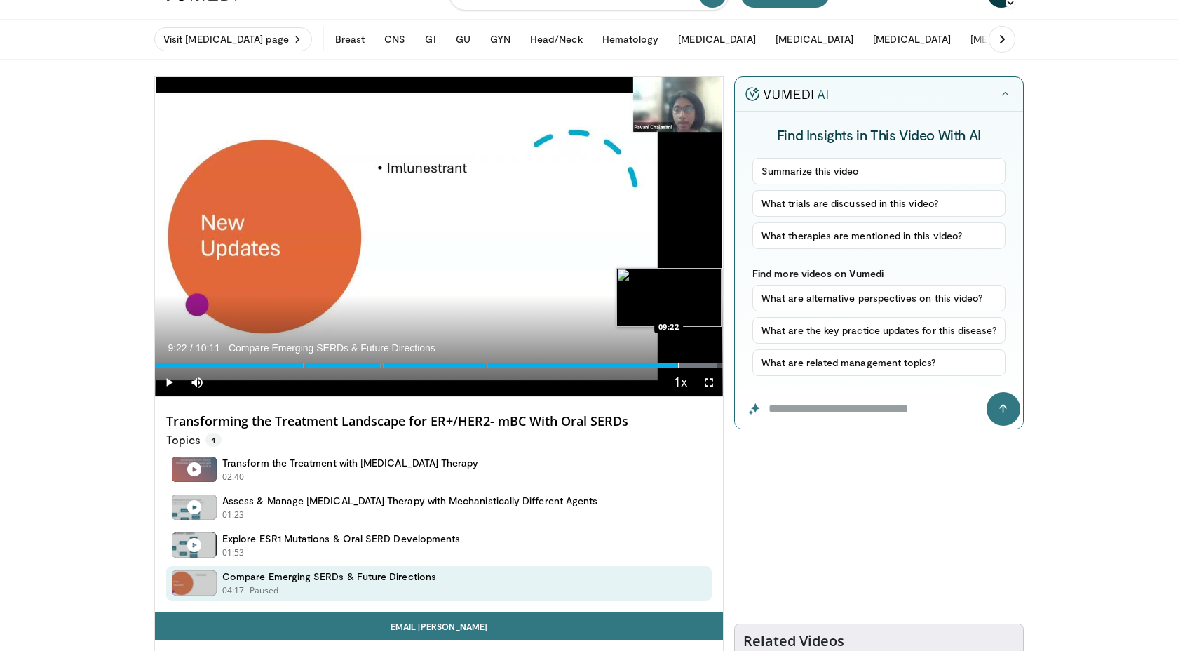
click at [678, 365] on div "Progress Bar" at bounding box center [678, 366] width 1 height 6
click at [695, 365] on div "Progress Bar" at bounding box center [695, 366] width 1 height 6
click at [708, 365] on div "Progress Bar" at bounding box center [708, 366] width 1 height 6
click at [712, 365] on div "Progress Bar" at bounding box center [712, 366] width 1 height 6
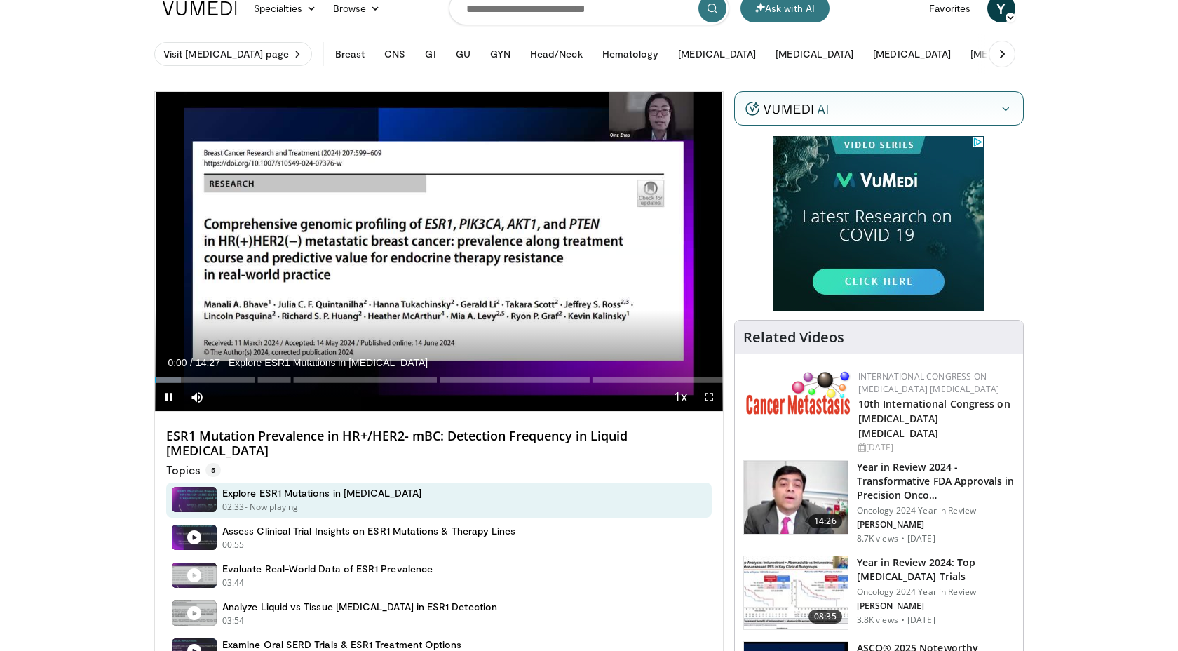
scroll to position [22, 0]
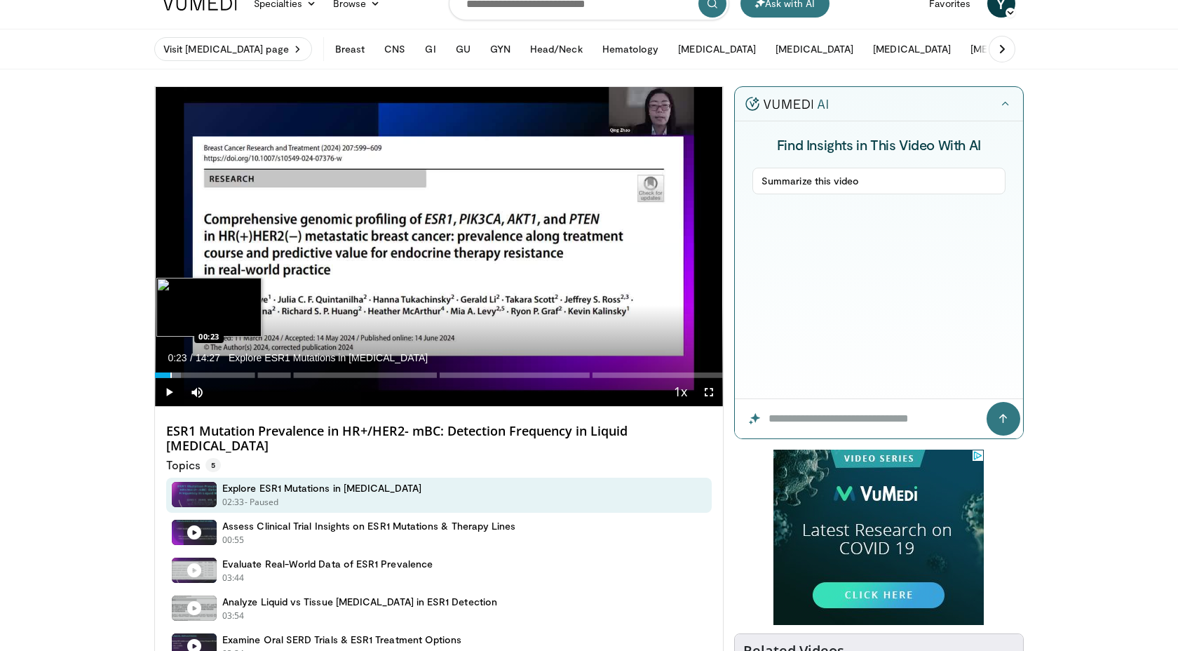
click at [170, 374] on div "Progress Bar" at bounding box center [170, 375] width 1 height 6
click at [183, 374] on div "Progress Bar" at bounding box center [183, 375] width 1 height 6
click at [196, 375] on div "Progress Bar" at bounding box center [196, 375] width 1 height 6
click at [209, 375] on div "Progress Bar" at bounding box center [209, 375] width 1 height 6
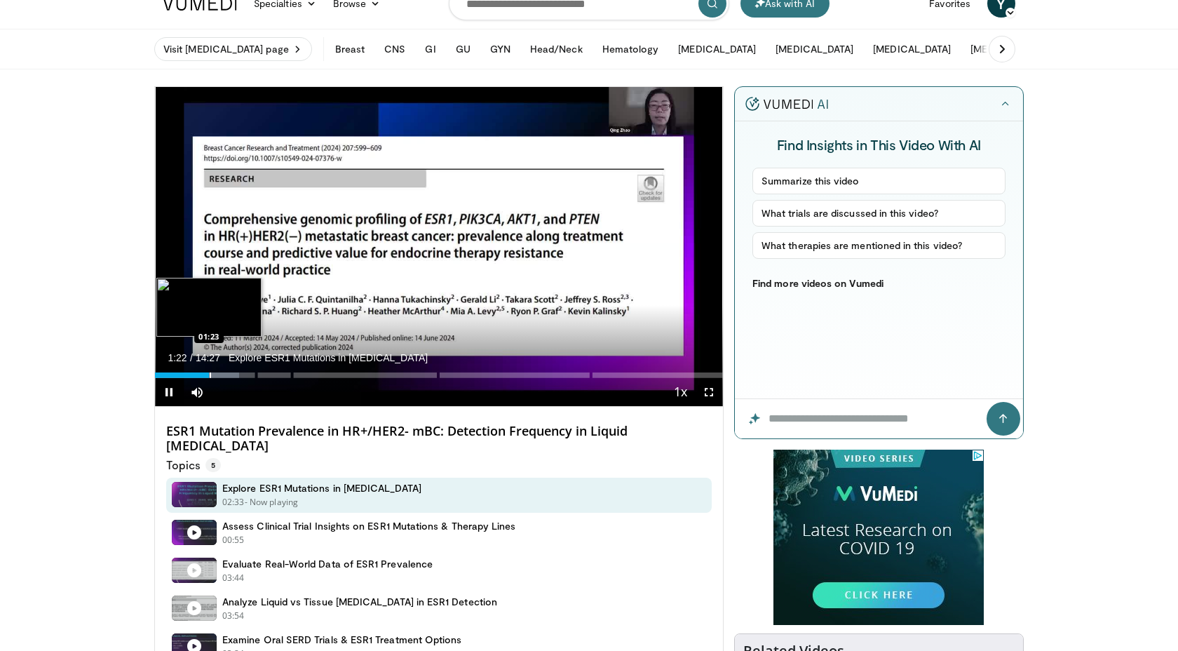
click at [211, 375] on div "Progress Bar" at bounding box center [210, 375] width 1 height 6
click at [238, 375] on div "Progress Bar" at bounding box center [238, 375] width 1 height 6
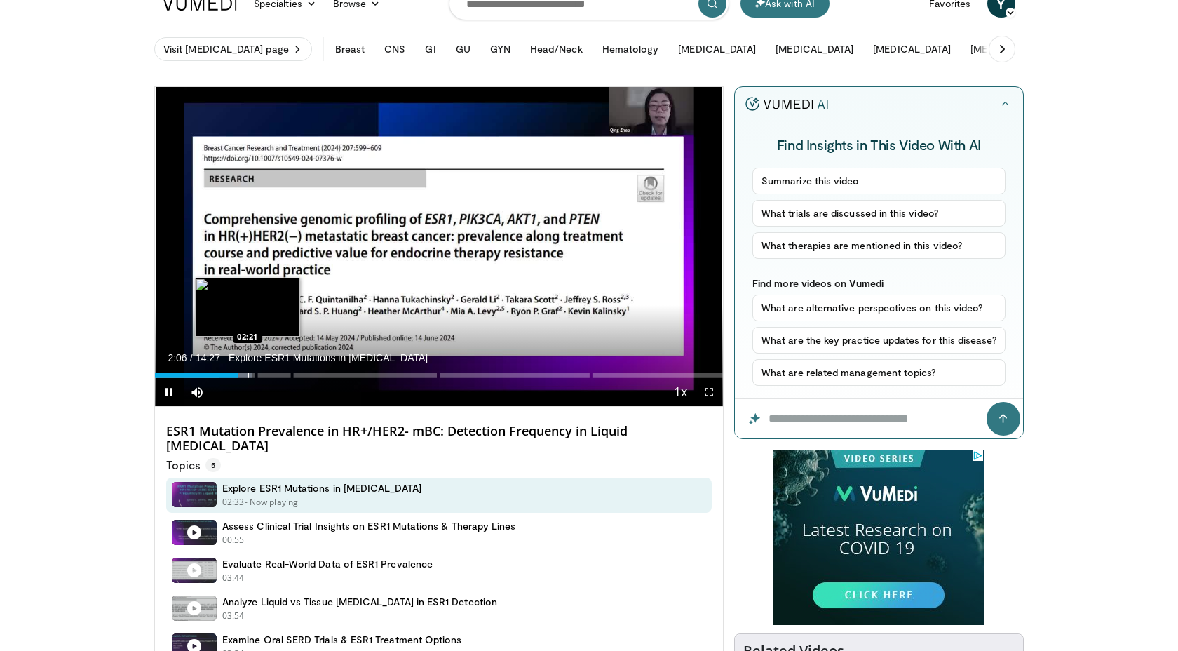
click at [248, 375] on div "Progress Bar" at bounding box center [248, 375] width 1 height 6
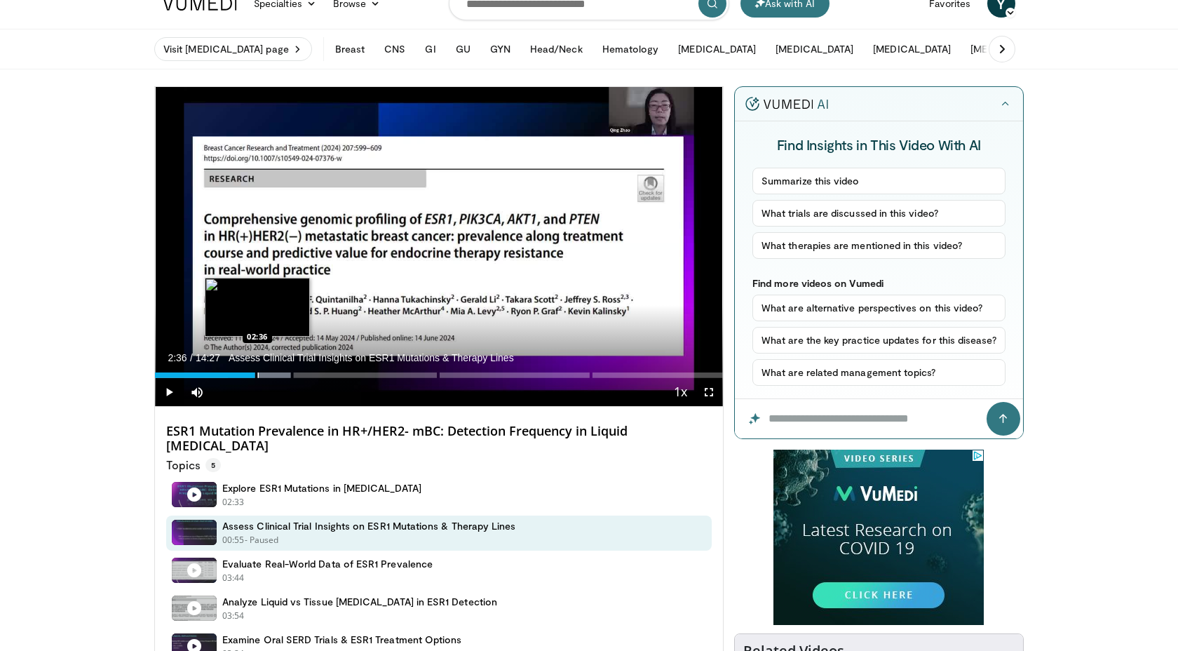
click at [257, 375] on div "Loaded : 23.99% 02:36 02:36" at bounding box center [439, 371] width 568 height 13
click at [264, 372] on div "Loaded : 25.14% 02:47 02:47" at bounding box center [439, 371] width 568 height 13
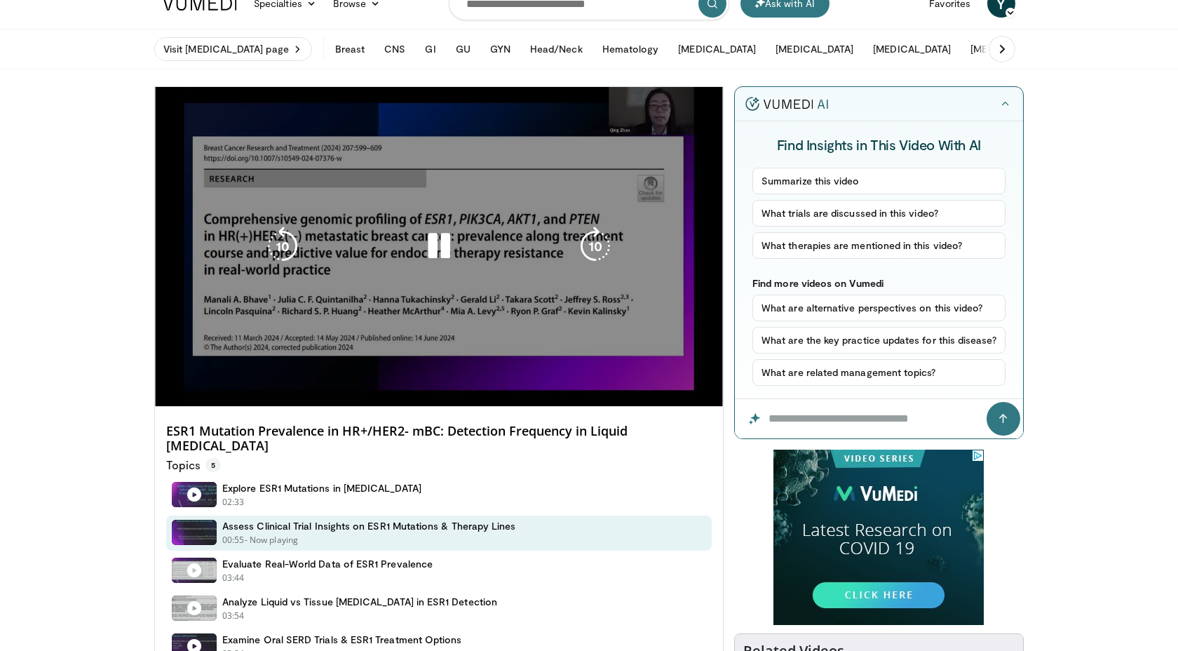
click at [271, 393] on div "Loaded : 25.14% 02:47 02:47" at bounding box center [439, 399] width 568 height 13
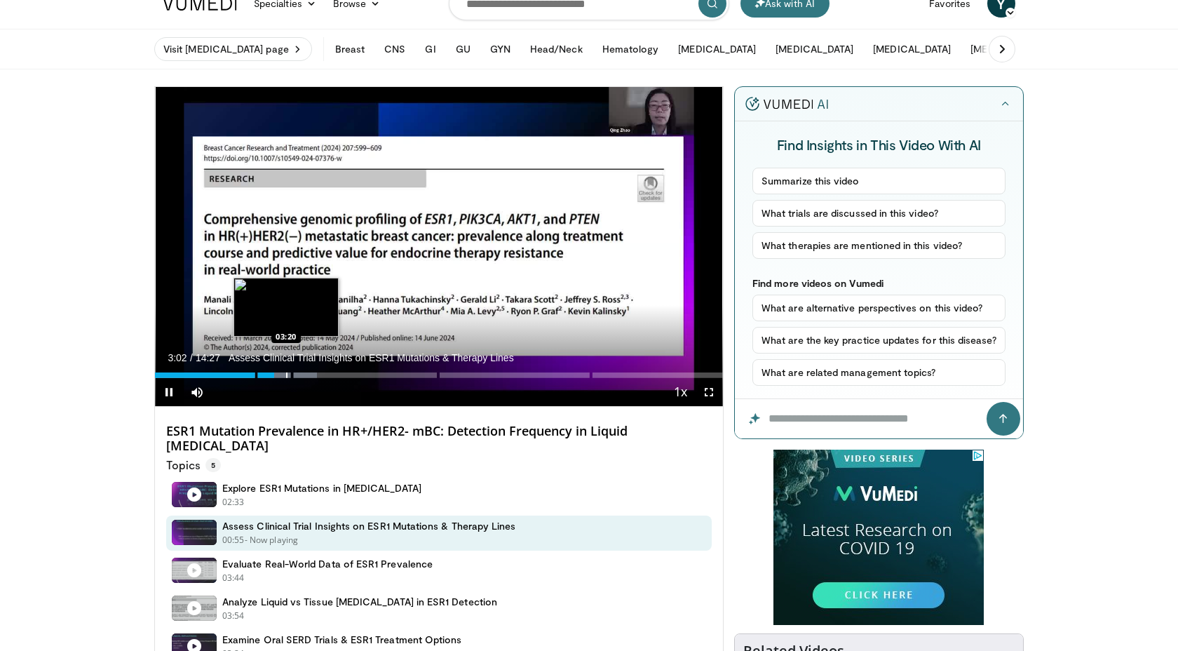
click at [286, 374] on div "Progress Bar" at bounding box center [286, 375] width 1 height 6
click at [299, 374] on div "Progress Bar" at bounding box center [299, 375] width 1 height 6
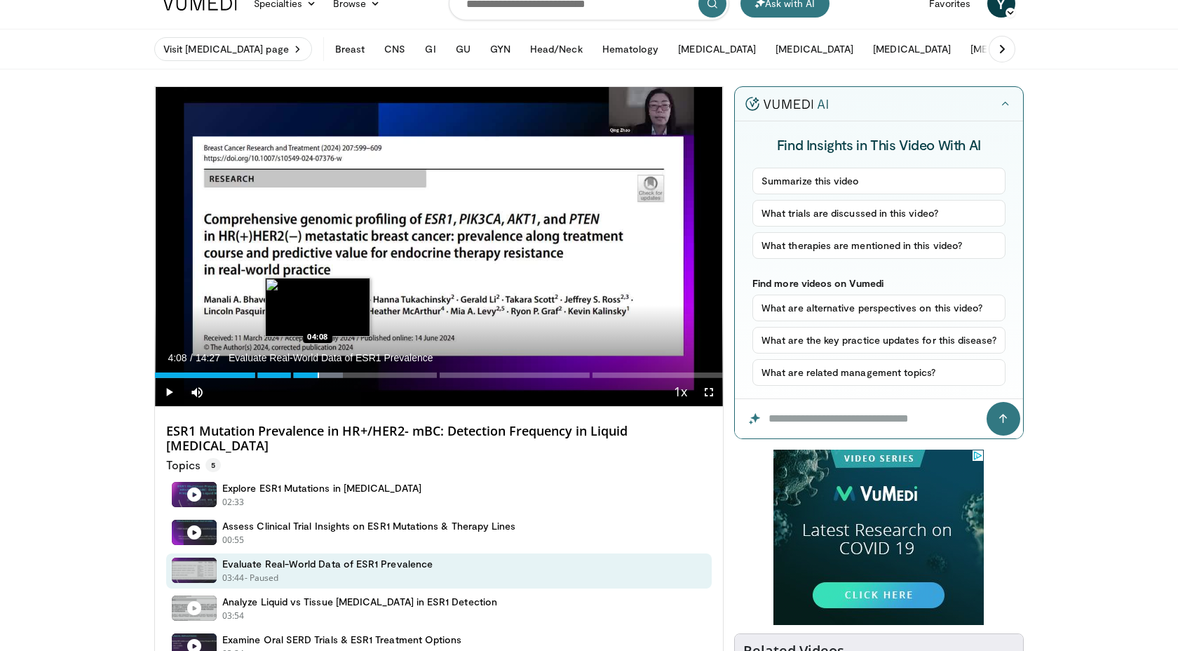
click at [318, 376] on div "Progress Bar" at bounding box center [318, 375] width 1 height 6
click at [334, 374] on div "Progress Bar" at bounding box center [334, 375] width 1 height 6
click at [336, 374] on div "Progress Bar" at bounding box center [334, 375] width 1 height 6
click at [363, 374] on div "Progress Bar" at bounding box center [361, 375] width 1 height 6
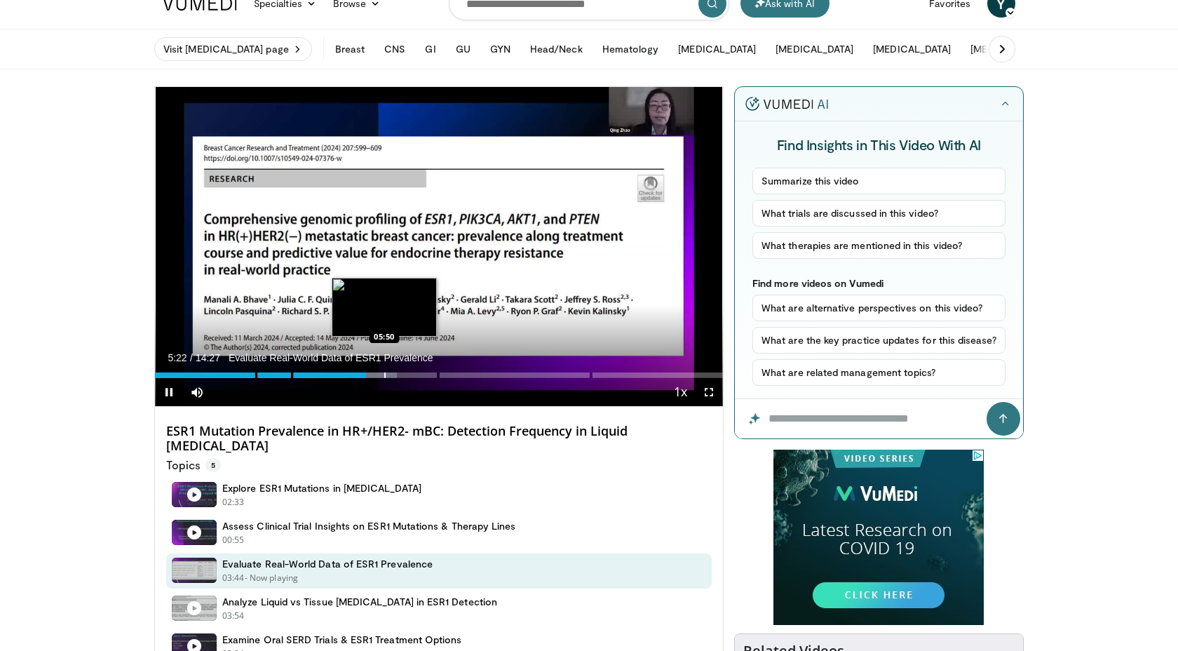
click at [384, 375] on div "Progress Bar" at bounding box center [384, 375] width 1 height 6
click at [399, 375] on div "Progress Bar" at bounding box center [399, 375] width 1 height 6
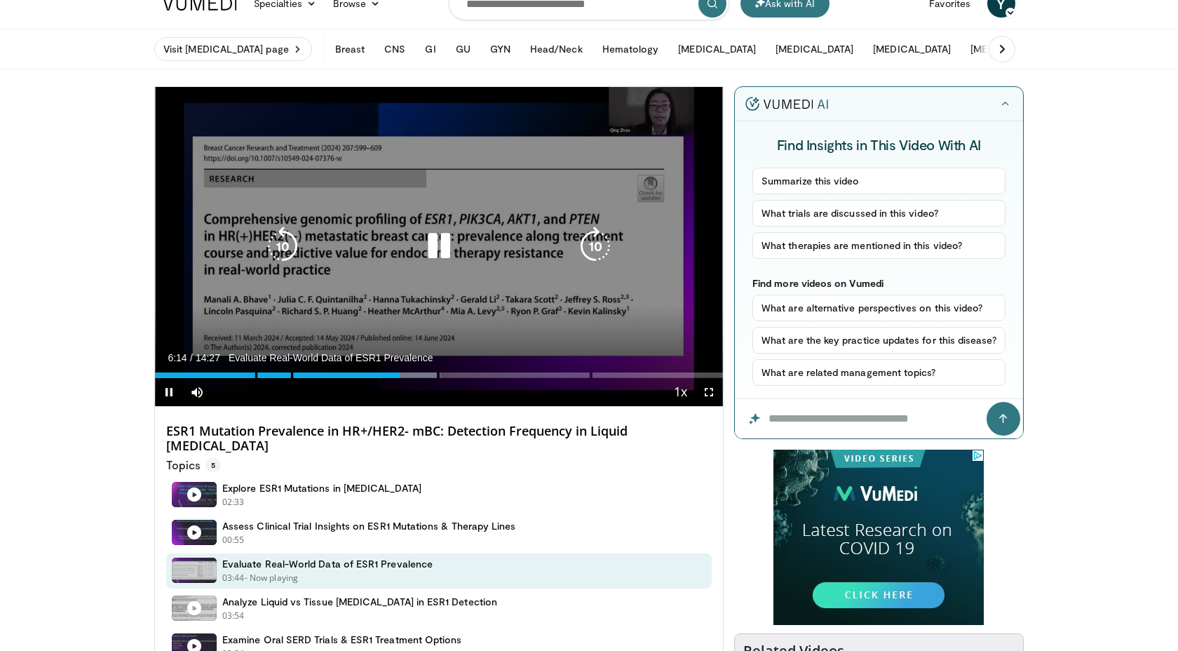
click at [0, 0] on div "Progress Bar" at bounding box center [0, 0] width 0 height 0
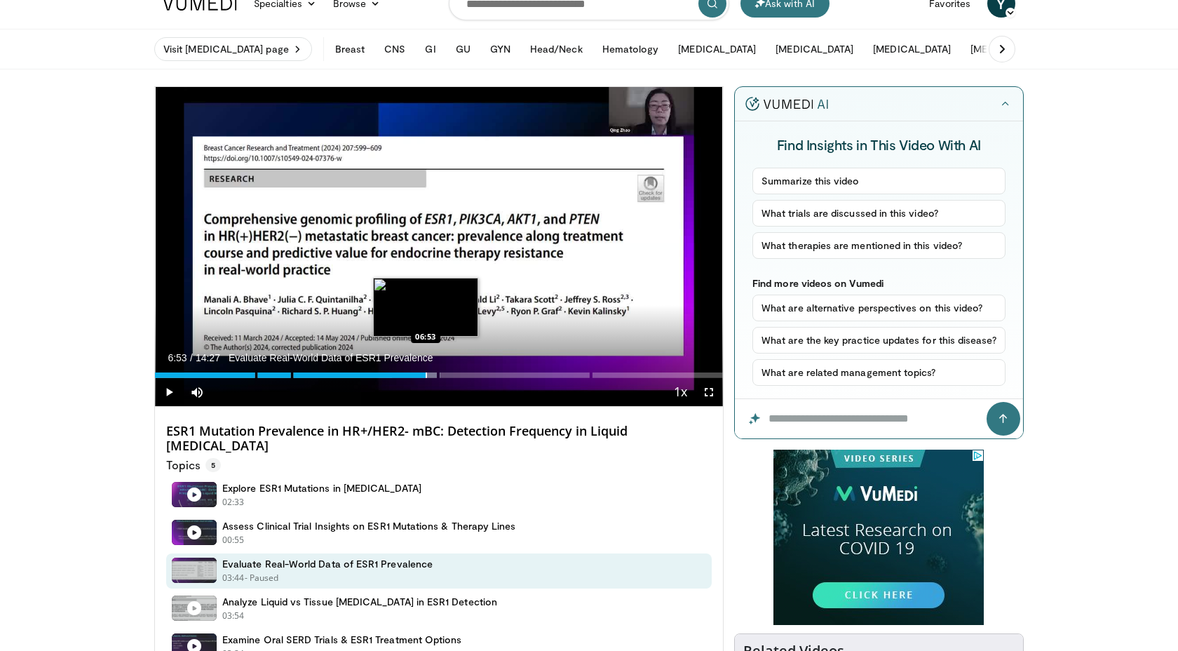
click at [426, 377] on div "Progress Bar" at bounding box center [426, 375] width 1 height 6
click at [438, 376] on div "Loaded : 54.86% 06:54 07:11" at bounding box center [439, 371] width 568 height 13
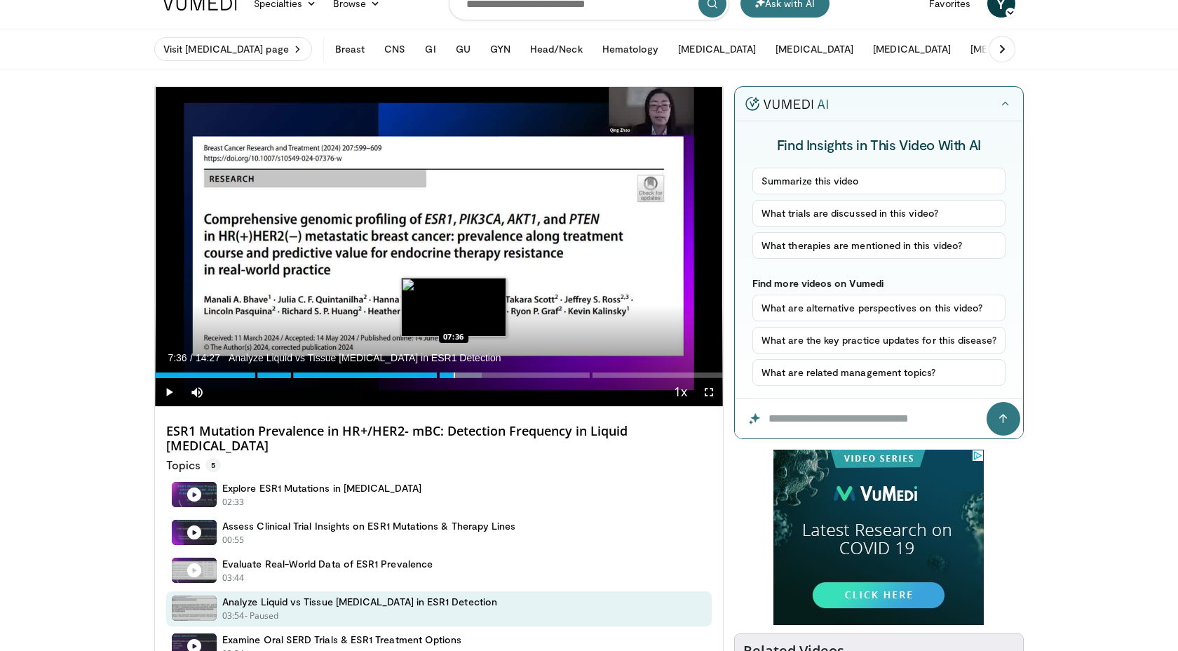
click at [454, 372] on div "Progress Bar" at bounding box center [454, 375] width 1 height 6
click at [470, 372] on div "Progress Bar" at bounding box center [470, 375] width 1 height 6
click at [481, 372] on div "Progress Bar" at bounding box center [481, 375] width 1 height 6
click at [496, 372] on div "Progress Bar" at bounding box center [494, 375] width 1 height 6
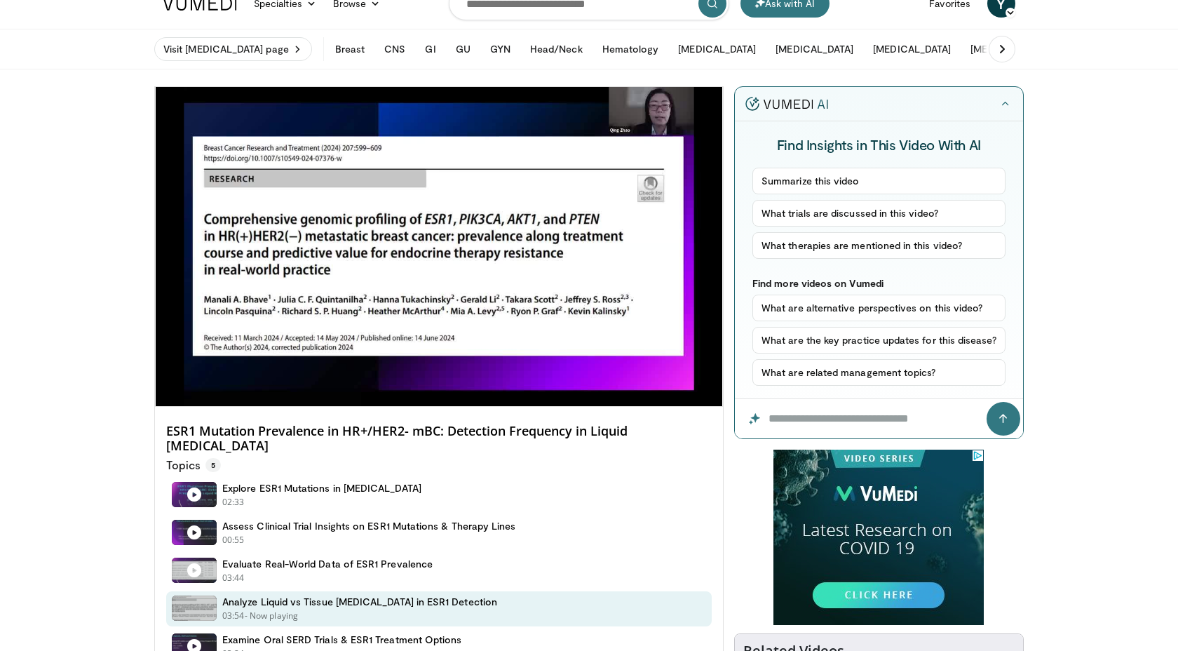
click at [510, 372] on div "10 seconds Tap to unmute" at bounding box center [439, 246] width 568 height 319
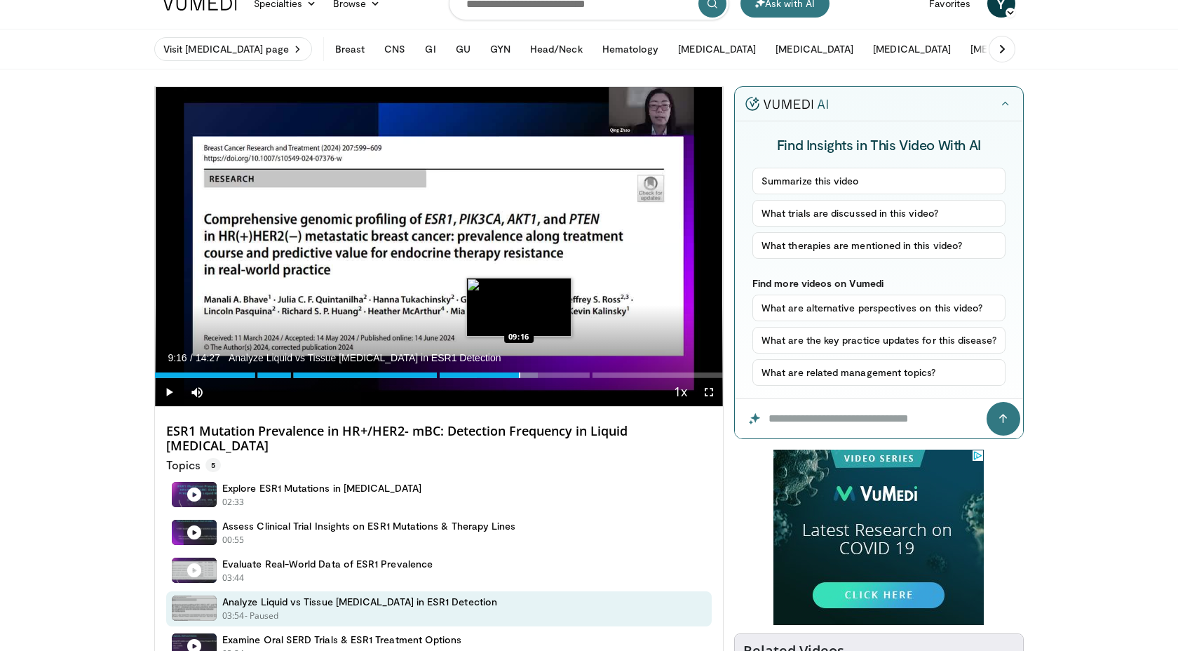
click at [519, 372] on div "Loaded : 67.43% 09:16 09:16" at bounding box center [439, 371] width 568 height 13
click at [532, 372] on div "Loaded : 71.44% 09:37 09:37" at bounding box center [439, 371] width 568 height 13
click at [548, 372] on div "Progress Bar" at bounding box center [548, 375] width 1 height 6
click at [561, 373] on div "Progress Bar" at bounding box center [561, 375] width 1 height 6
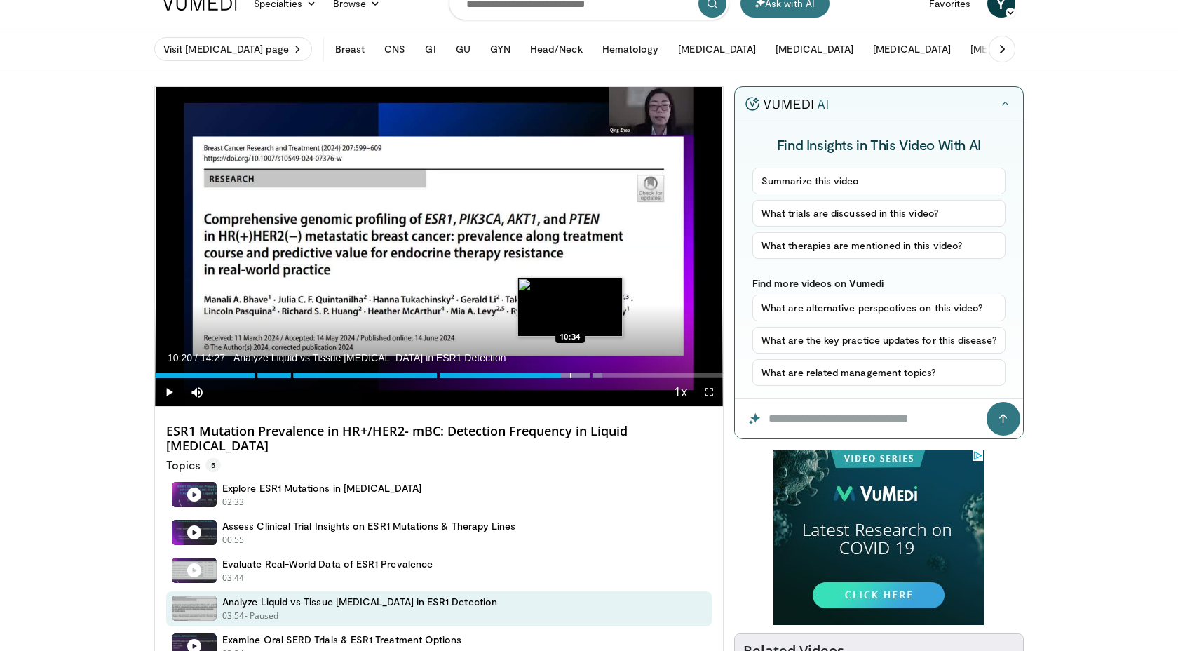
click at [570, 374] on div "Progress Bar" at bounding box center [570, 375] width 1 height 6
click at [580, 373] on div "Progress Bar" at bounding box center [580, 375] width 1 height 6
click at [589, 373] on div "Progress Bar" at bounding box center [589, 375] width 1 height 6
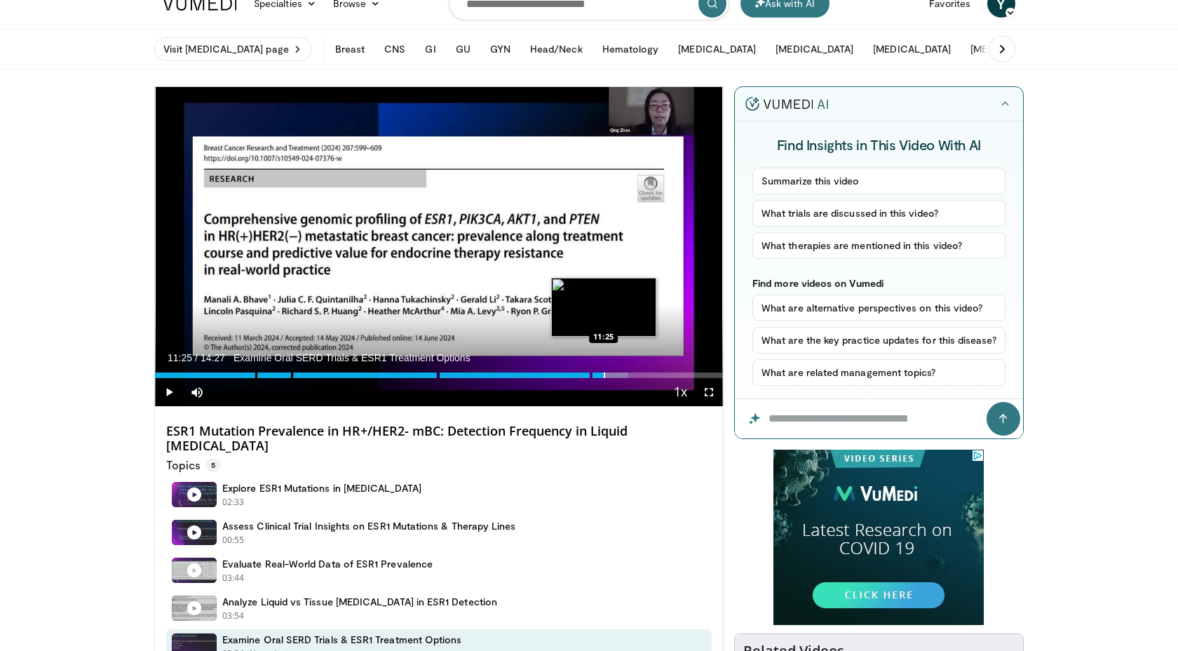
click at [604, 373] on div "Progress Bar" at bounding box center [604, 375] width 1 height 6
click at [610, 373] on div "Progress Bar" at bounding box center [610, 375] width 1 height 6
click at [621, 373] on div "Progress Bar" at bounding box center [619, 375] width 1 height 6
click at [635, 373] on div "Progress Bar" at bounding box center [635, 375] width 1 height 6
click at [621, 375] on div "Progress Bar" at bounding box center [621, 375] width 1 height 6
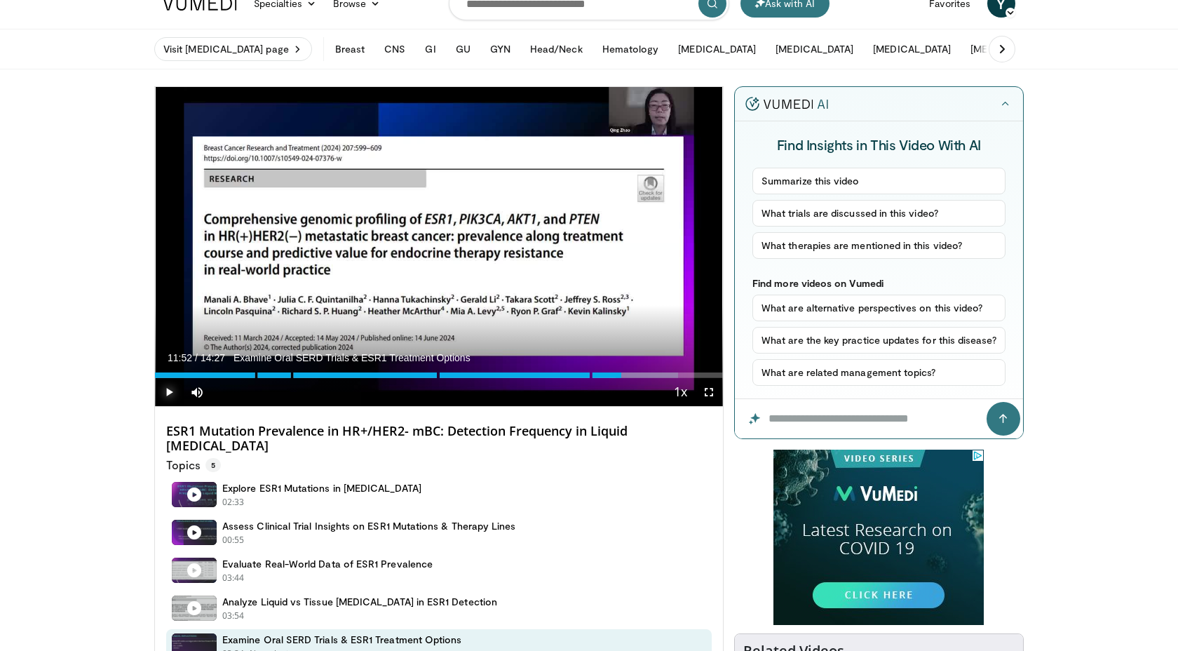
click at [168, 391] on span "Video Player" at bounding box center [169, 392] width 28 height 28
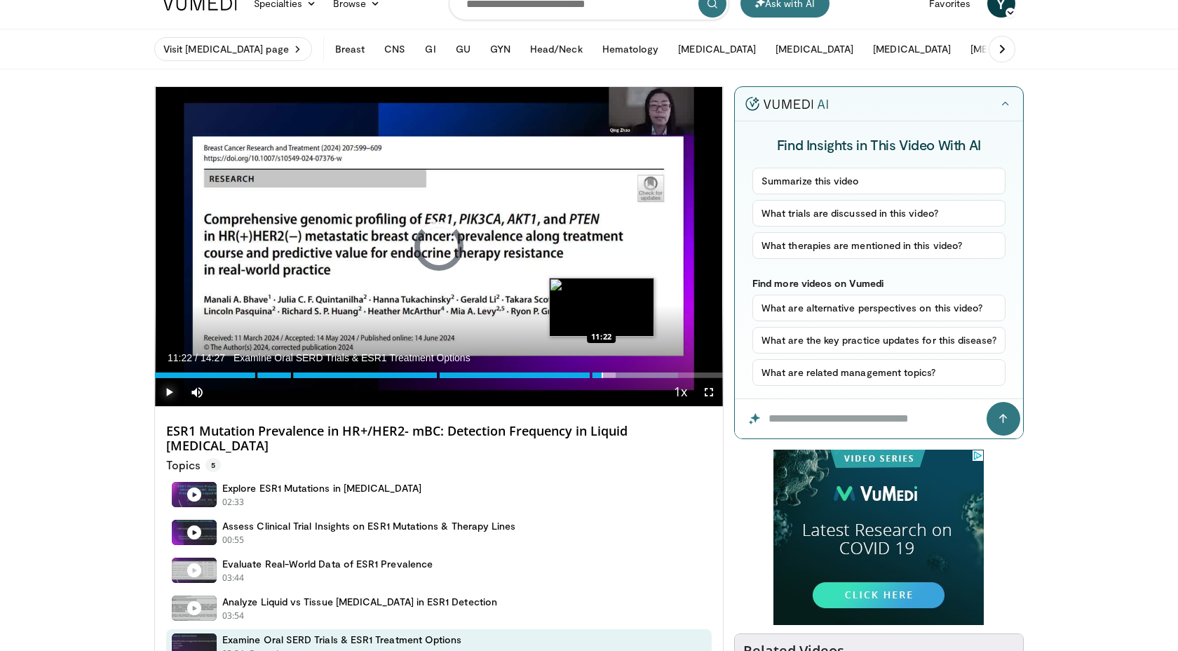
click at [602, 373] on div "Progress Bar" at bounding box center [602, 375] width 1 height 6
click at [592, 374] on div "Loaded : 86.42% 11:24 11:08" at bounding box center [439, 371] width 568 height 13
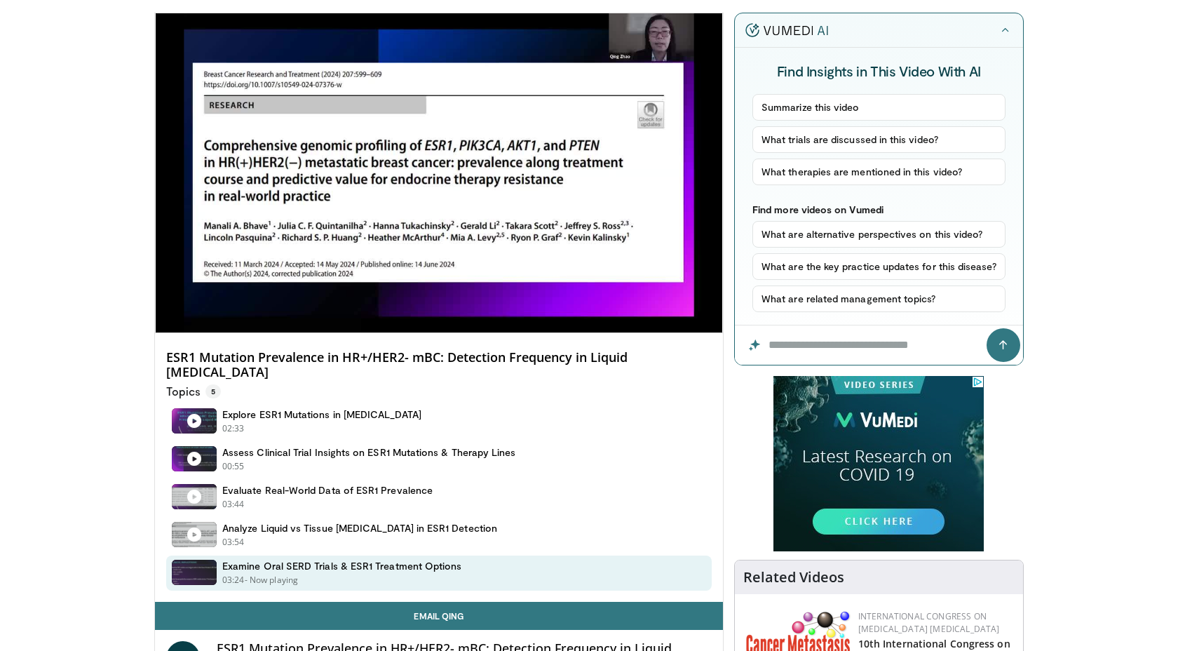
scroll to position [88, 0]
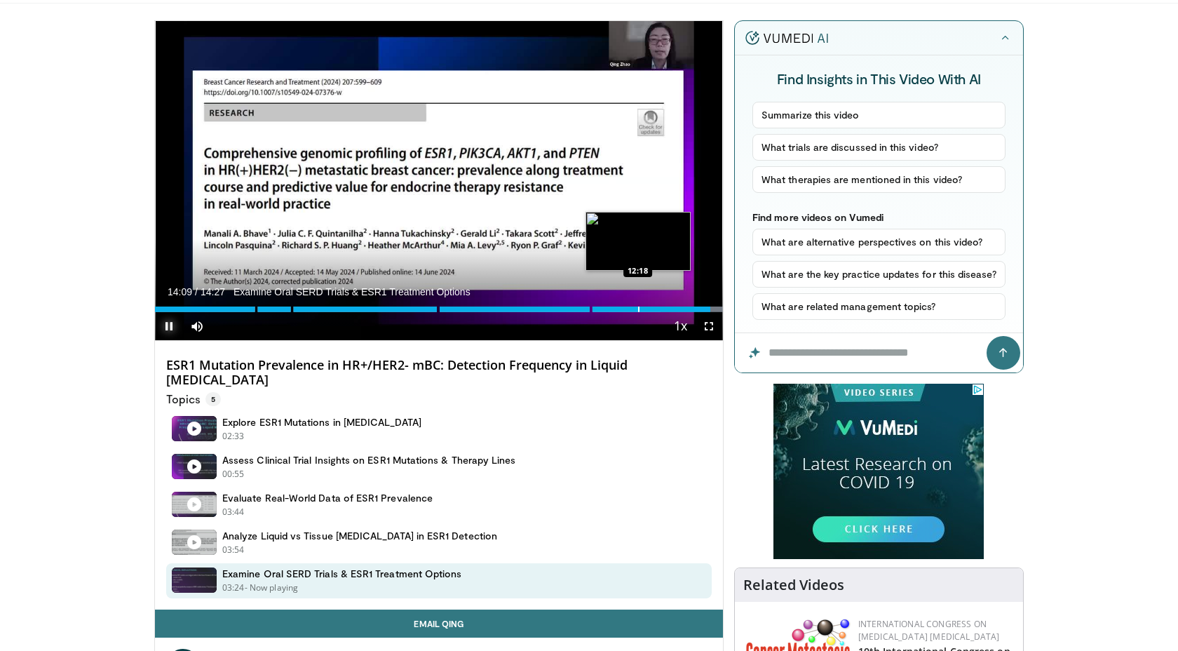
click at [638, 306] on div "Progress Bar" at bounding box center [638, 309] width 1 height 6
click at [627, 309] on div "Progress Bar" at bounding box center [627, 309] width 1 height 6
click at [647, 309] on div "Progress Bar" at bounding box center [647, 309] width 1 height 6
click at [657, 309] on div "Progress Bar" at bounding box center [657, 309] width 1 height 6
click at [677, 308] on div "Progress Bar" at bounding box center [677, 309] width 1 height 6
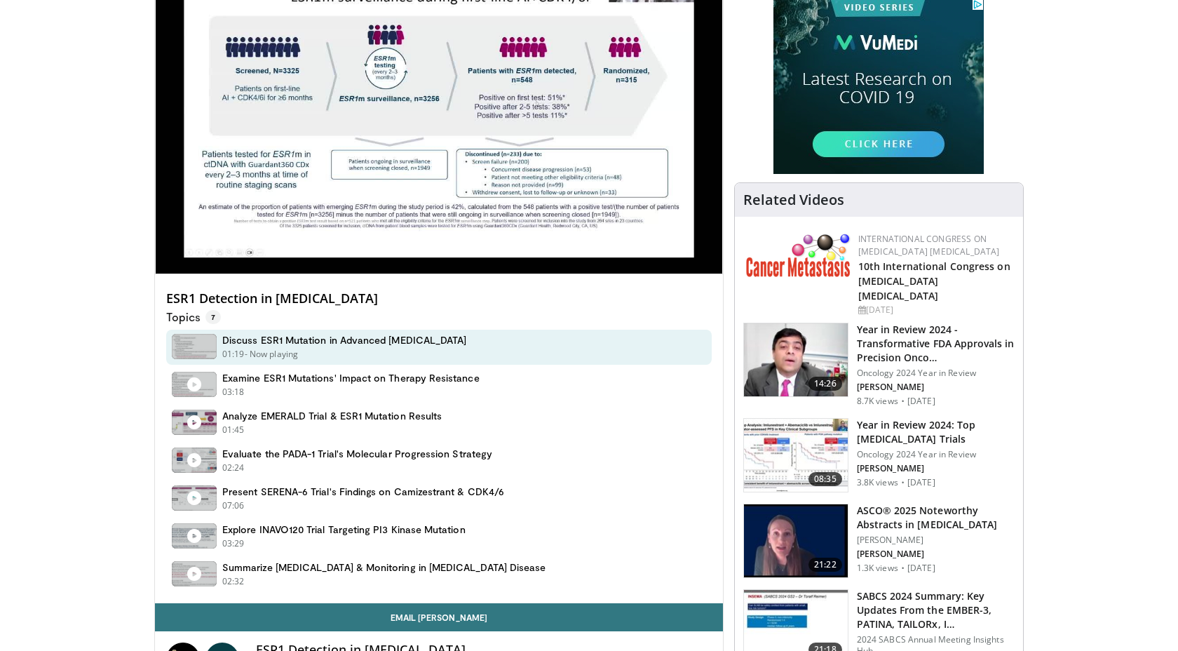
scroll to position [156, 0]
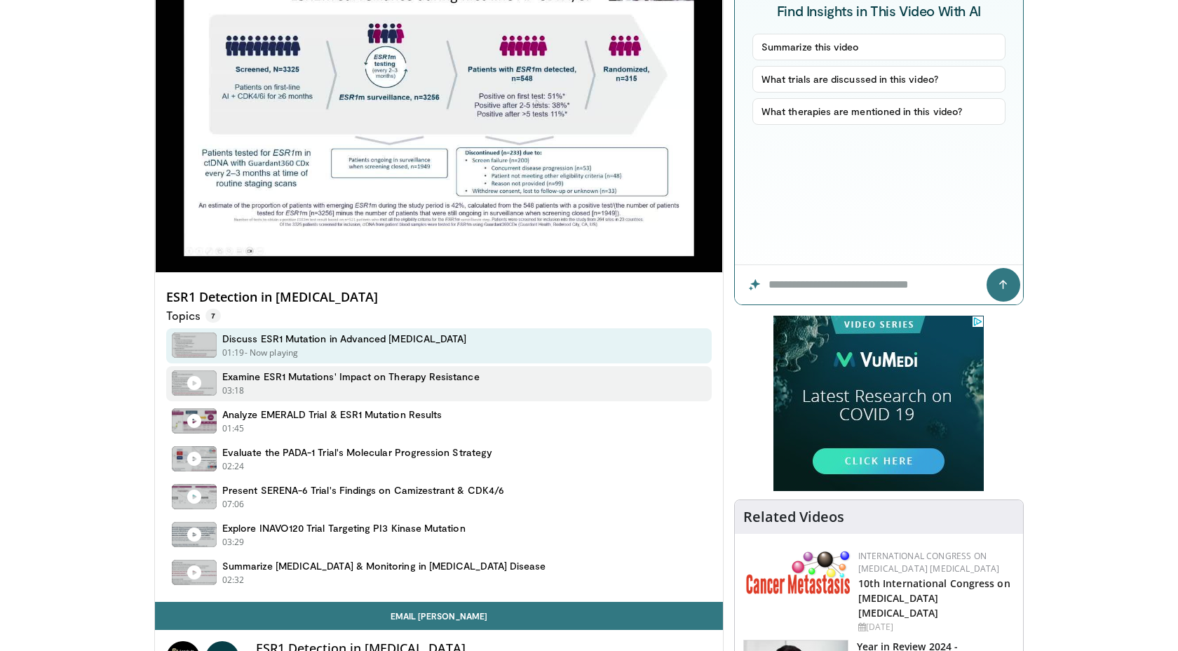
click at [257, 384] on div "Examine ESR1 Mutations' Impact on Therapy Resistance 03:18 - Now playing - Paus…" at bounding box center [350, 383] width 257 height 27
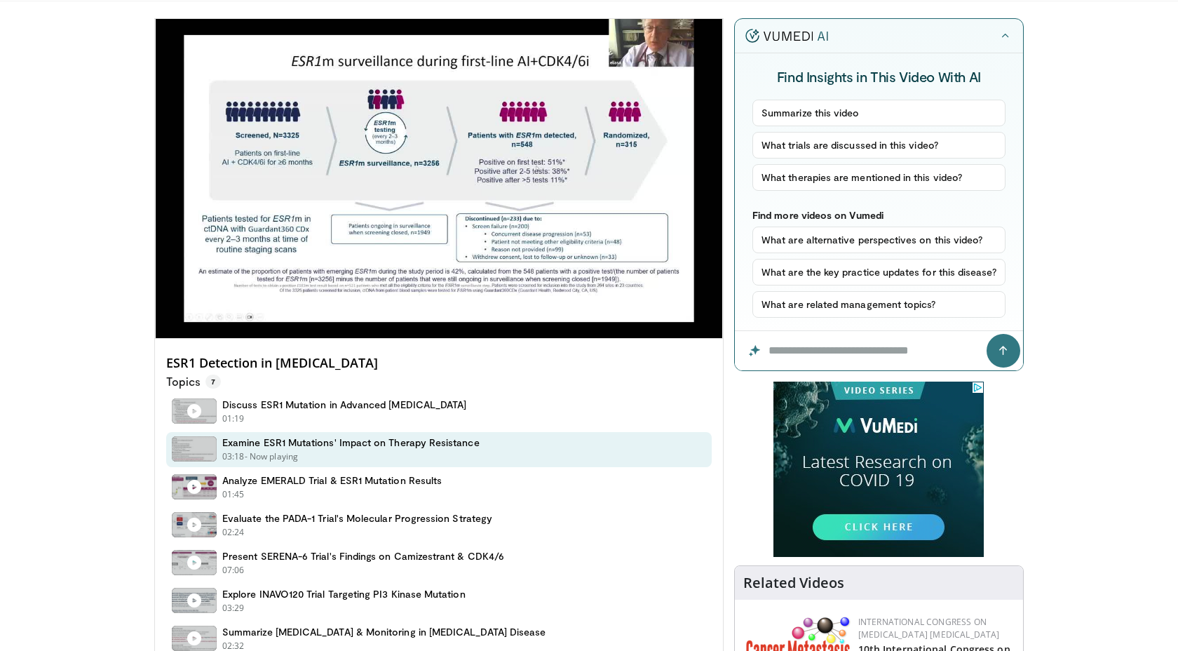
scroll to position [81, 0]
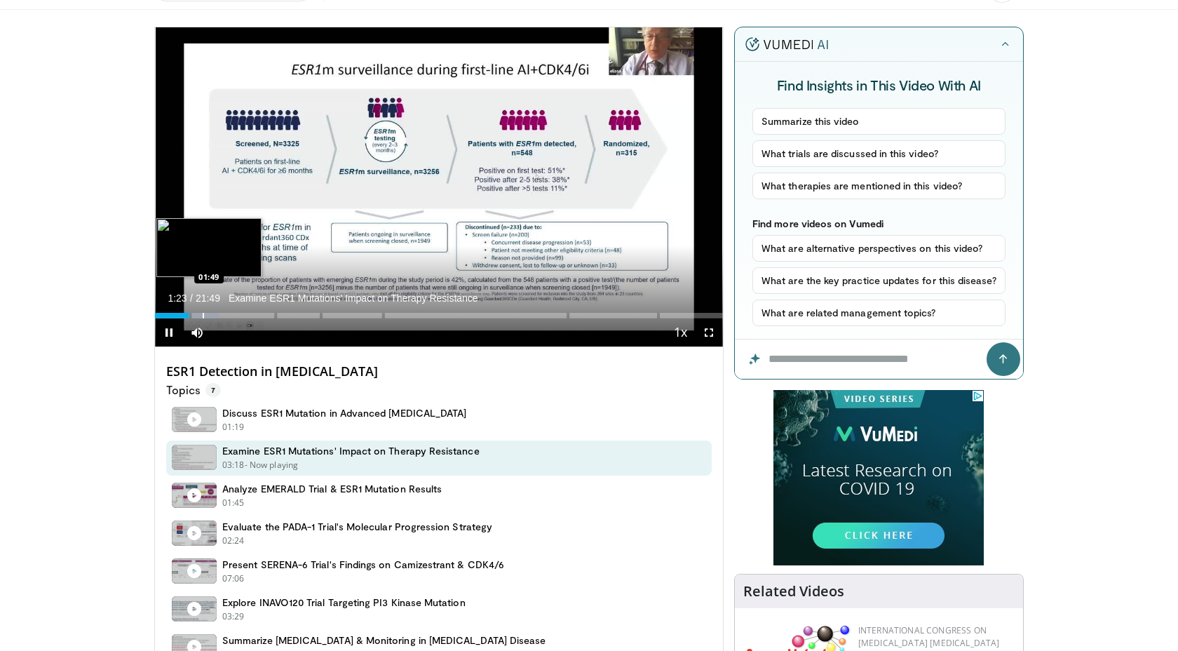
click at [203, 314] on div "Progress Bar" at bounding box center [203, 316] width 1 height 6
click at [211, 314] on div "Progress Bar" at bounding box center [211, 316] width 1 height 6
click at [221, 313] on div "Progress Bar" at bounding box center [221, 316] width 1 height 6
click at [229, 313] on div "Progress Bar" at bounding box center [229, 316] width 41 height 6
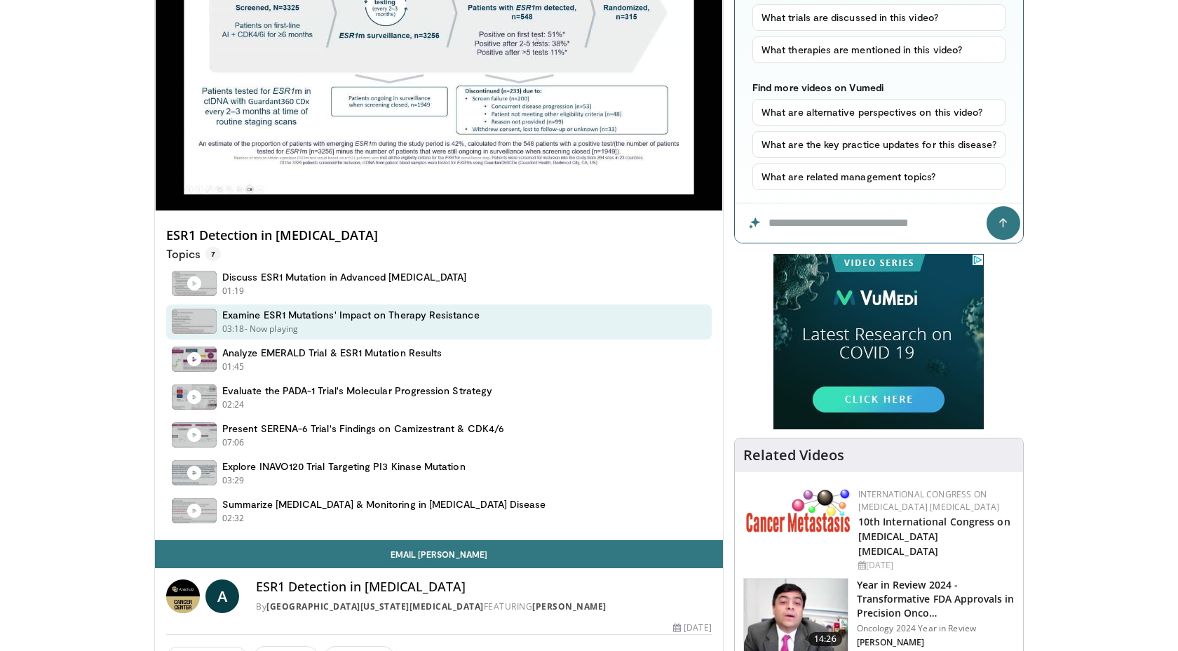
scroll to position [212, 0]
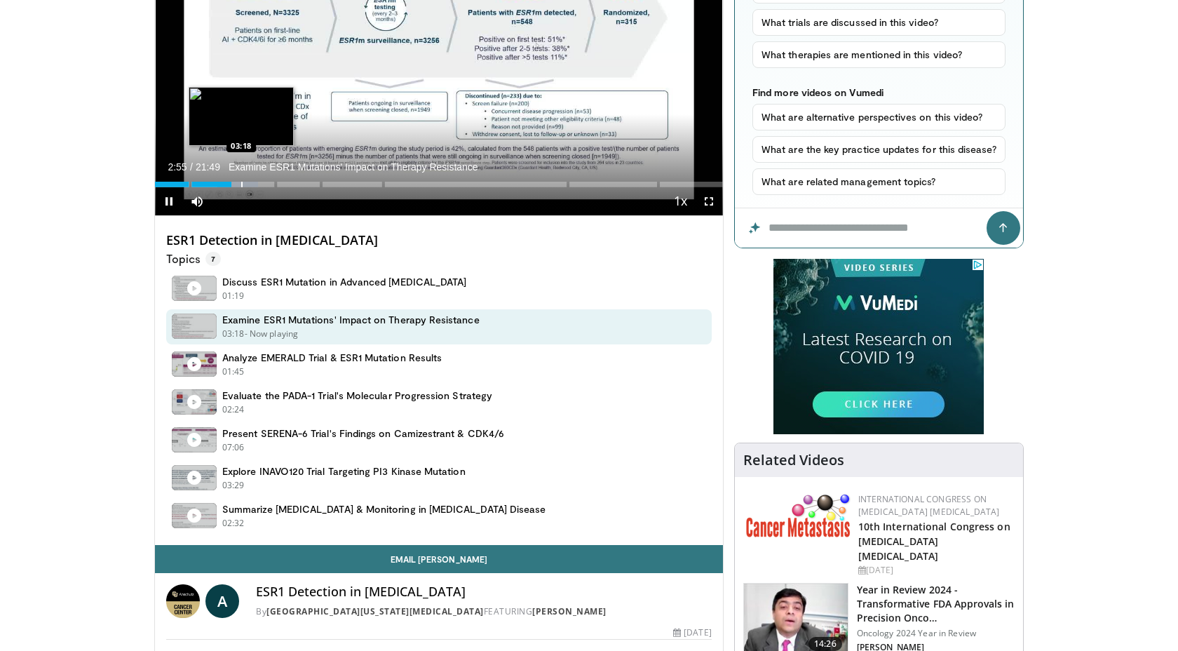
click at [241, 184] on div "Progress Bar" at bounding box center [241, 185] width 1 height 6
click at [246, 184] on div "Progress Bar" at bounding box center [246, 185] width 1 height 6
click at [252, 185] on div "Progress Bar" at bounding box center [252, 185] width 1 height 6
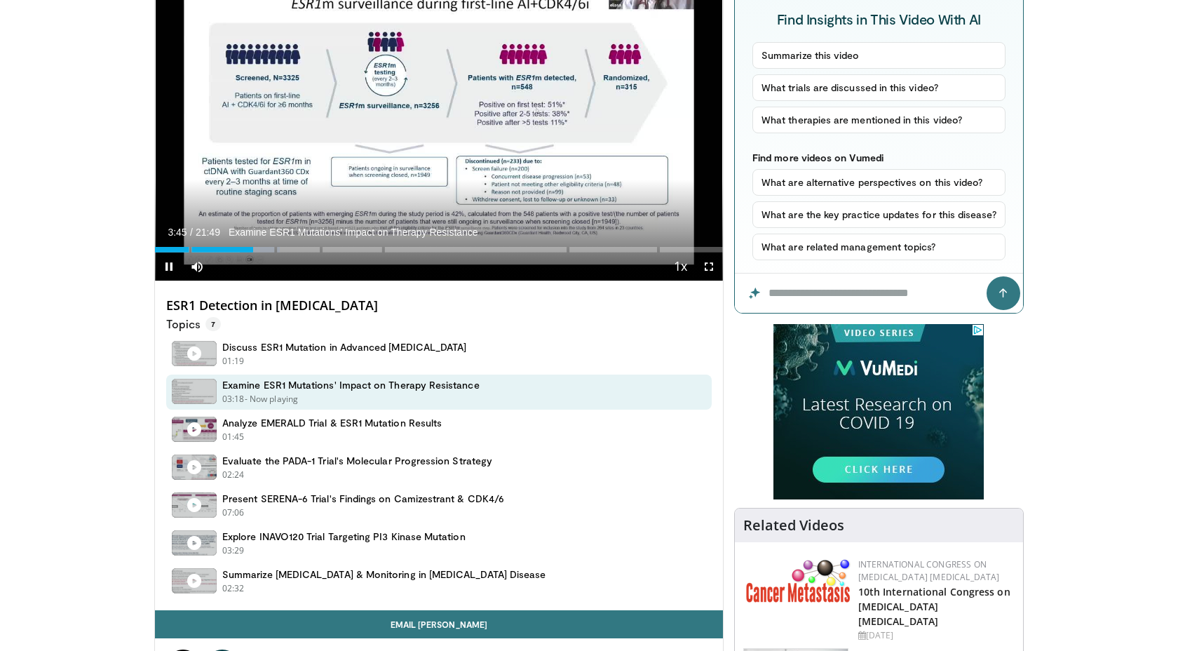
scroll to position [139, 0]
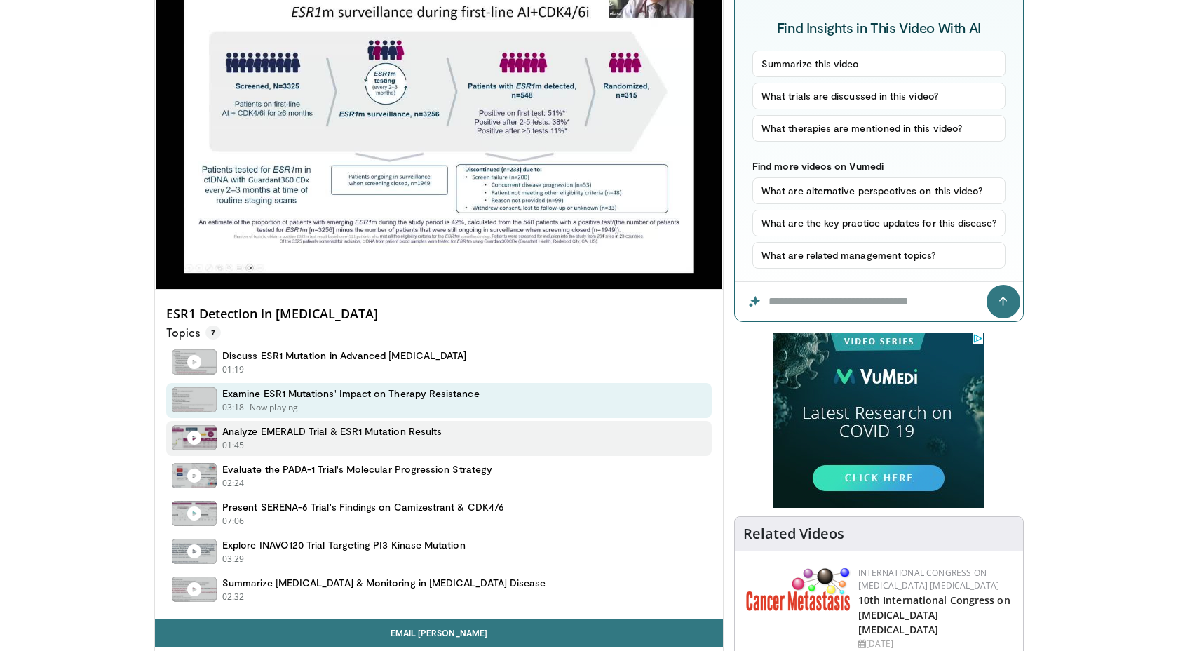
click at [262, 434] on h4 "Analyze EMERALD Trial & ESR1 Mutation Results" at bounding box center [331, 431] width 219 height 13
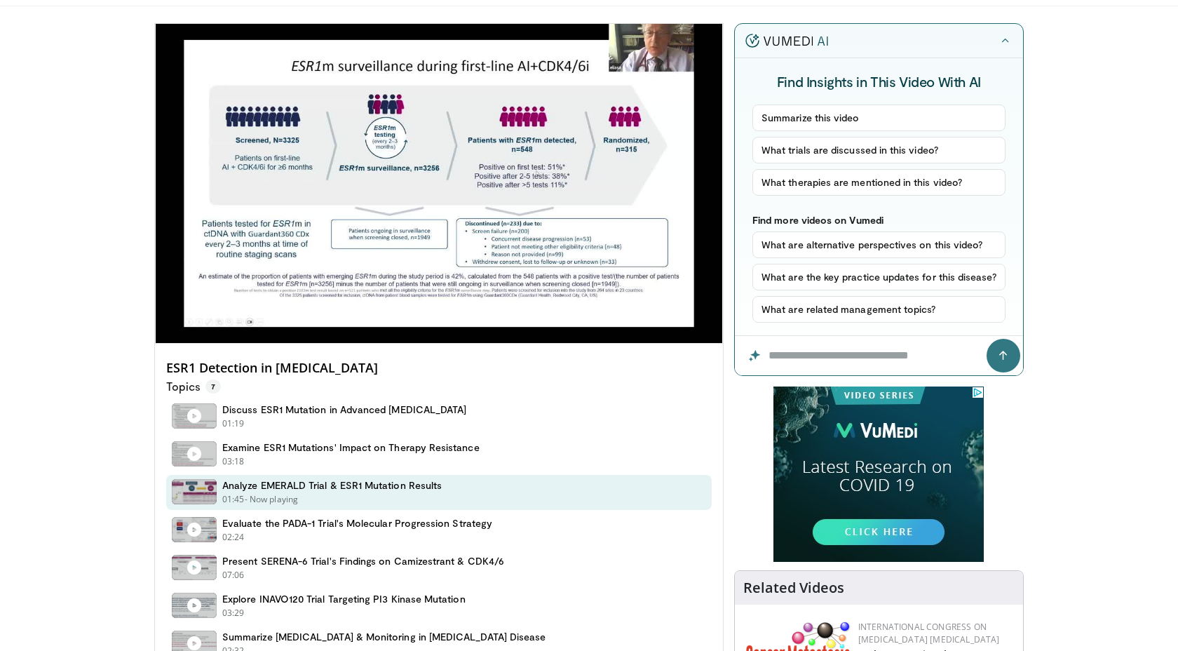
scroll to position [81, 0]
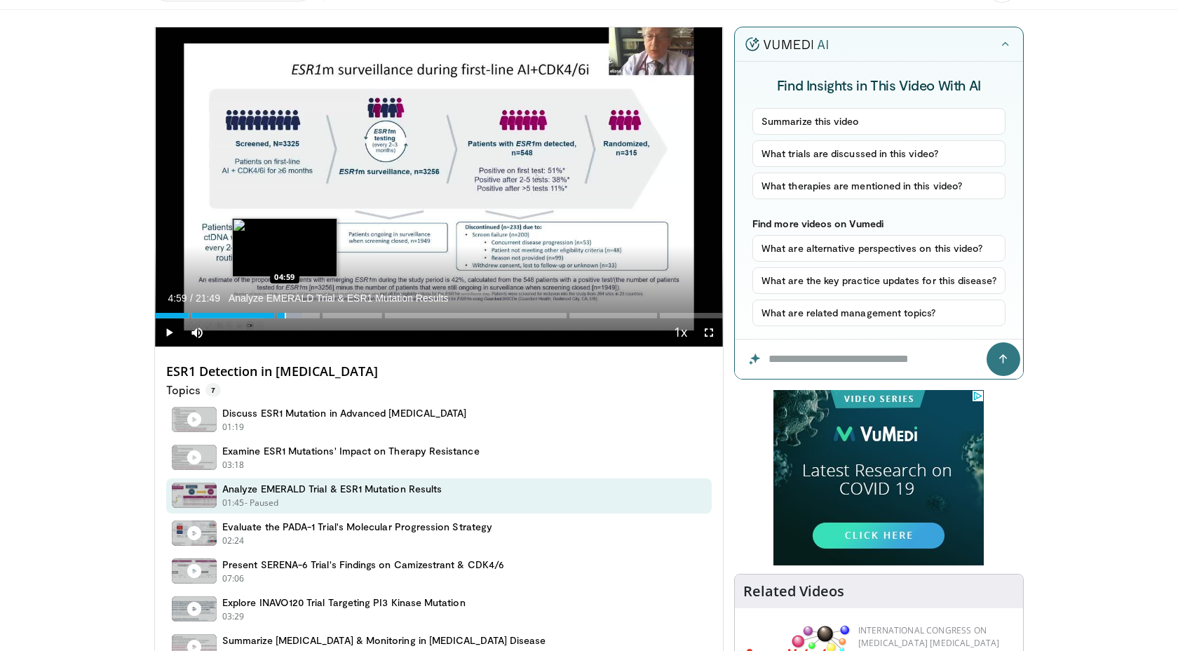
click at [285, 314] on div "Progress Bar" at bounding box center [285, 316] width 1 height 6
click at [290, 314] on div "Progress Bar" at bounding box center [290, 316] width 1 height 6
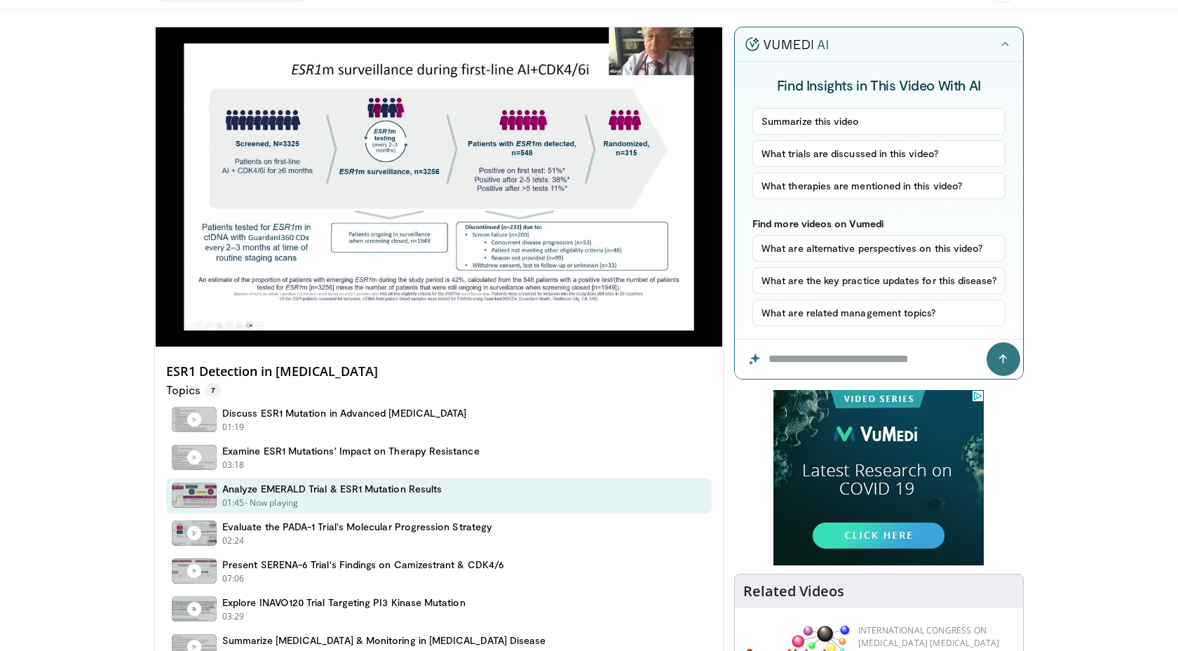
click at [297, 315] on div "10 seconds Tap to unmute" at bounding box center [439, 186] width 568 height 319
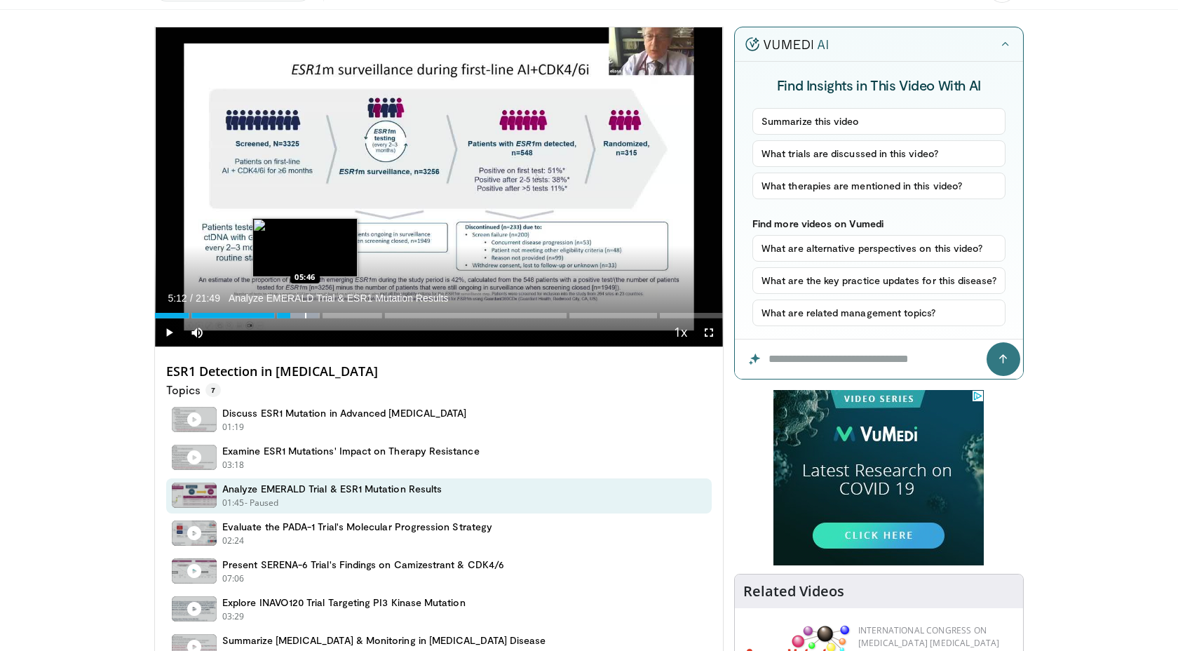
click at [305, 315] on div "Progress Bar" at bounding box center [305, 316] width 1 height 6
click at [311, 315] on div "Progress Bar" at bounding box center [311, 316] width 1 height 6
click at [163, 332] on span "Video Player" at bounding box center [169, 332] width 28 height 28
click at [295, 313] on div "Progress Bar" at bounding box center [295, 316] width 1 height 6
click at [313, 313] on div "Progress Bar" at bounding box center [313, 316] width 1 height 6
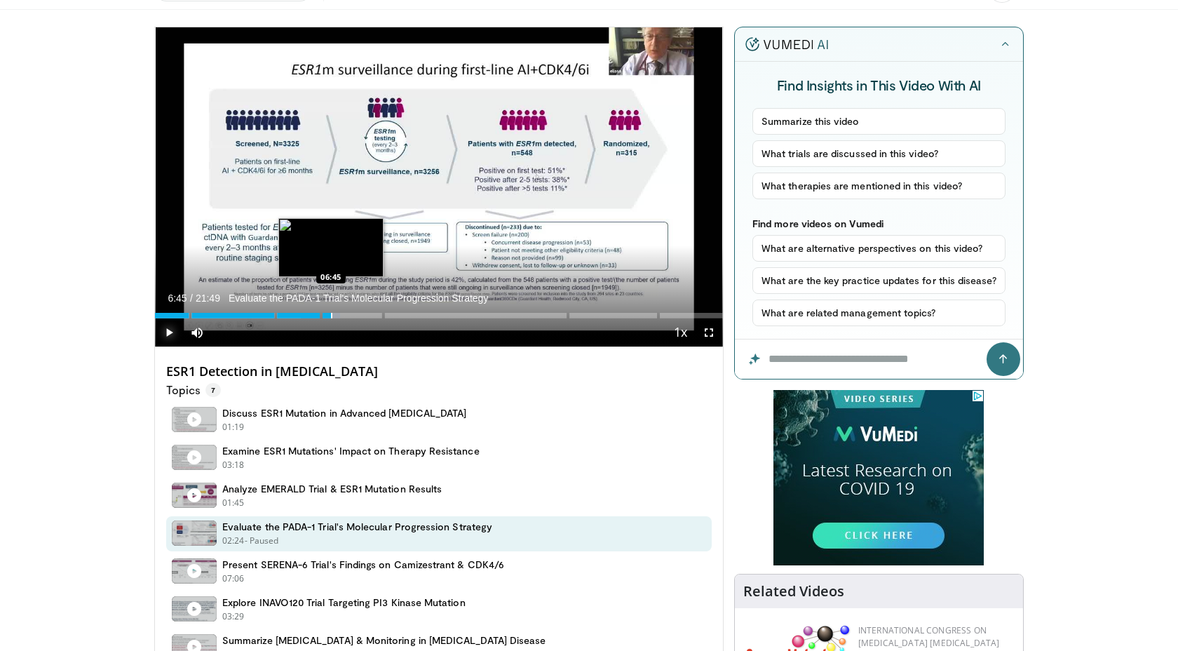
click at [331, 313] on div "Progress Bar" at bounding box center [331, 316] width 1 height 6
click at [344, 315] on div "Progress Bar" at bounding box center [344, 316] width 1 height 6
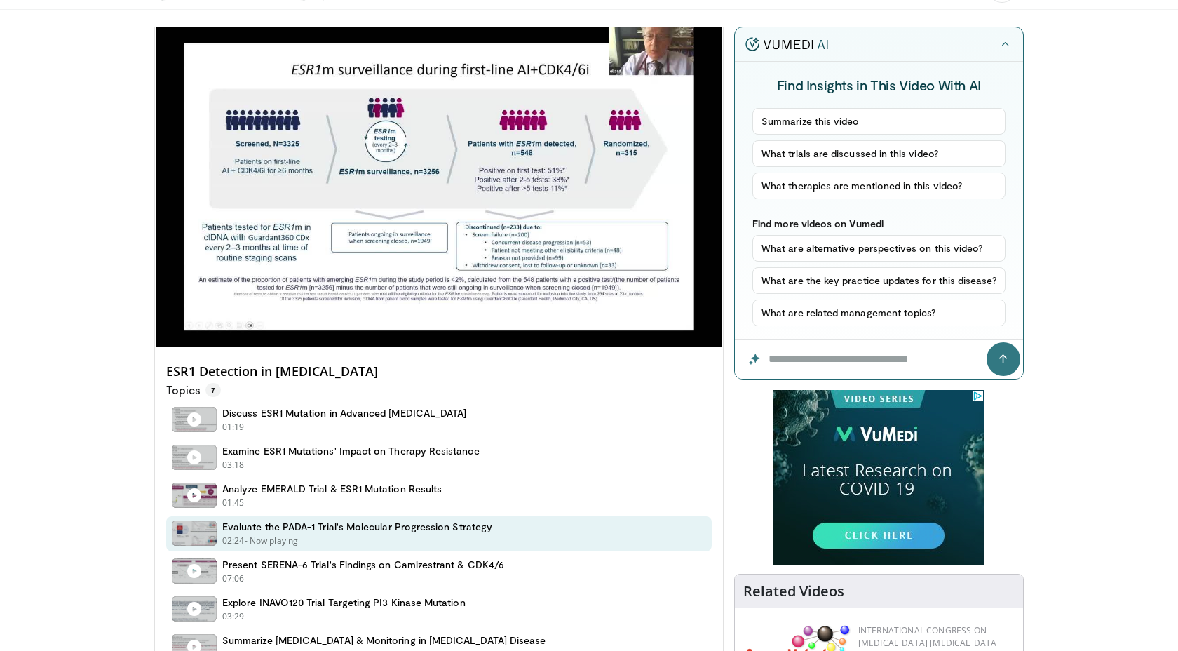
click at [346, 315] on div "Progress Bar" at bounding box center [344, 316] width 1 height 6
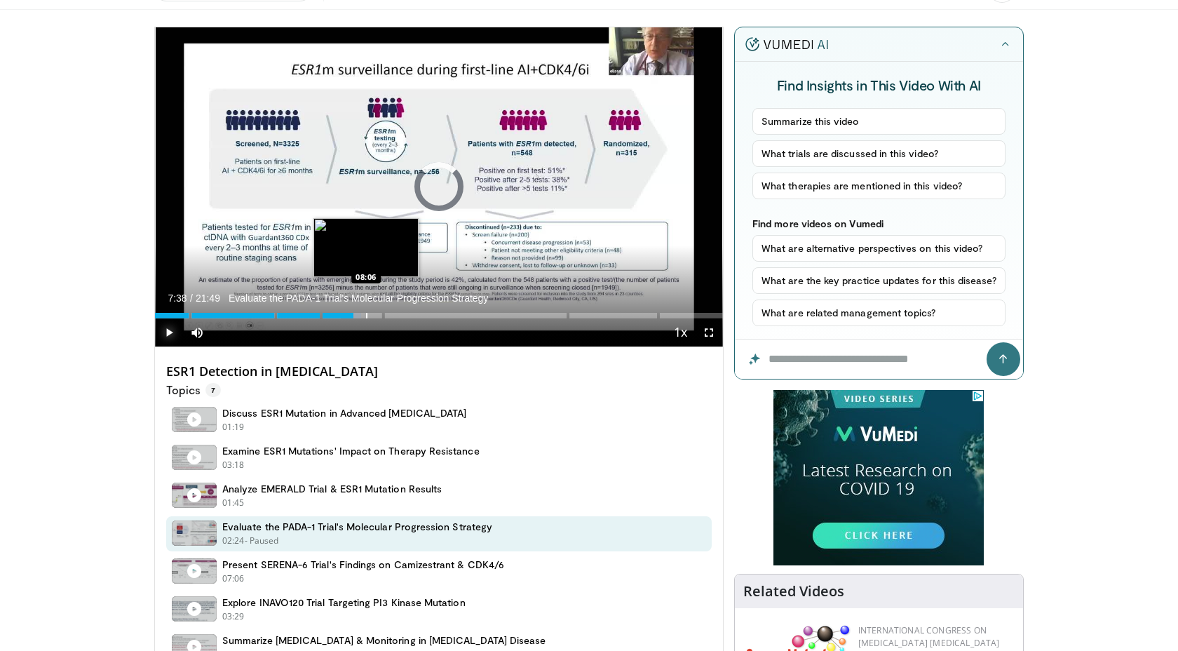
click at [366, 316] on div "Progress Bar" at bounding box center [366, 316] width 1 height 6
click at [376, 316] on div "Progress Bar" at bounding box center [376, 316] width 1 height 6
click at [379, 316] on div "Progress Bar" at bounding box center [379, 316] width 1 height 6
click at [388, 316] on div "Progress Bar" at bounding box center [388, 316] width 1 height 6
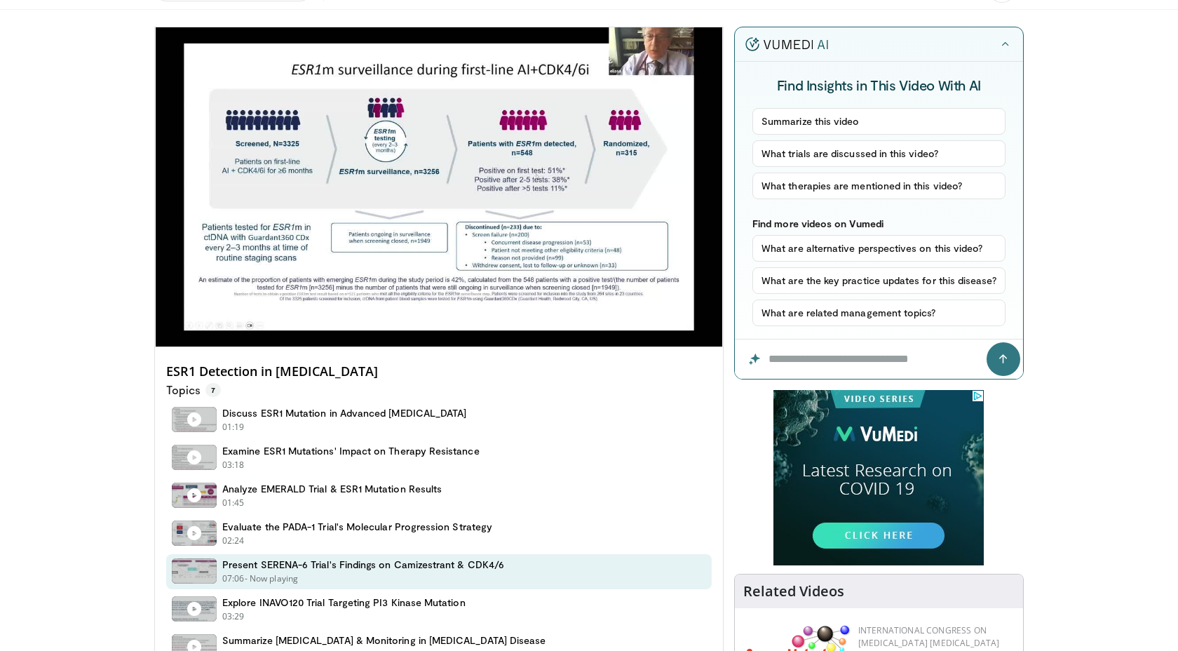
click at [396, 316] on div "Progress Bar" at bounding box center [394, 316] width 1 height 6
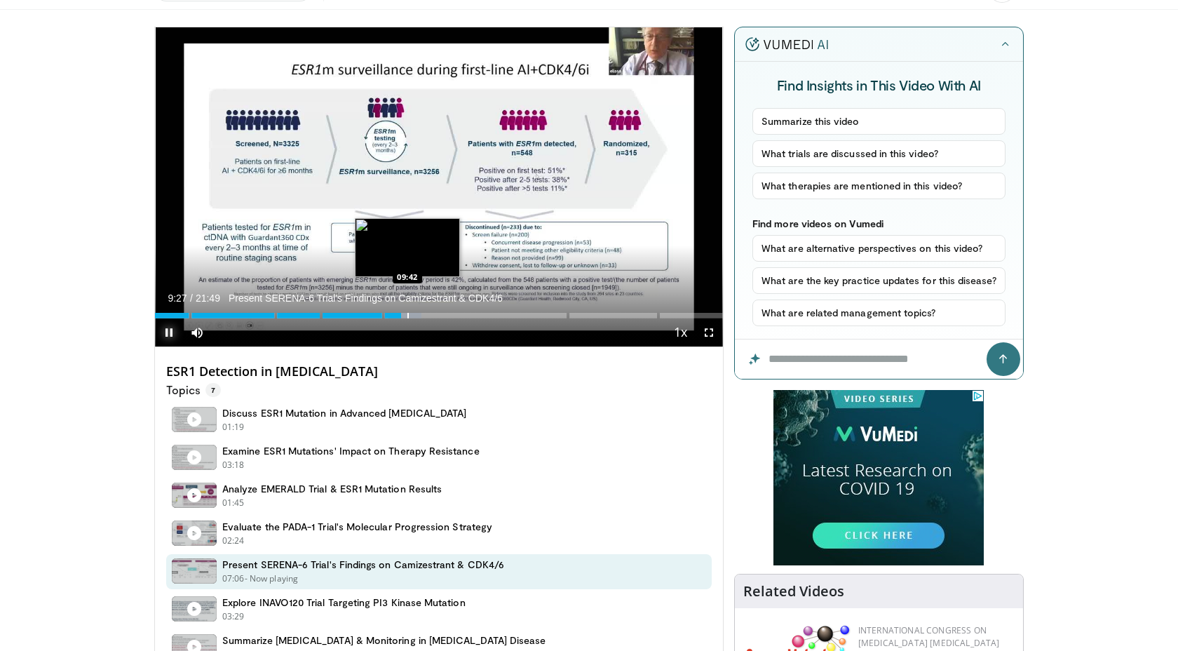
click at [409, 316] on div "Progress Bar" at bounding box center [407, 316] width 1 height 6
click at [422, 316] on div "Progress Bar" at bounding box center [421, 316] width 1 height 6
click at [440, 315] on div "Progress Bar" at bounding box center [440, 316] width 1 height 6
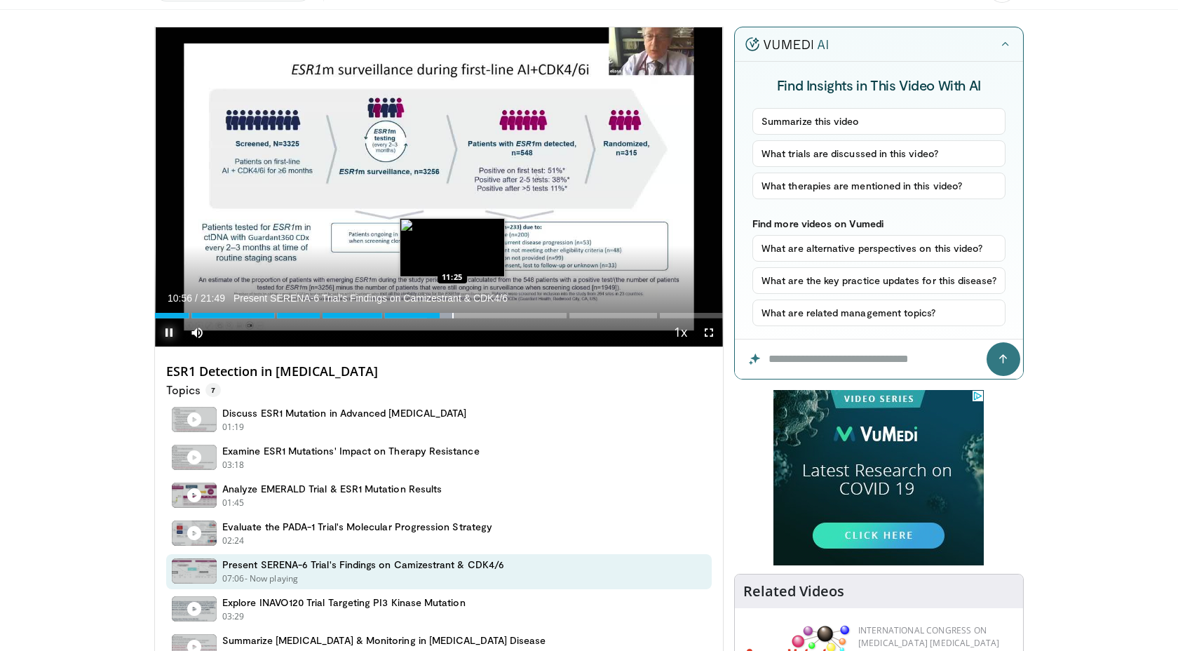
click at [453, 315] on div "Progress Bar" at bounding box center [452, 316] width 1 height 6
click at [437, 316] on div "Progress Bar" at bounding box center [437, 316] width 1 height 6
click at [447, 315] on div "Progress Bar" at bounding box center [447, 316] width 1 height 6
click at [458, 315] on div "Progress Bar" at bounding box center [458, 316] width 1 height 6
click at [468, 315] on div "Progress Bar" at bounding box center [468, 316] width 1 height 6
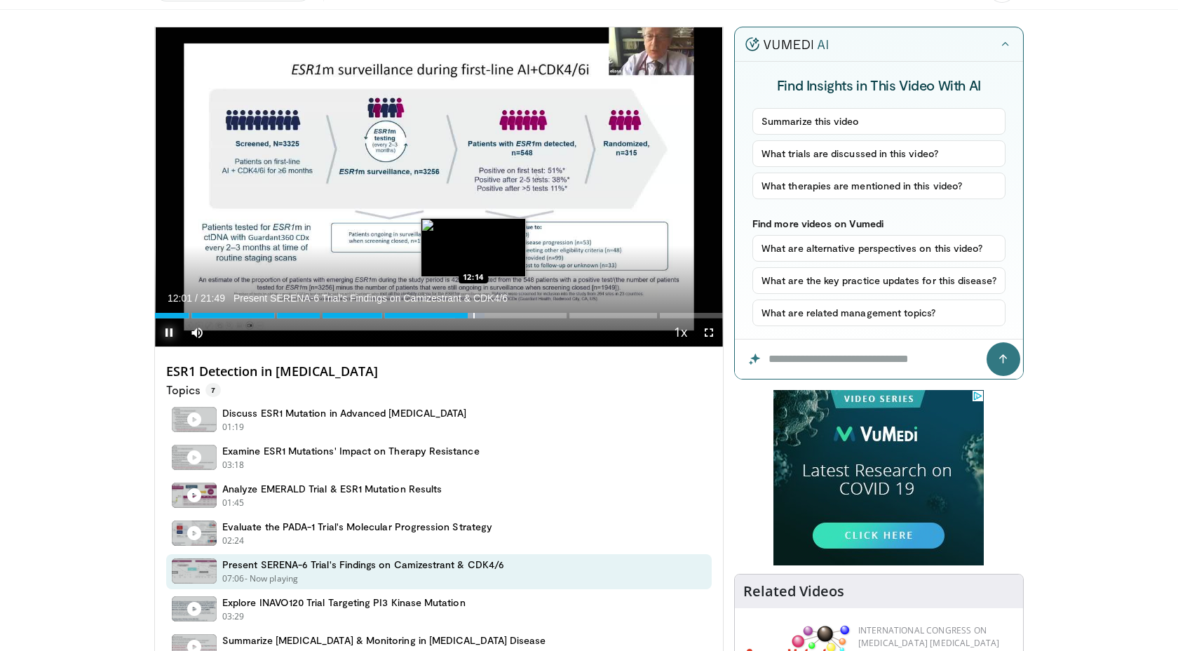
click at [475, 315] on div "Progress Bar" at bounding box center [473, 316] width 1 height 6
click at [490, 315] on div "Progress Bar" at bounding box center [489, 316] width 1 height 6
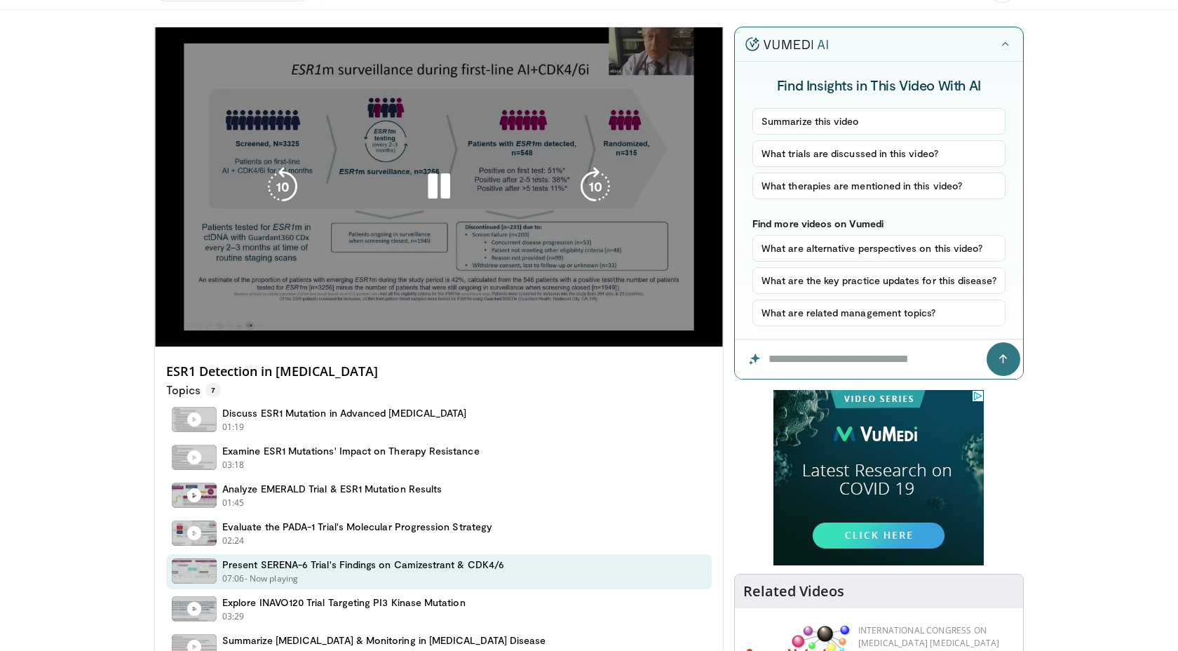
click at [505, 315] on video-js "**********" at bounding box center [439, 187] width 568 height 320
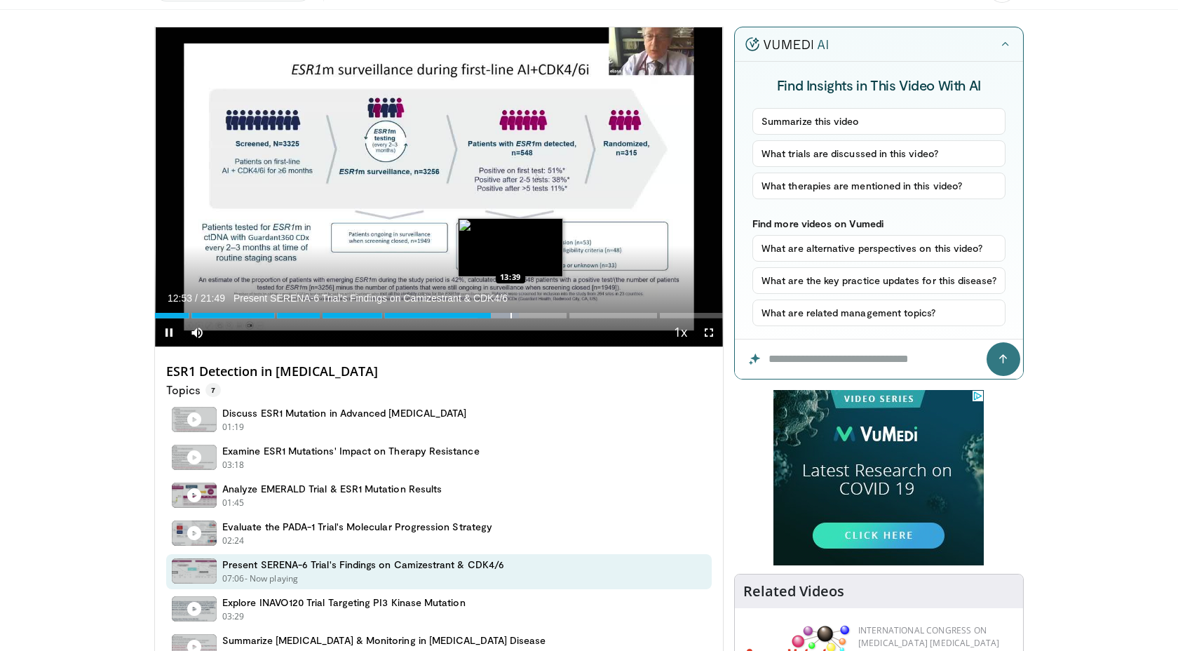
click at [511, 313] on div "Progress Bar" at bounding box center [511, 316] width 1 height 6
click at [526, 314] on div "Progress Bar" at bounding box center [526, 316] width 1 height 6
click at [541, 313] on div "Progress Bar" at bounding box center [541, 316] width 1 height 6
click at [552, 313] on div "Progress Bar" at bounding box center [552, 316] width 1 height 6
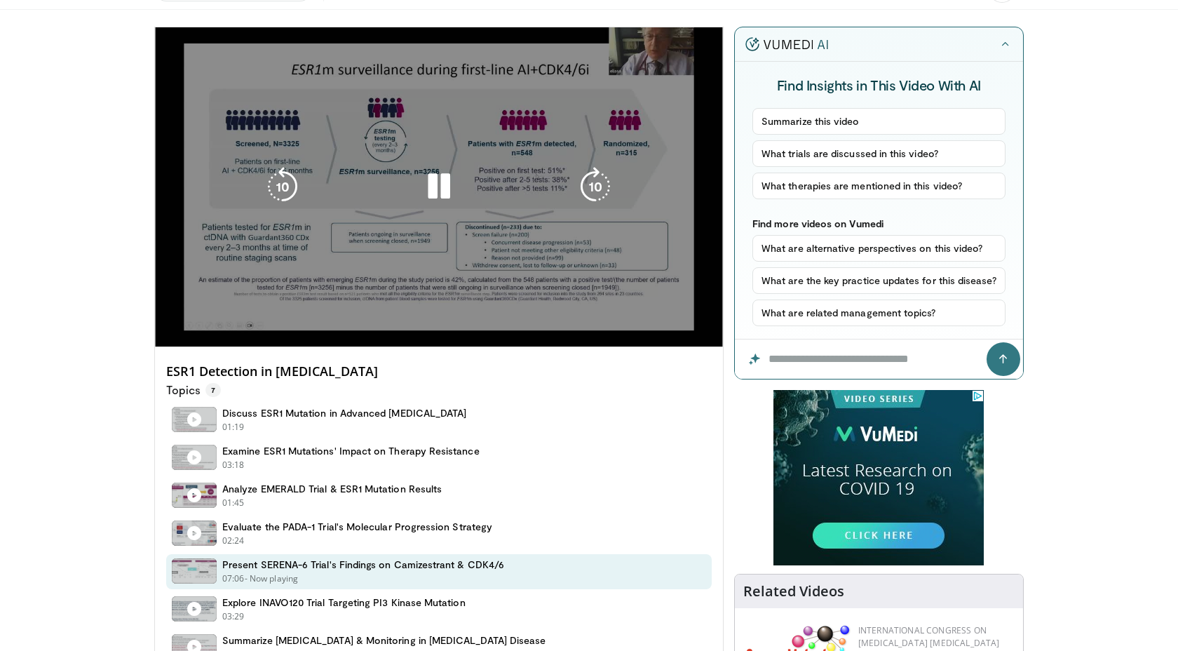
click at [559, 313] on video-js "**********" at bounding box center [439, 187] width 568 height 320
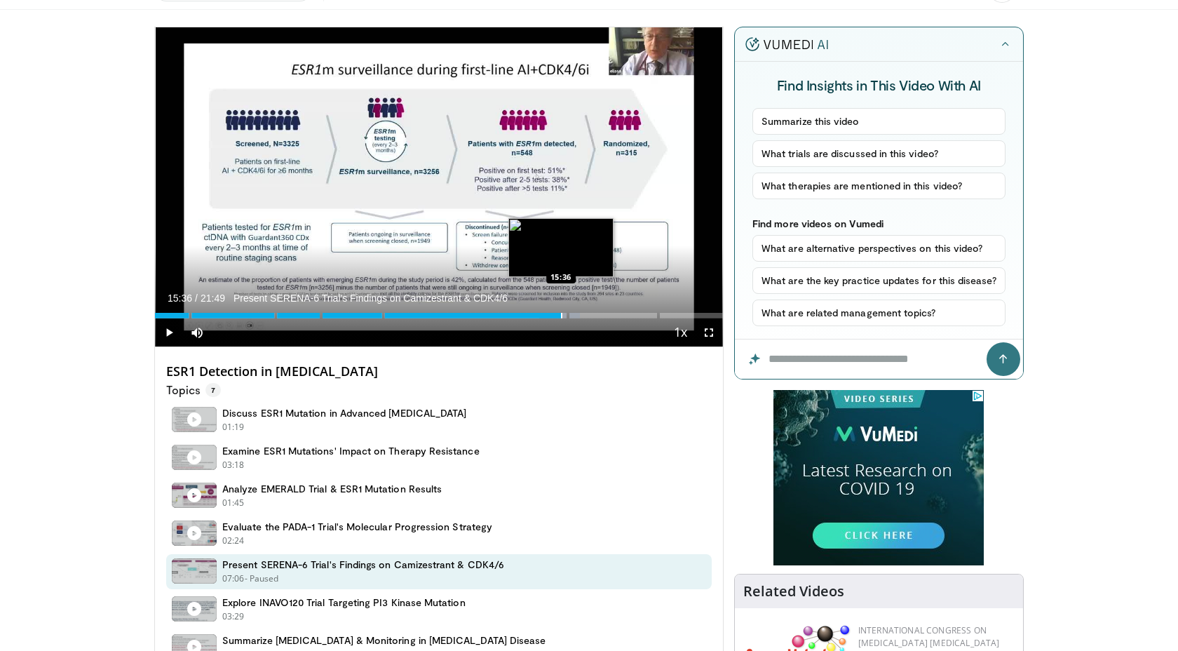
click at [561, 314] on div "Progress Bar" at bounding box center [561, 316] width 1 height 6
click at [573, 314] on div "Progress Bar" at bounding box center [573, 316] width 1 height 6
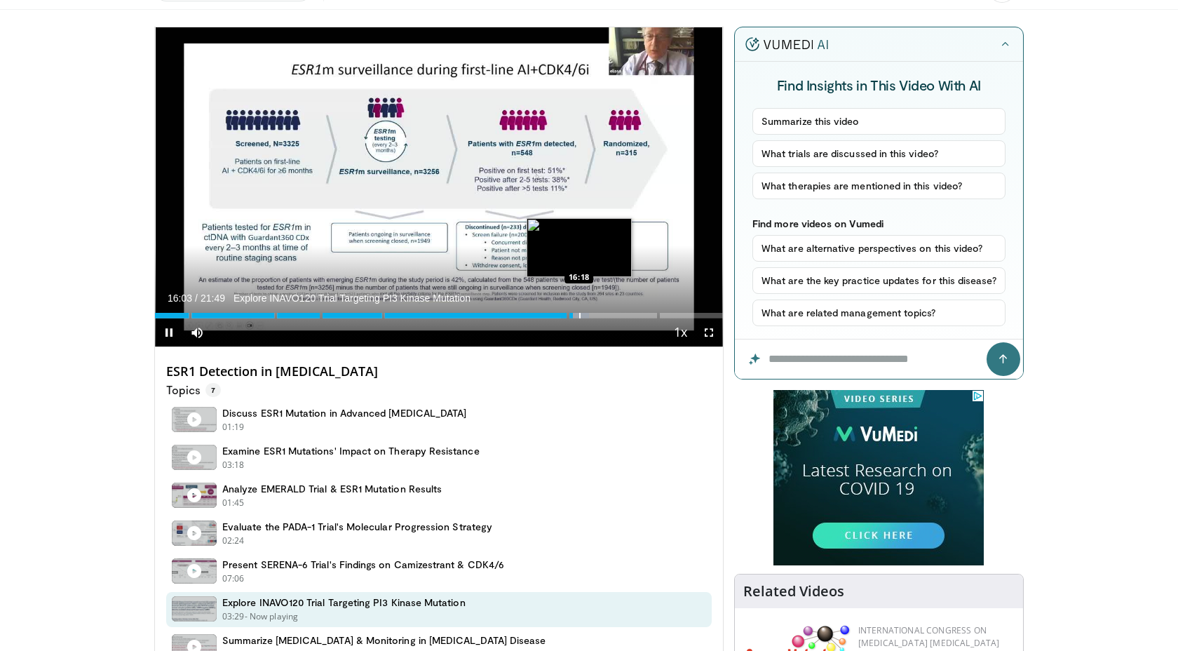
click at [581, 314] on div "Progress Bar" at bounding box center [579, 316] width 1 height 6
click at [596, 315] on div "Progress Bar" at bounding box center [596, 316] width 1 height 6
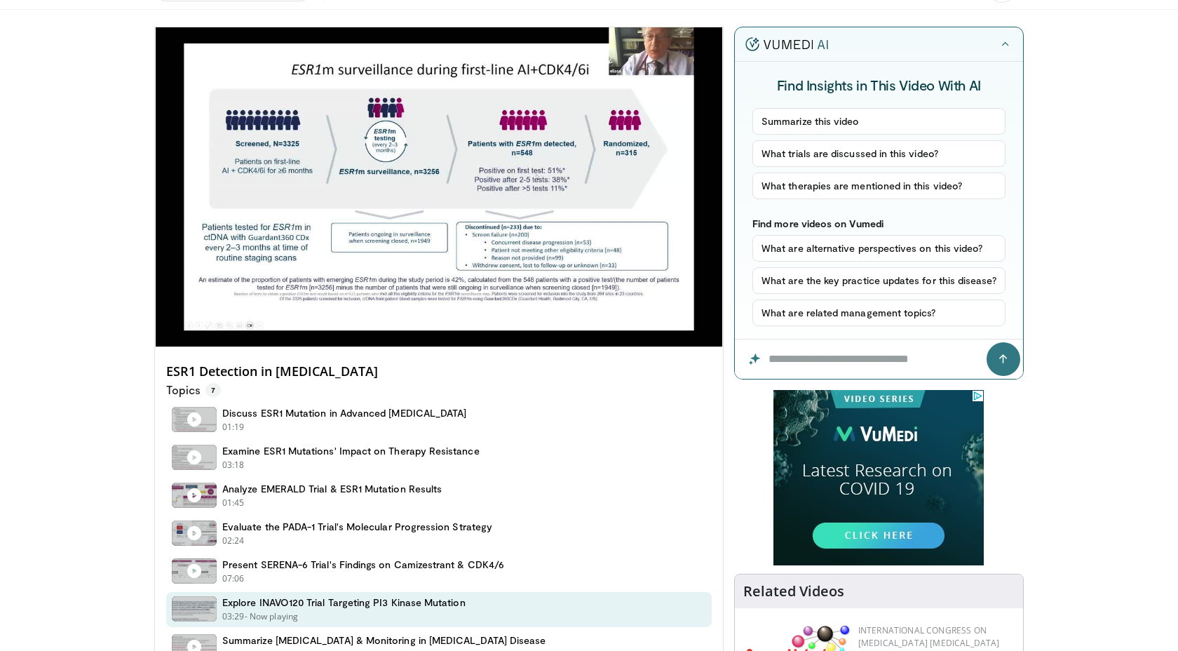
click at [604, 315] on video-js "**********" at bounding box center [439, 187] width 568 height 320
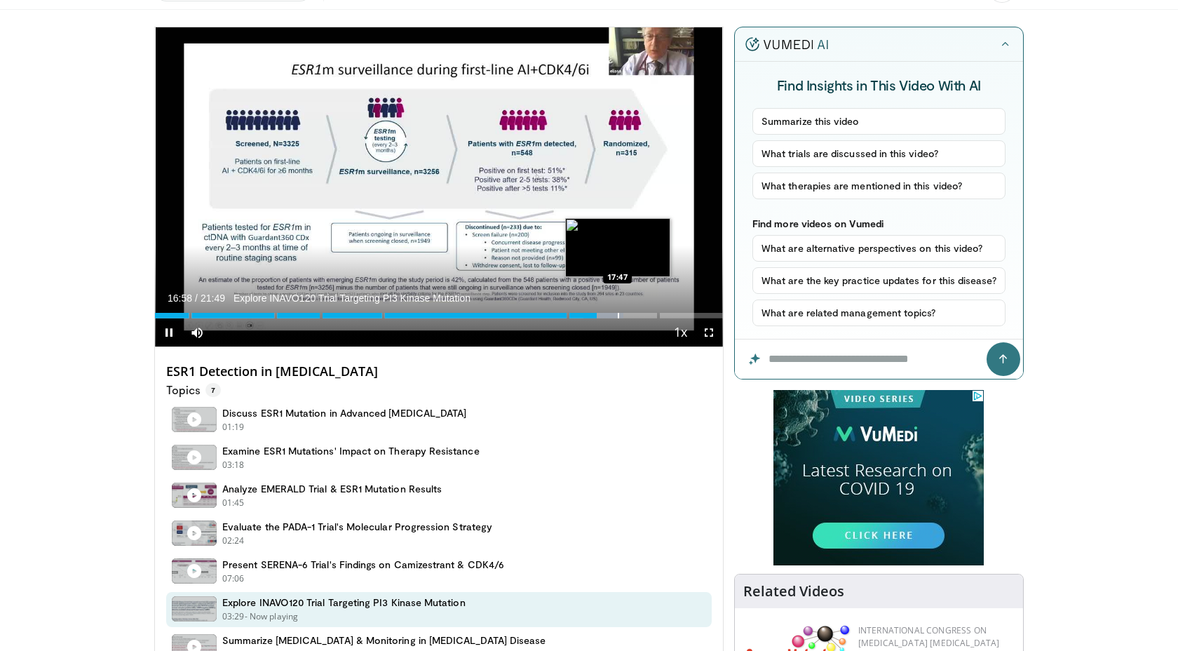
click at [619, 311] on div "Loaded : 82.45% 16:58 17:47" at bounding box center [439, 311] width 568 height 13
click at [637, 313] on div "Progress Bar" at bounding box center [636, 316] width 1 height 6
click at [644, 314] on div "Progress Bar" at bounding box center [643, 316] width 1 height 6
click at [665, 314] on div "Progress Bar" at bounding box center [665, 316] width 1 height 6
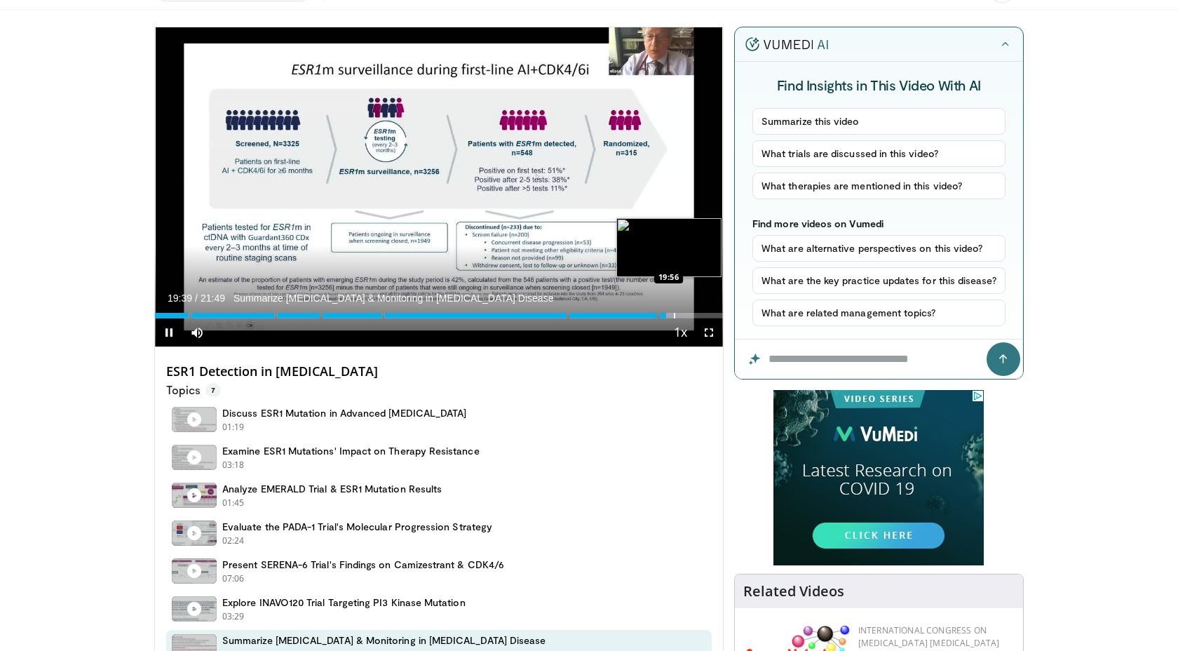
click at [675, 315] on div "Progress Bar" at bounding box center [674, 316] width 1 height 6
click at [689, 313] on div "Progress Bar" at bounding box center [689, 316] width 1 height 6
click at [696, 313] on div "Progress Bar" at bounding box center [696, 316] width 1 height 6
click at [705, 313] on div "Progress Bar" at bounding box center [697, 316] width 26 height 6
click at [711, 313] on div "Progress Bar" at bounding box center [711, 316] width 1 height 6
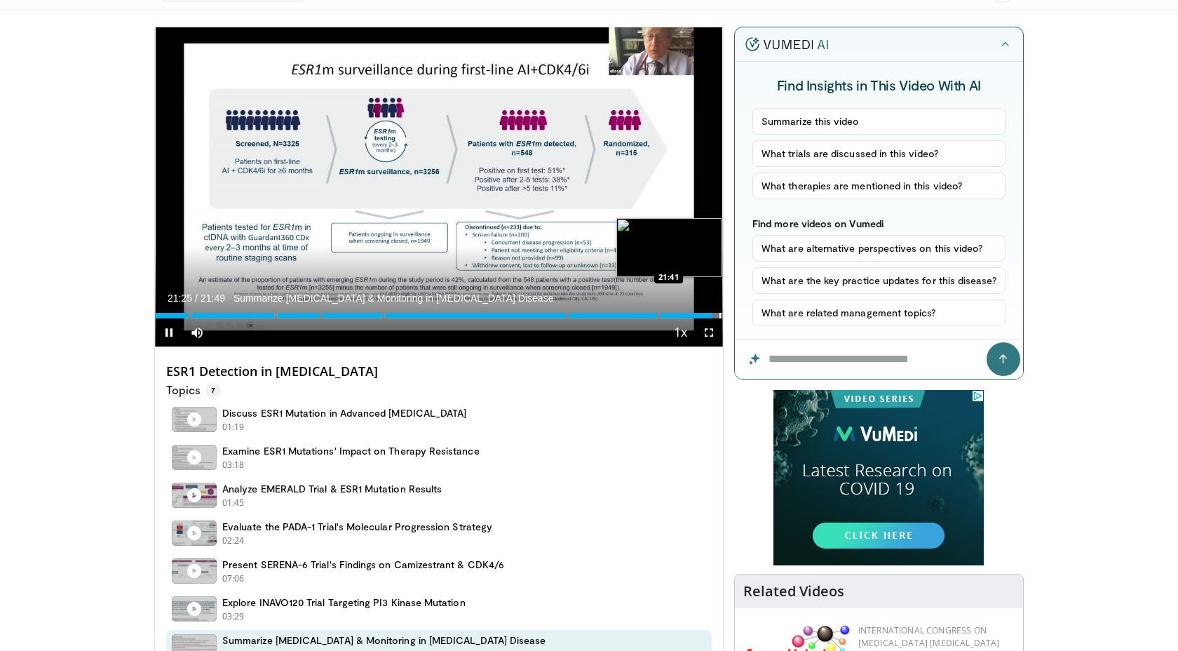
click at [719, 314] on div "Progress Bar" at bounding box center [719, 316] width 1 height 6
